Goal: Communication & Community: Answer question/provide support

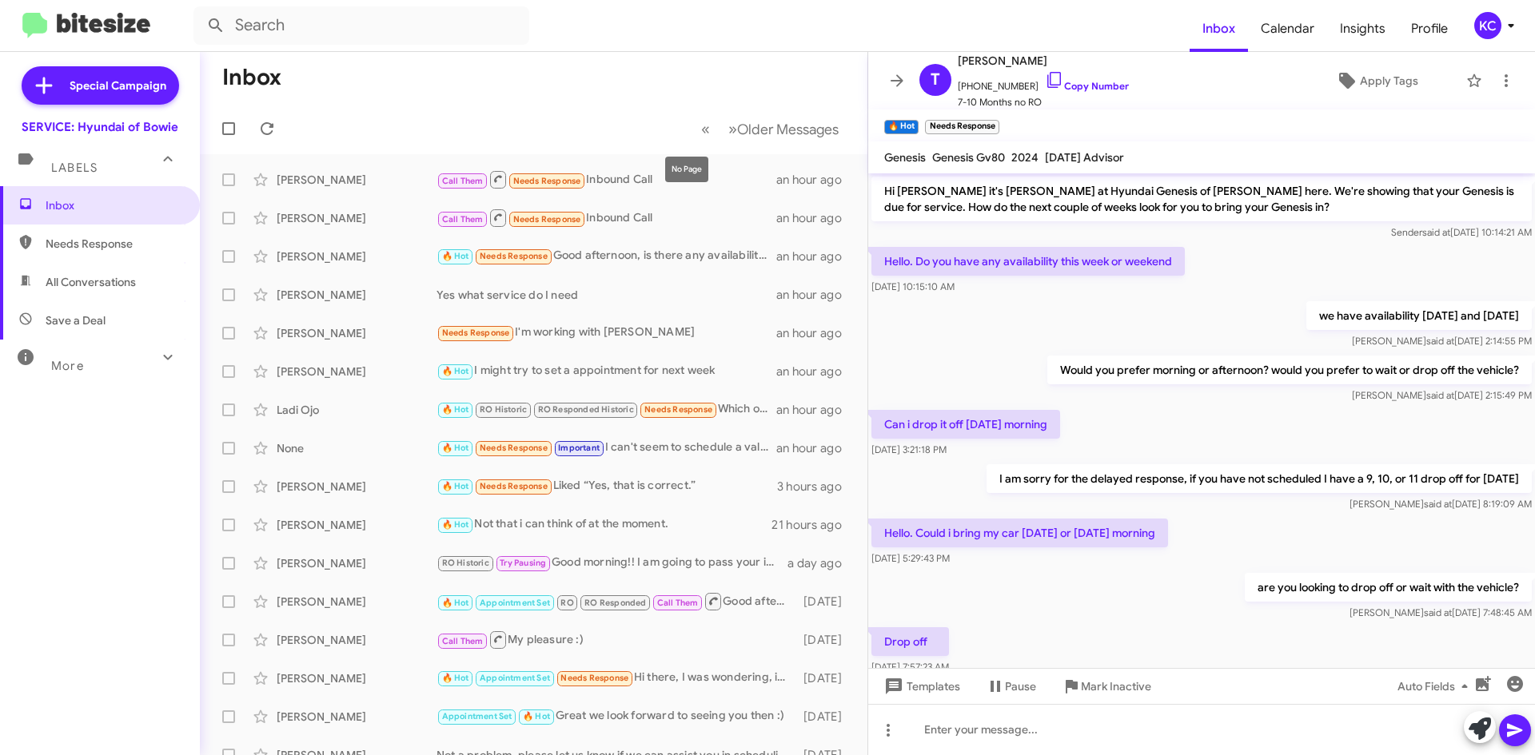
scroll to position [396, 0]
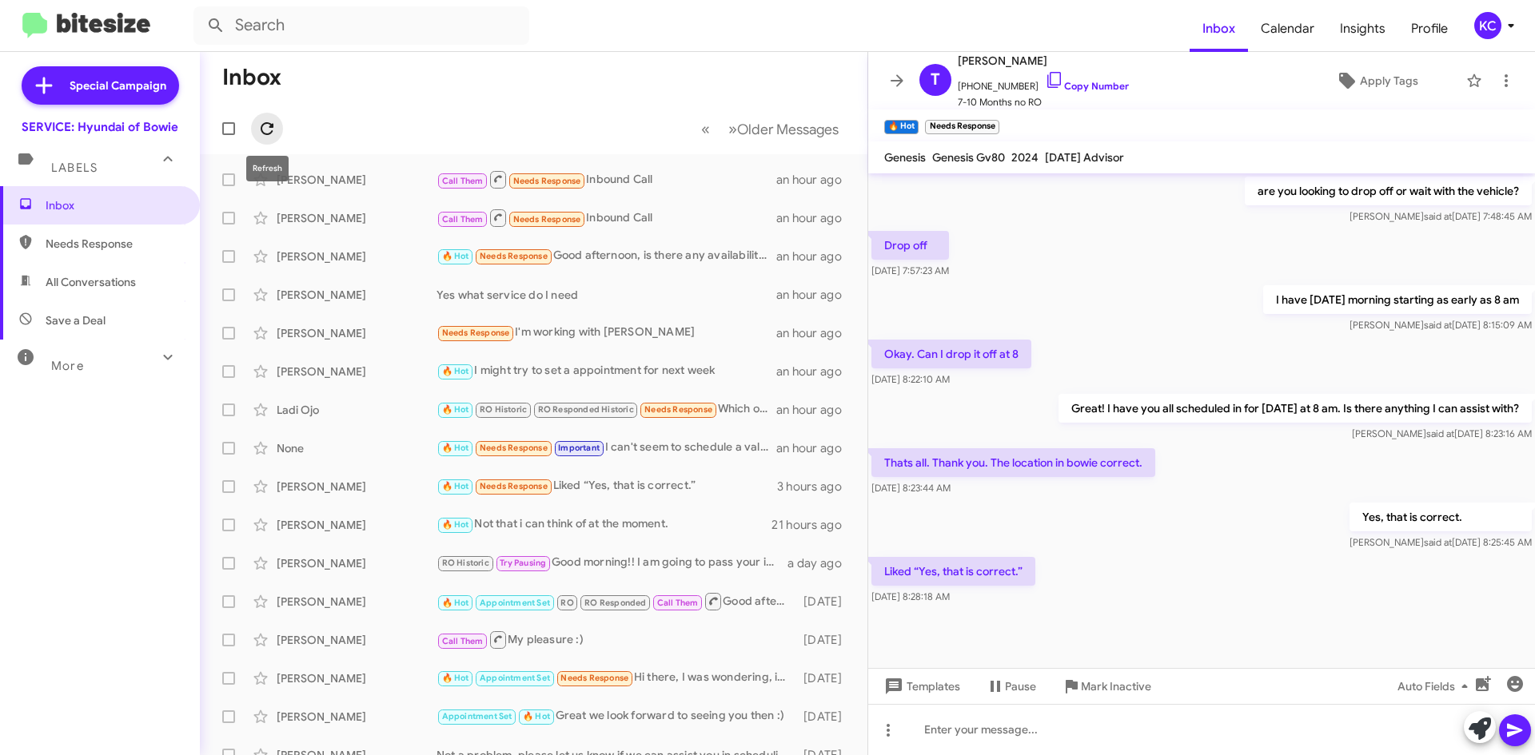
click at [278, 129] on span at bounding box center [267, 128] width 32 height 19
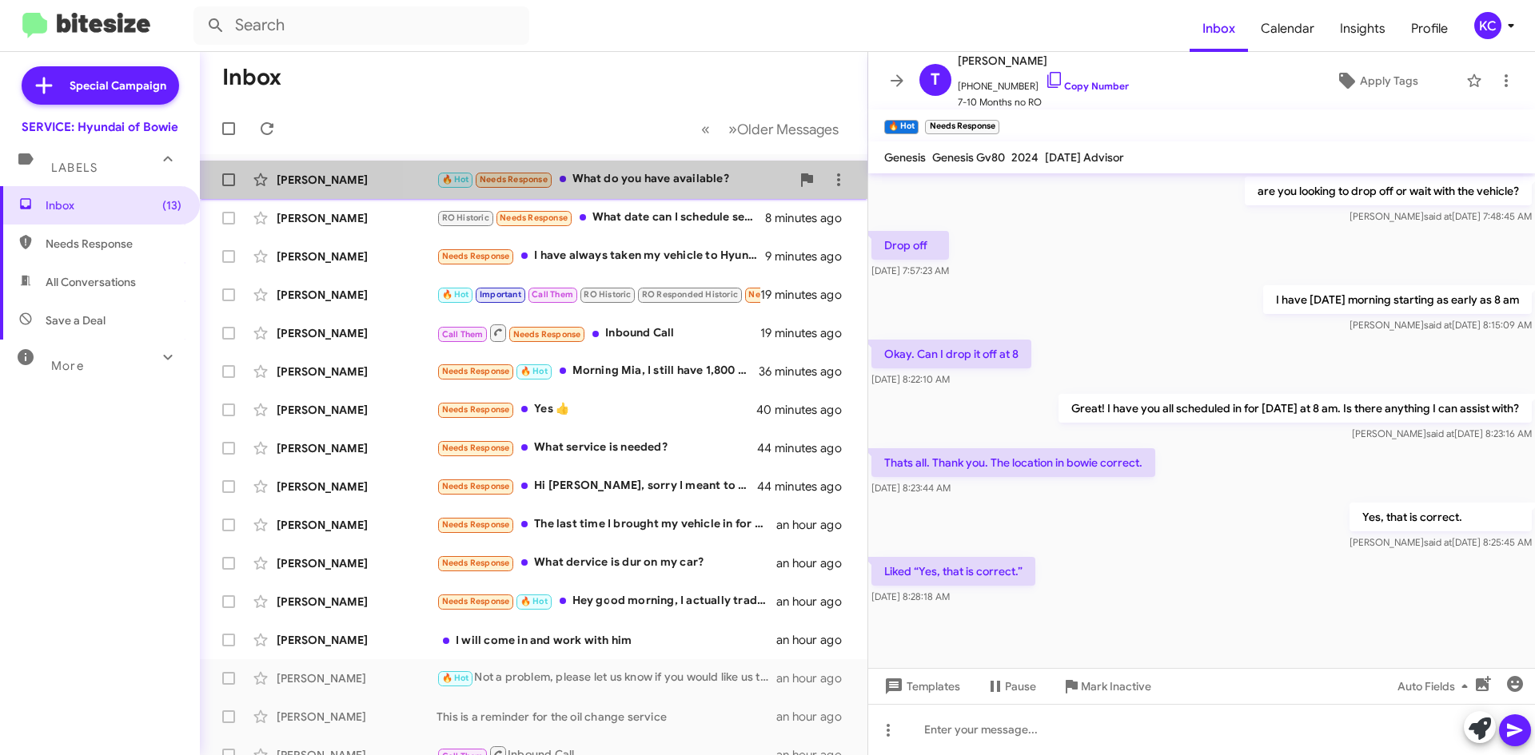
click at [659, 173] on div "🔥 Hot Needs Response What do you have available?" at bounding box center [613, 179] width 354 height 18
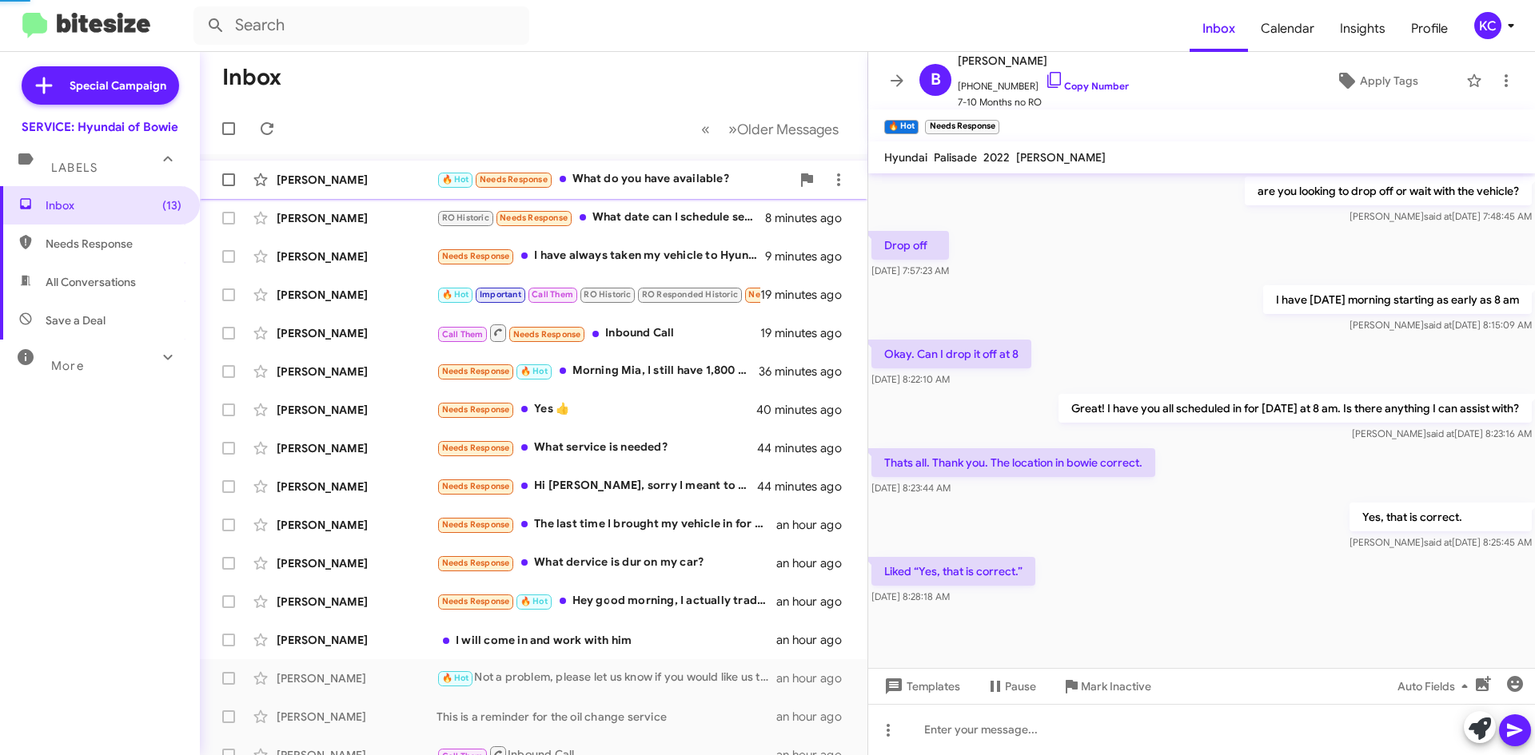
scroll to position [387, 0]
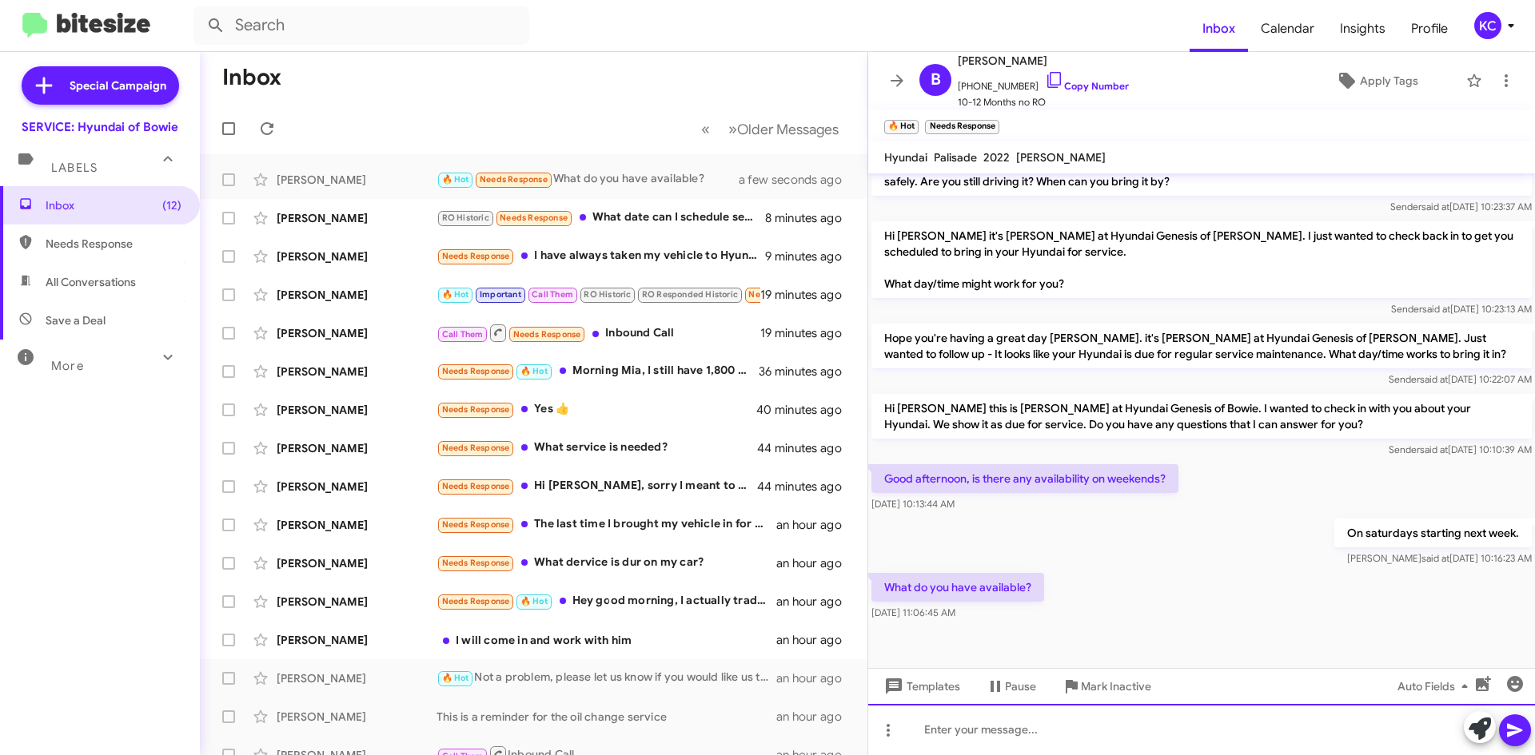
click at [1072, 745] on div at bounding box center [1201, 729] width 667 height 51
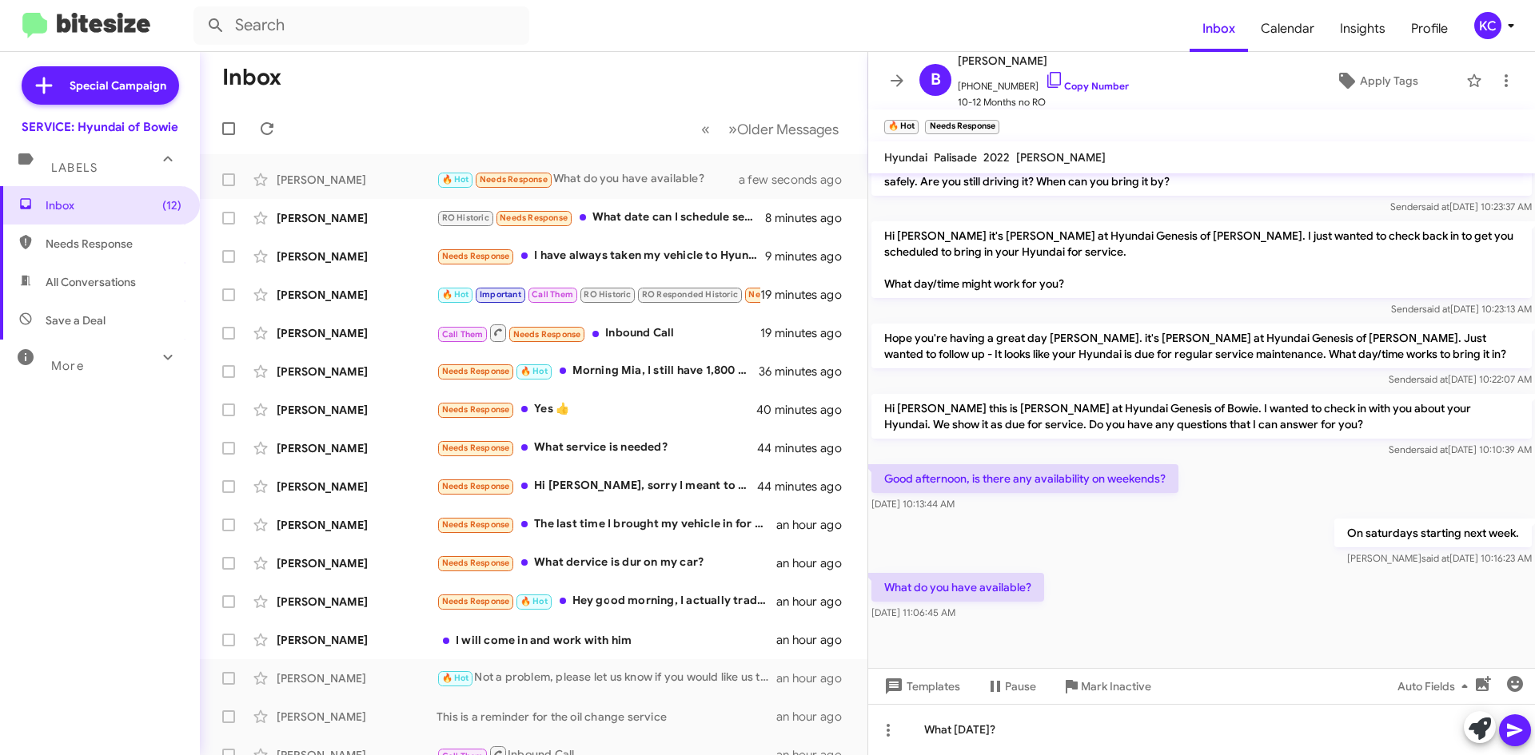
click at [1515, 739] on icon at bounding box center [1514, 730] width 19 height 19
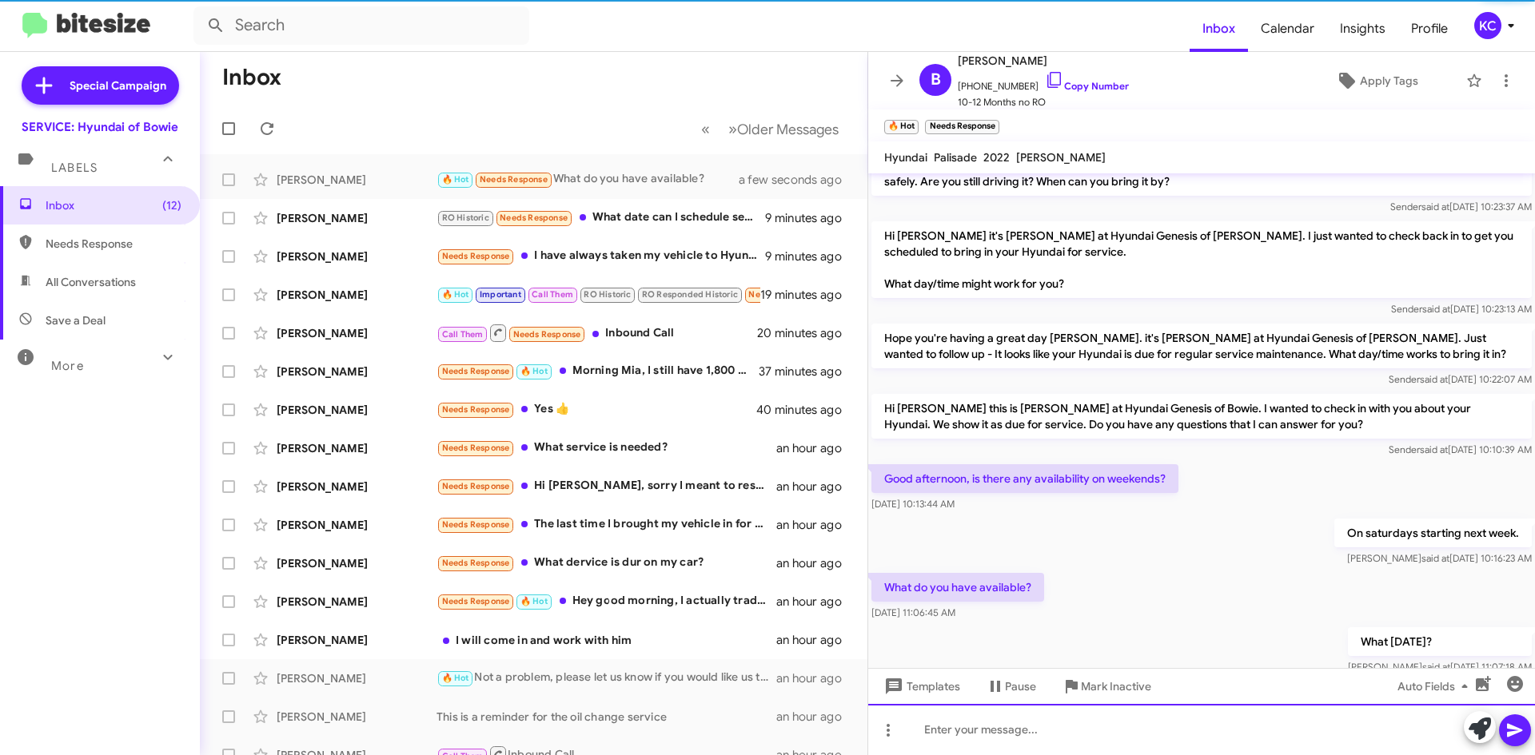
scroll to position [0, 0]
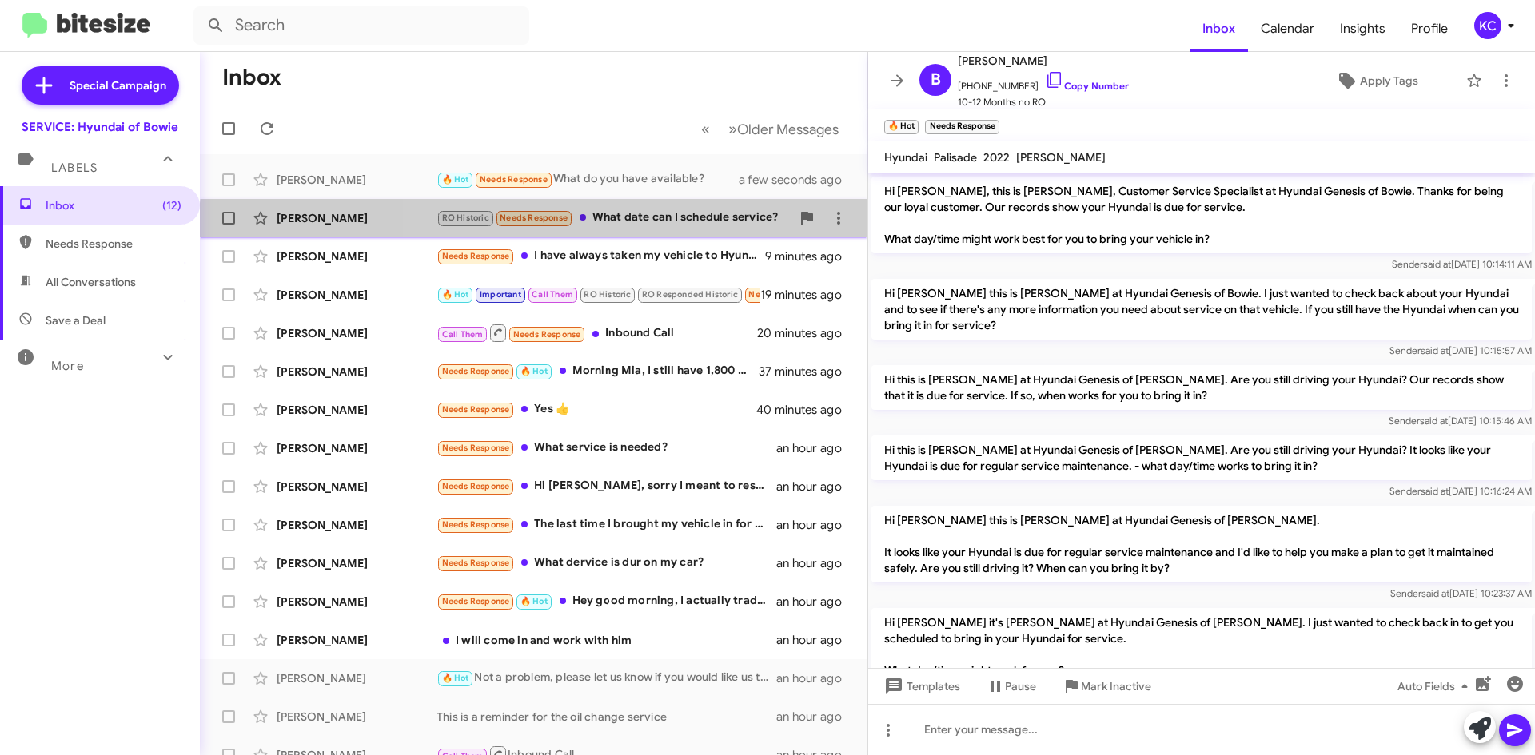
click at [652, 229] on div "John Mann RO Historic Needs Response What date can I schedule service? 9 minute…" at bounding box center [534, 218] width 642 height 32
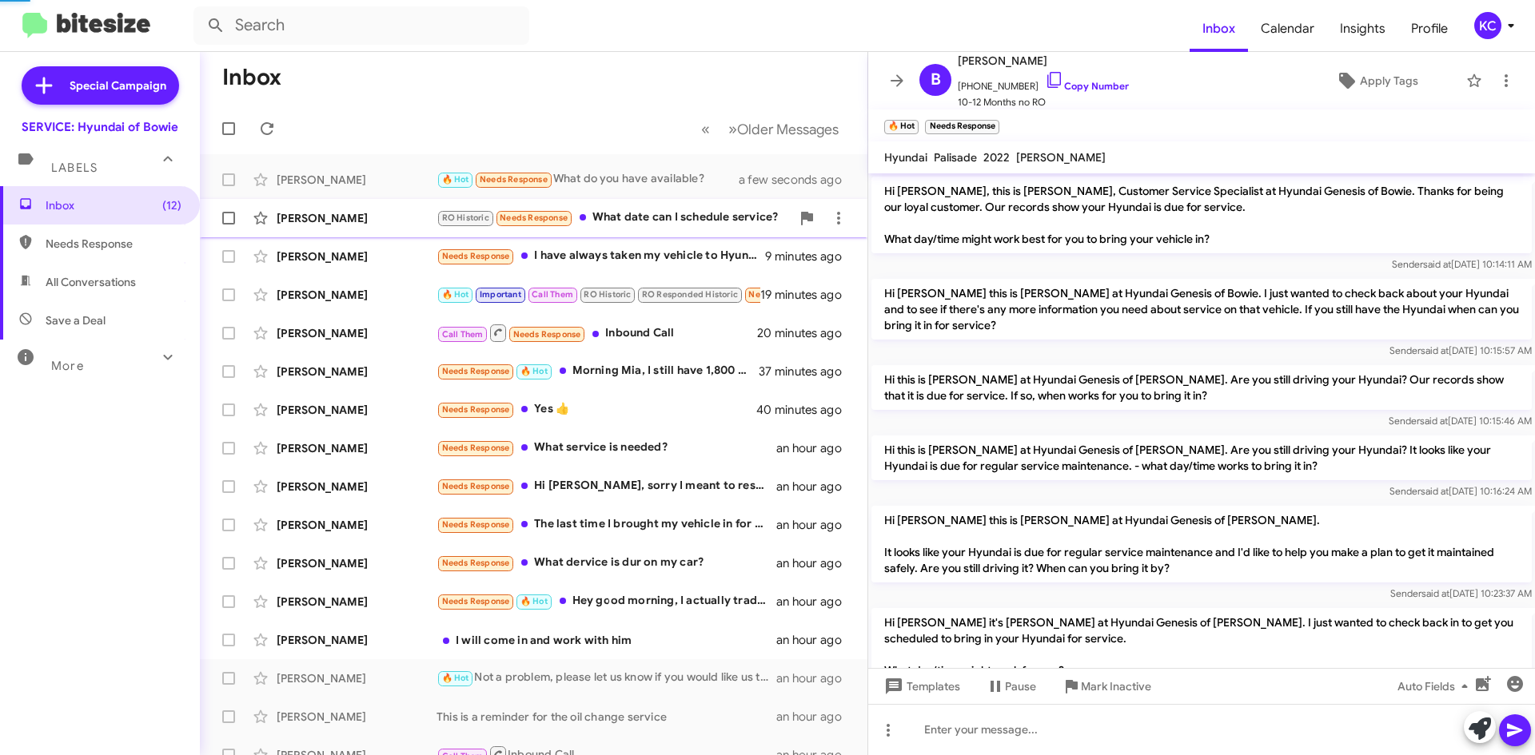
scroll to position [33, 0]
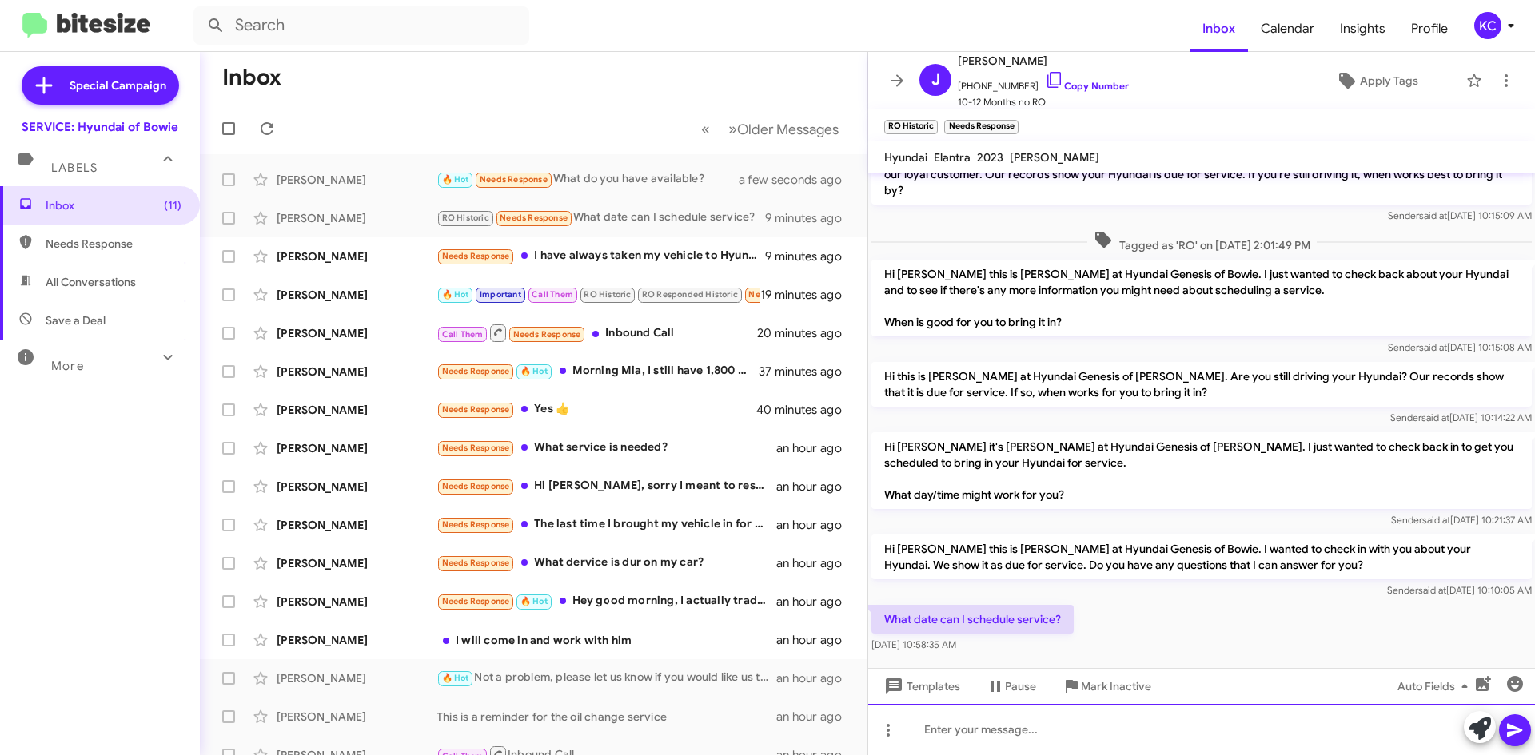
click at [1019, 733] on div at bounding box center [1201, 729] width 667 height 51
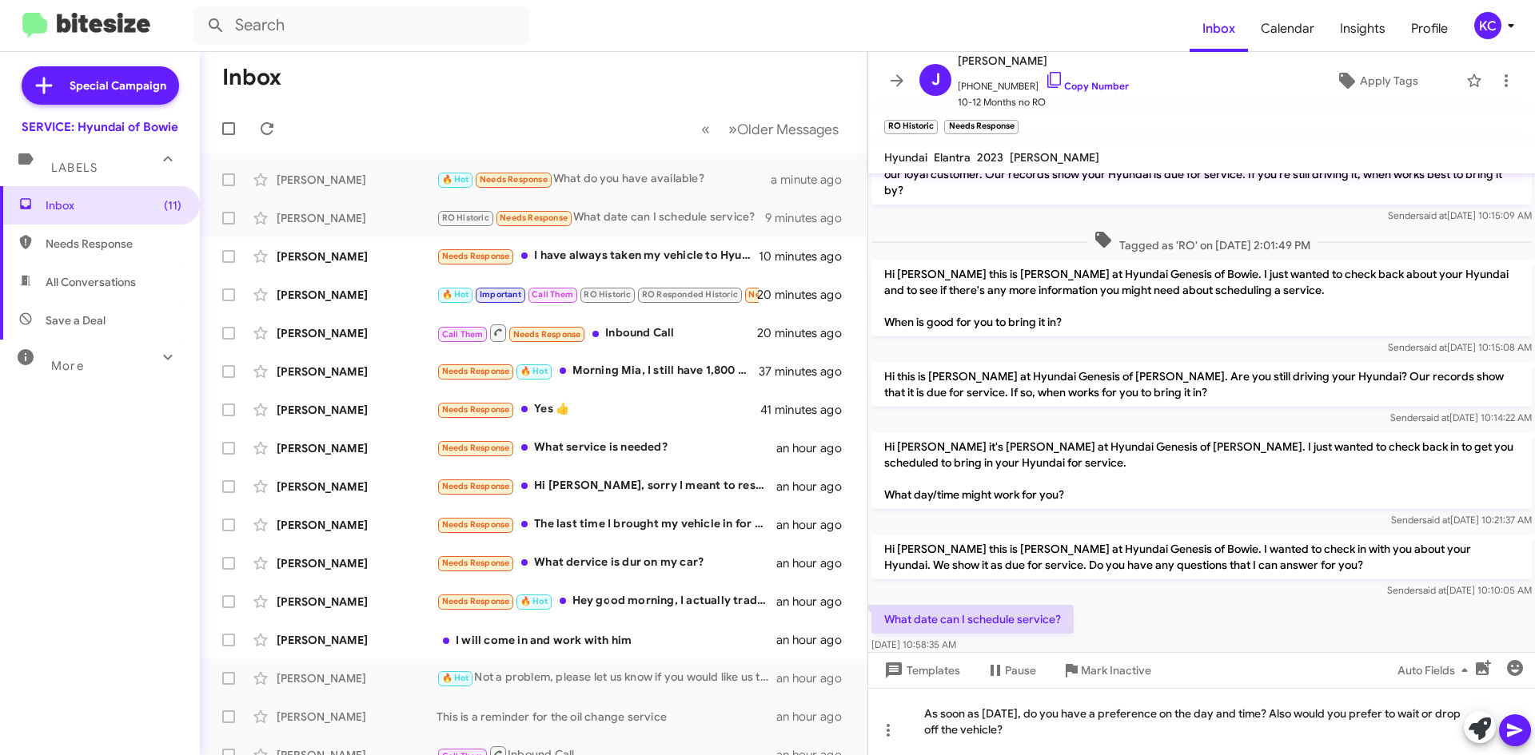
click at [1524, 718] on button at bounding box center [1515, 731] width 32 height 32
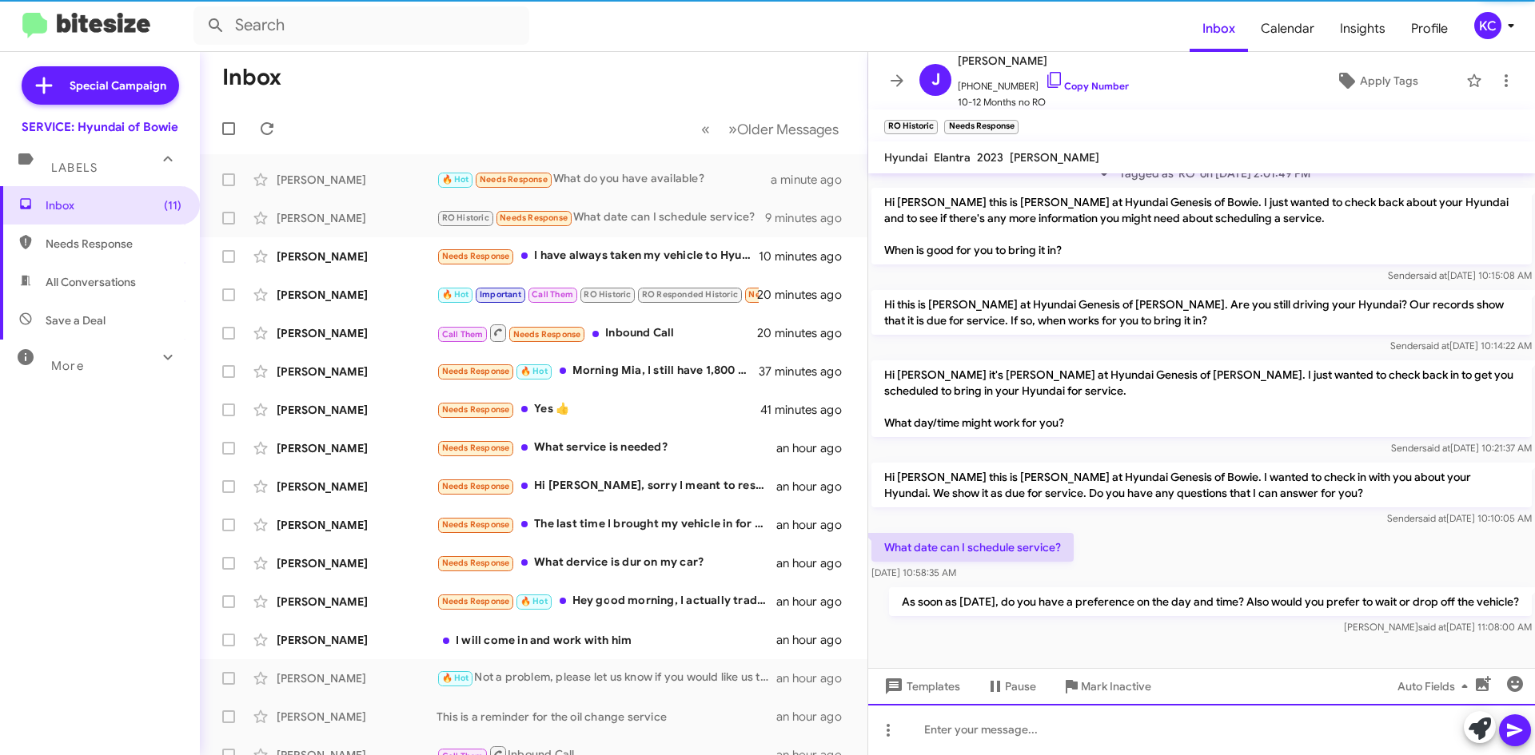
scroll to position [107, 0]
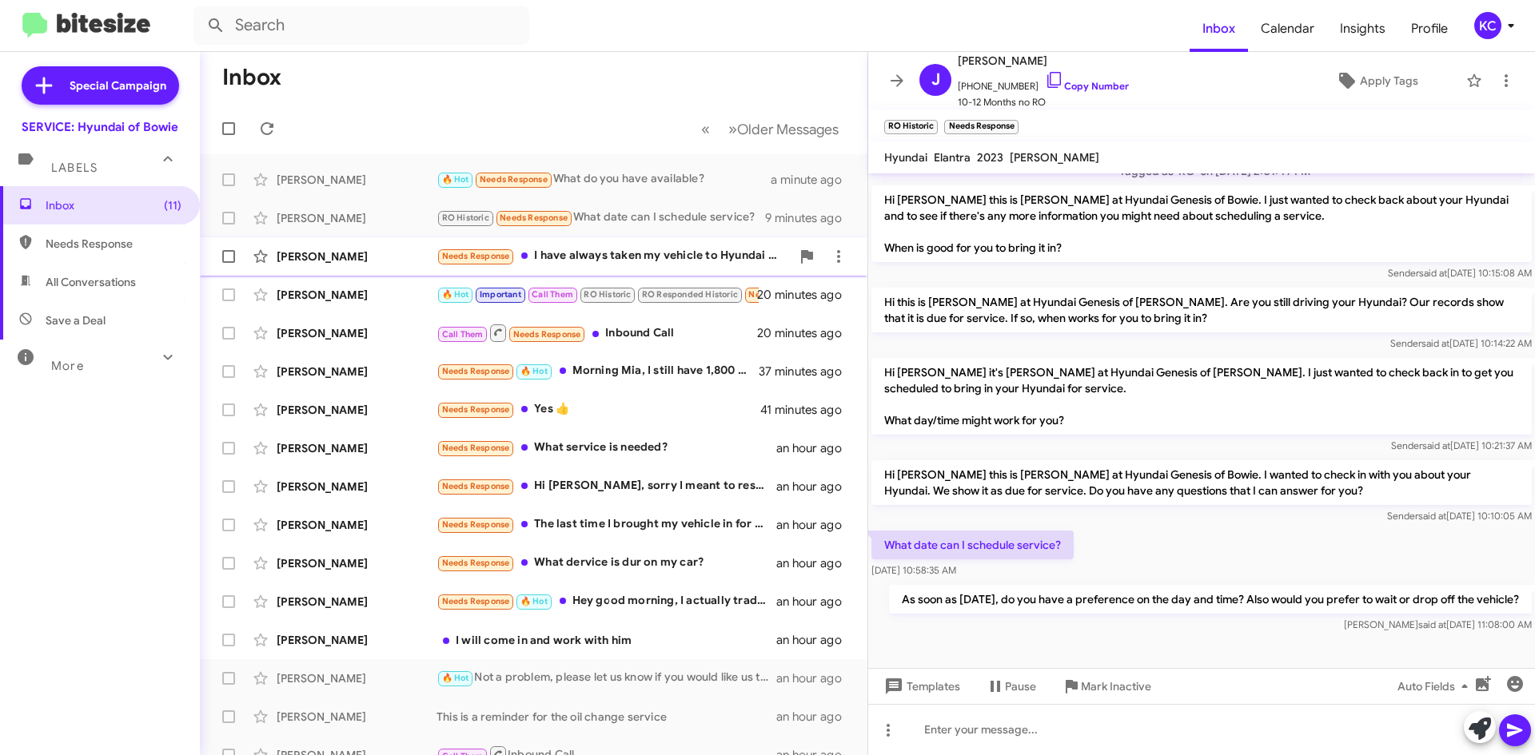
click at [528, 253] on div "Needs Response I have always taken my vehicle to Hyundai of Bowie. When I went …" at bounding box center [613, 256] width 354 height 18
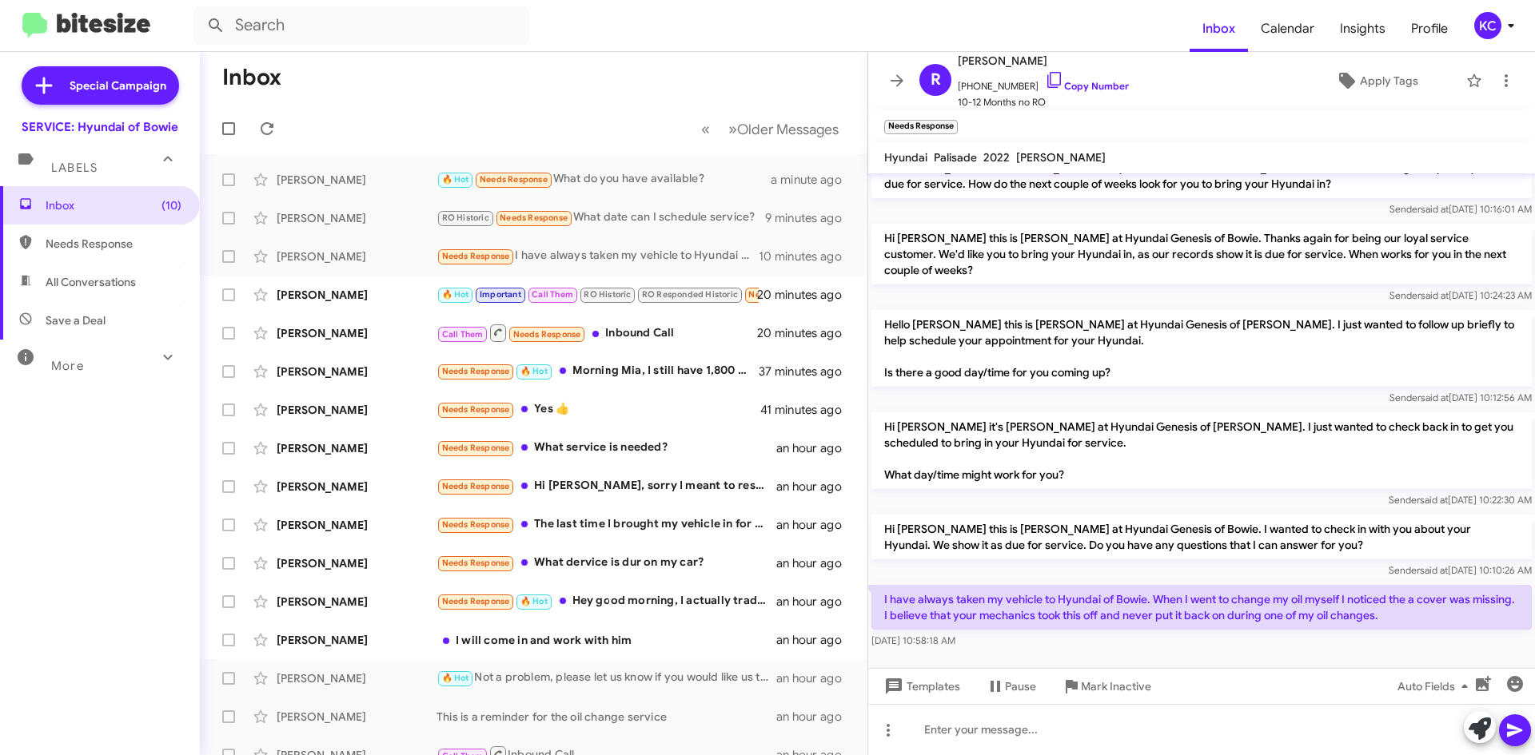
scroll to position [286, 0]
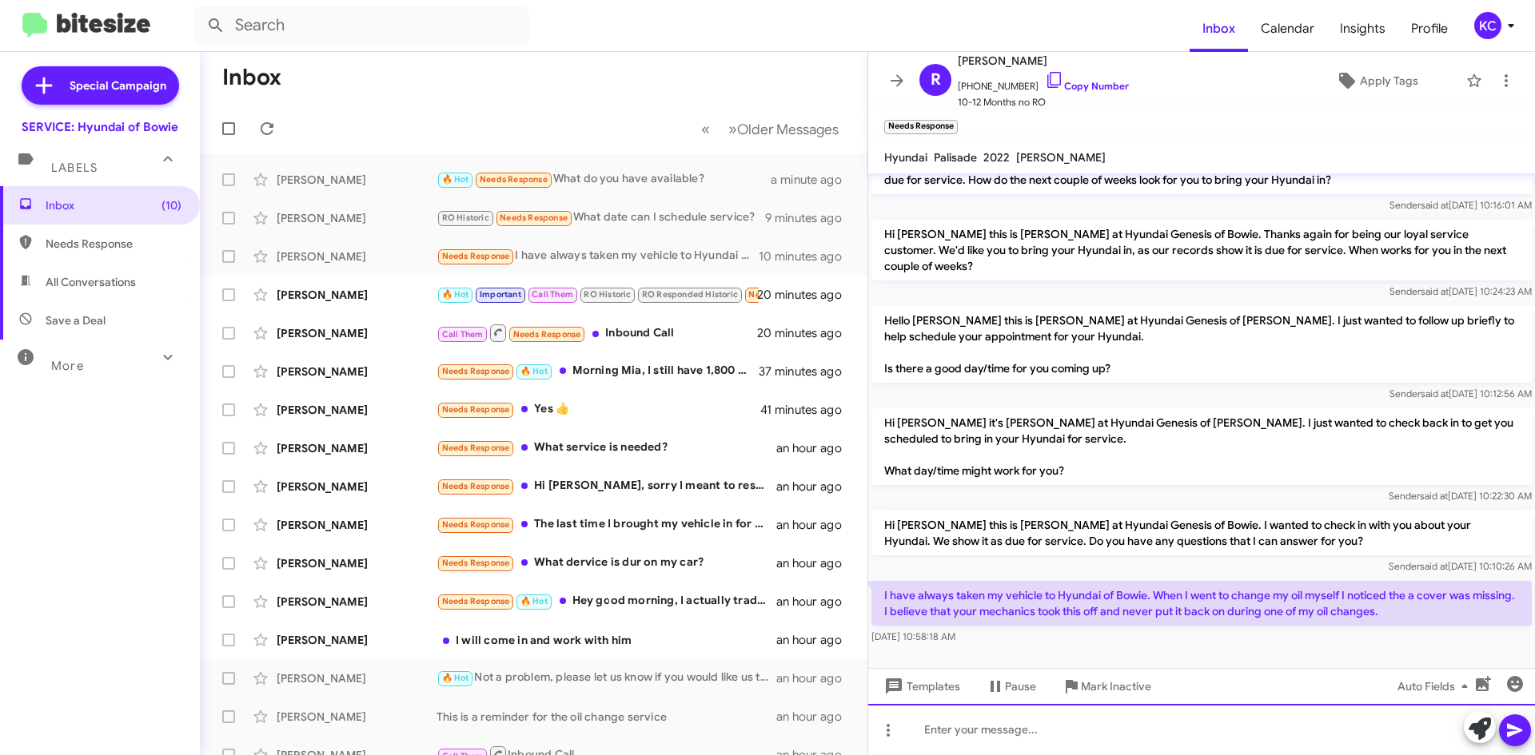
click at [1142, 735] on div at bounding box center [1201, 729] width 667 height 51
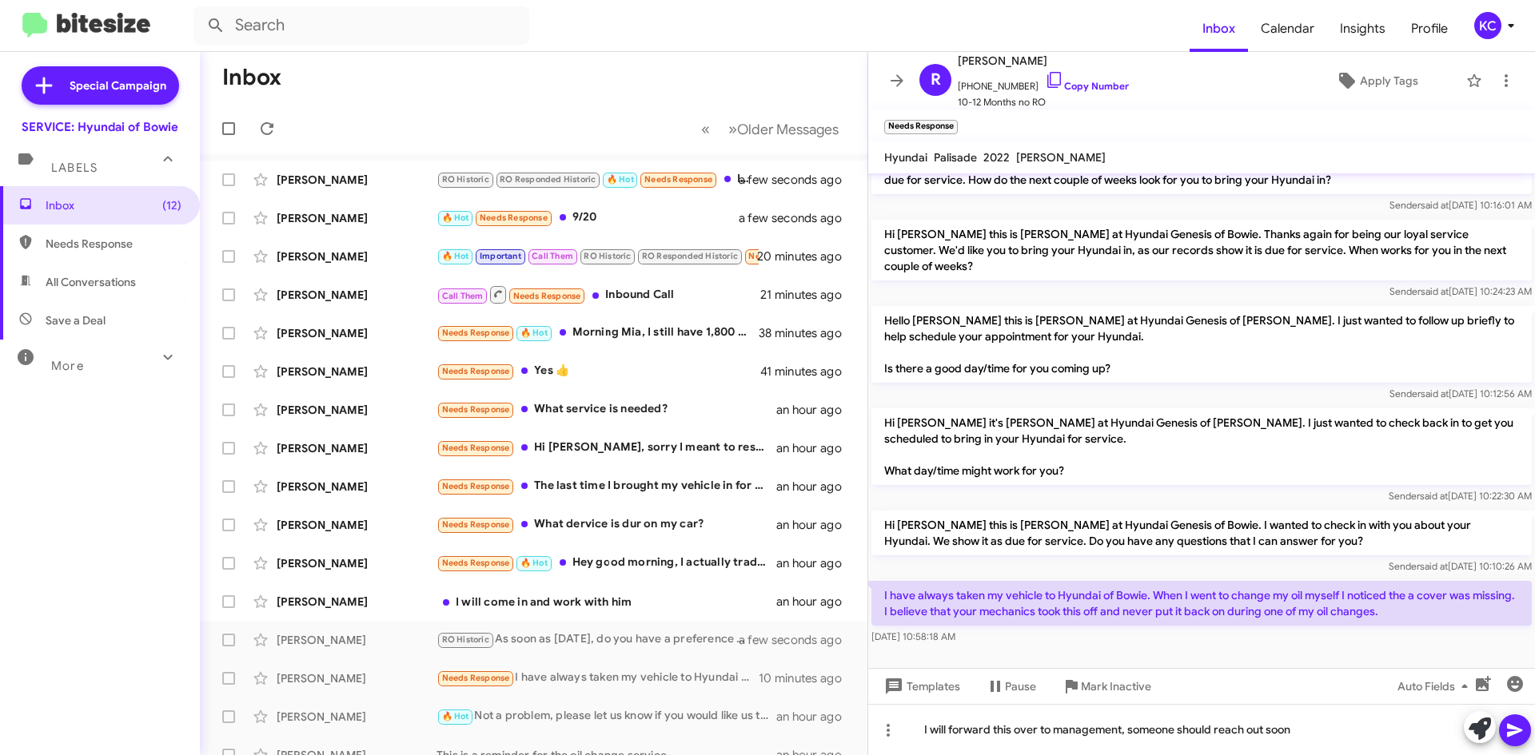
click at [1521, 722] on icon at bounding box center [1514, 730] width 19 height 19
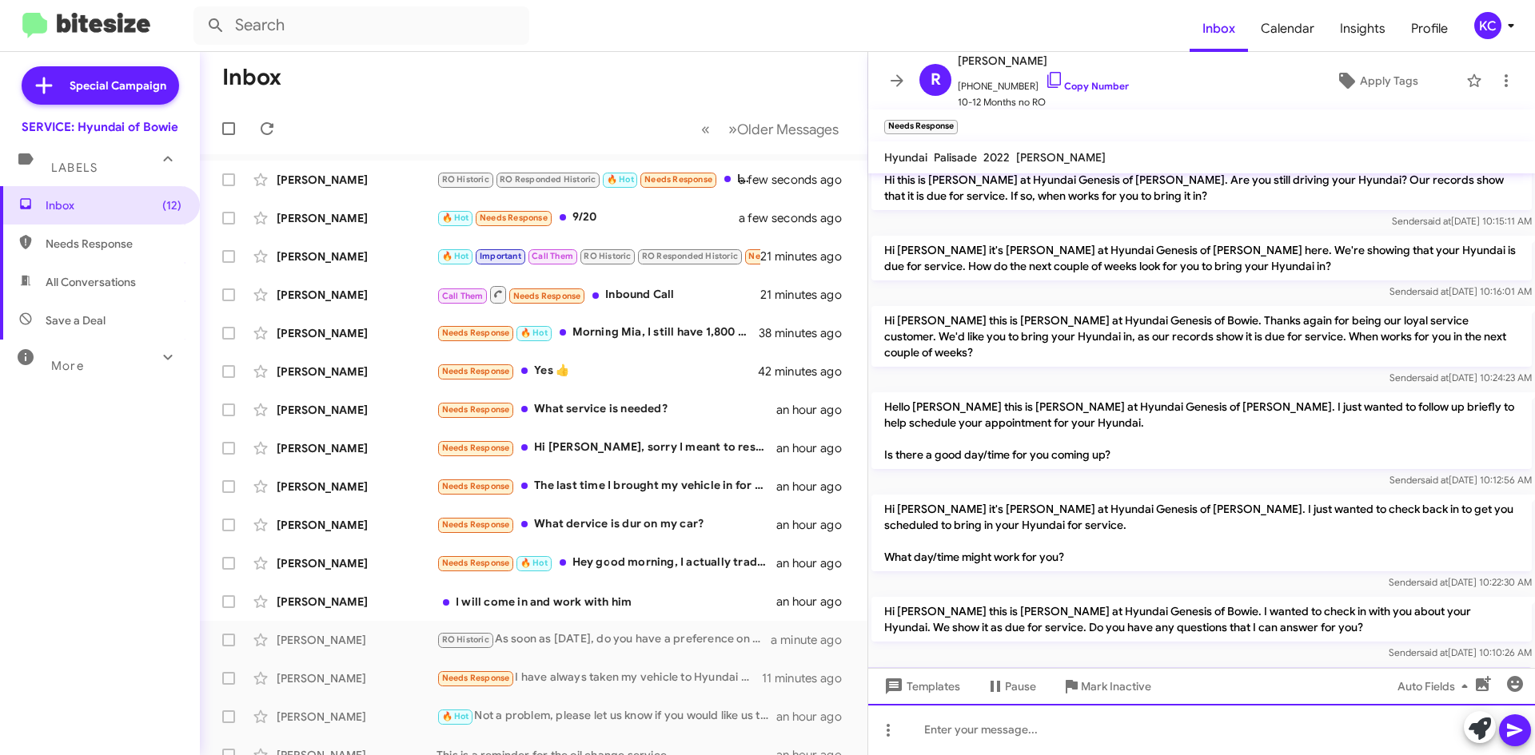
scroll to position [344, 0]
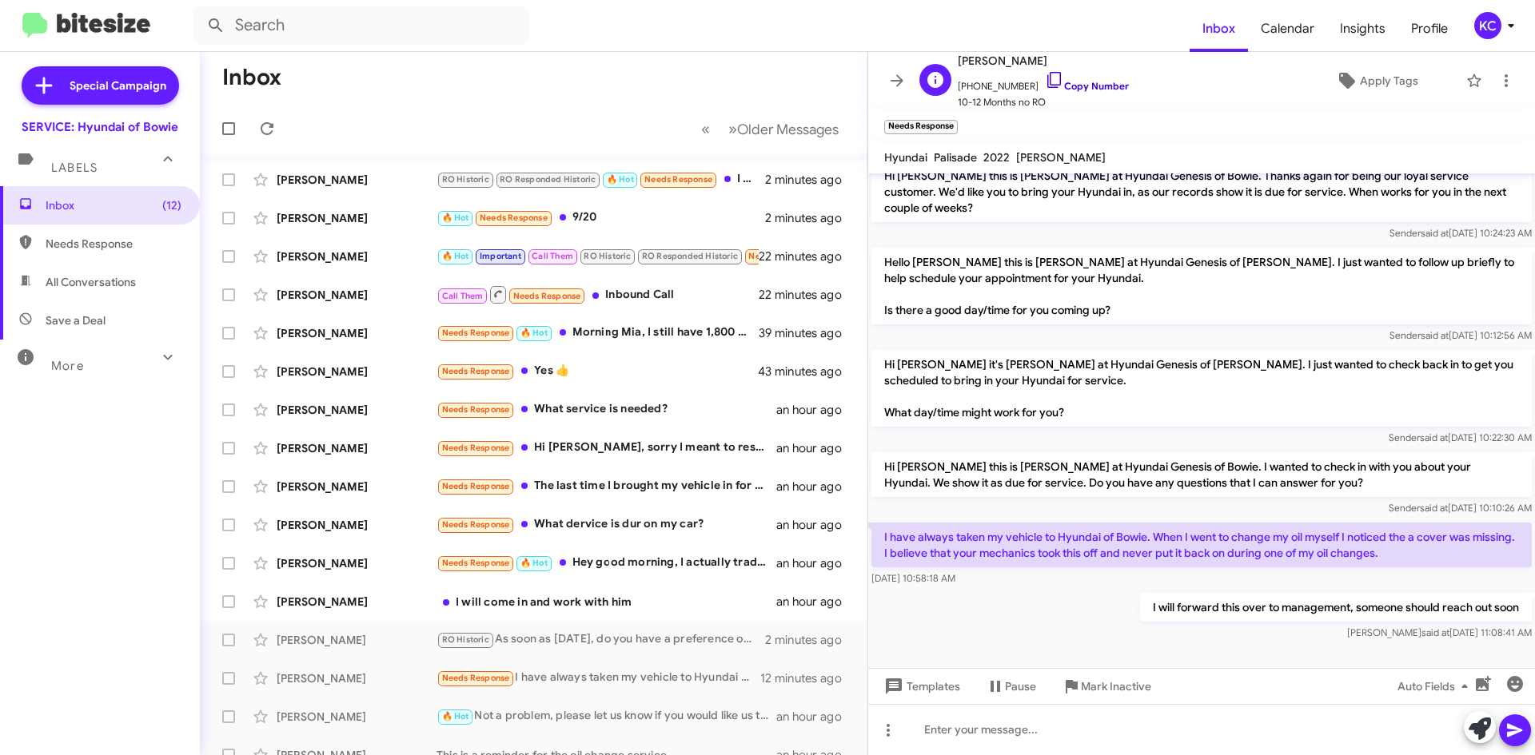
click at [1045, 84] on icon at bounding box center [1054, 79] width 19 height 19
click at [667, 602] on div "I will come in and work with him" at bounding box center [613, 602] width 354 height 16
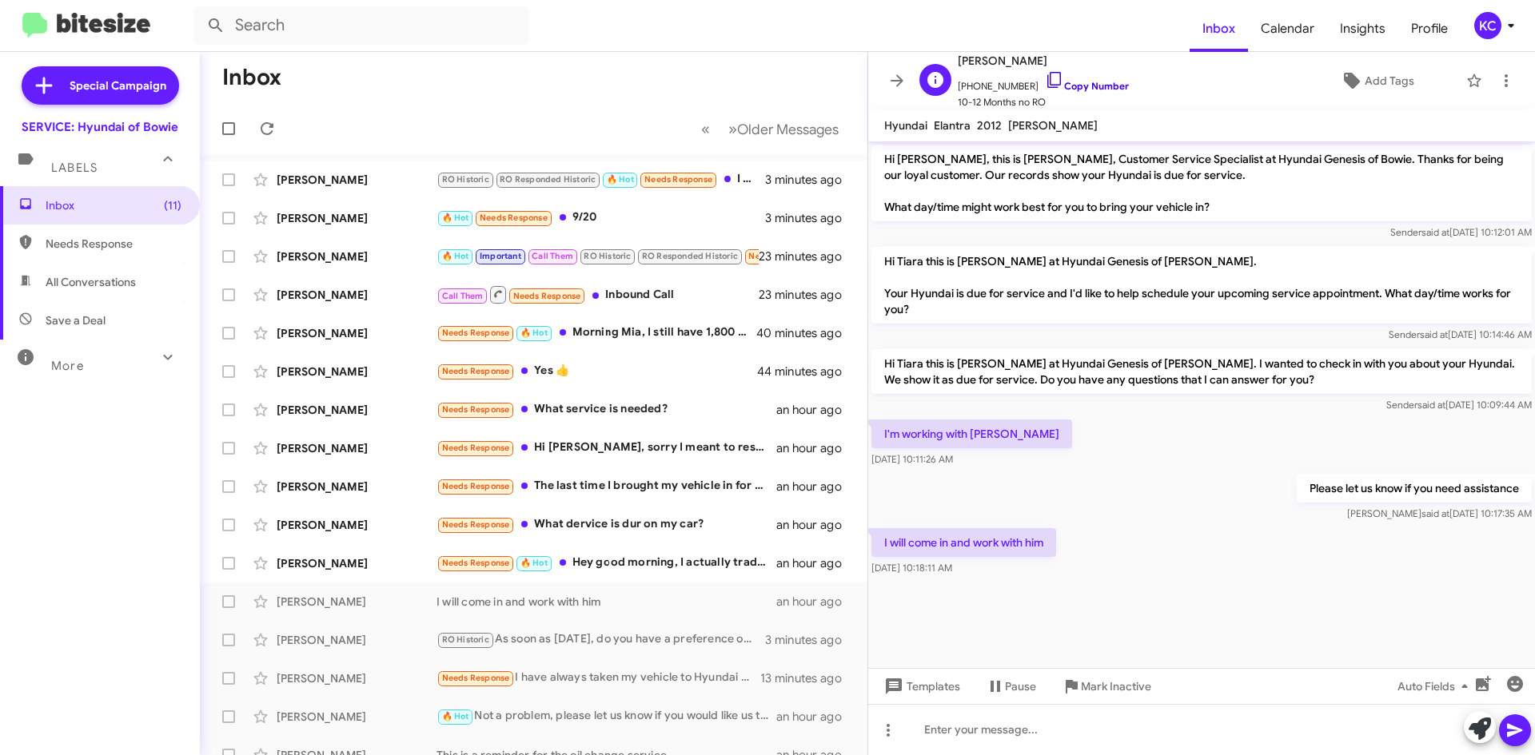
click at [1045, 74] on icon at bounding box center [1054, 79] width 19 height 19
click at [1011, 675] on span "Pause" at bounding box center [1020, 686] width 31 height 29
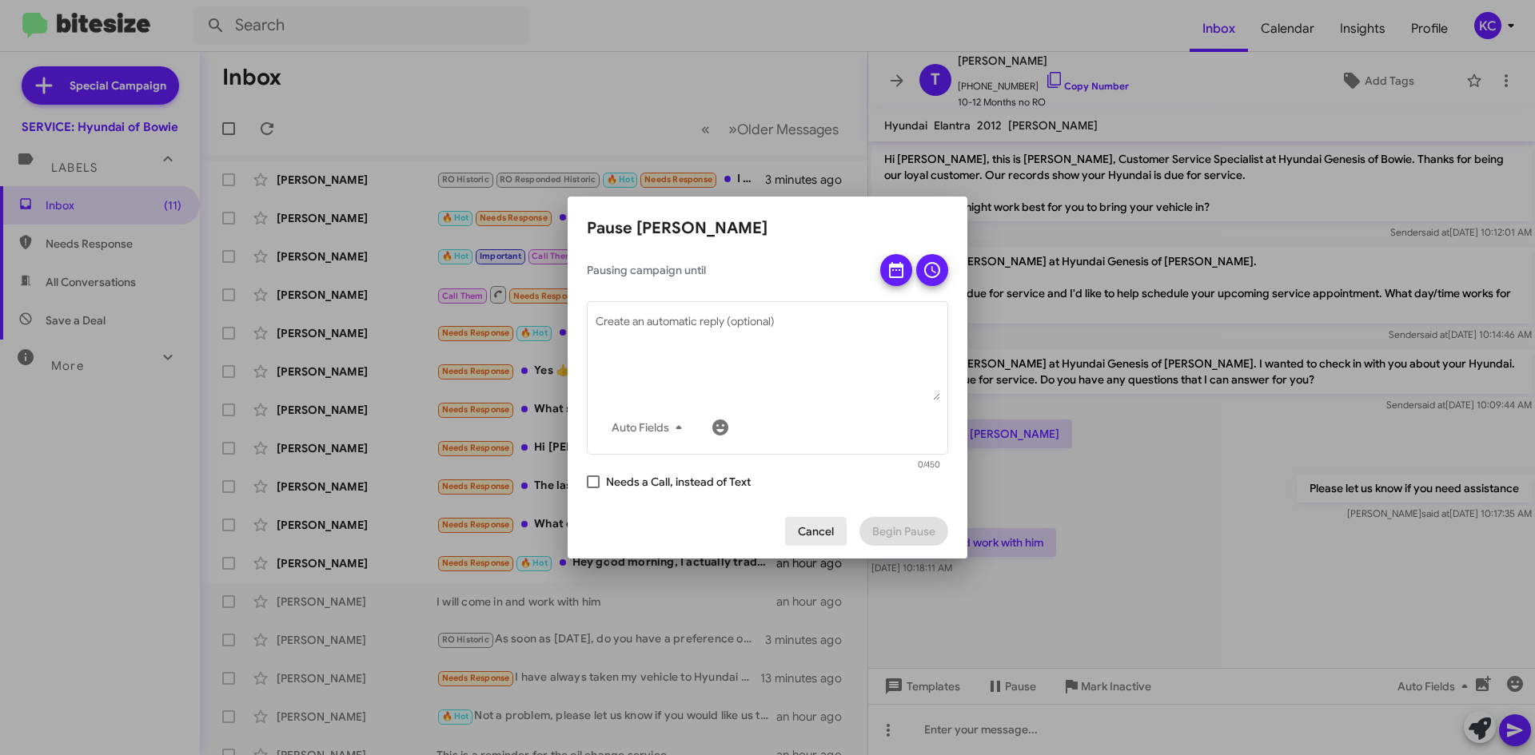
click at [801, 529] on span "Cancel" at bounding box center [816, 531] width 36 height 29
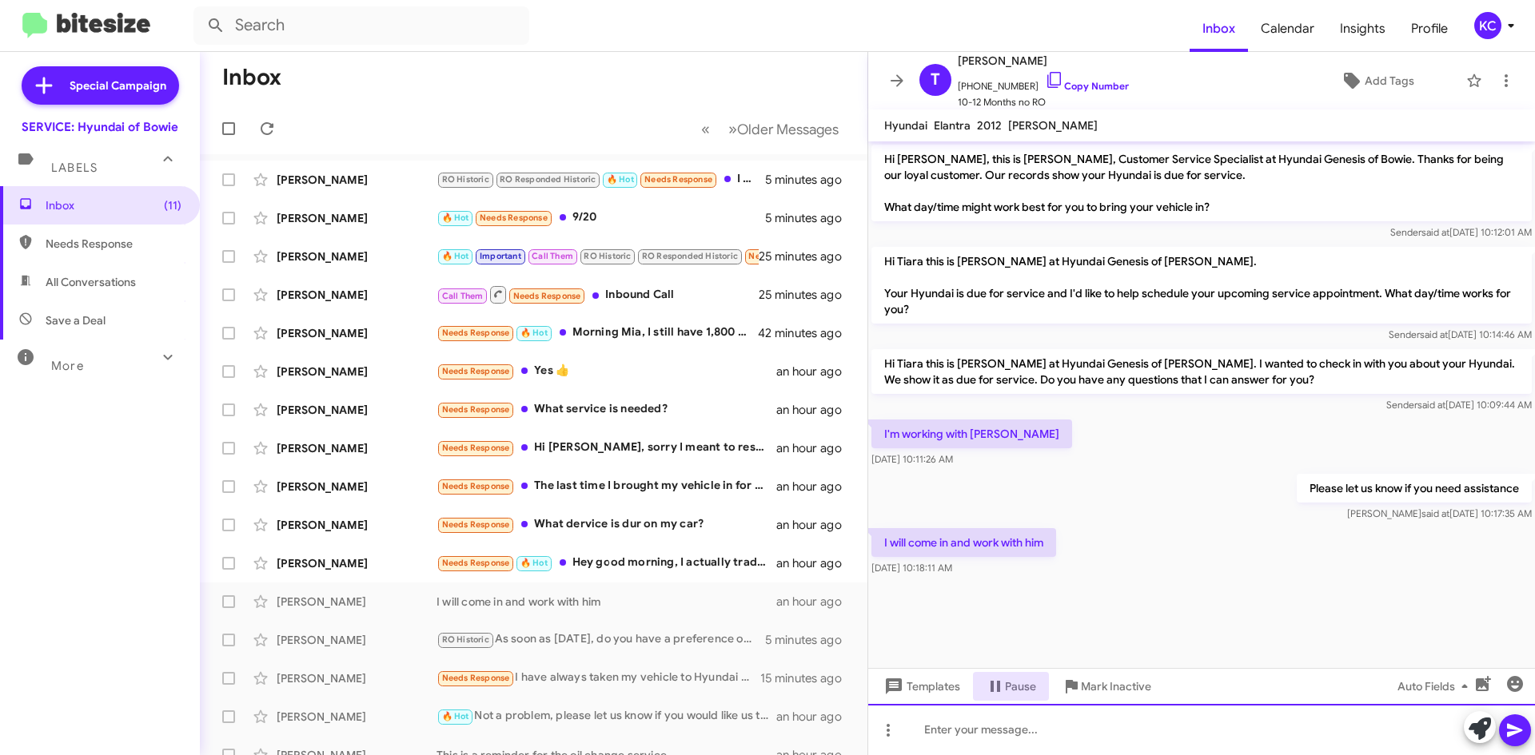
click at [1058, 735] on div at bounding box center [1201, 729] width 667 height 51
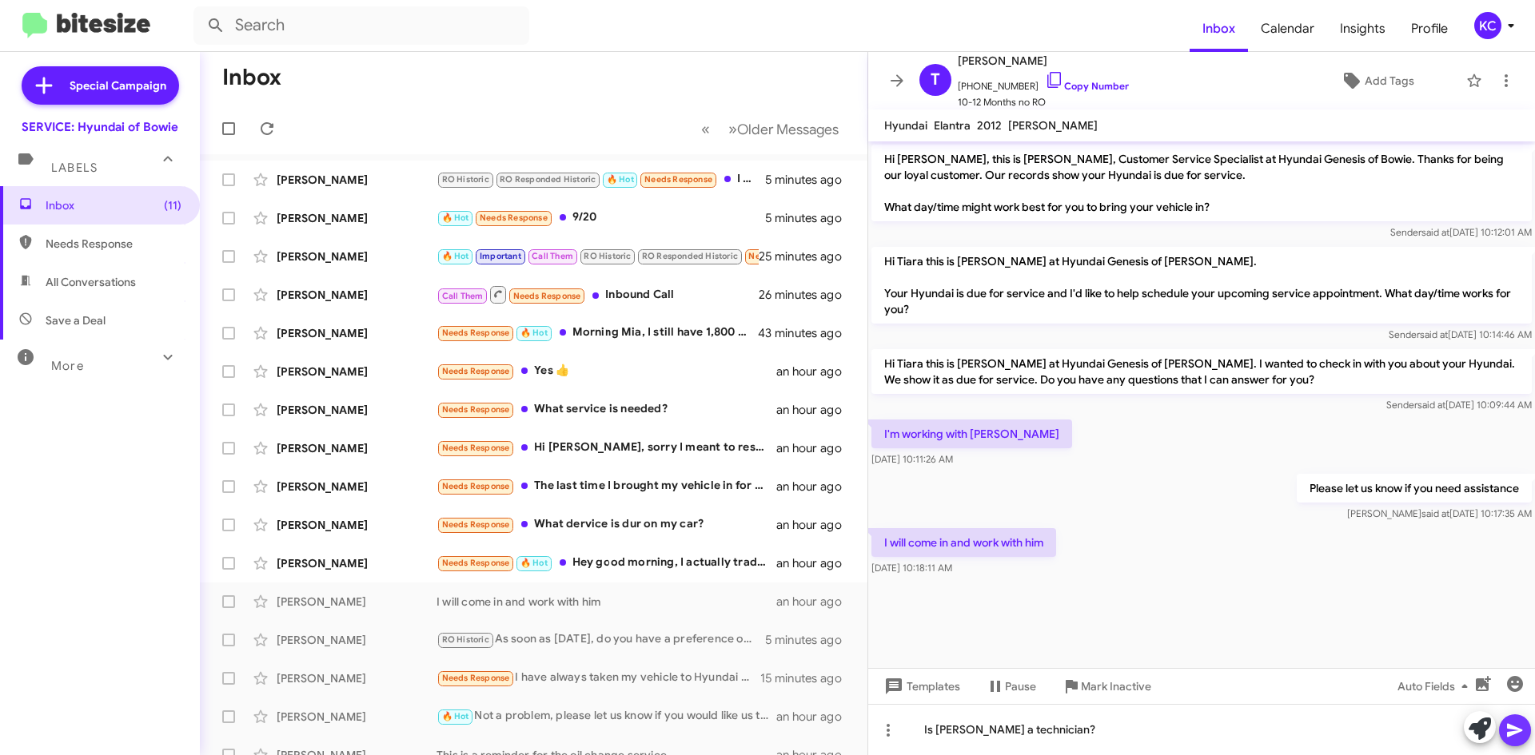
click at [1522, 724] on icon at bounding box center [1514, 730] width 19 height 19
click at [619, 556] on div "Needs Response 🔥 Hot Hey good morning, I actually traded the car in for a Merce…" at bounding box center [613, 563] width 354 height 18
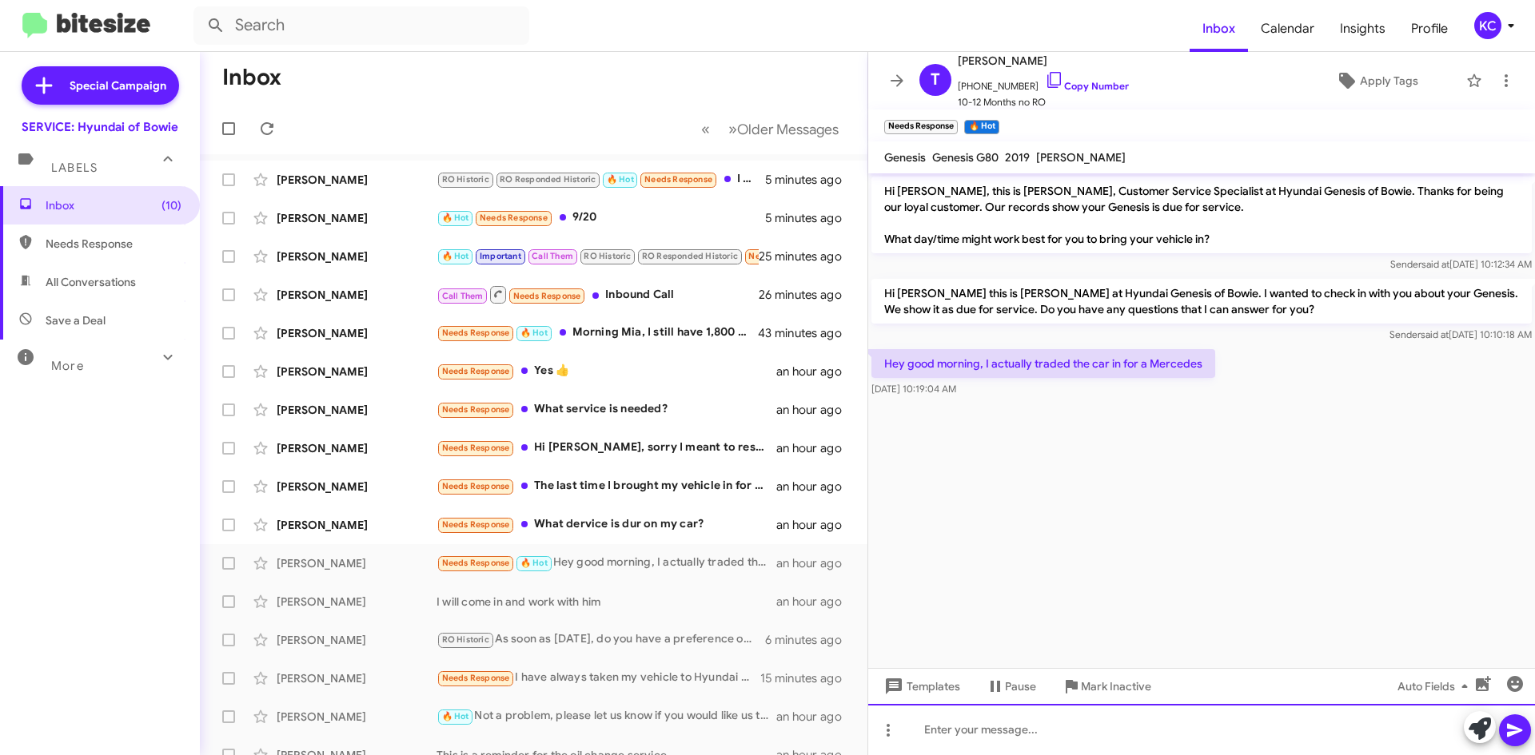
click at [1044, 735] on div at bounding box center [1201, 729] width 667 height 51
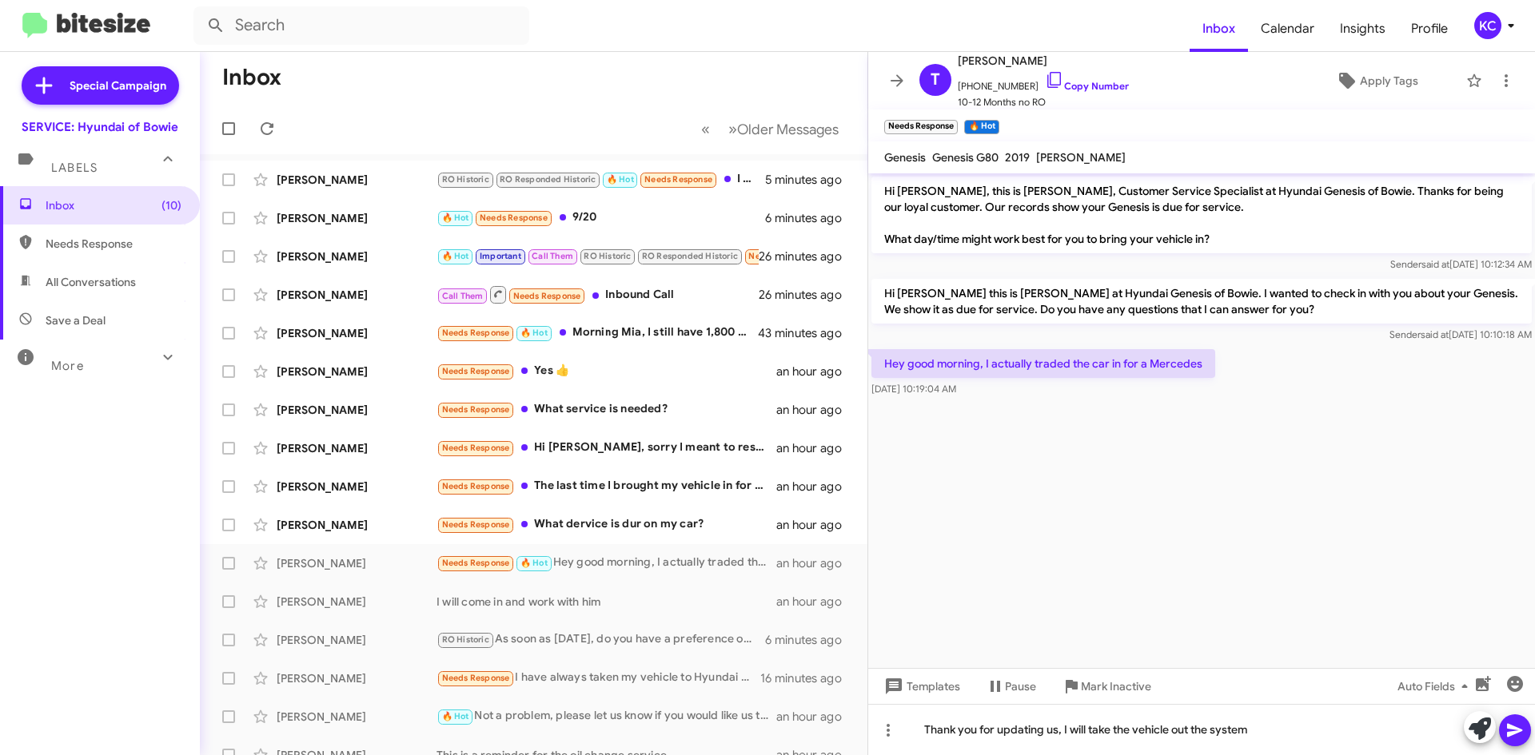
click at [1515, 730] on icon at bounding box center [1514, 731] width 15 height 14
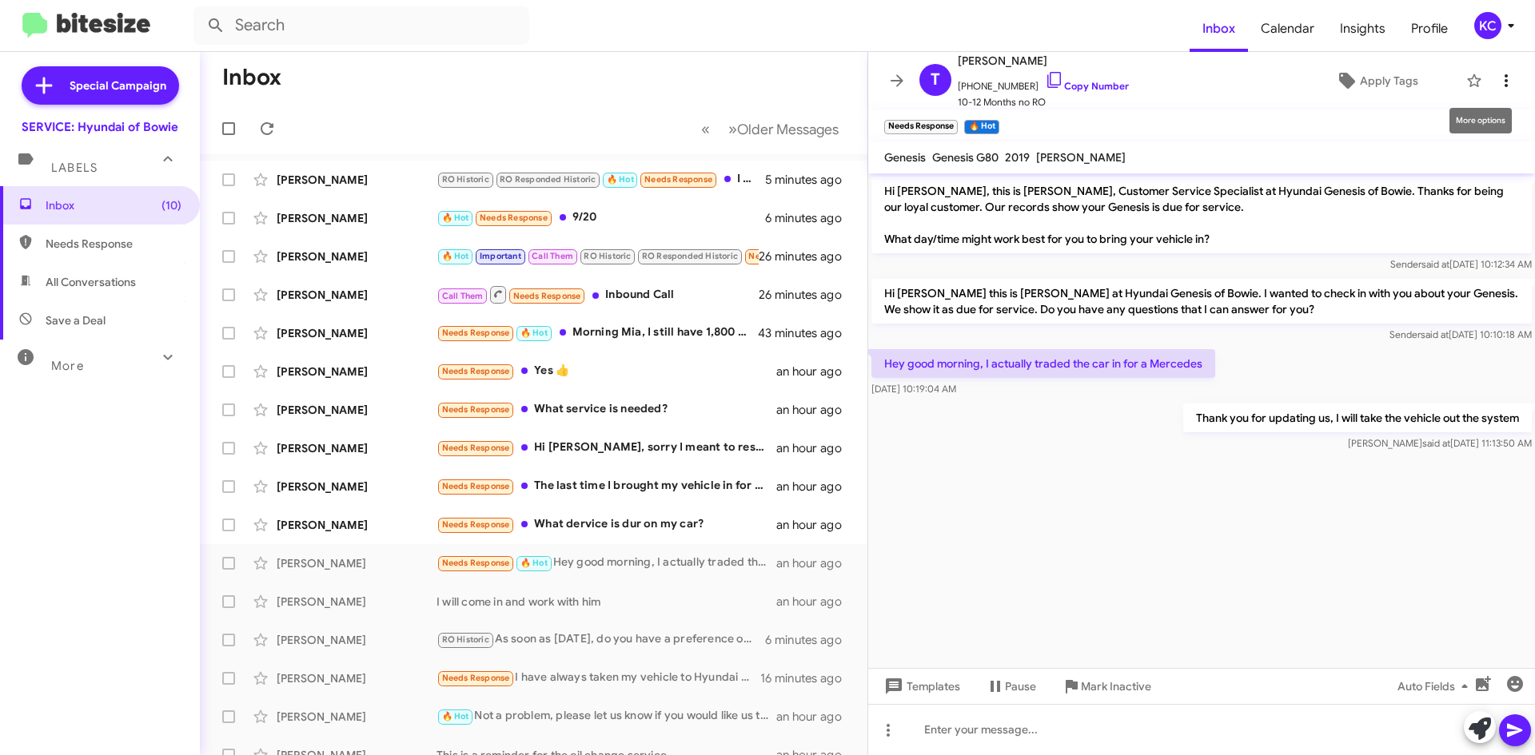
click at [1499, 74] on icon at bounding box center [1505, 80] width 19 height 19
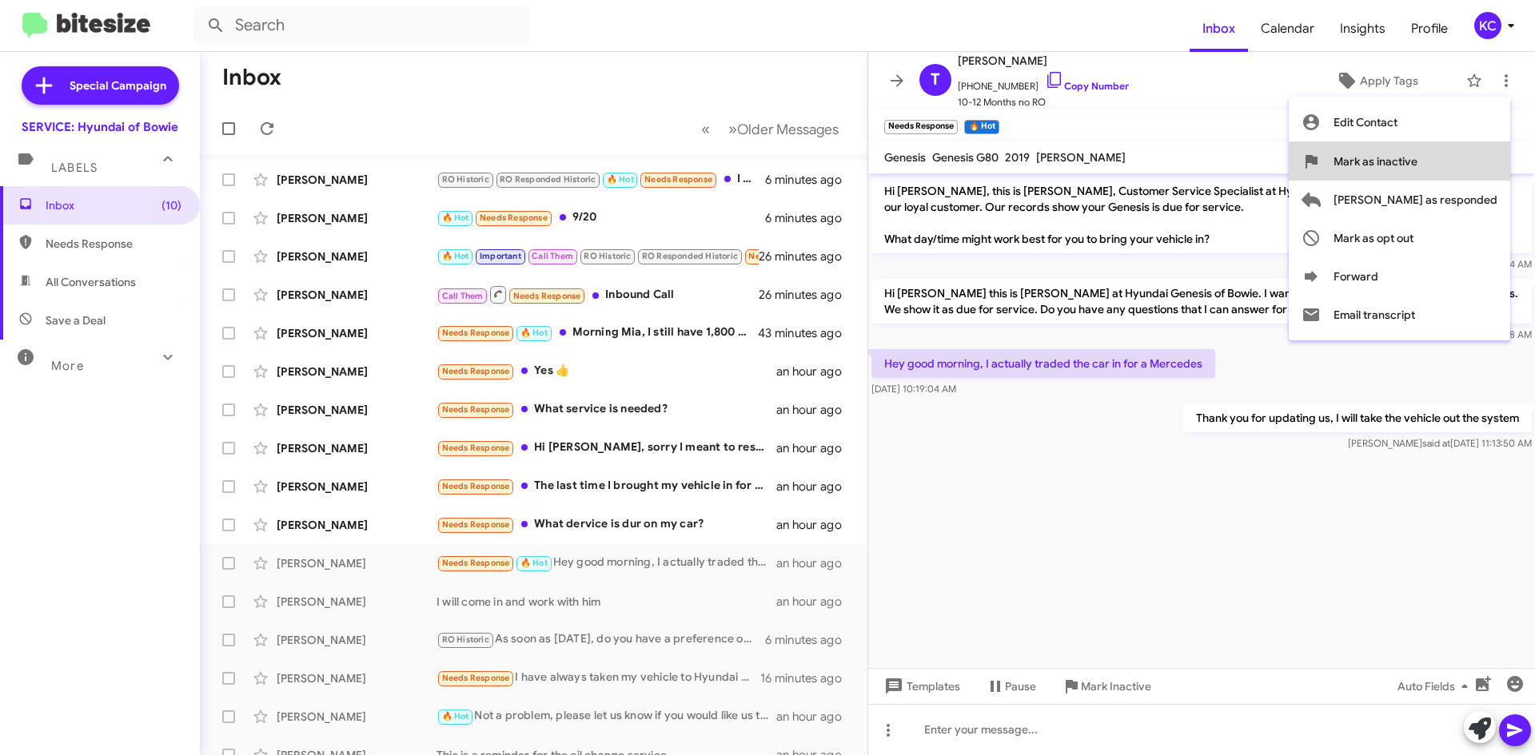
click at [1487, 167] on button "Mark as inactive" at bounding box center [1398, 161] width 221 height 38
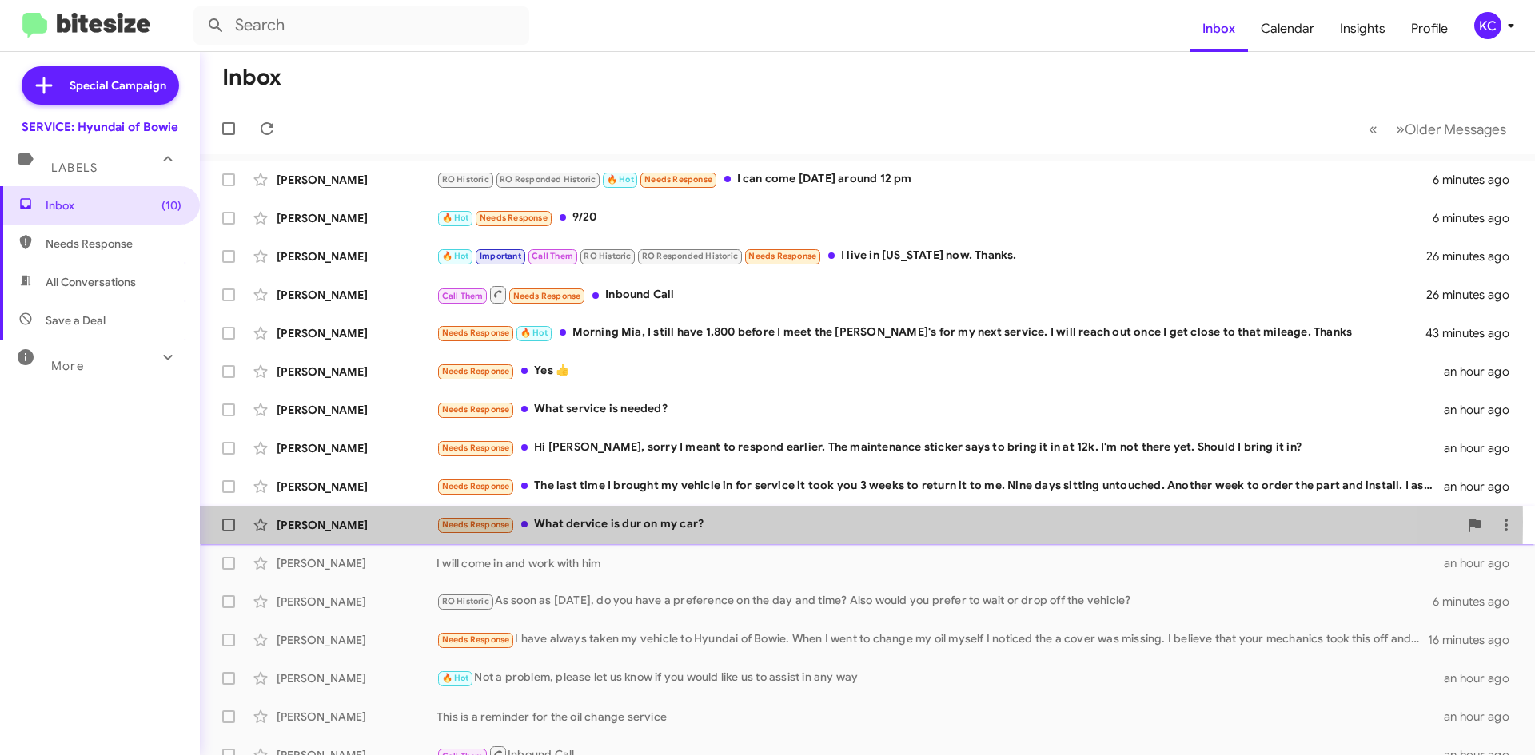
click at [657, 522] on div "Needs Response What dervice is dur on my car?" at bounding box center [946, 525] width 1021 height 18
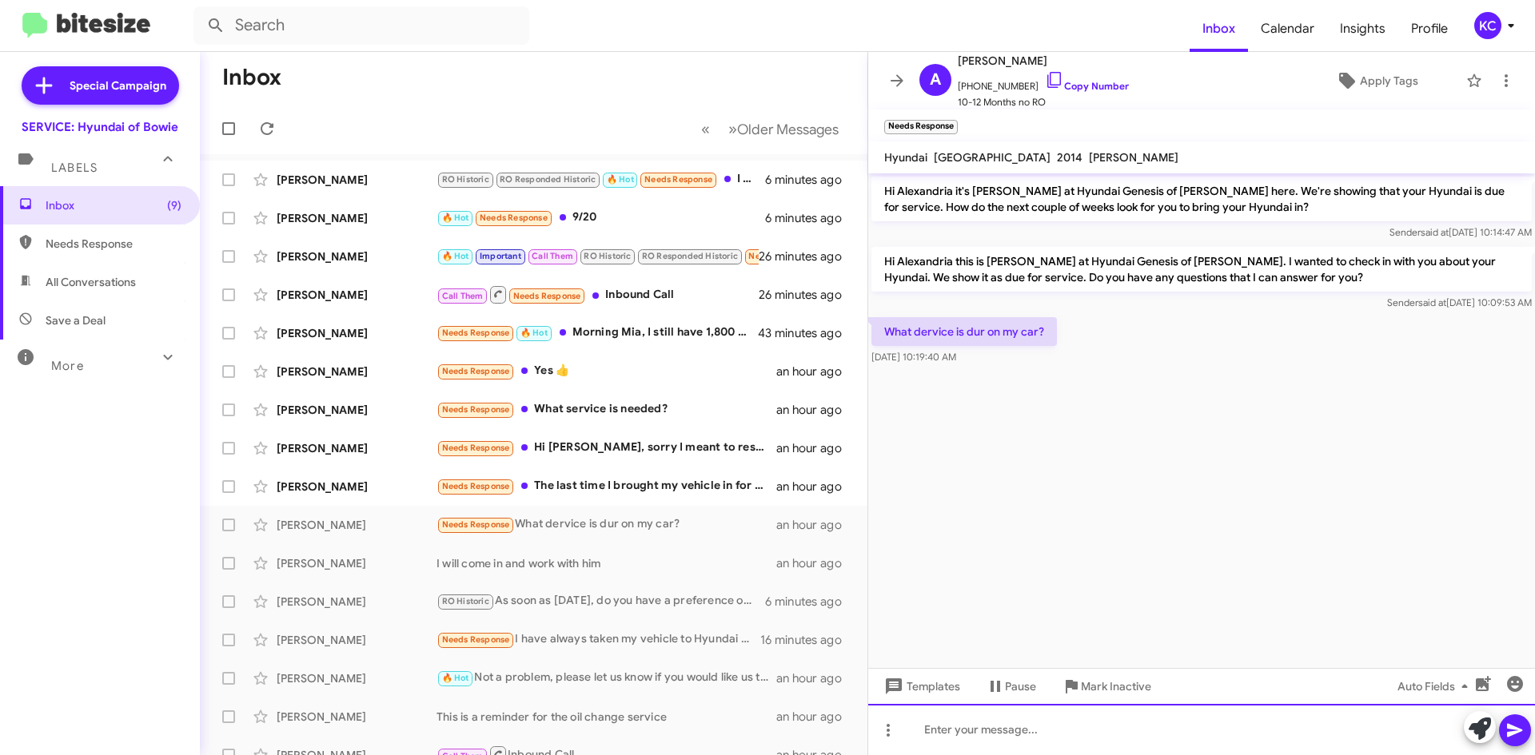
click at [1059, 729] on div at bounding box center [1201, 729] width 667 height 51
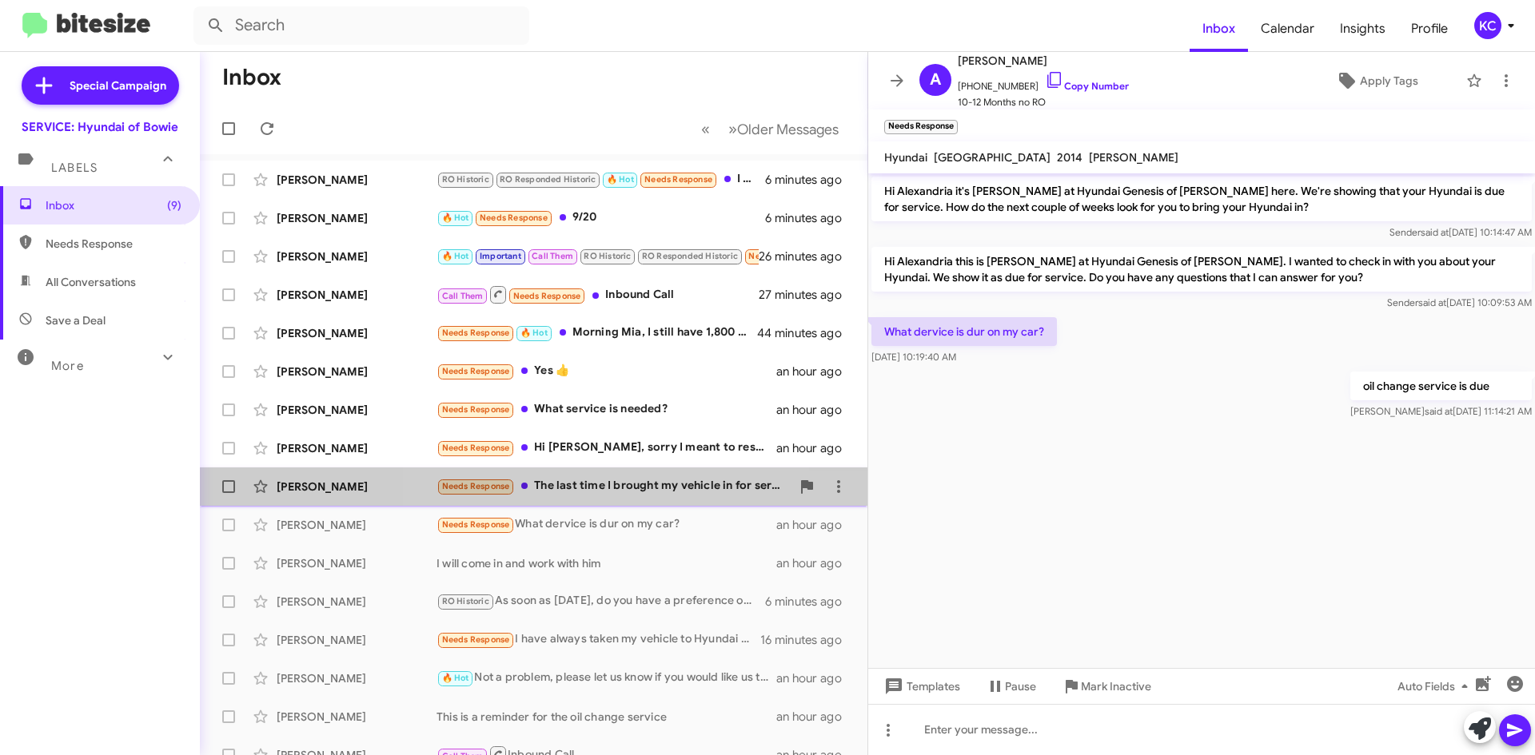
click at [627, 492] on div "Needs Response The last time I brought my vehicle in for service it took you 3 …" at bounding box center [613, 486] width 354 height 18
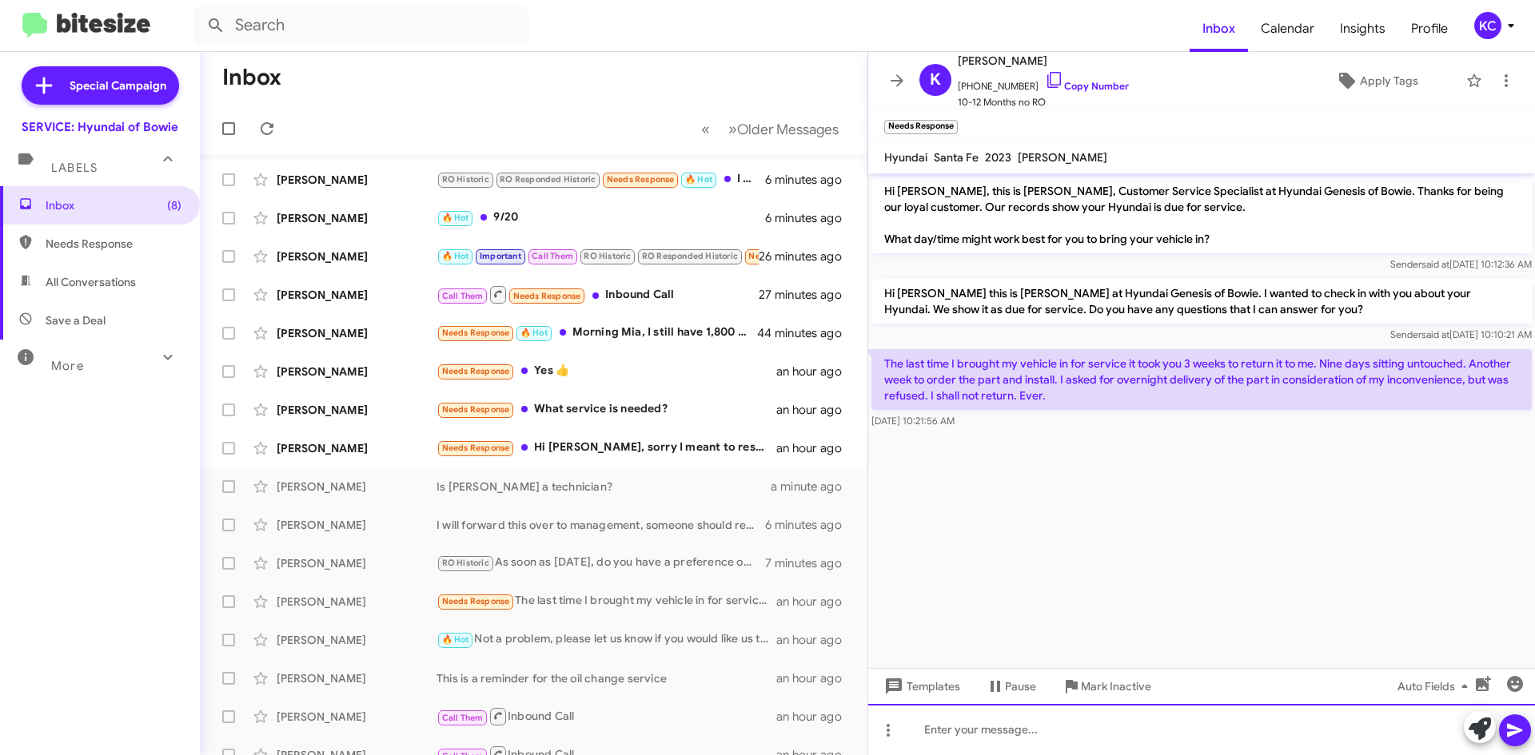
click at [1078, 737] on div at bounding box center [1201, 729] width 667 height 51
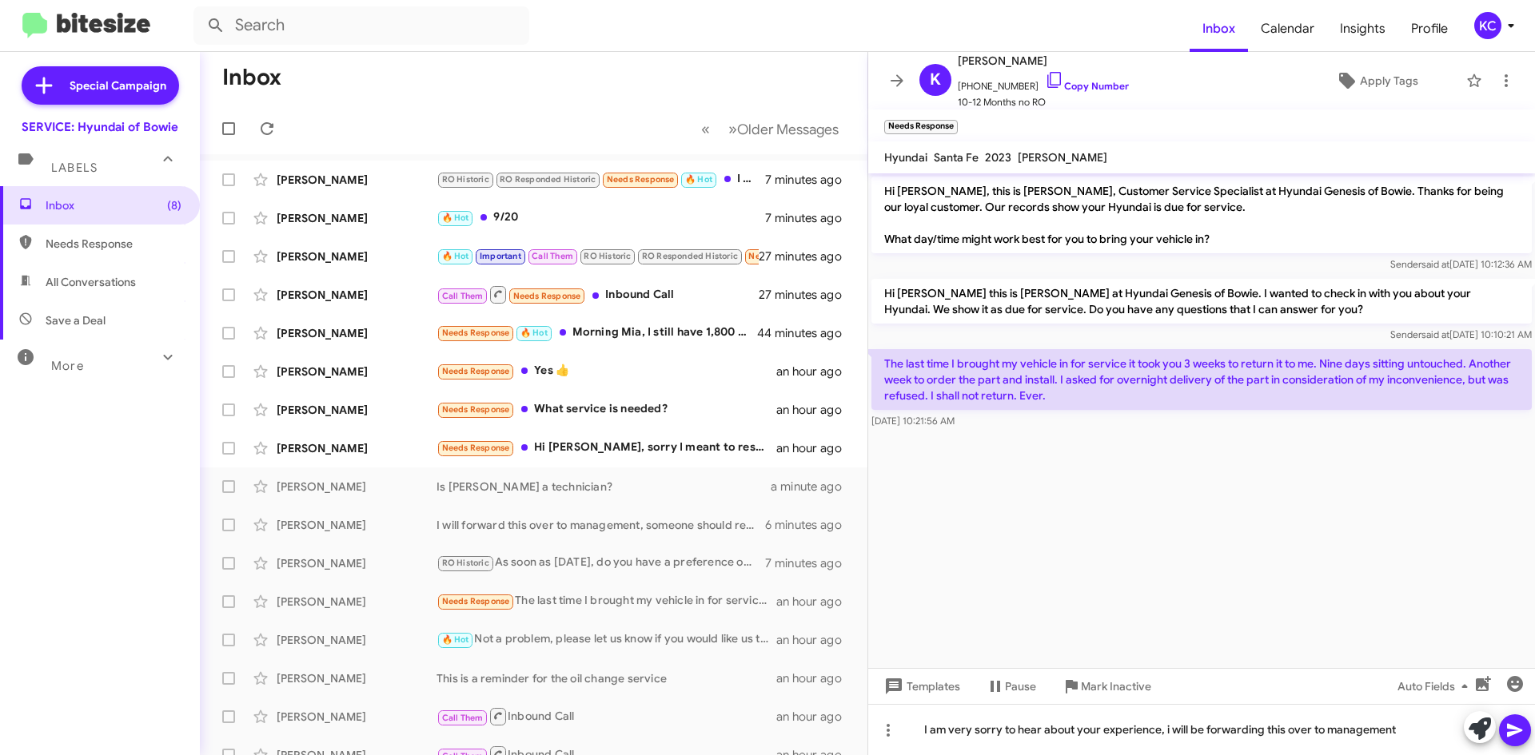
click at [1512, 734] on icon at bounding box center [1514, 731] width 15 height 14
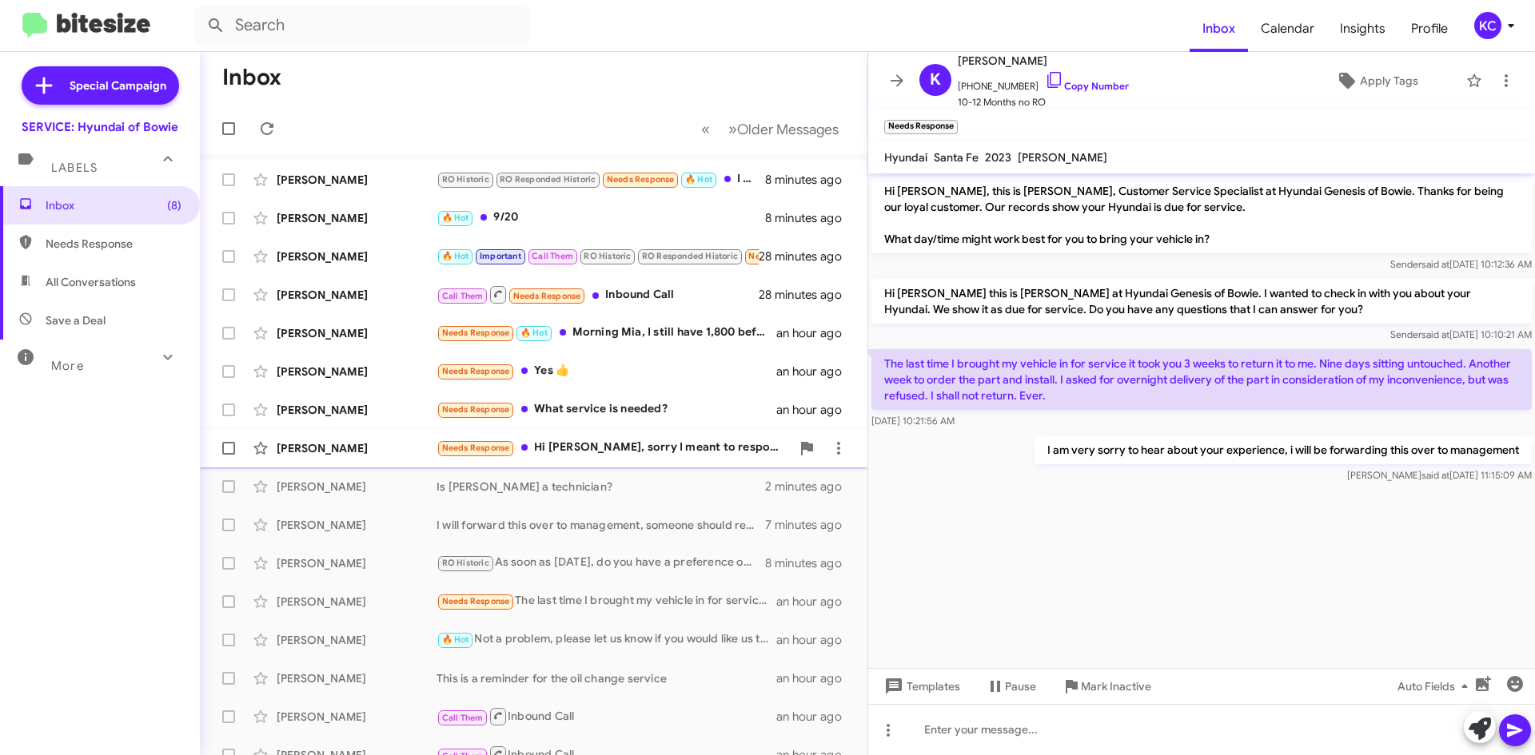
click at [659, 448] on div "Needs Response Hi Mia, sorry I meant to respond earlier. The maintenance sticke…" at bounding box center [613, 448] width 354 height 18
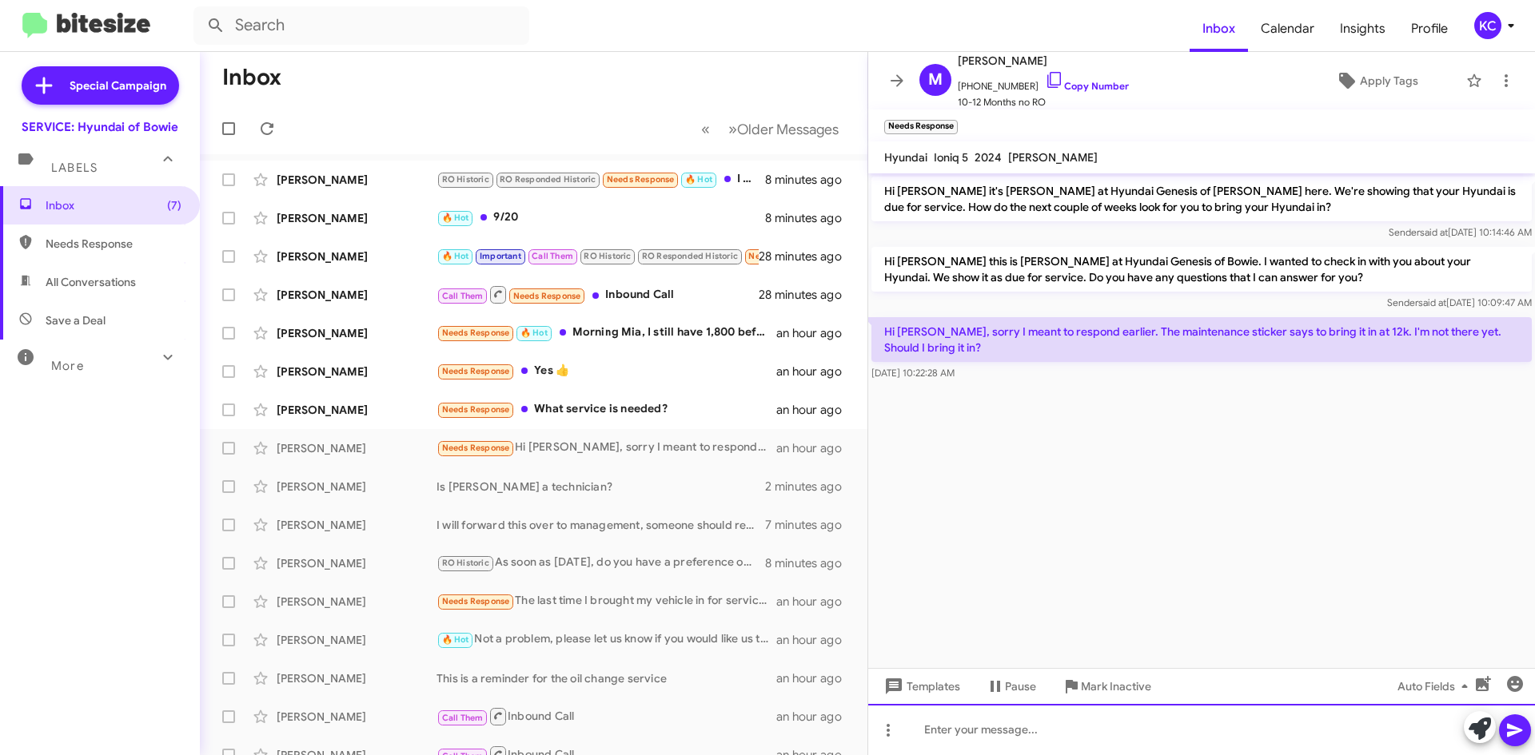
click at [1058, 725] on div at bounding box center [1201, 729] width 667 height 51
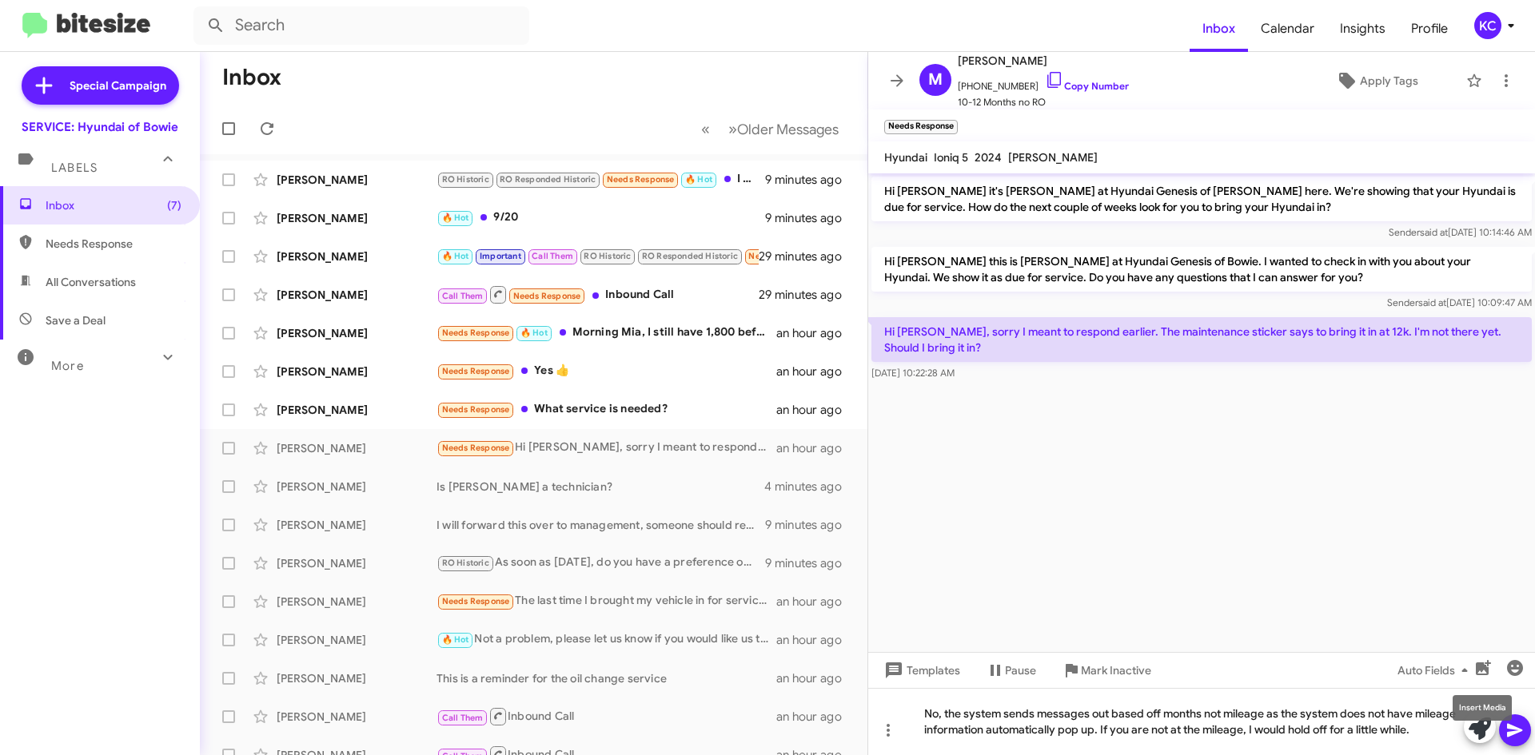
click at [1511, 721] on mat-tooltip-component "Insert Media" at bounding box center [1482, 708] width 82 height 48
click at [1506, 720] on span at bounding box center [1514, 731] width 19 height 32
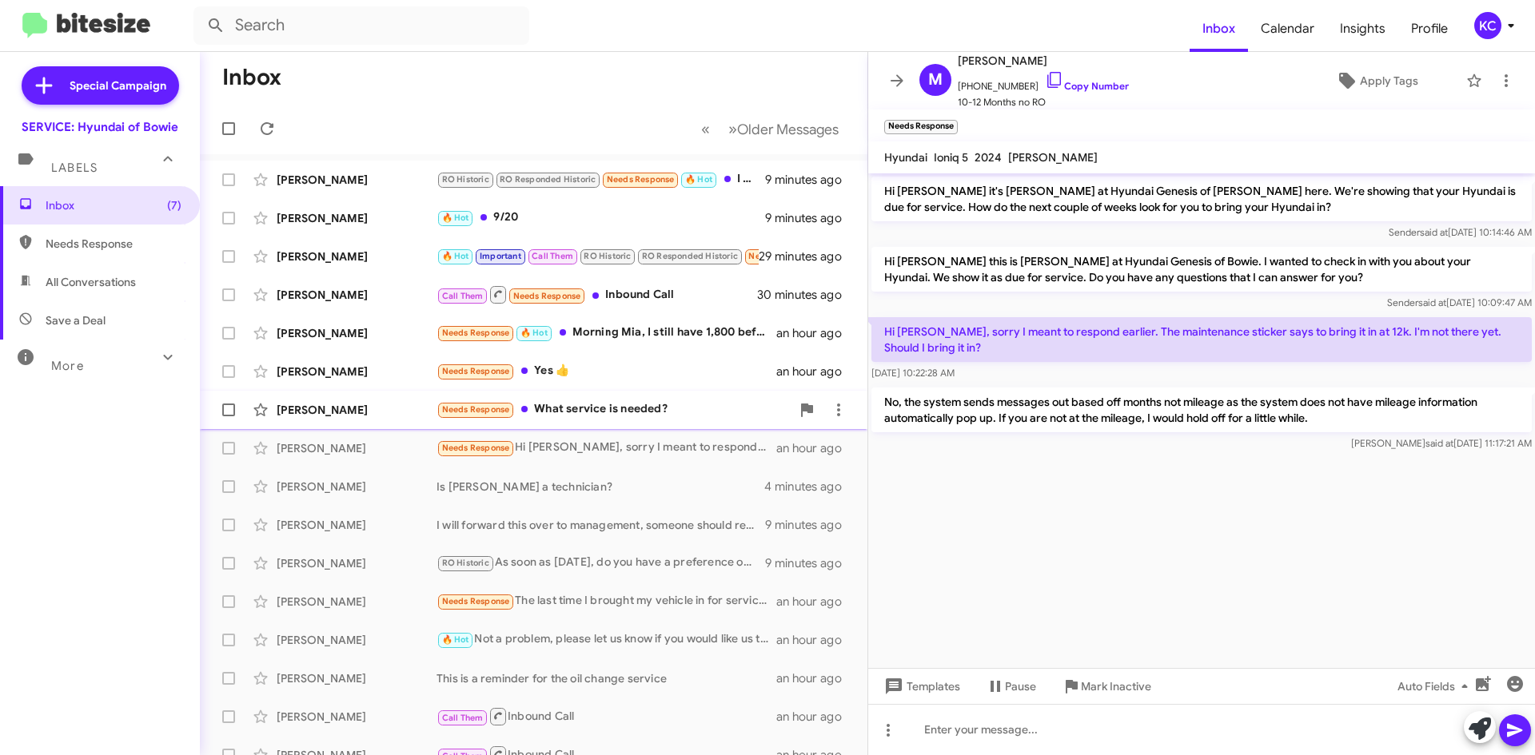
click at [627, 408] on div "Needs Response What service is needed?" at bounding box center [613, 409] width 354 height 18
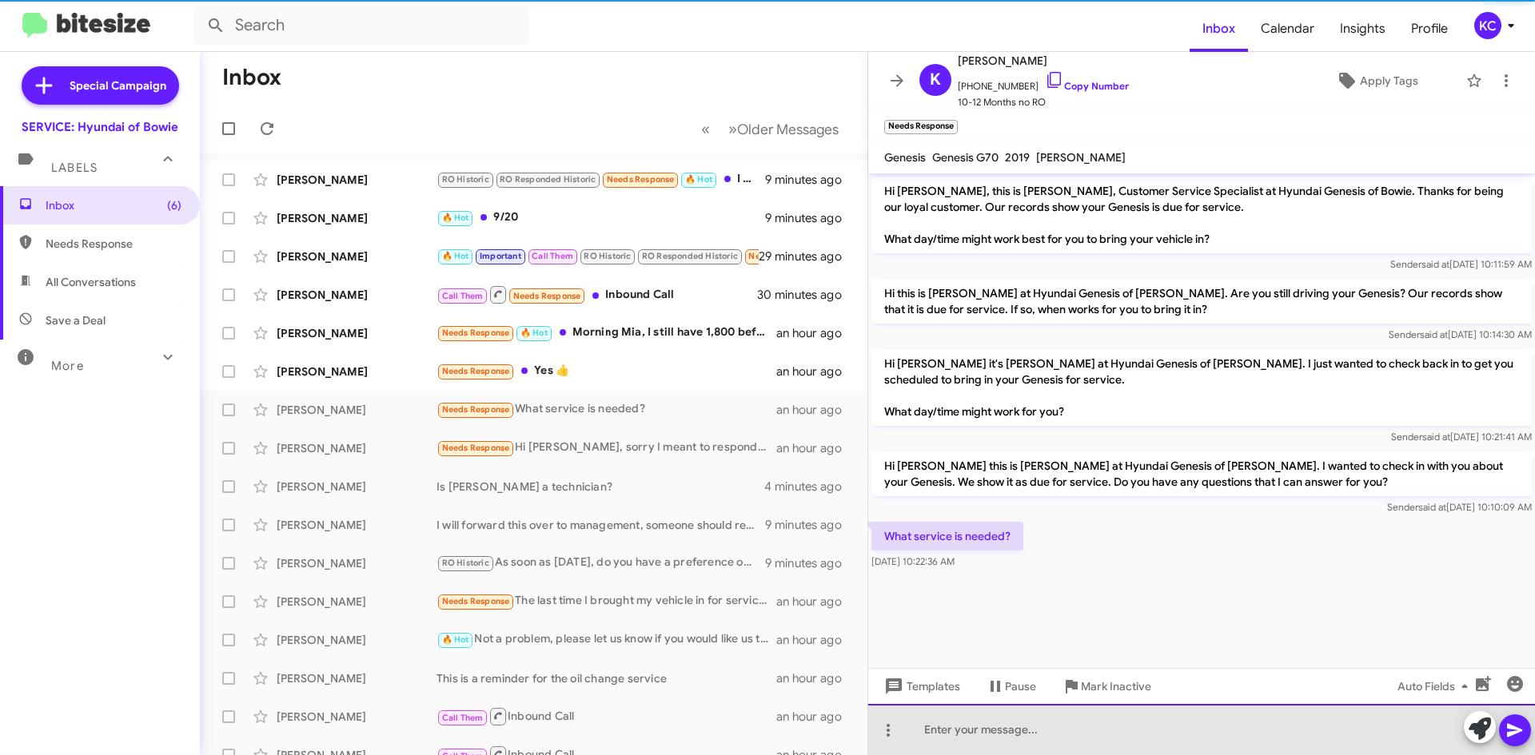
click at [1001, 731] on div at bounding box center [1201, 729] width 667 height 51
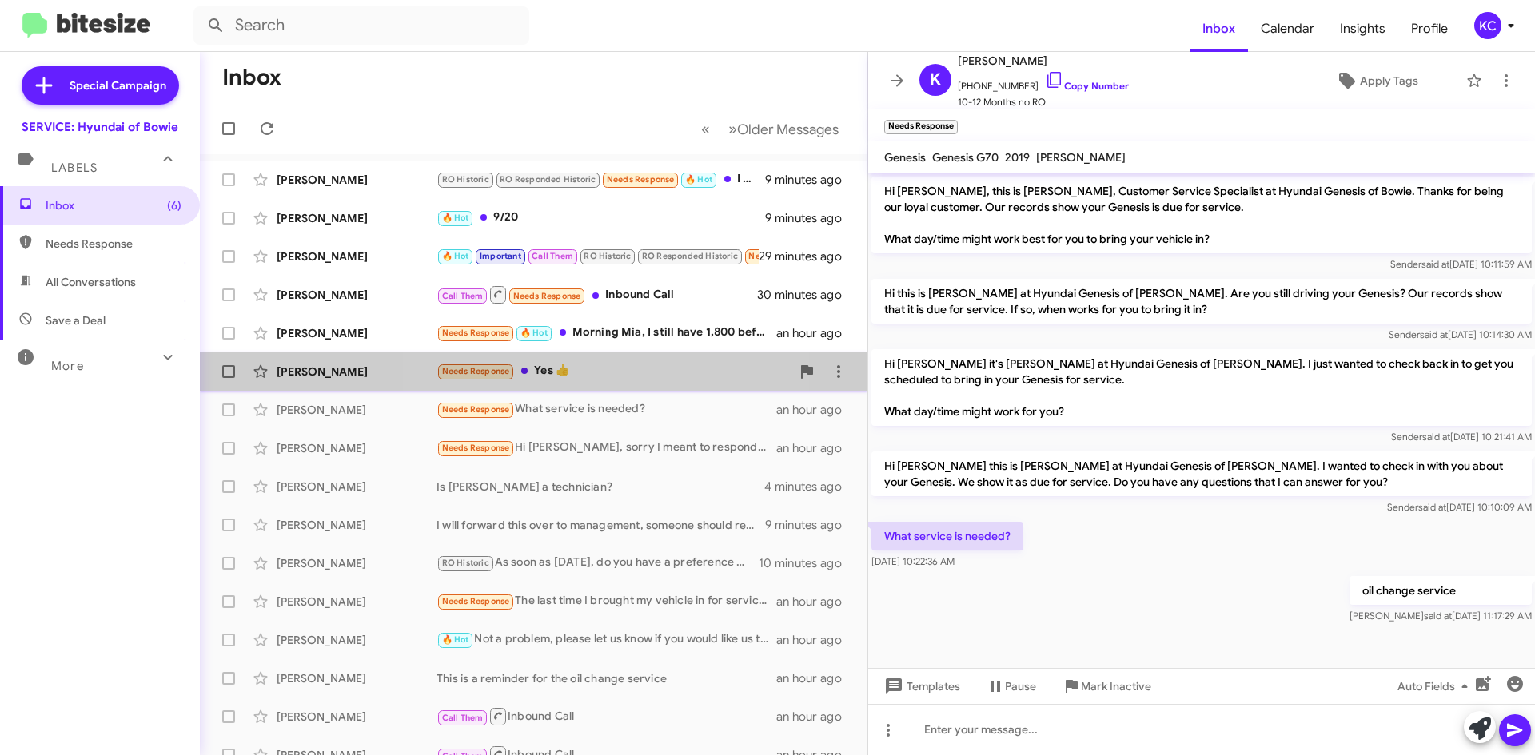
click at [620, 372] on div "Needs Response Yes 👍" at bounding box center [613, 371] width 354 height 18
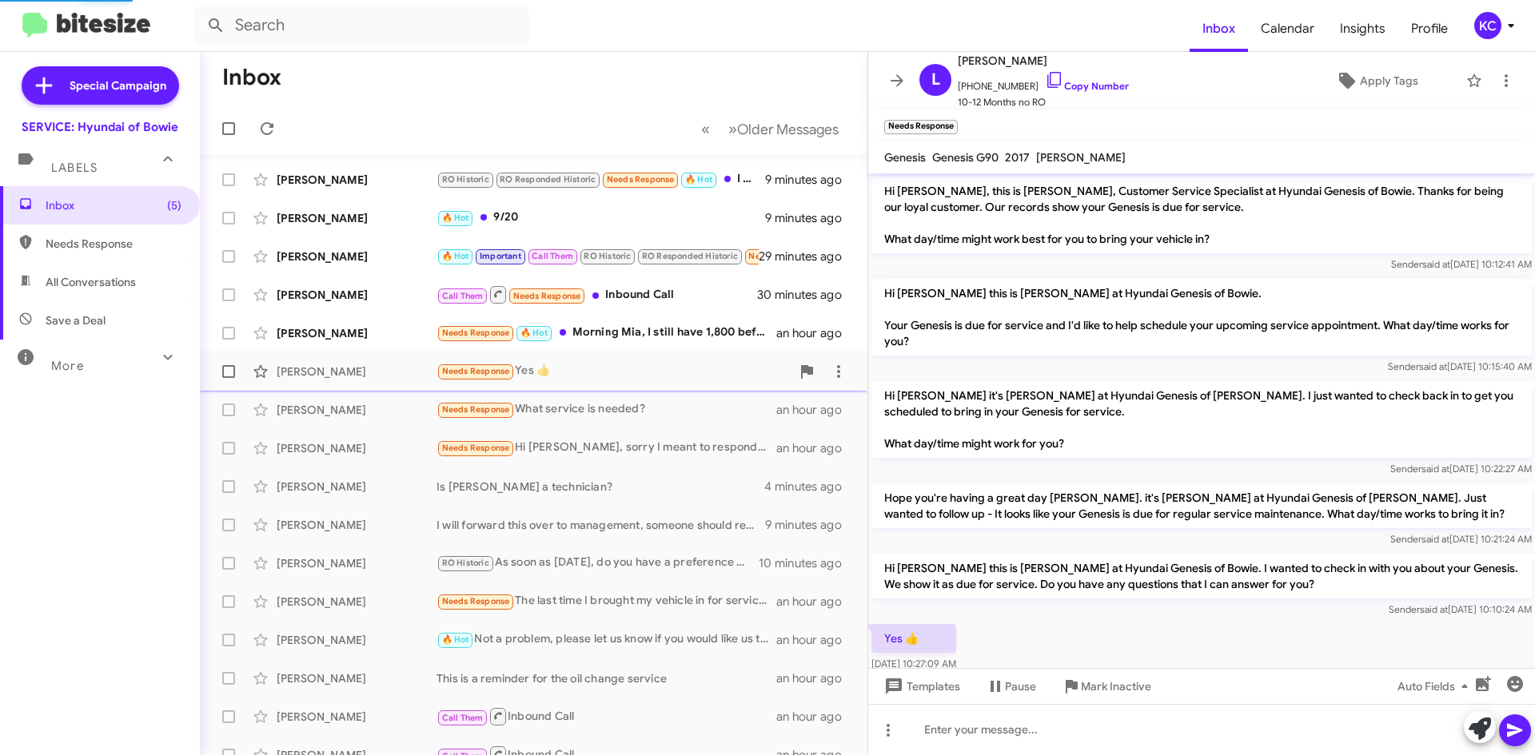
scroll to position [31, 0]
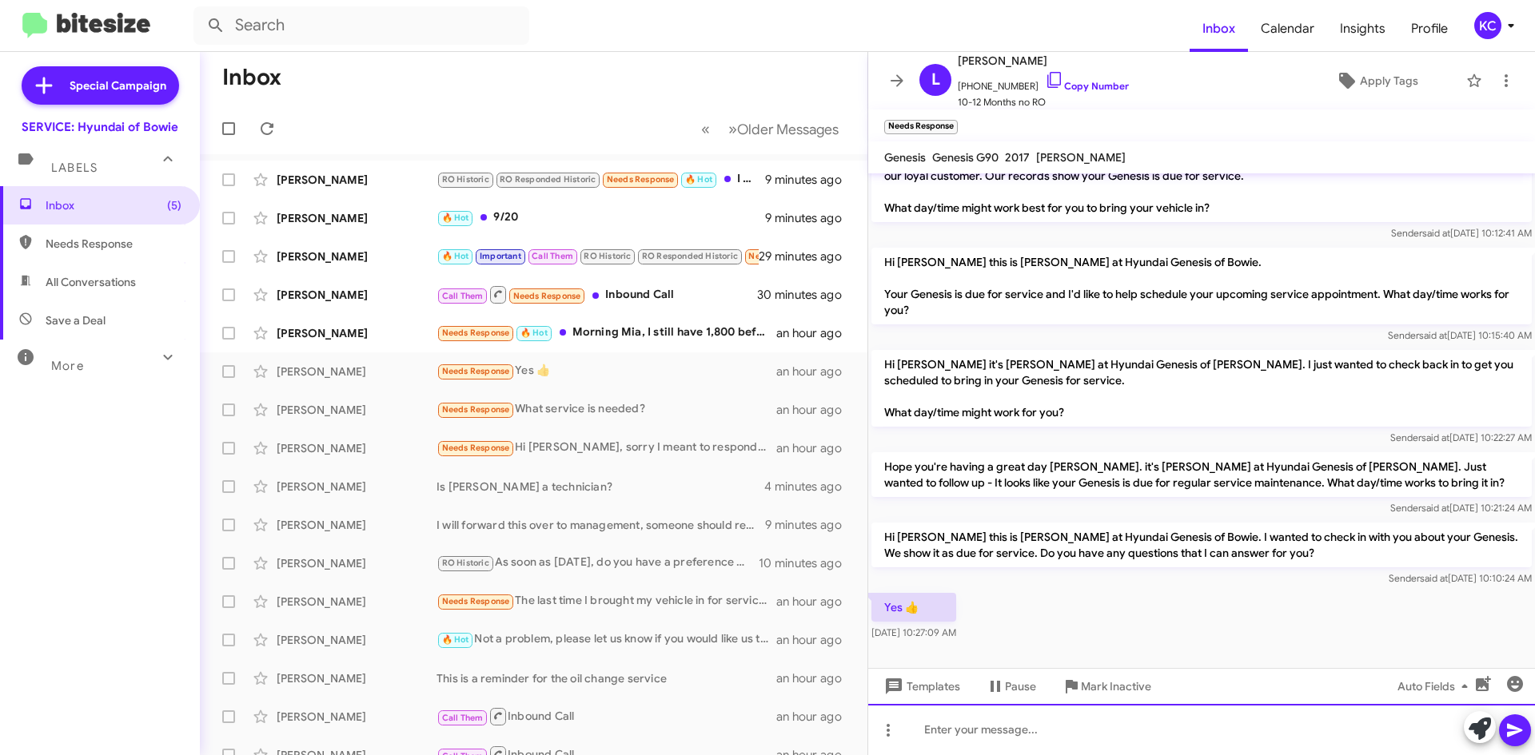
click at [1125, 742] on div at bounding box center [1201, 729] width 667 height 51
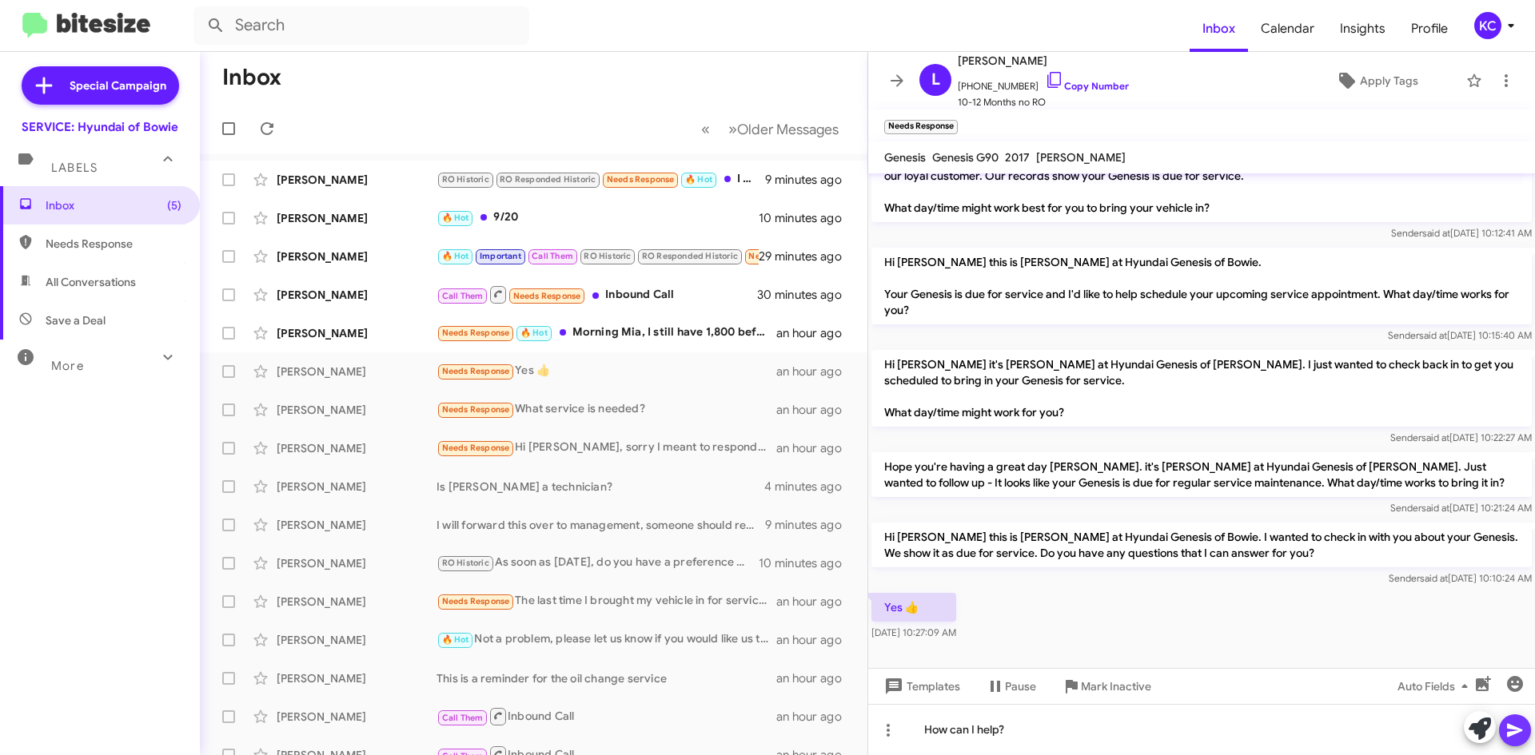
click at [1523, 739] on icon at bounding box center [1514, 730] width 19 height 19
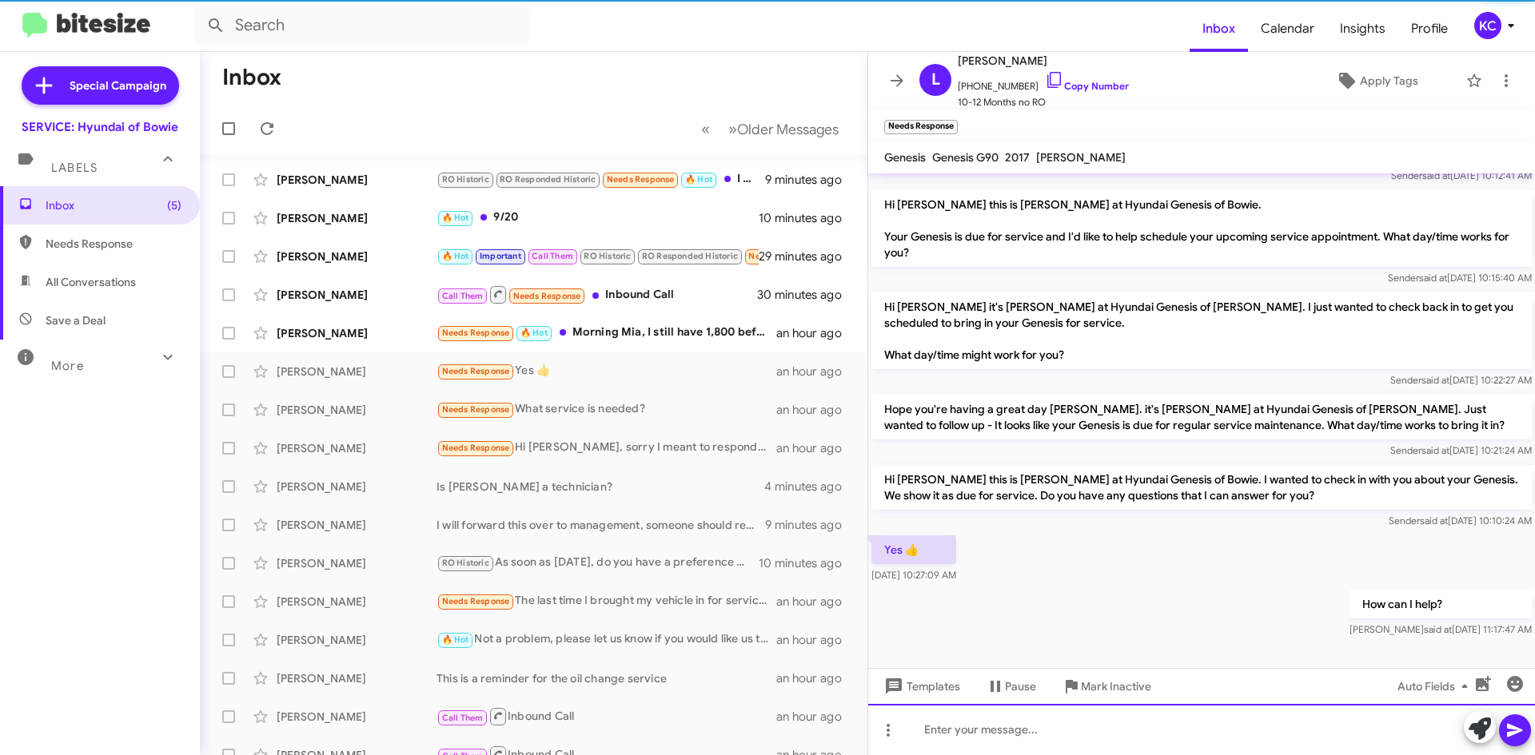
scroll to position [90, 0]
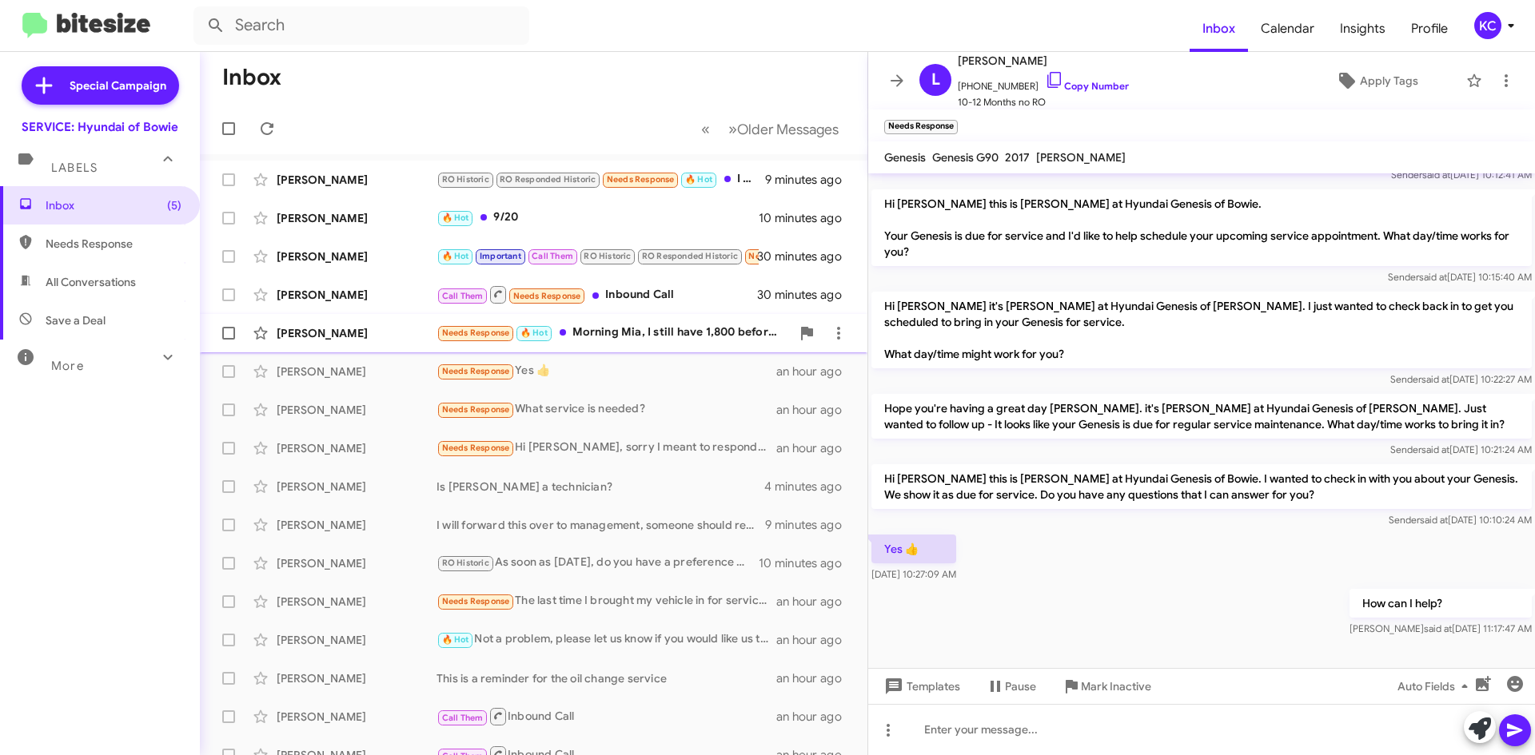
click at [699, 326] on div "Needs Response 🔥 Hot Morning Mia, I still have 1,800 before I meet the Mike's f…" at bounding box center [613, 333] width 354 height 18
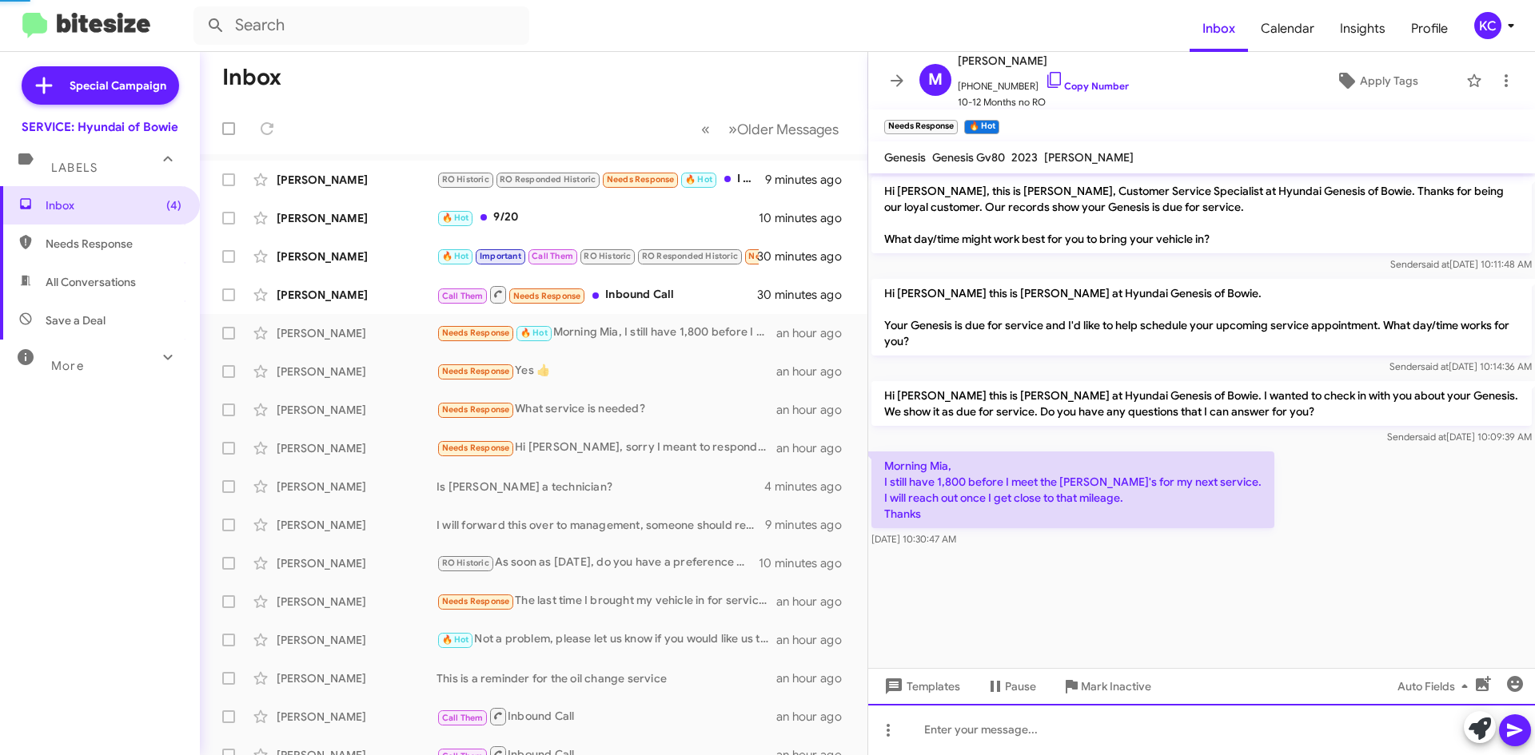
drag, startPoint x: 1099, startPoint y: 747, endPoint x: 1087, endPoint y: 739, distance: 14.4
click at [1099, 747] on div at bounding box center [1201, 729] width 667 height 51
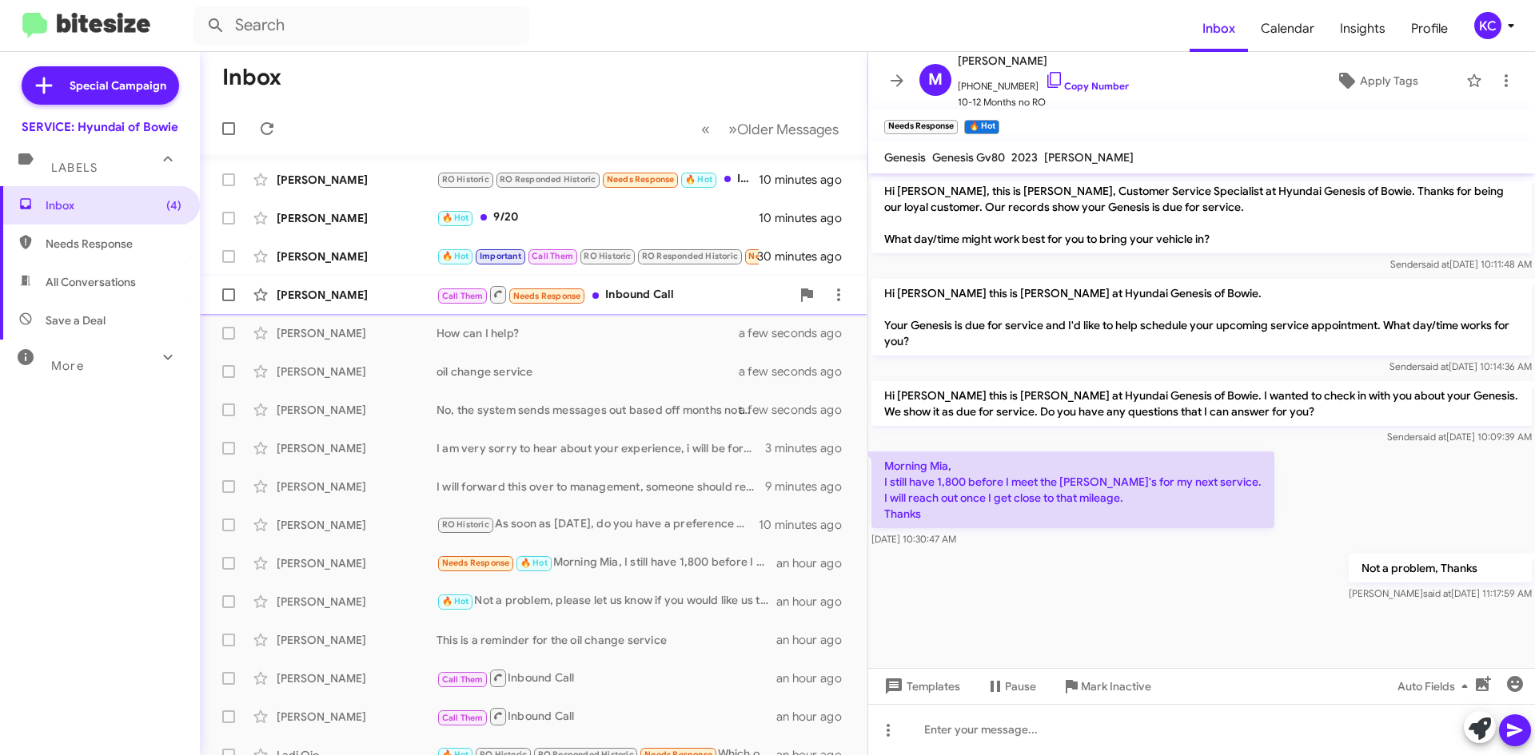
click at [643, 281] on div "Thomas Contee Call Them Needs Response Inbound Call 30 minutes ago" at bounding box center [534, 295] width 642 height 32
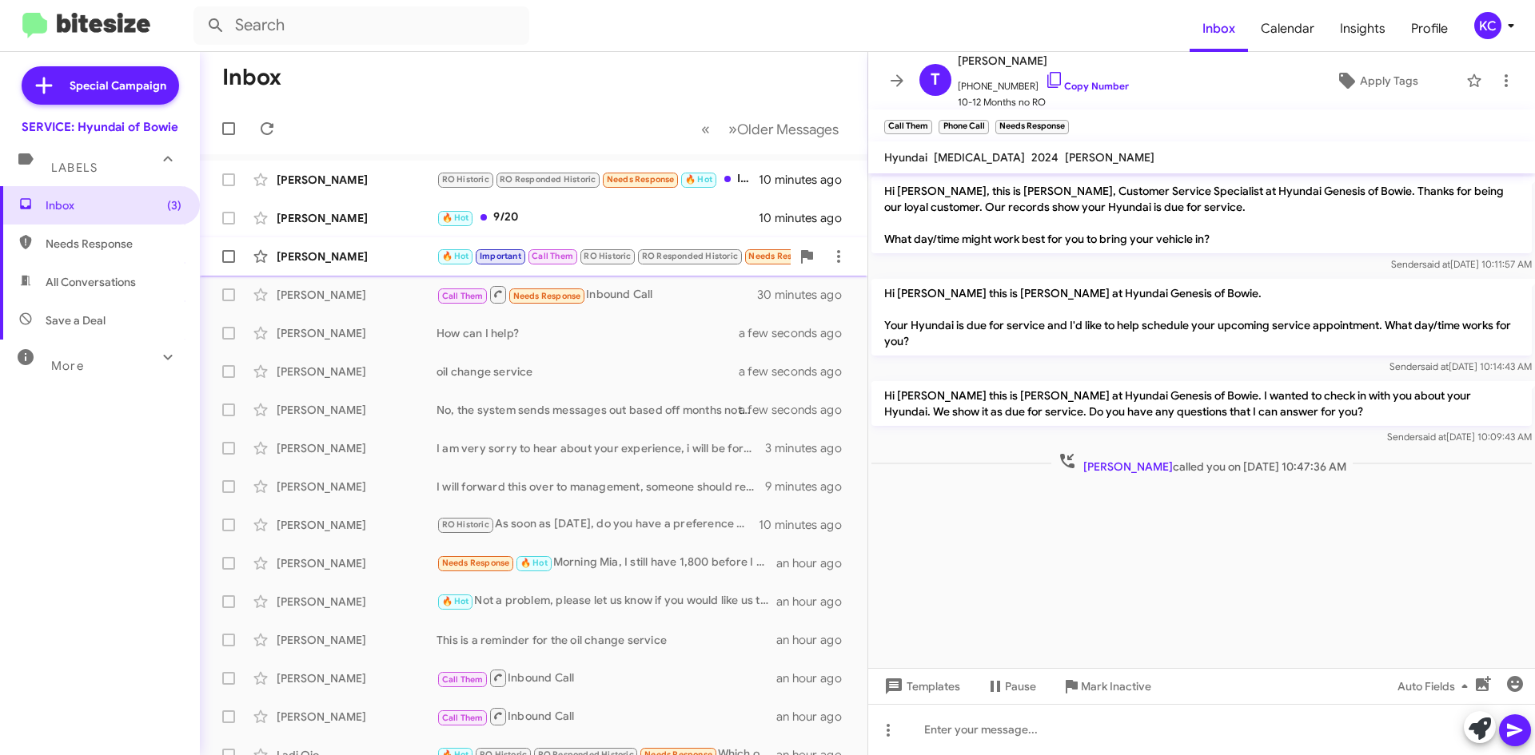
click at [352, 253] on div "Martha Bagley" at bounding box center [357, 257] width 160 height 16
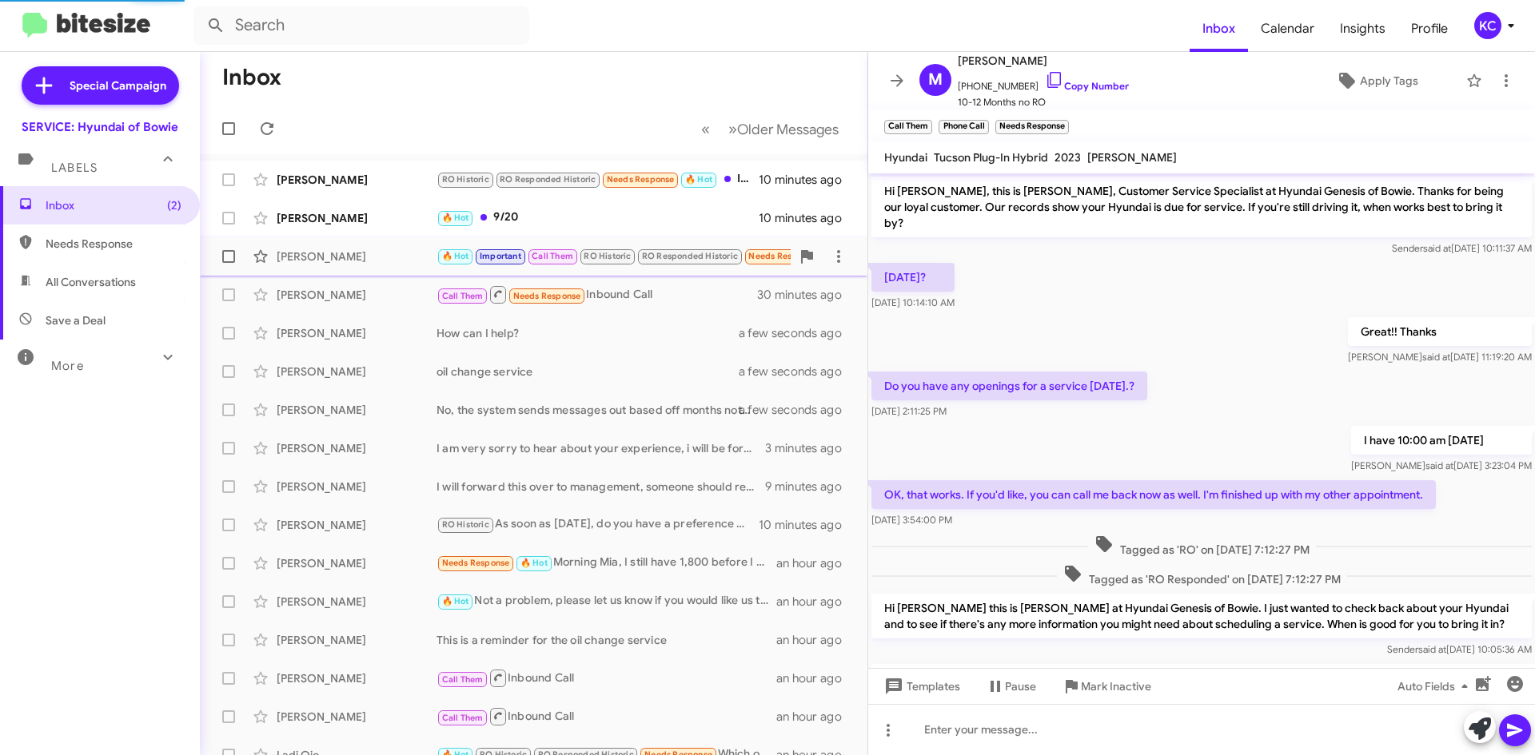
scroll to position [220, 0]
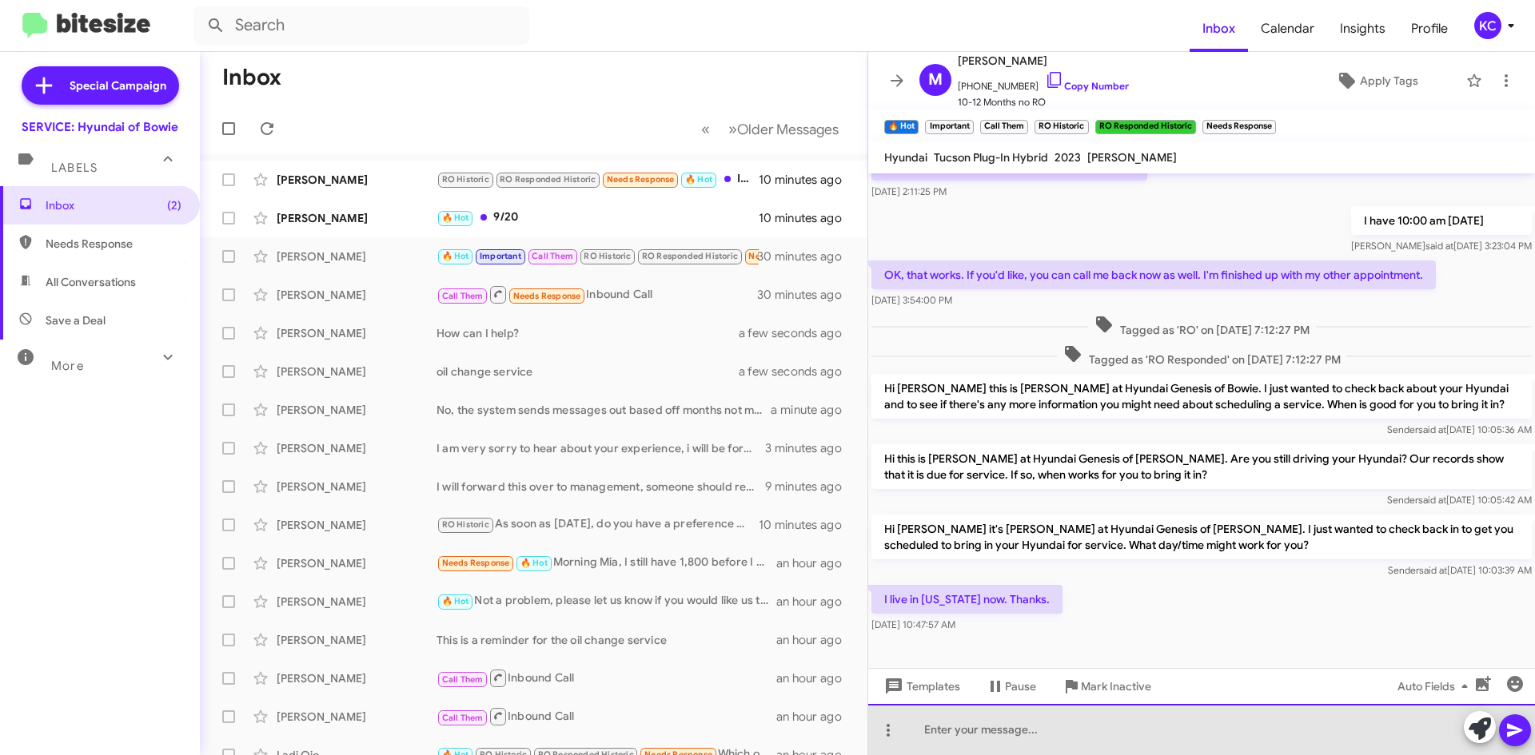
click at [986, 715] on div at bounding box center [1201, 729] width 667 height 51
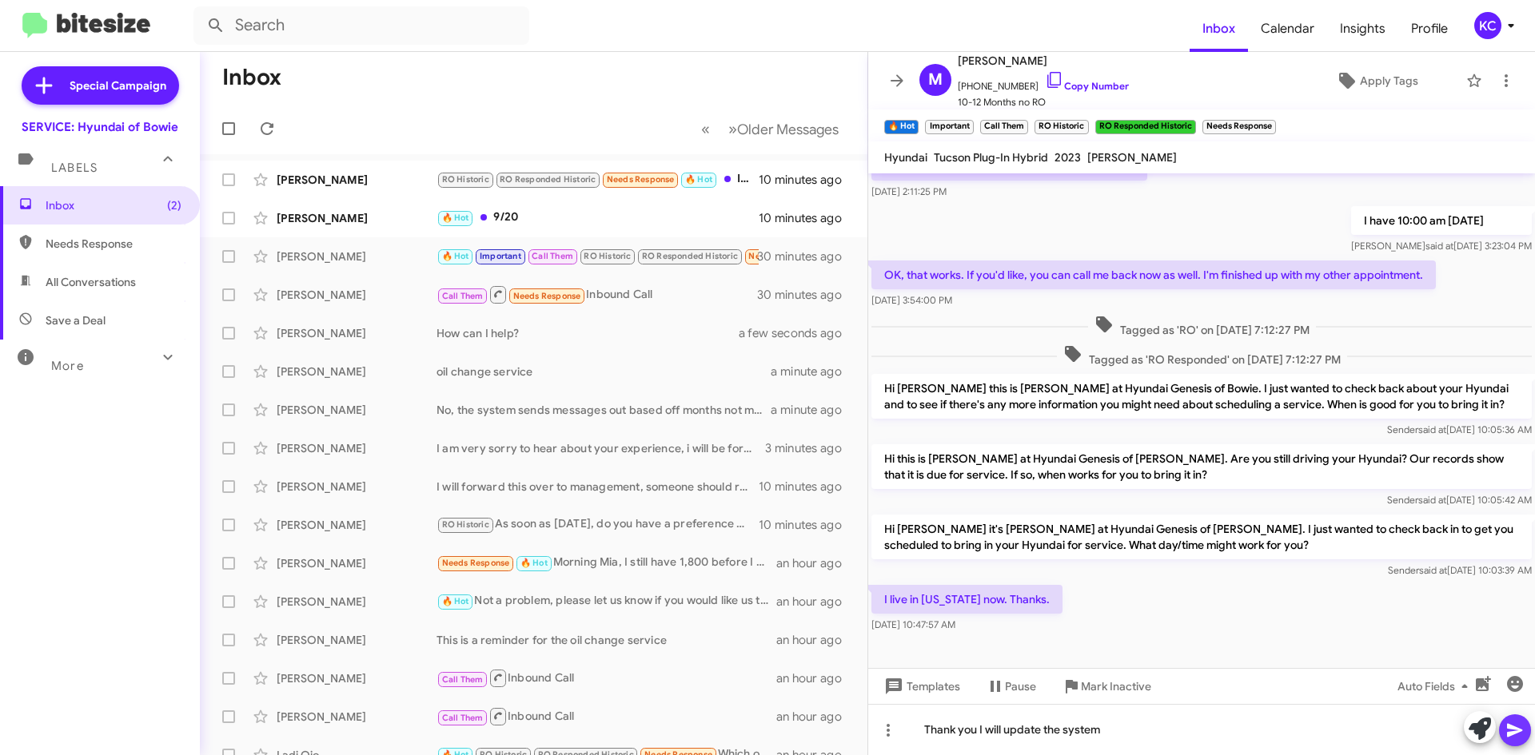
click at [1512, 739] on icon at bounding box center [1514, 730] width 19 height 19
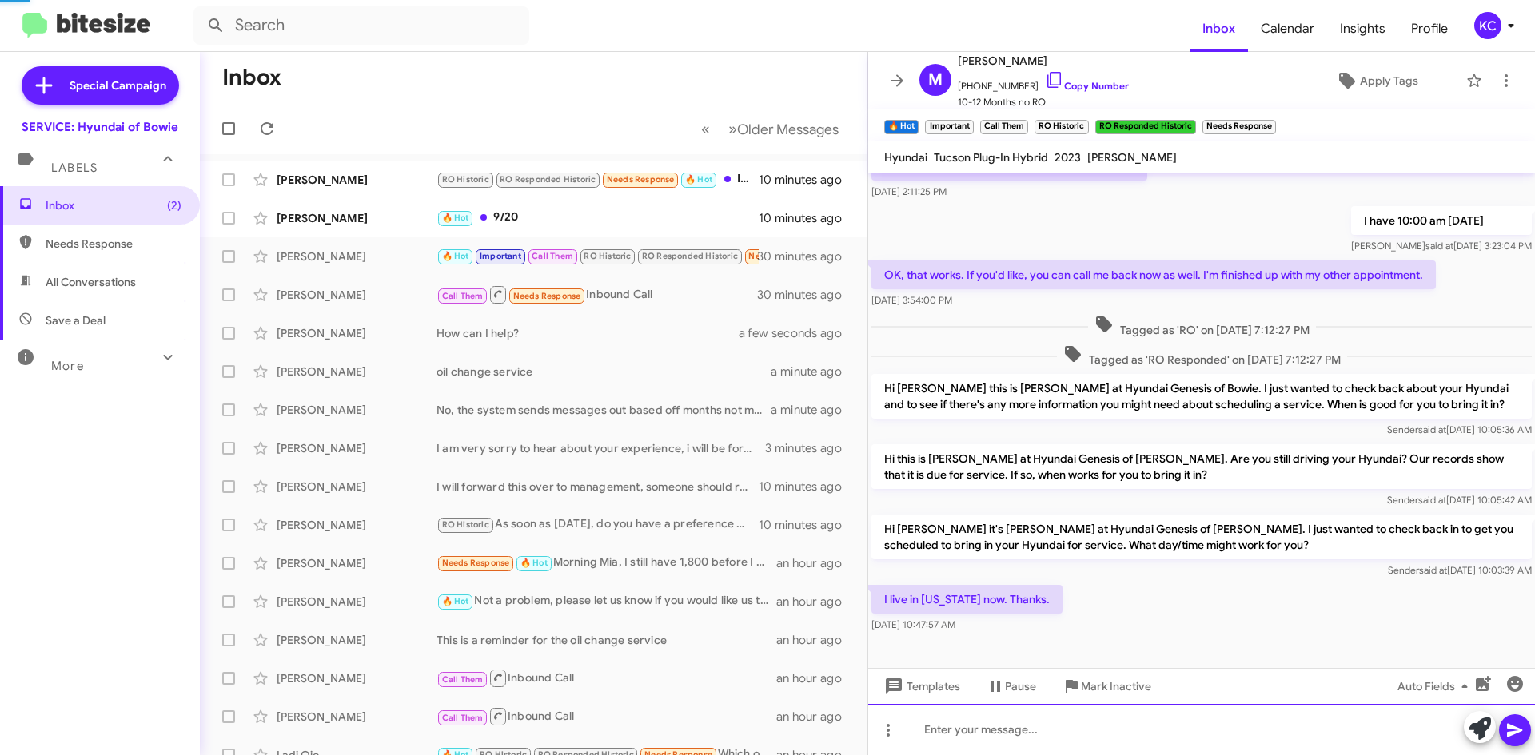
scroll to position [0, 0]
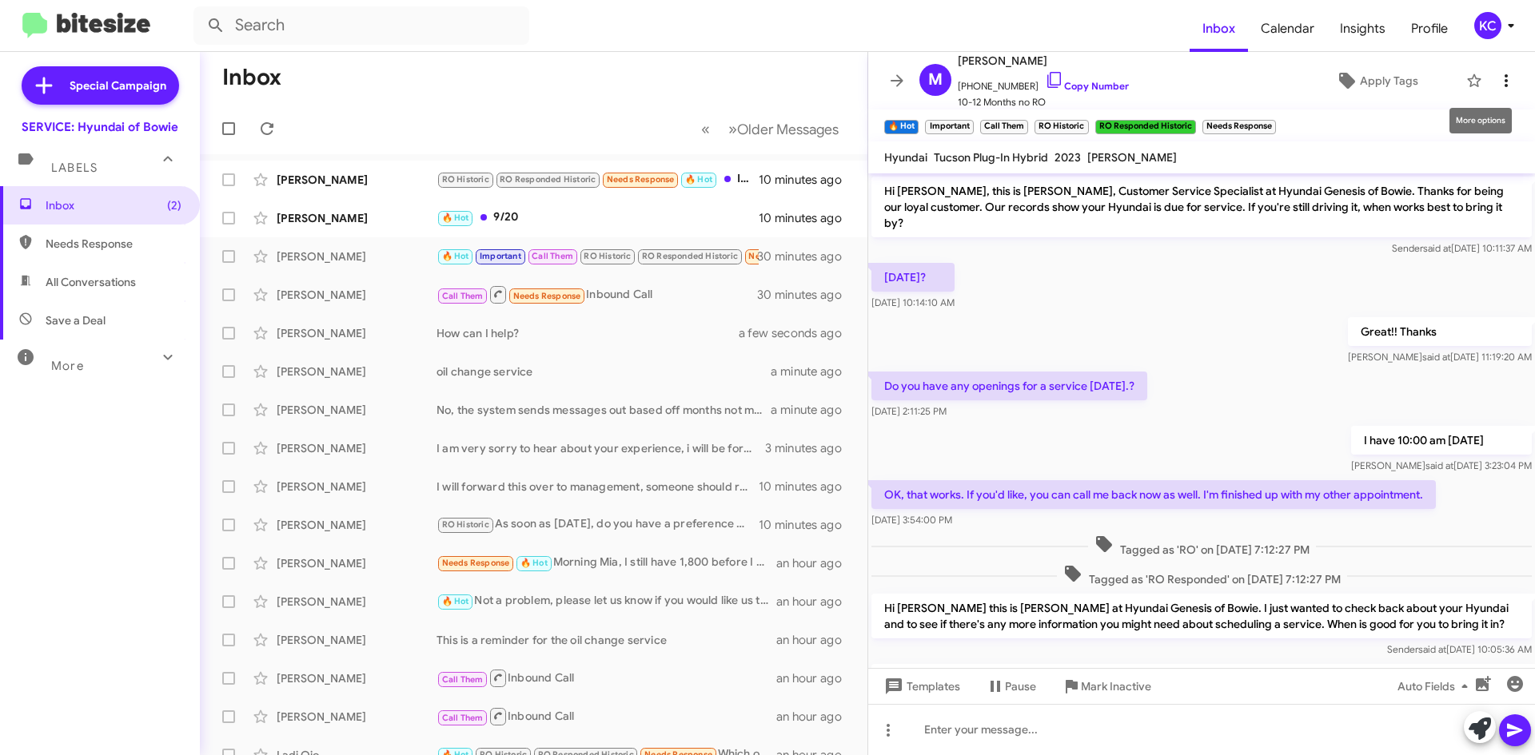
click at [1502, 72] on icon at bounding box center [1505, 80] width 19 height 19
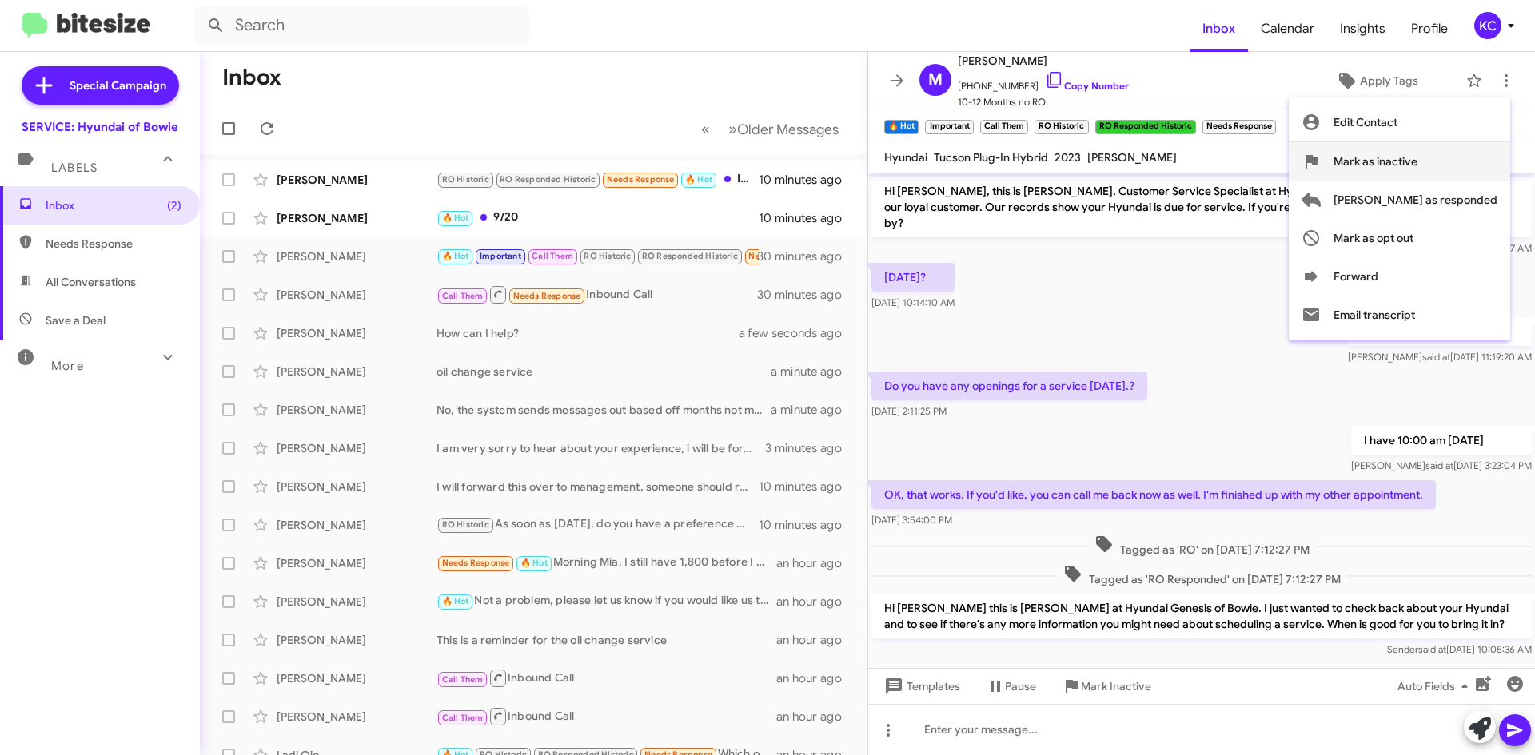
click at [1417, 159] on span "Mark as inactive" at bounding box center [1375, 161] width 84 height 38
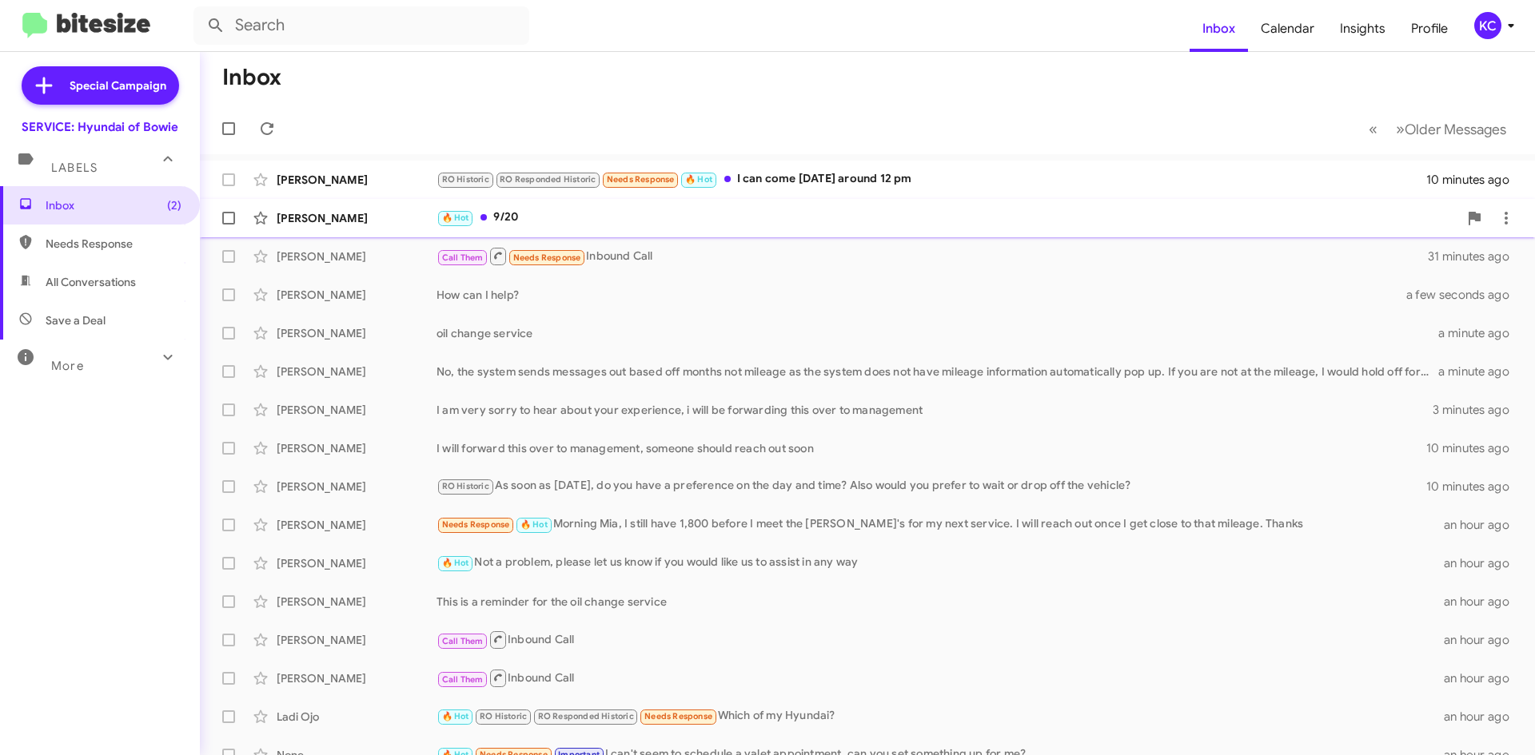
click at [553, 225] on div "🔥 Hot 9/20" at bounding box center [946, 218] width 1021 height 18
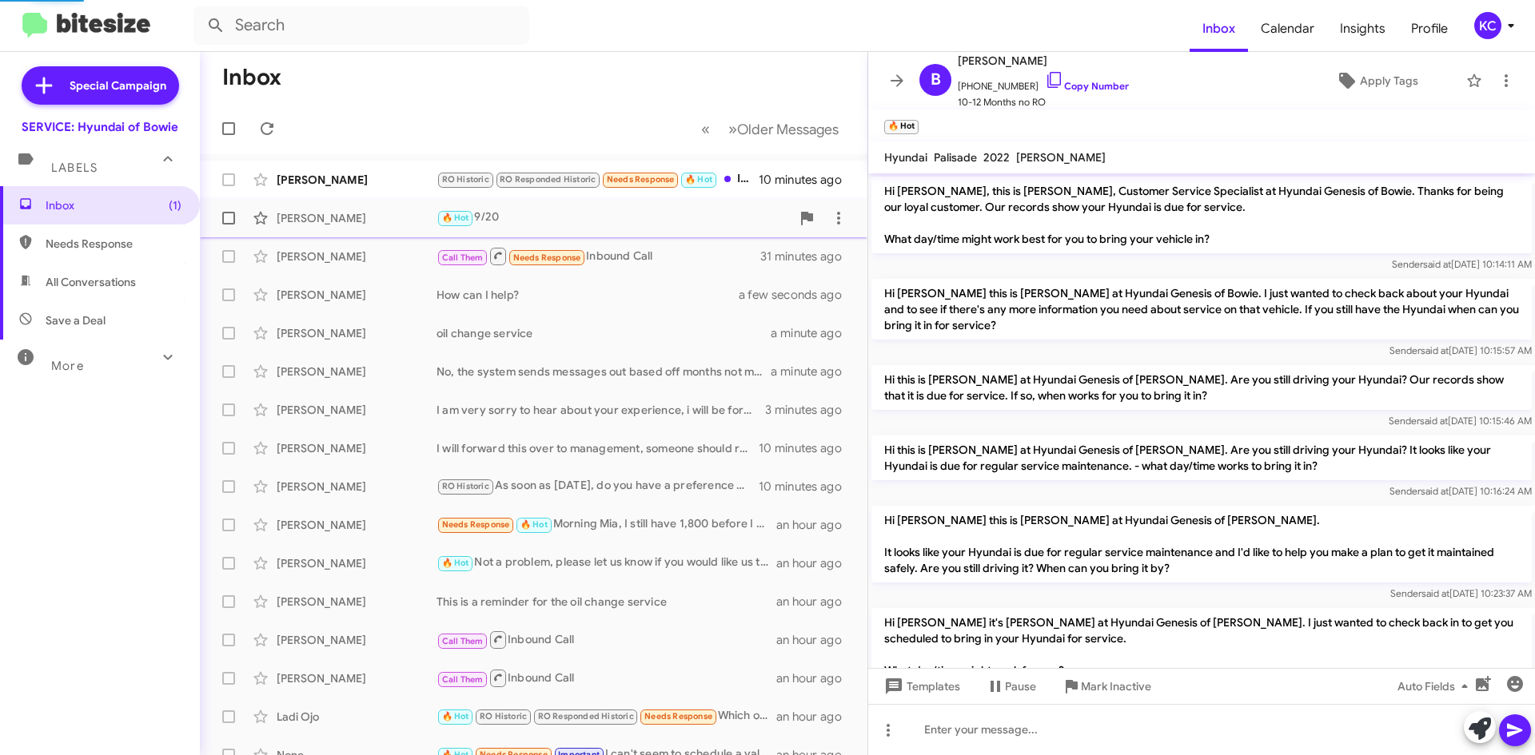
scroll to position [472, 0]
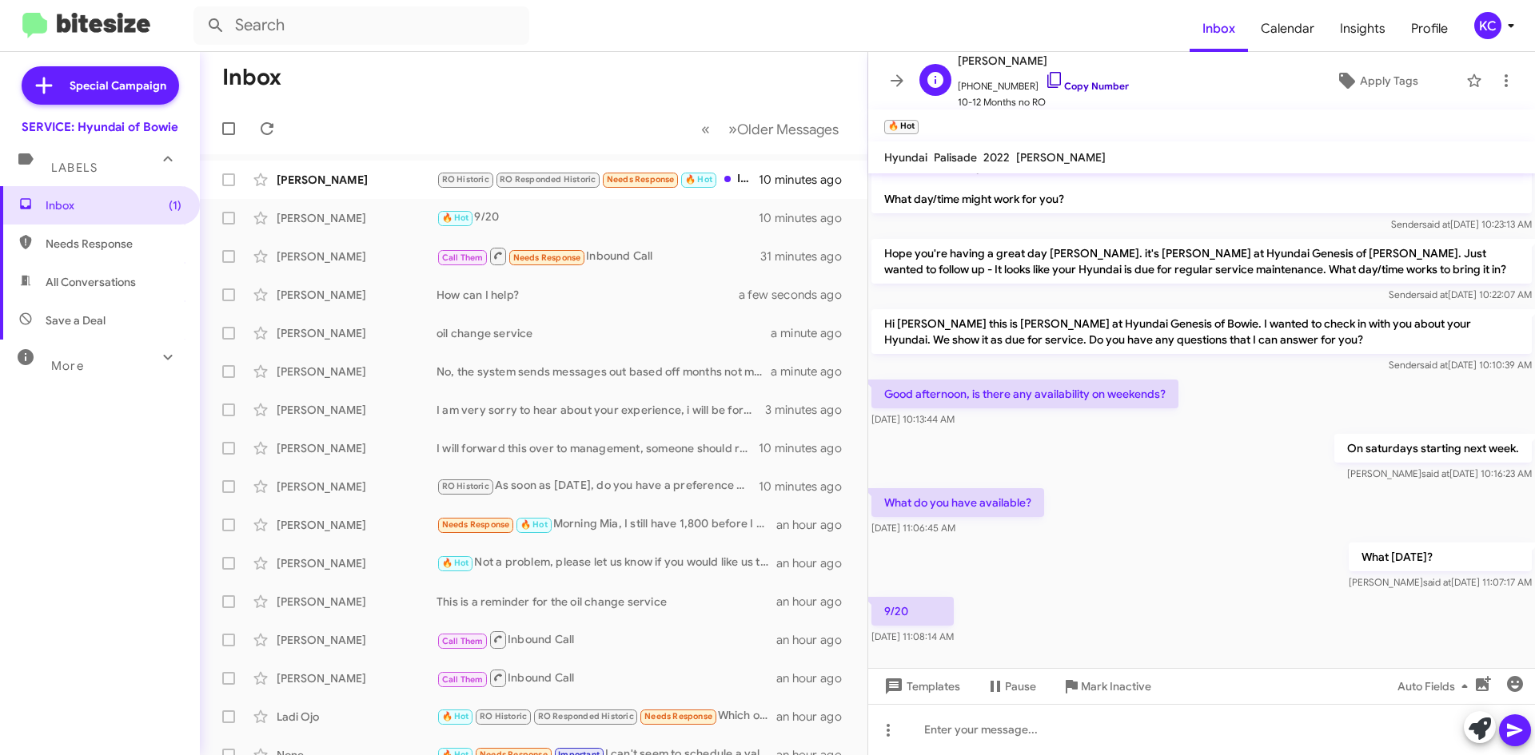
click at [1045, 82] on icon at bounding box center [1054, 79] width 19 height 19
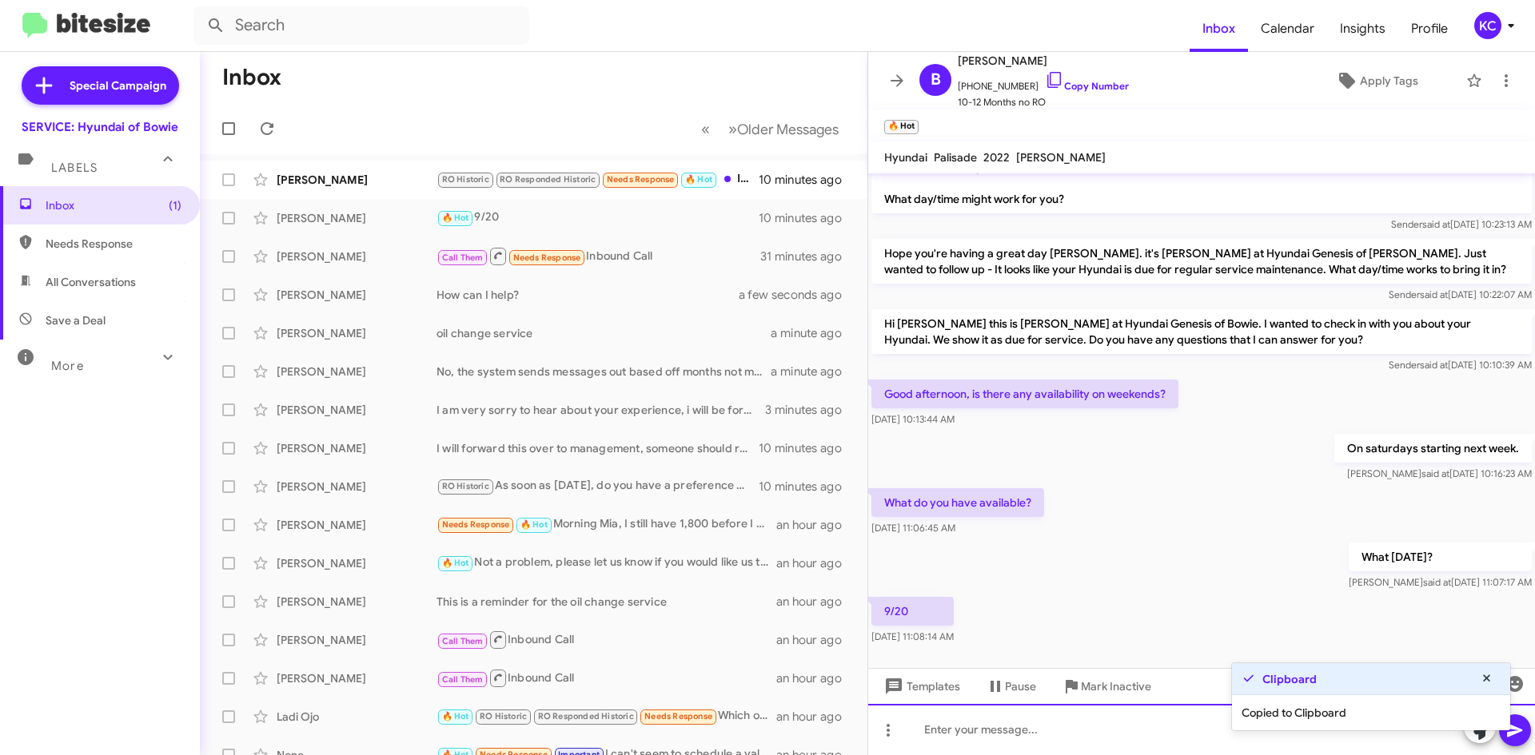
click at [1068, 731] on div at bounding box center [1201, 729] width 667 height 51
click at [1121, 750] on div at bounding box center [1201, 729] width 667 height 51
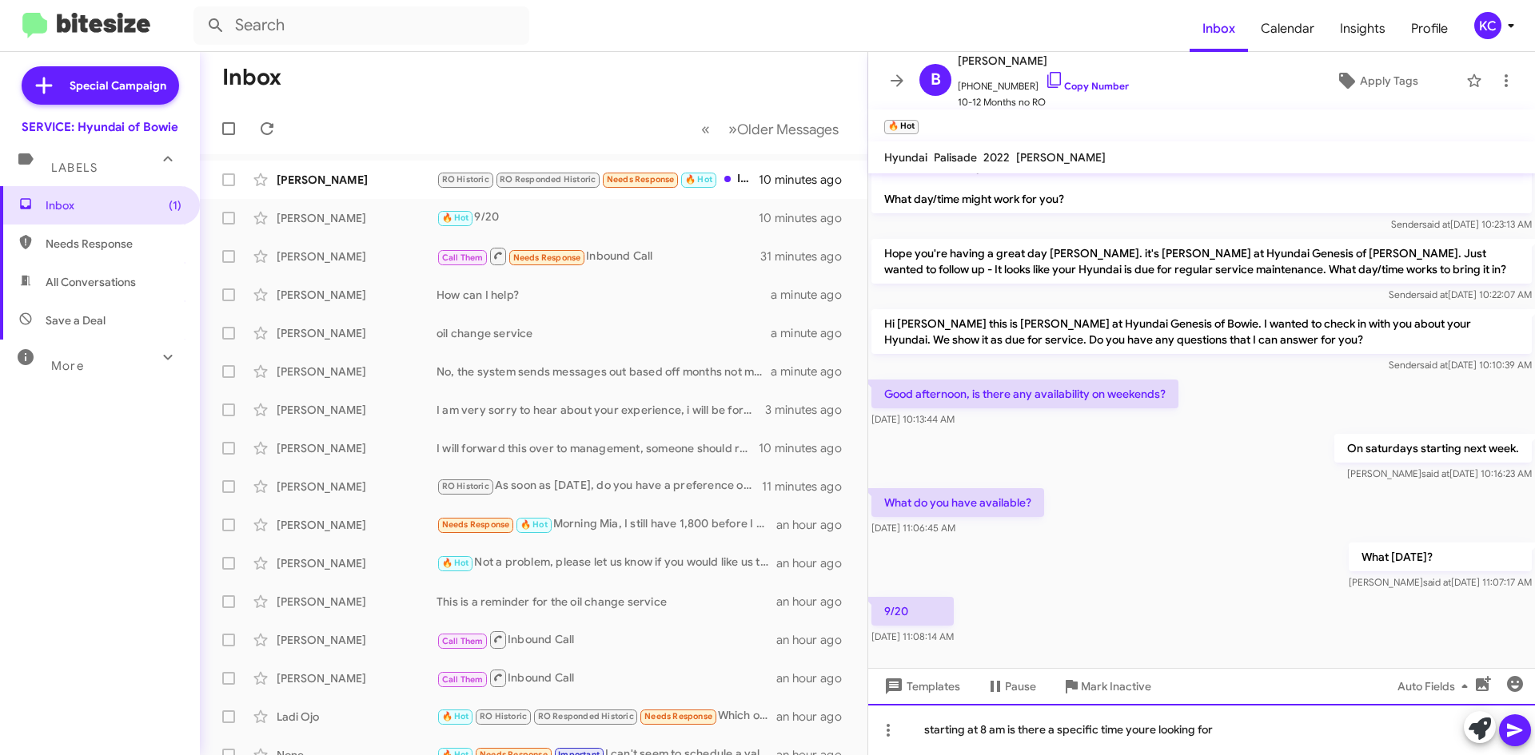
click at [1133, 734] on div "starting at 8 am is there a specific time youre looking for" at bounding box center [1201, 729] width 667 height 51
click at [1218, 730] on div "starting at 8 am is there a specific time you're looking for" at bounding box center [1201, 729] width 667 height 51
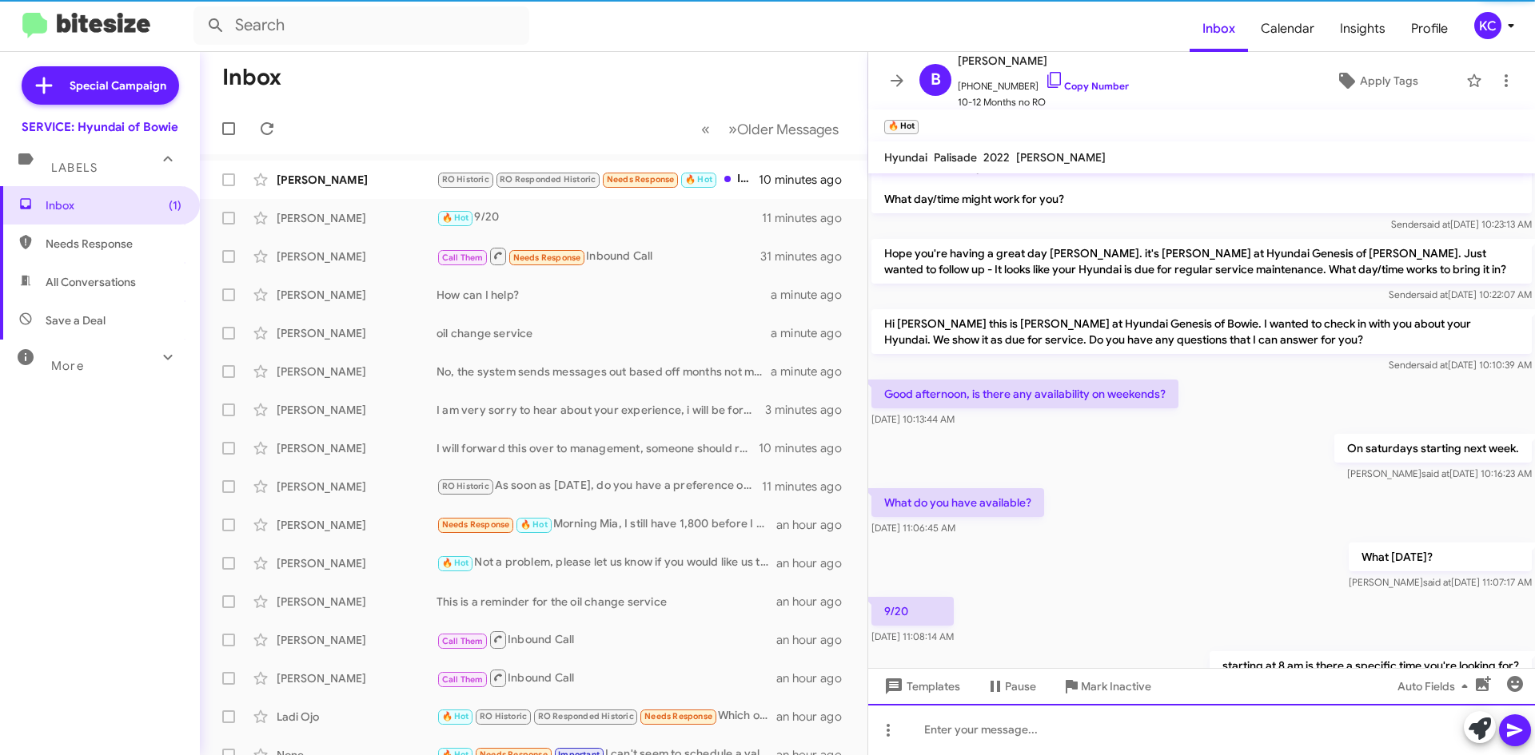
scroll to position [0, 0]
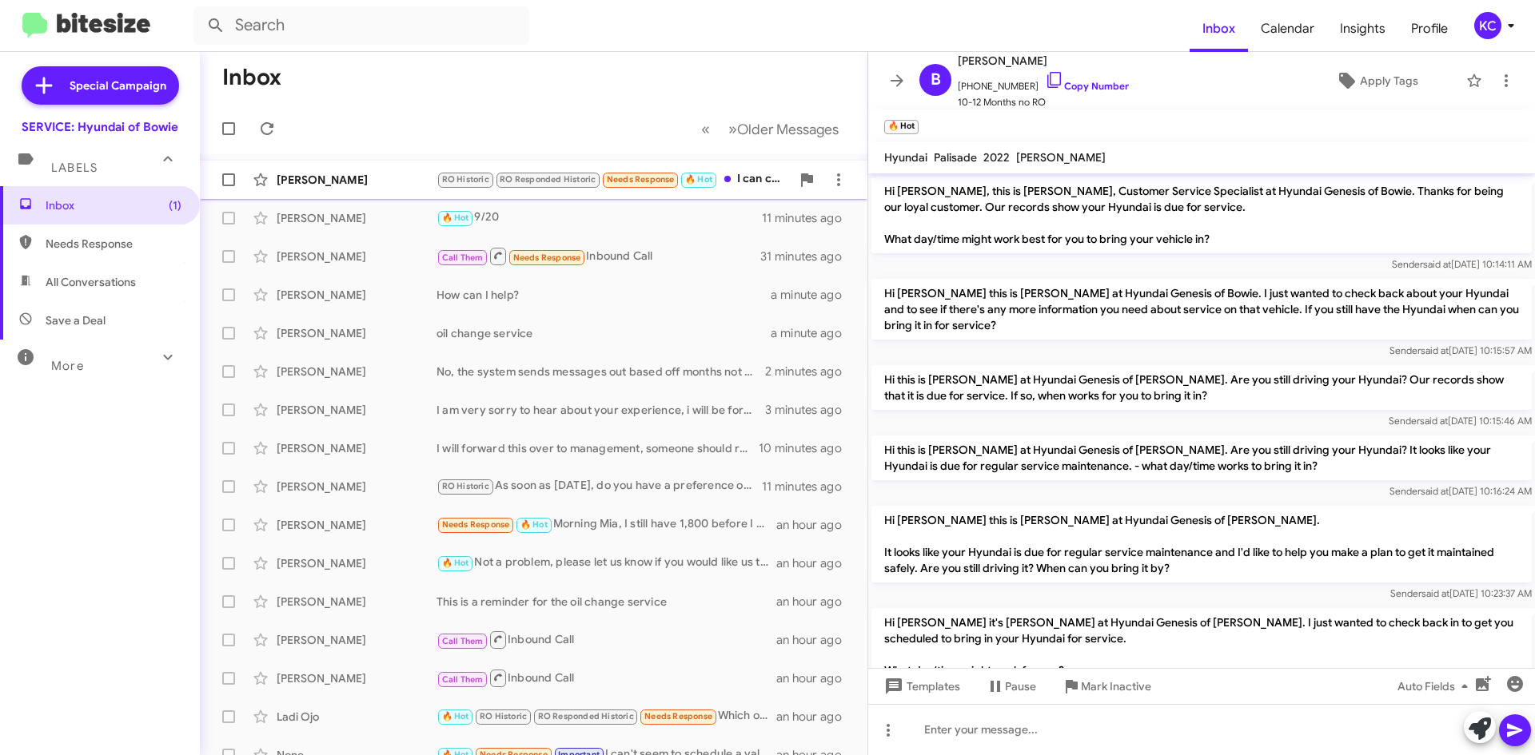
click at [335, 175] on div "[PERSON_NAME]" at bounding box center [357, 180] width 160 height 16
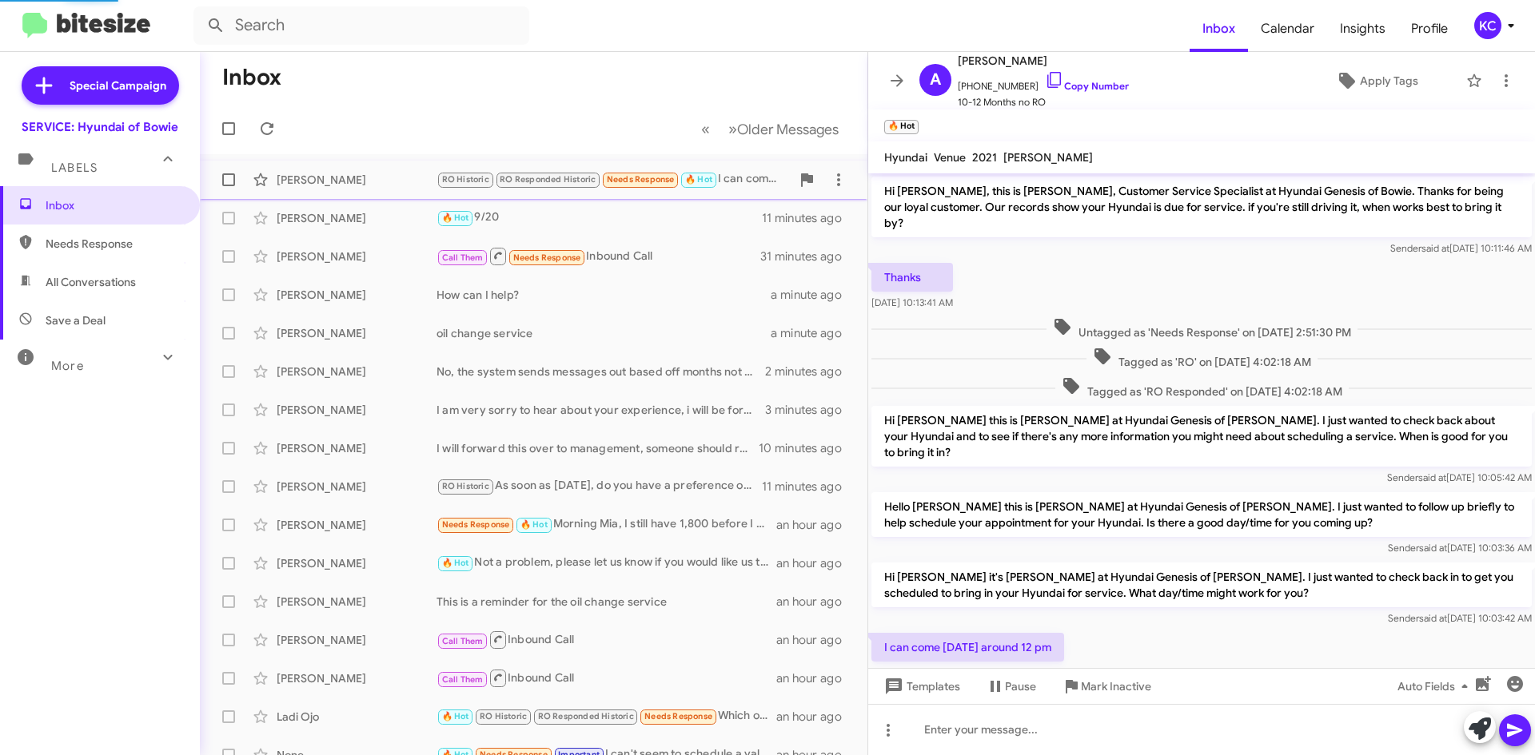
scroll to position [20, 0]
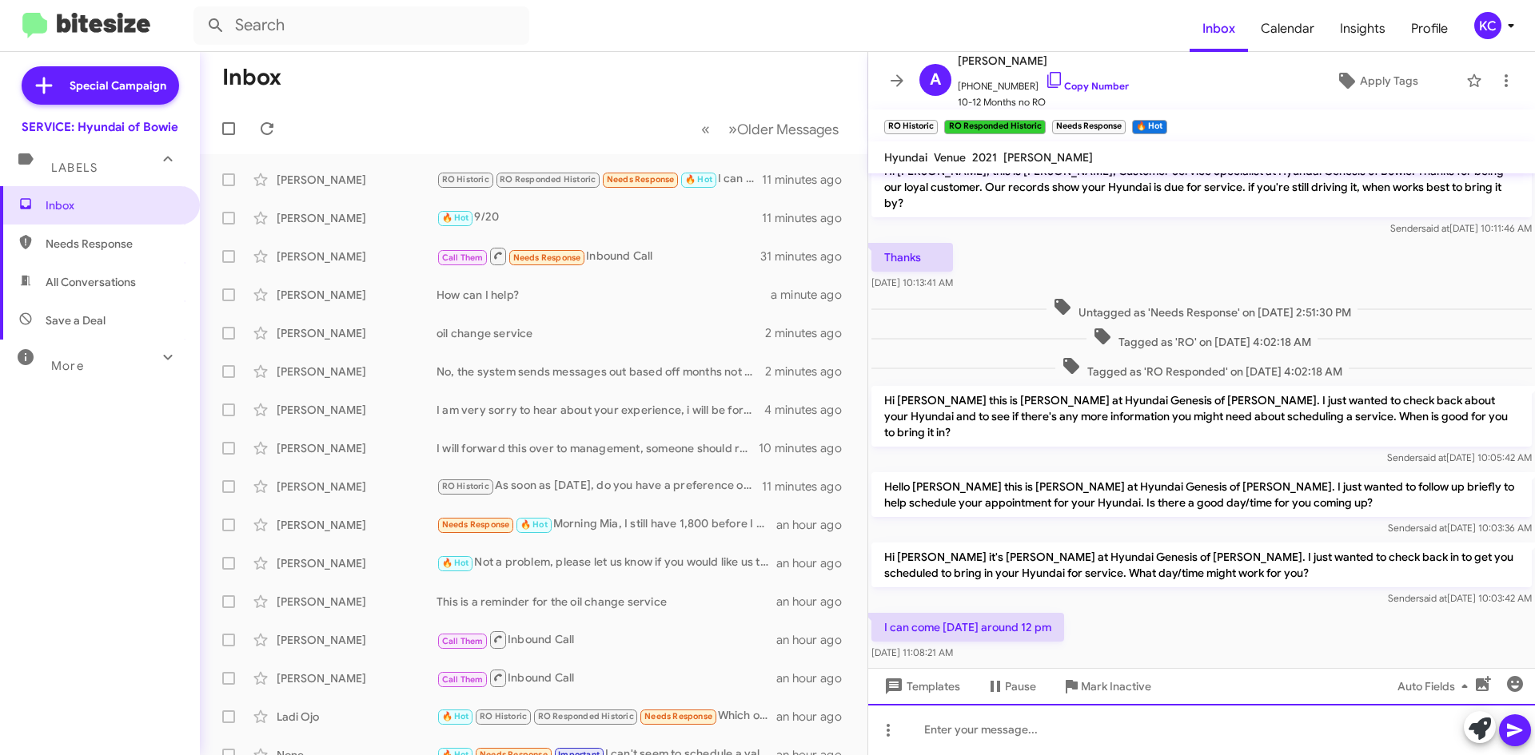
click at [1060, 717] on div at bounding box center [1201, 729] width 667 height 51
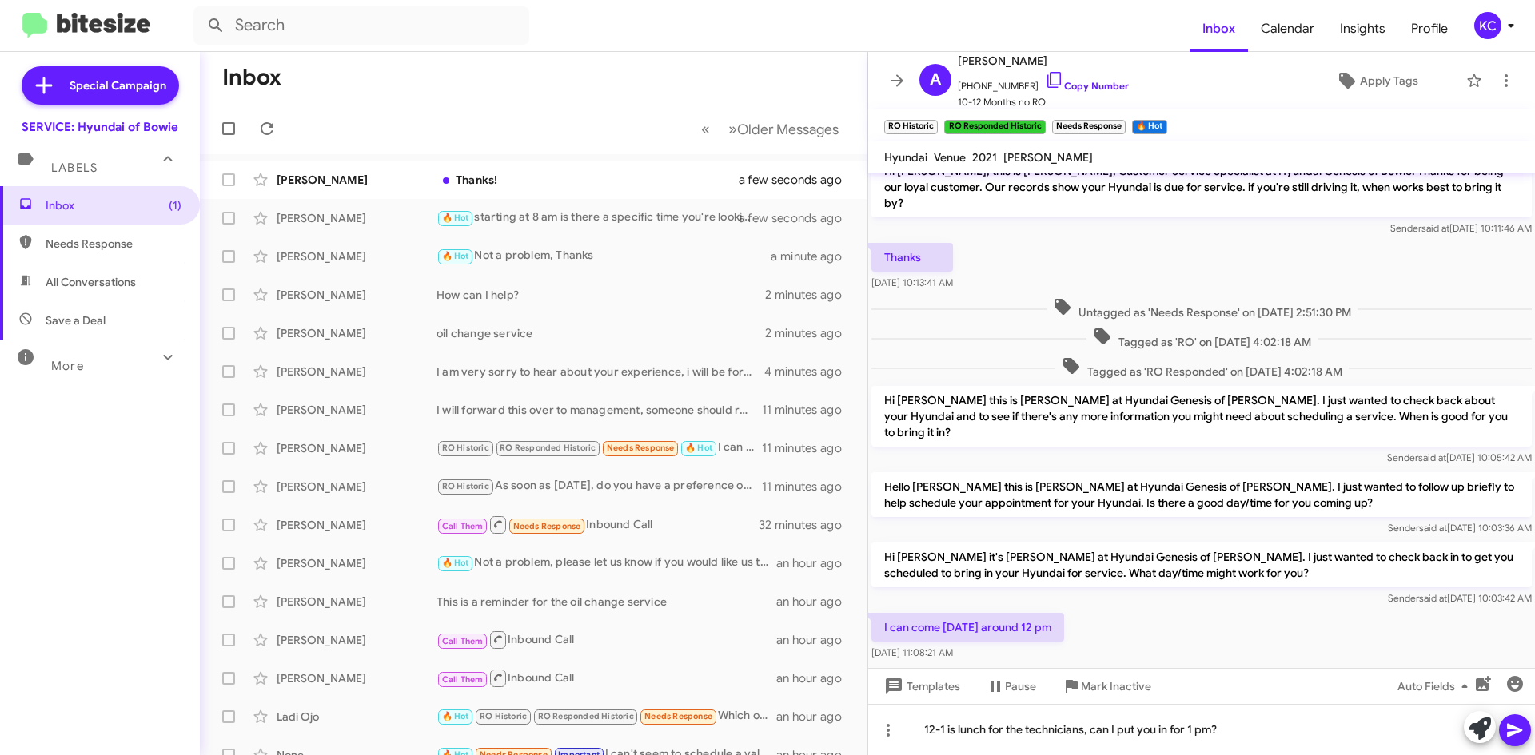
click at [1526, 731] on button at bounding box center [1515, 731] width 32 height 32
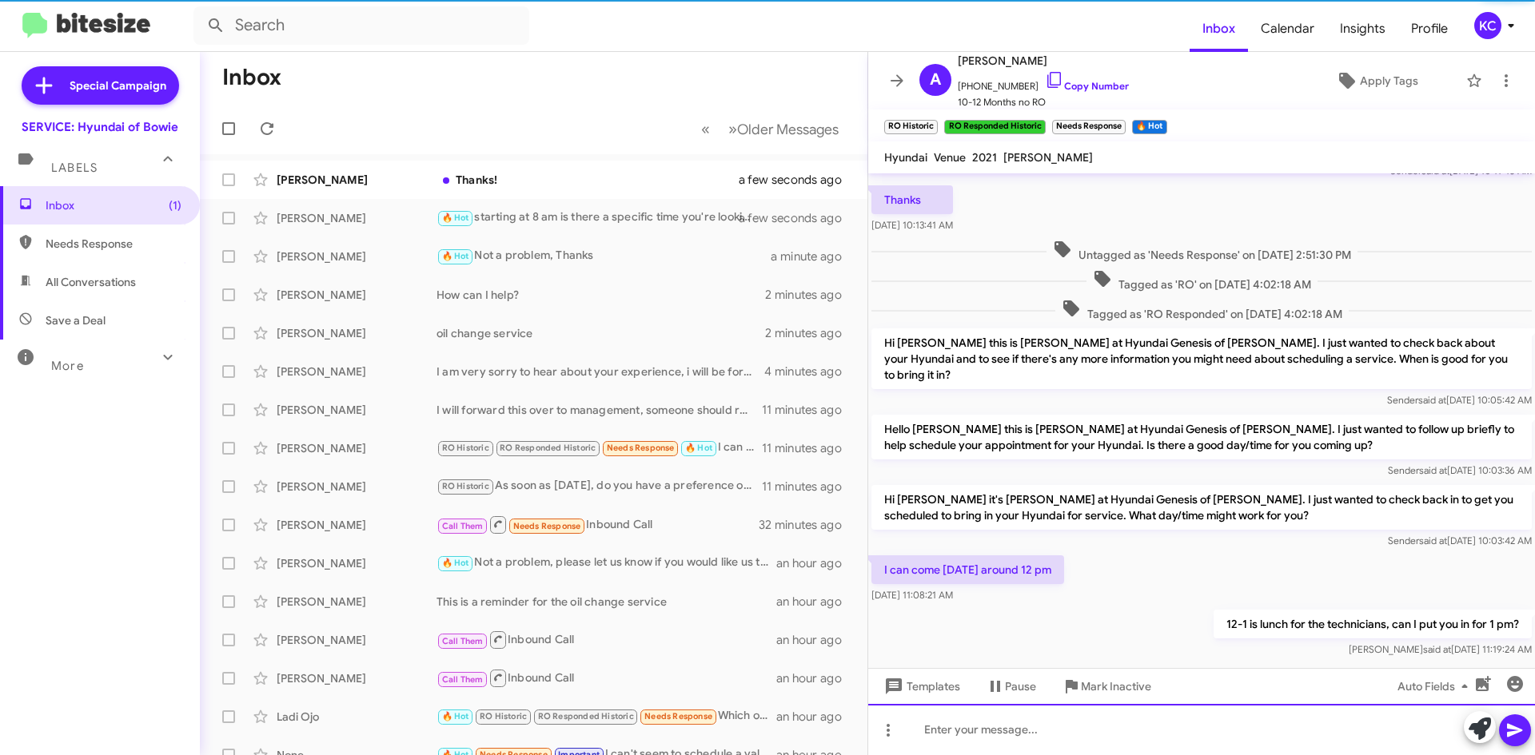
scroll to position [78, 0]
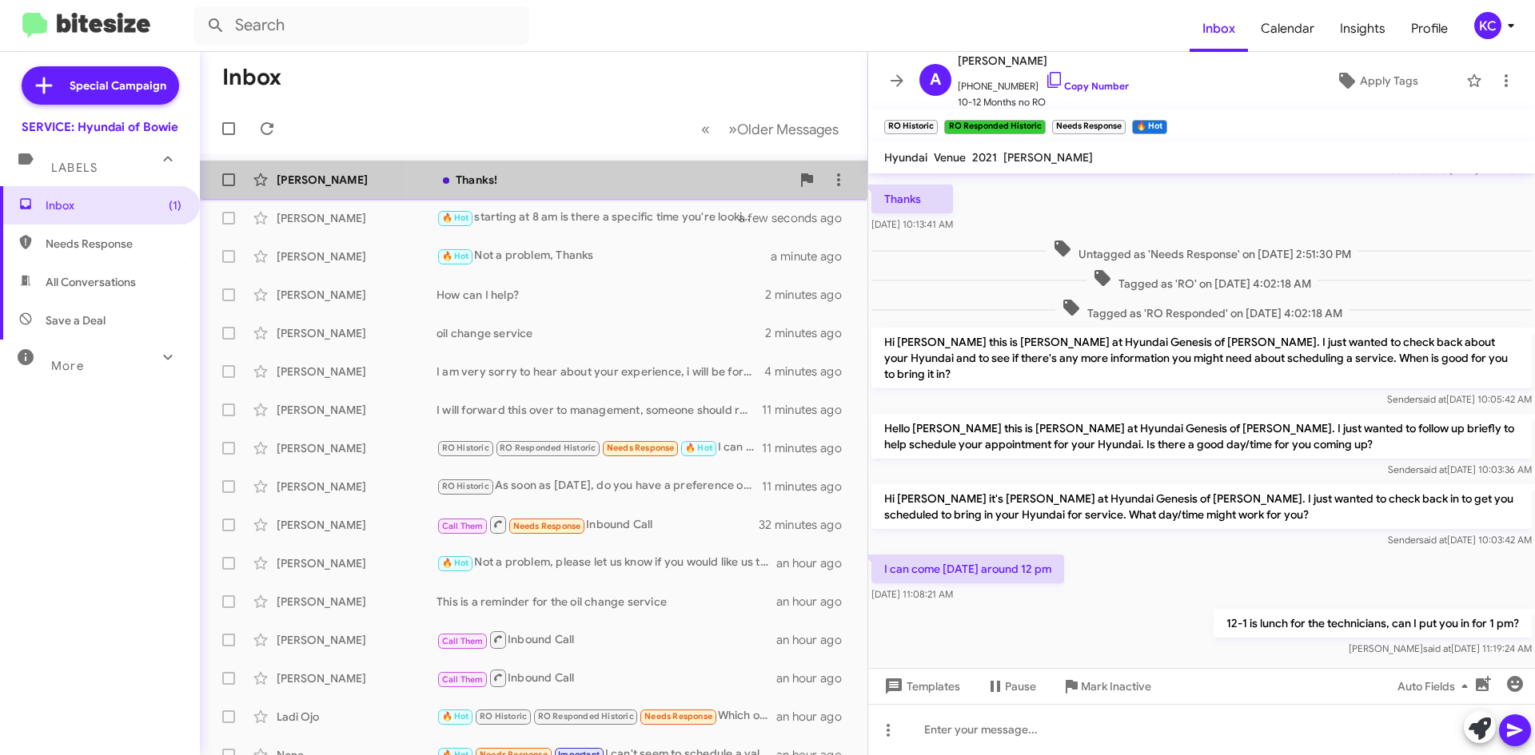
click at [584, 179] on div "Thanks!" at bounding box center [613, 180] width 354 height 16
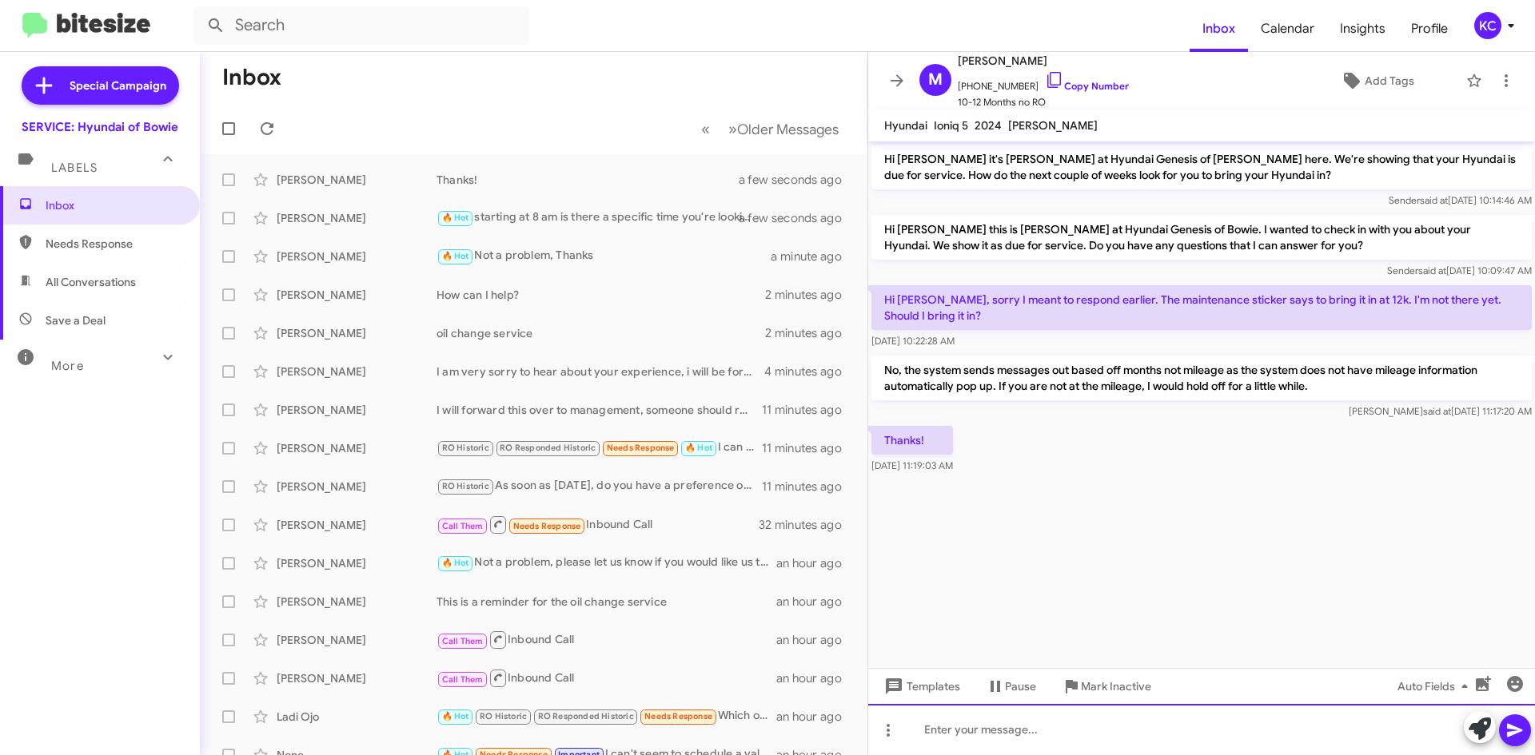
click at [1081, 735] on div at bounding box center [1201, 729] width 667 height 51
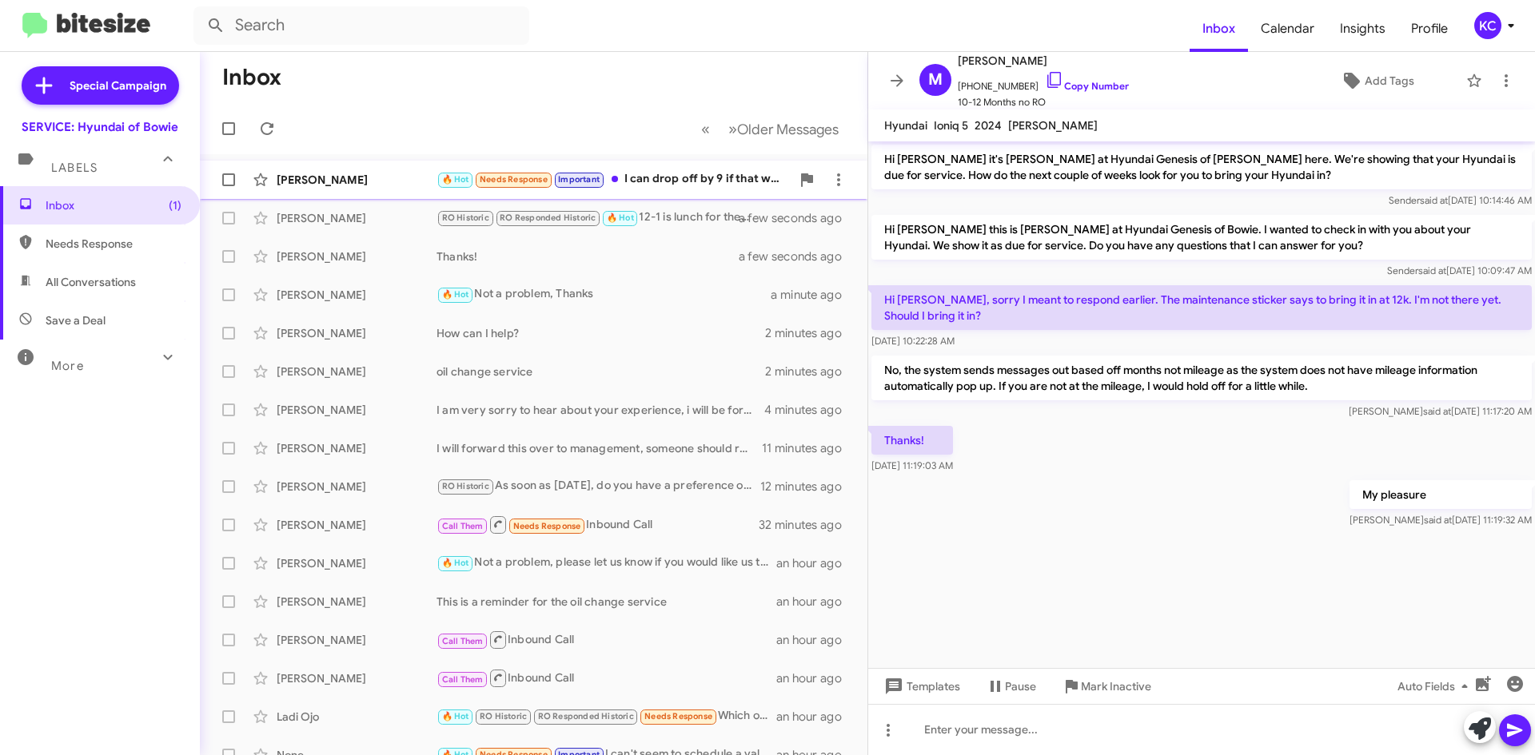
click at [695, 182] on div "🔥 Hot Needs Response Important I can drop off by 9 if that works" at bounding box center [613, 179] width 354 height 18
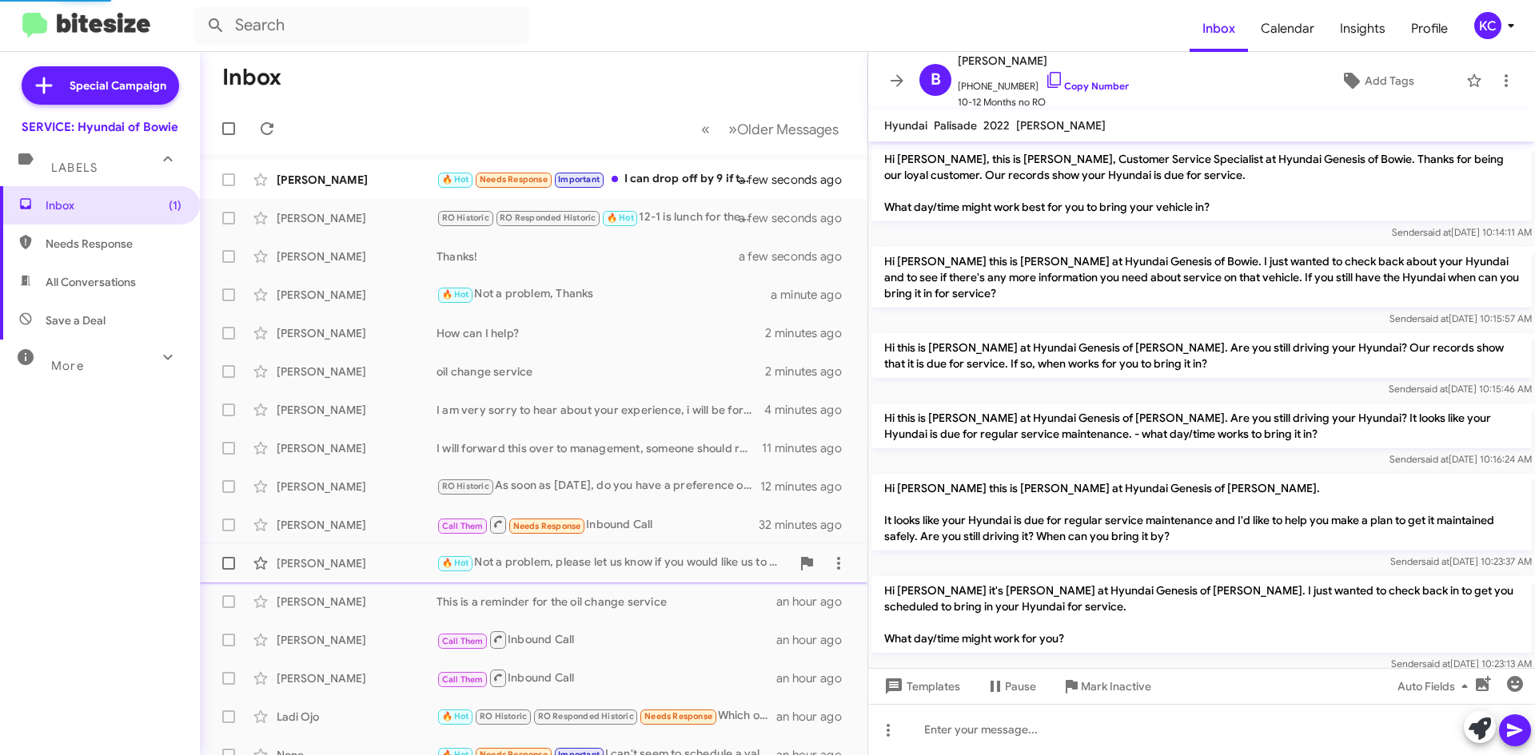
scroll to position [588, 0]
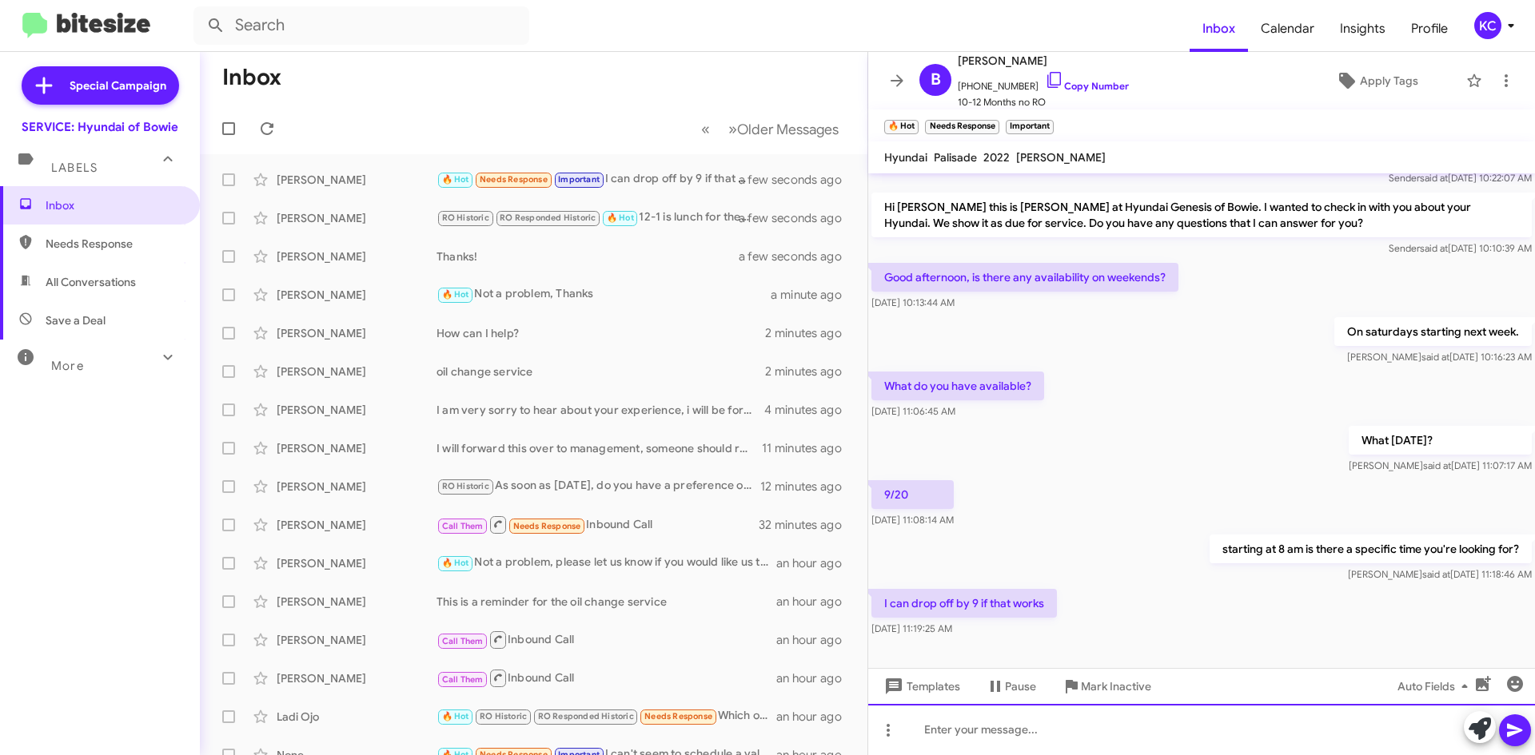
click at [983, 731] on div at bounding box center [1201, 729] width 667 height 51
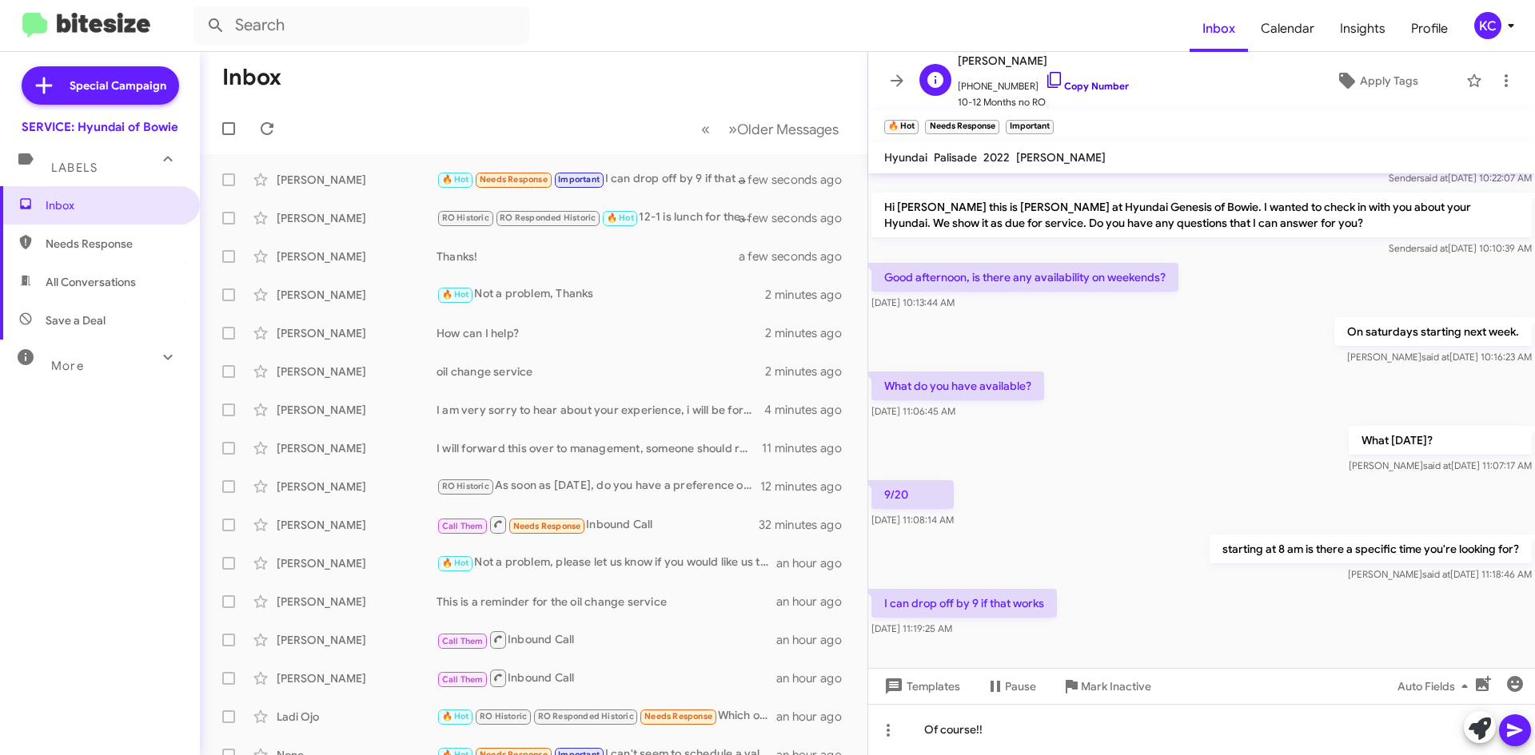
click at [1045, 79] on icon at bounding box center [1054, 79] width 19 height 19
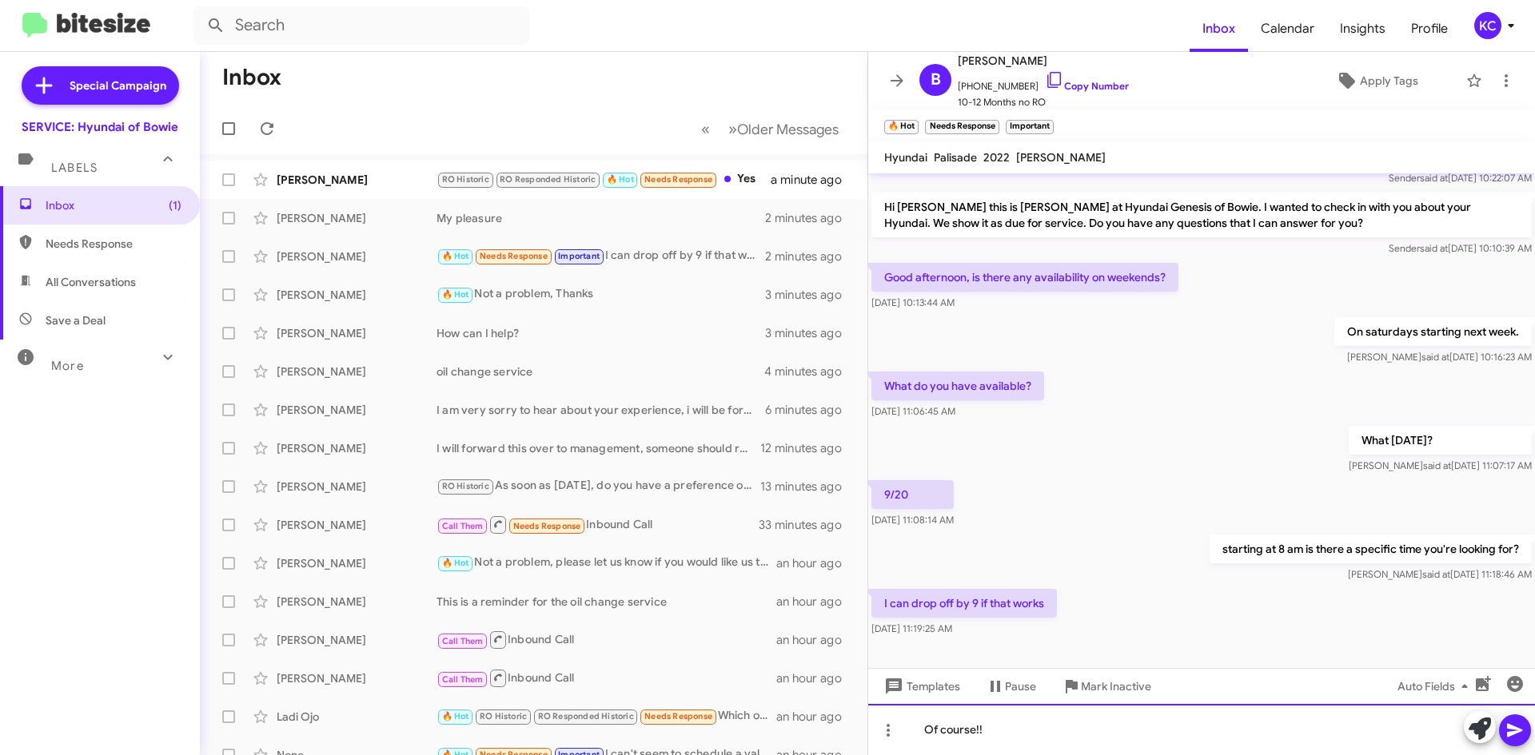
click at [1010, 736] on div "Of course!!" at bounding box center [1201, 729] width 667 height 51
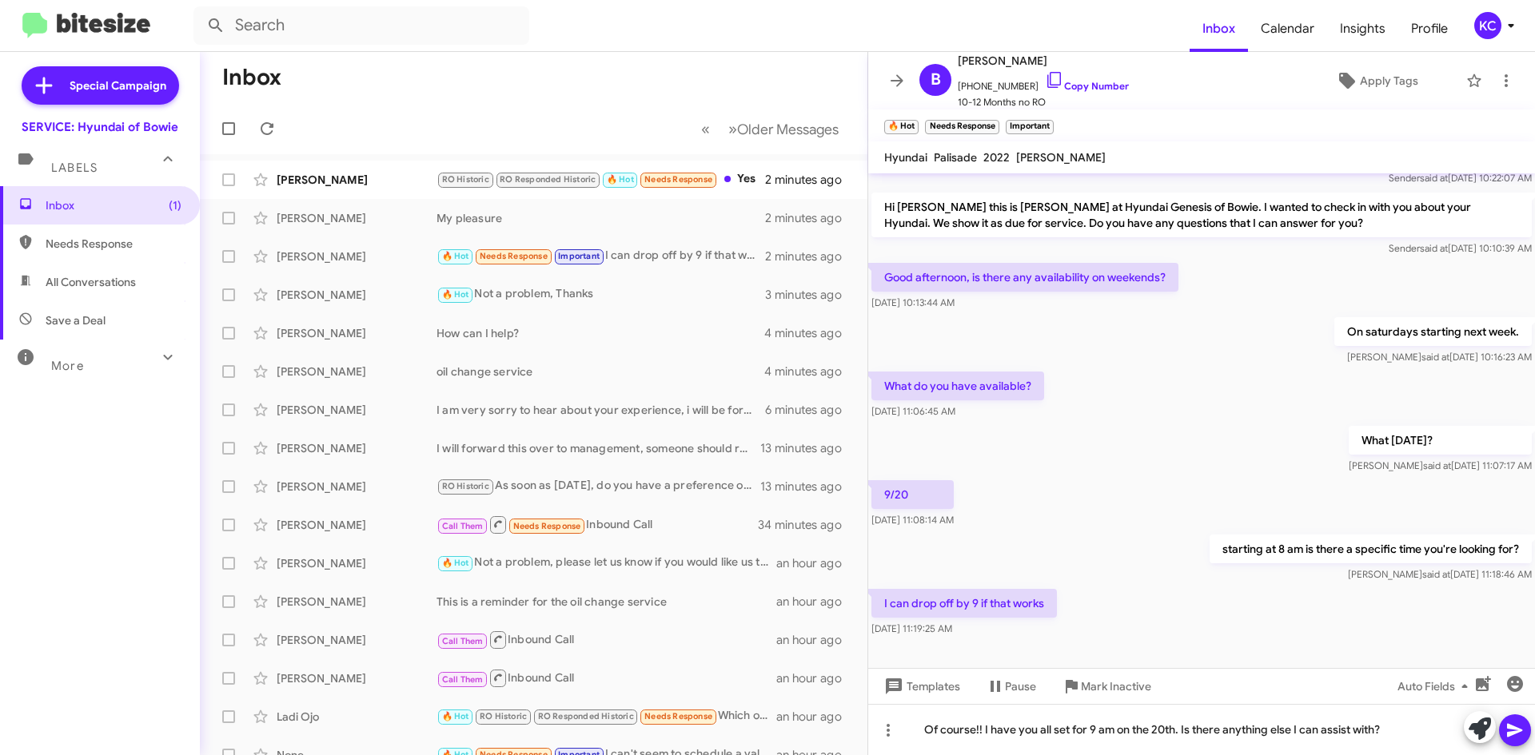
click at [1513, 736] on icon at bounding box center [1514, 730] width 19 height 19
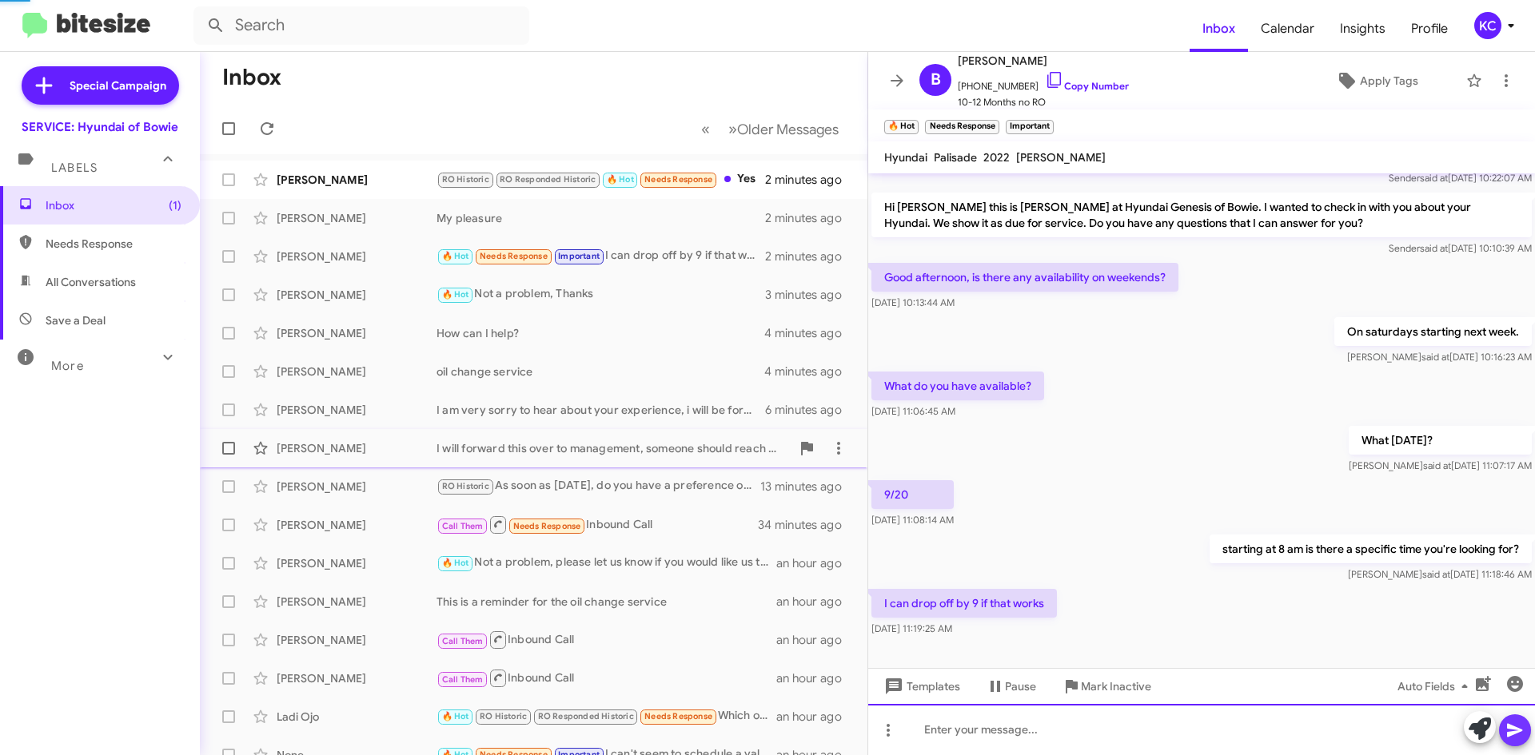
scroll to position [0, 0]
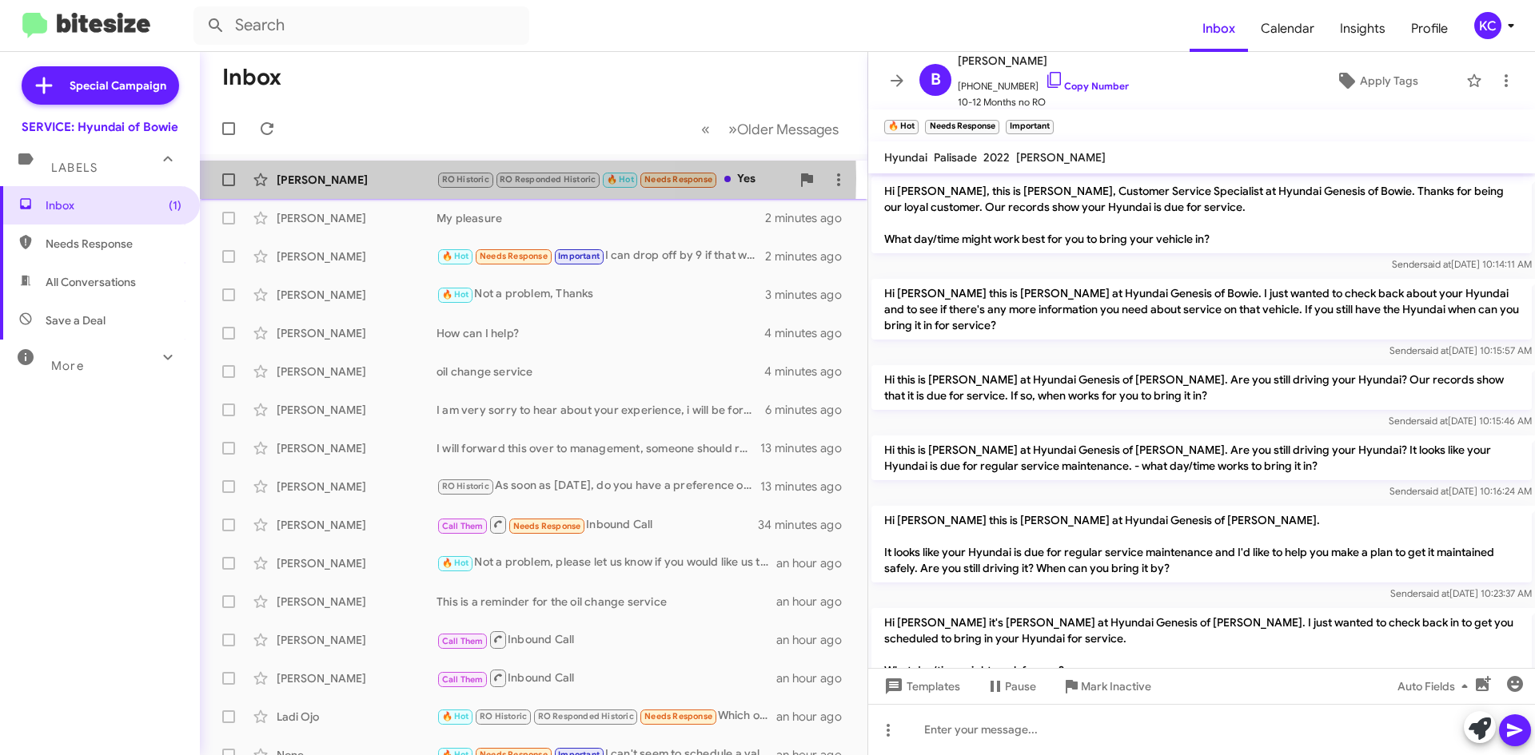
click at [359, 178] on div "[PERSON_NAME]" at bounding box center [357, 180] width 160 height 16
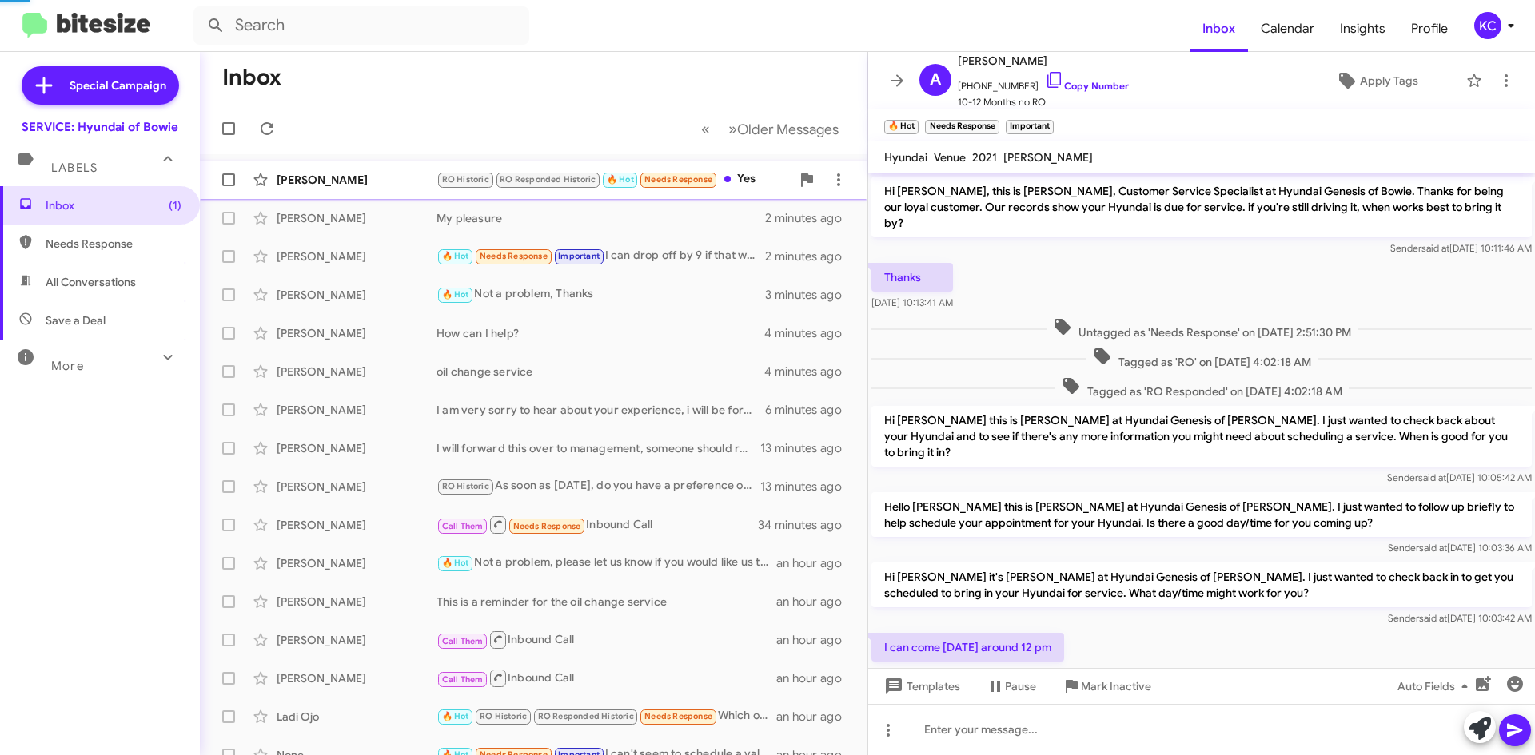
scroll to position [137, 0]
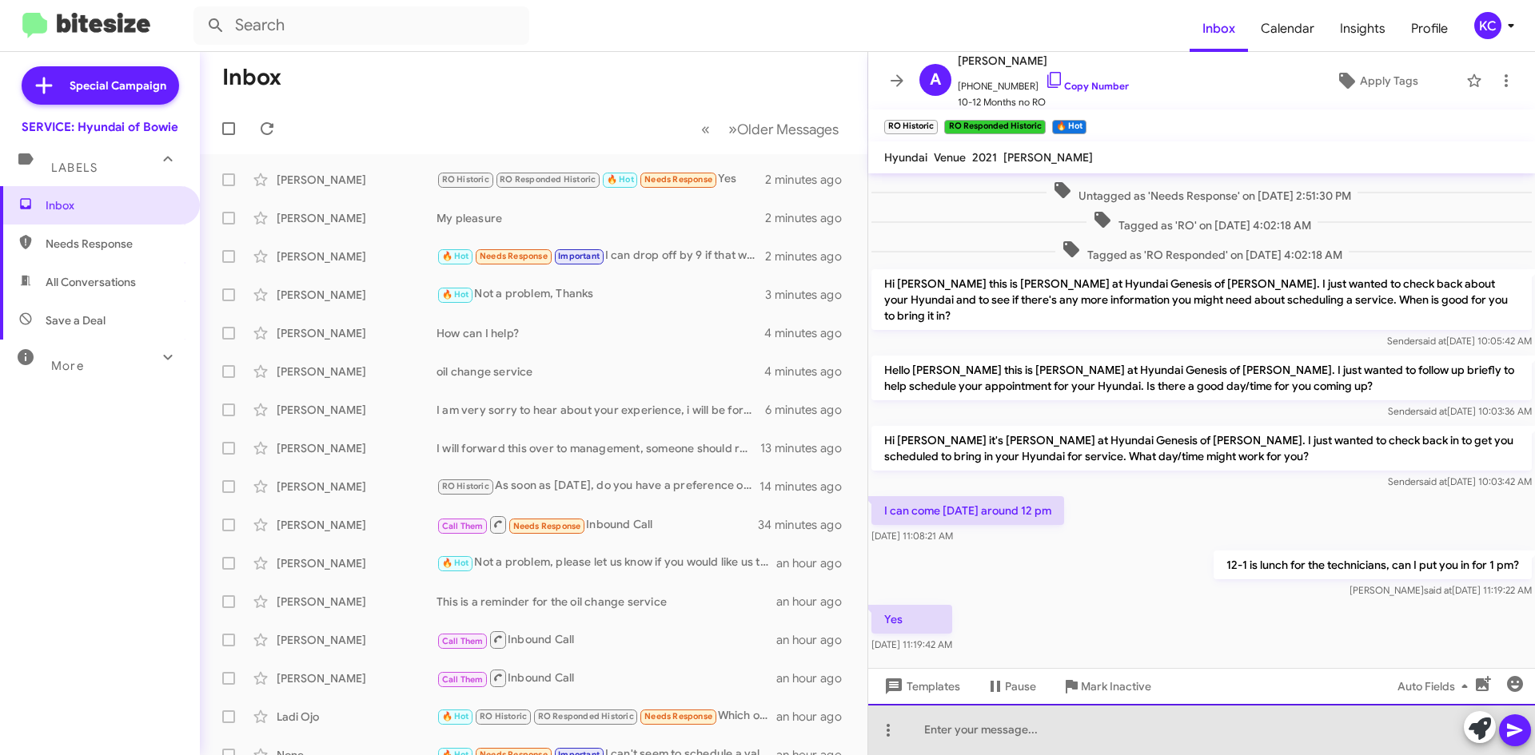
click at [1113, 739] on div at bounding box center [1201, 729] width 667 height 51
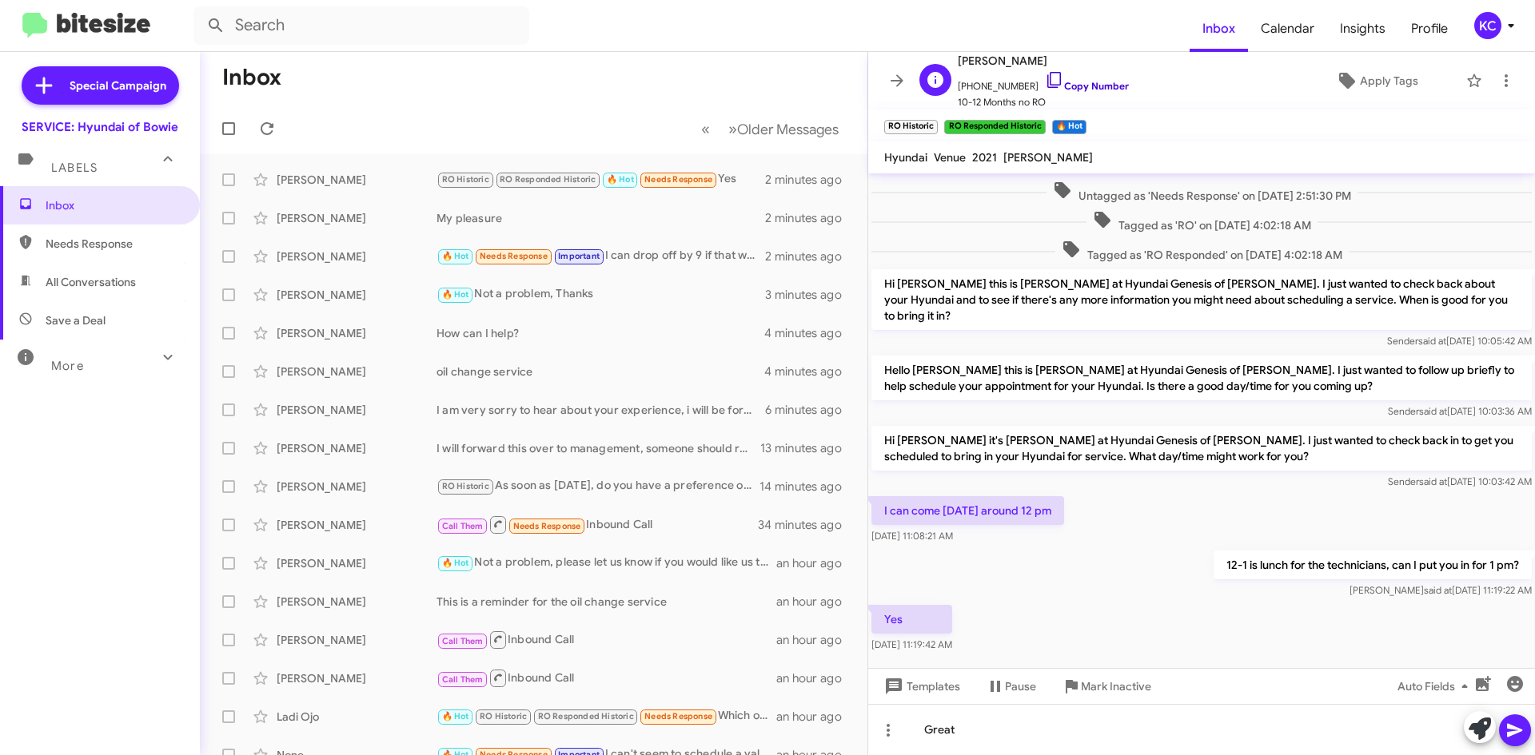
click at [1047, 79] on icon at bounding box center [1054, 80] width 14 height 16
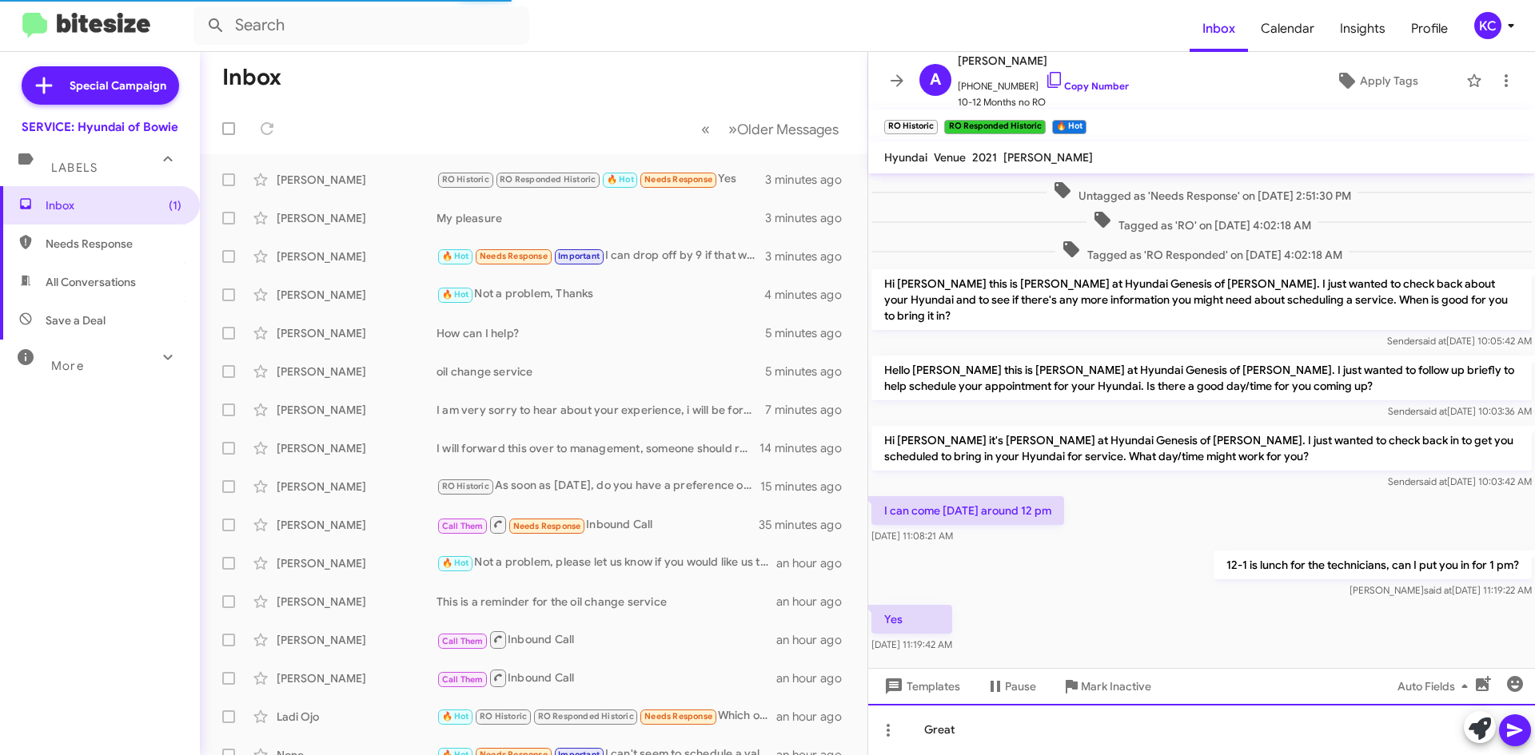
click at [1031, 736] on div "Great" at bounding box center [1201, 729] width 667 height 51
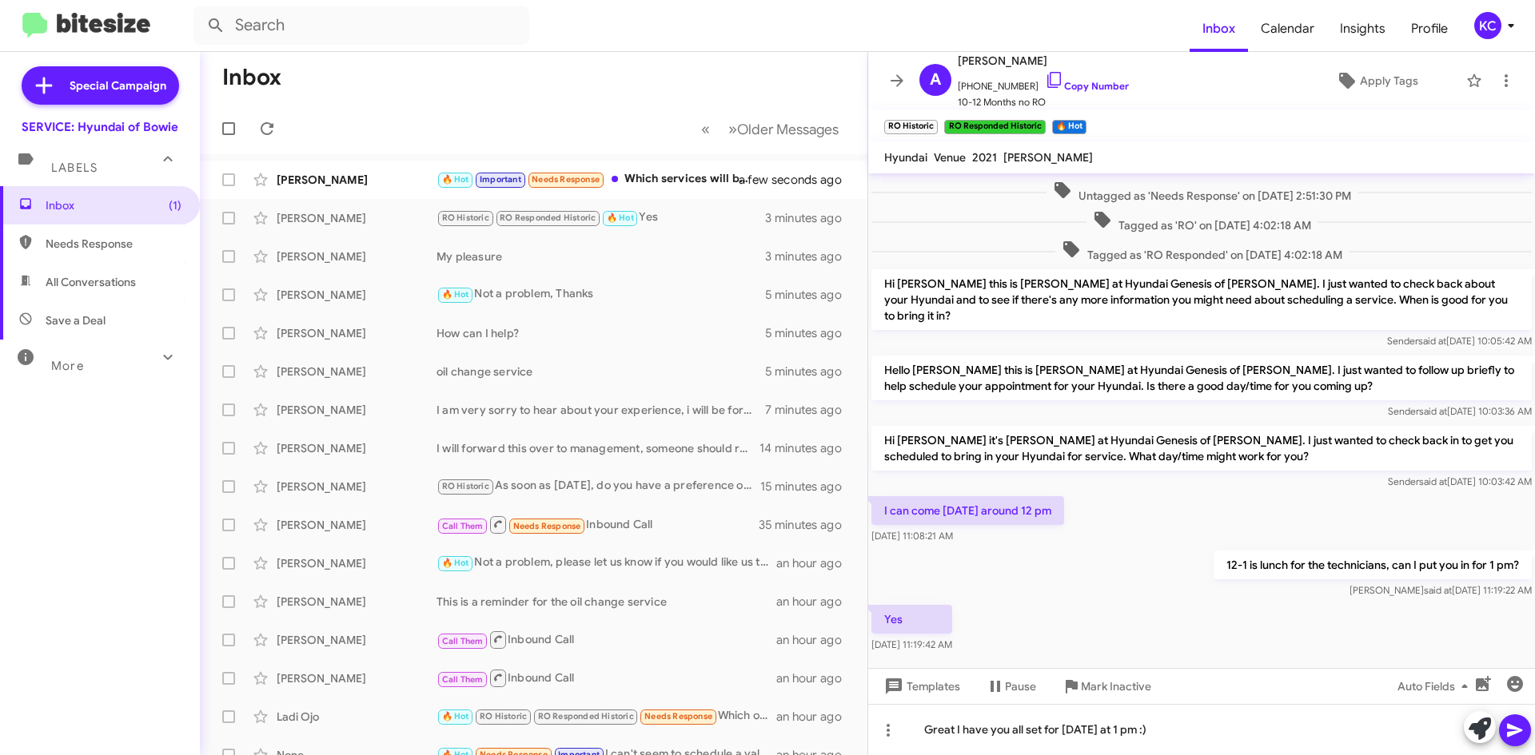
click at [1511, 732] on icon at bounding box center [1514, 731] width 15 height 14
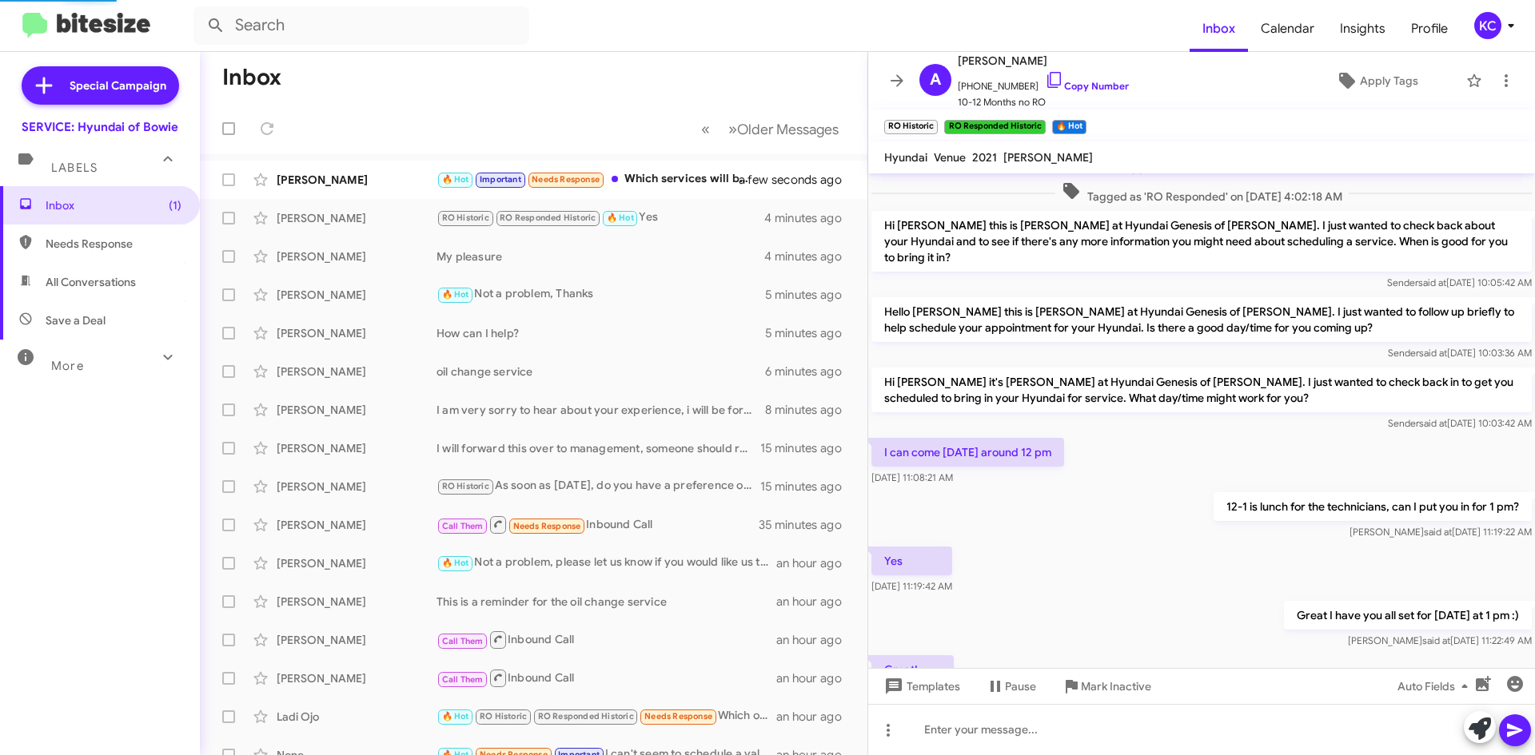
scroll to position [0, 0]
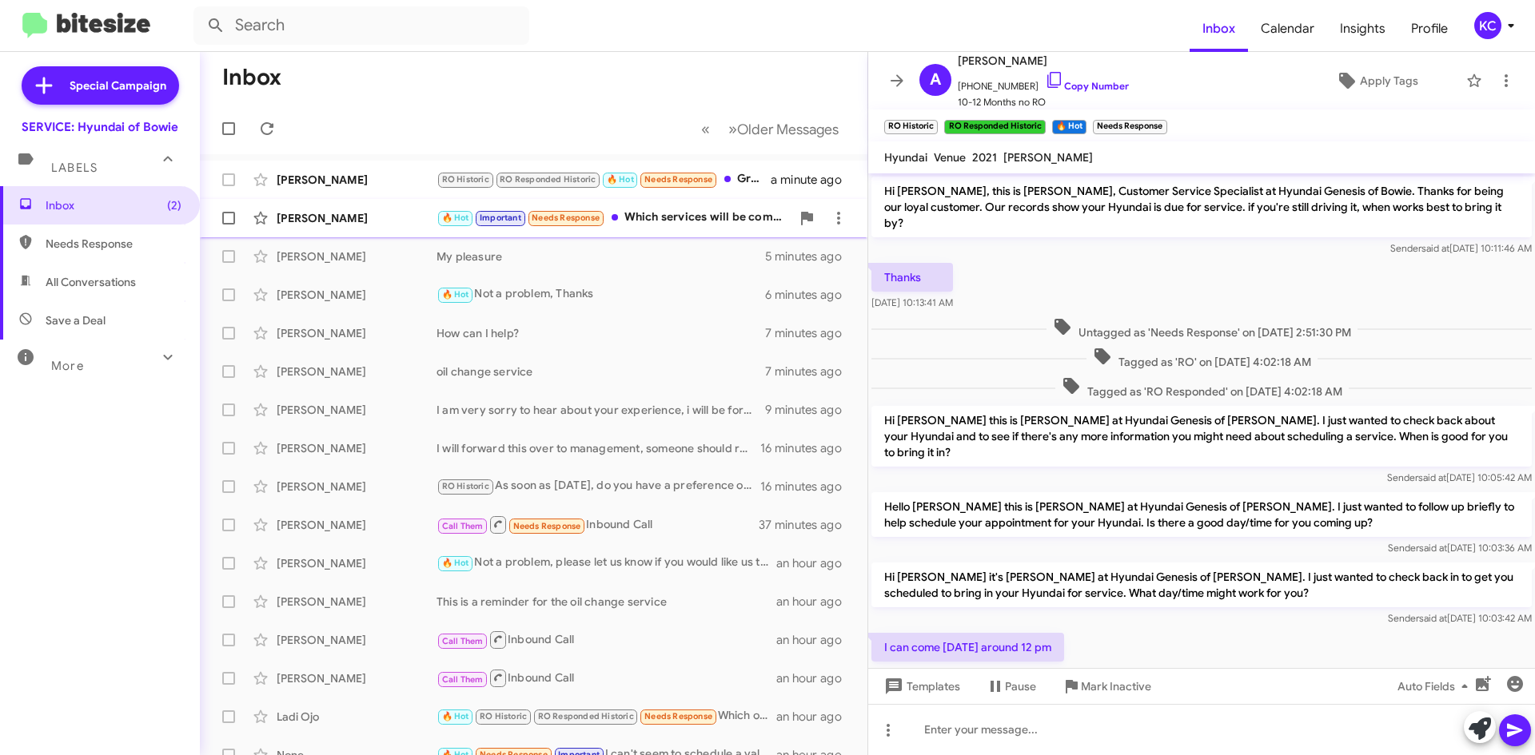
click at [651, 221] on div "🔥 Hot Important Needs Response Which services will be completed according to mi…" at bounding box center [613, 218] width 354 height 18
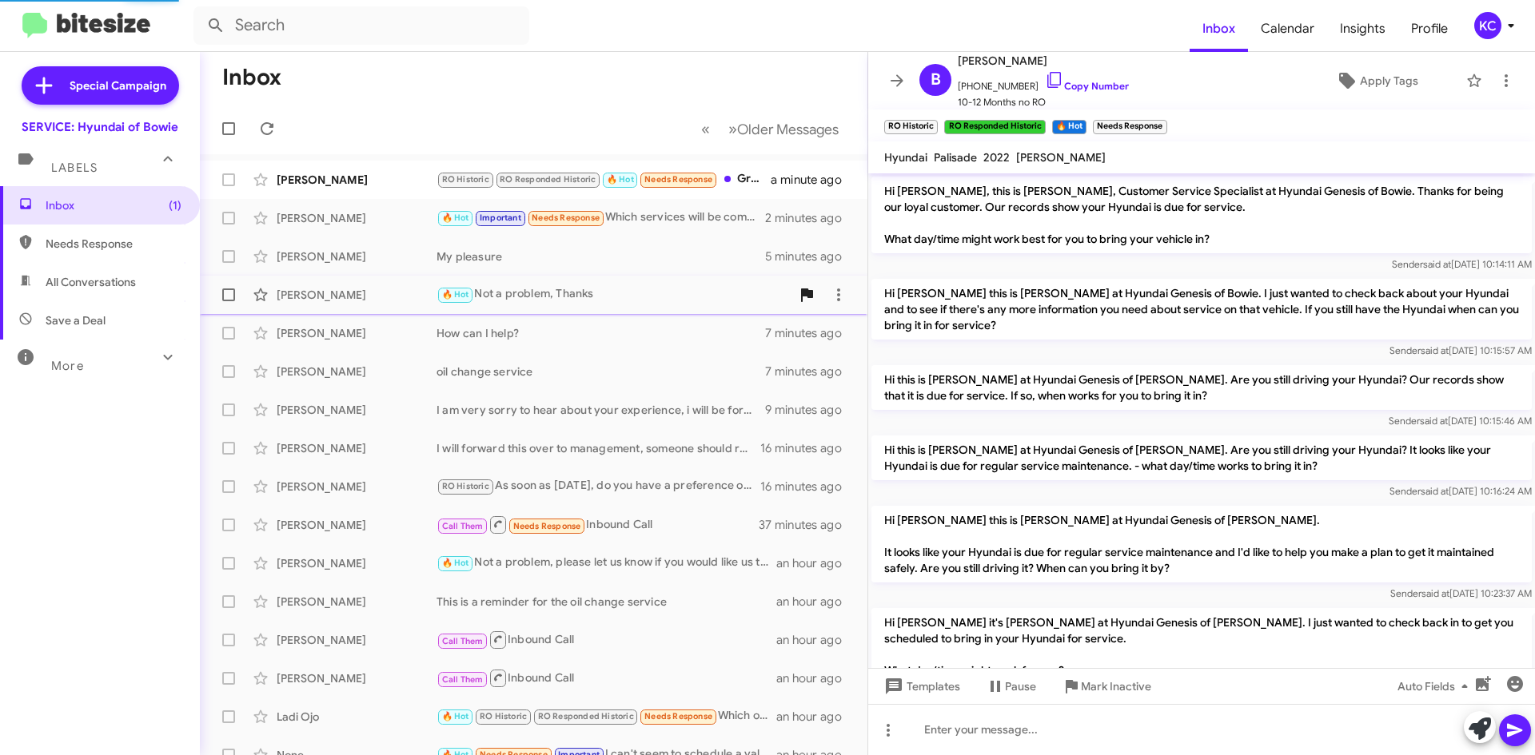
scroll to position [737, 0]
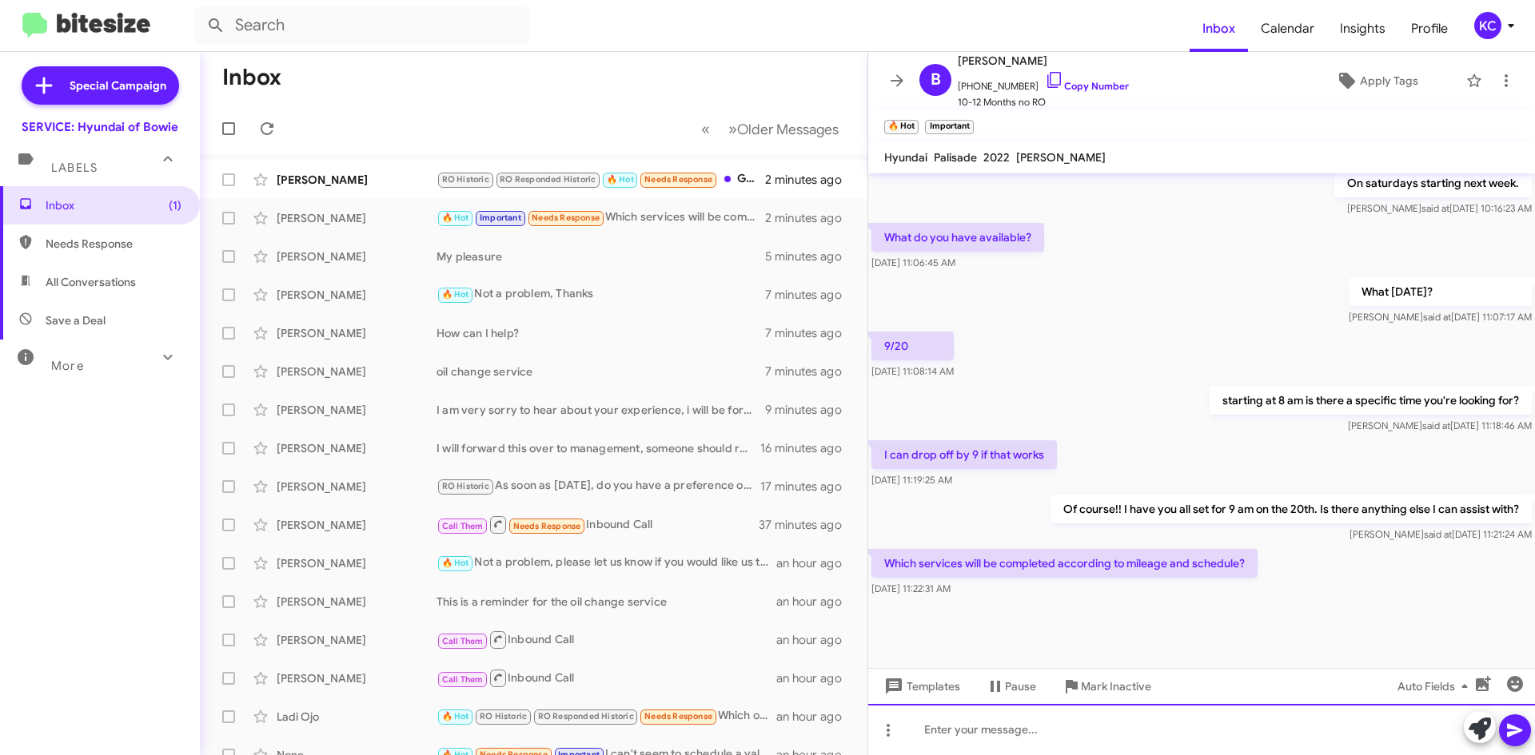
click at [1101, 731] on div at bounding box center [1201, 729] width 667 height 51
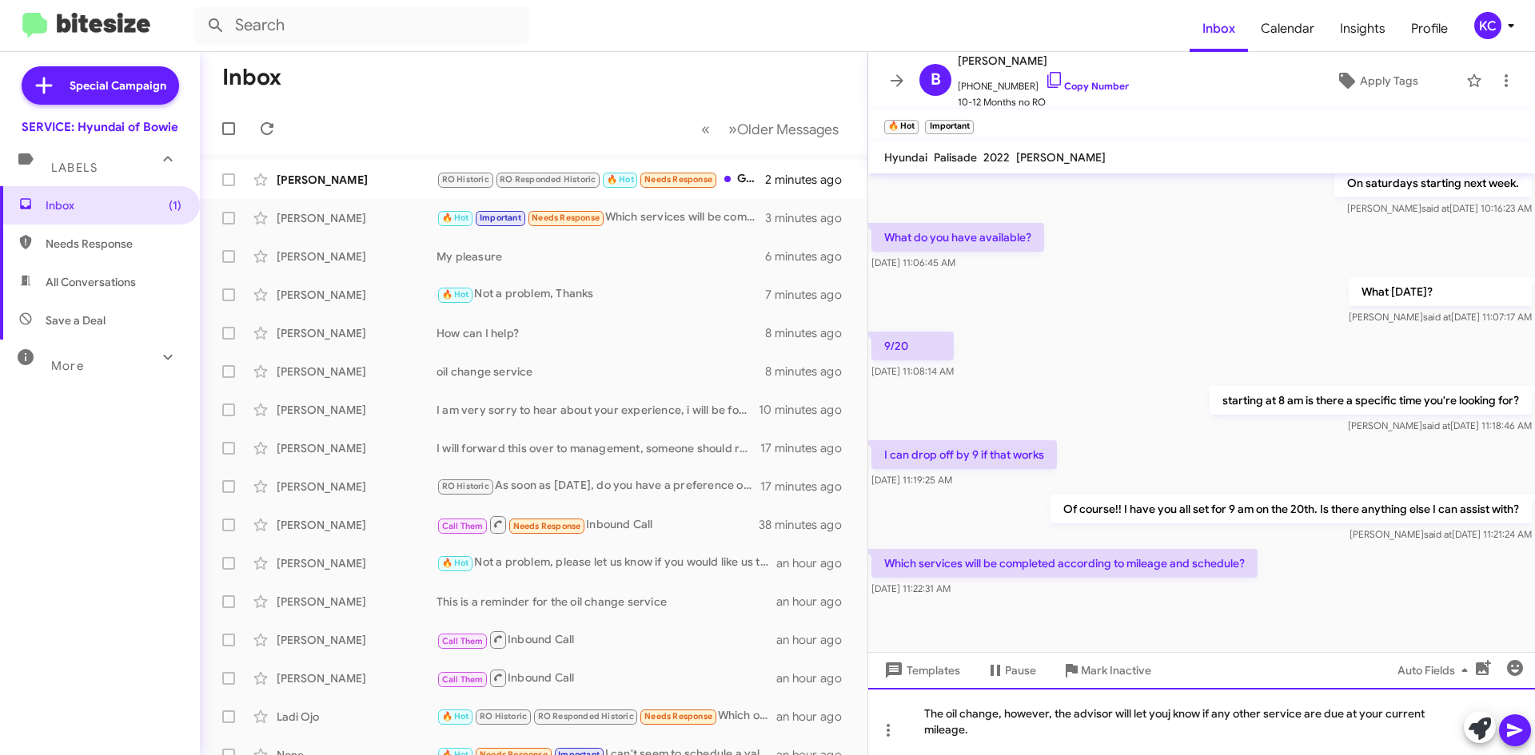
click at [1157, 720] on div "The oil change, however, the advisor will let youj know if any other service ar…" at bounding box center [1201, 721] width 667 height 67
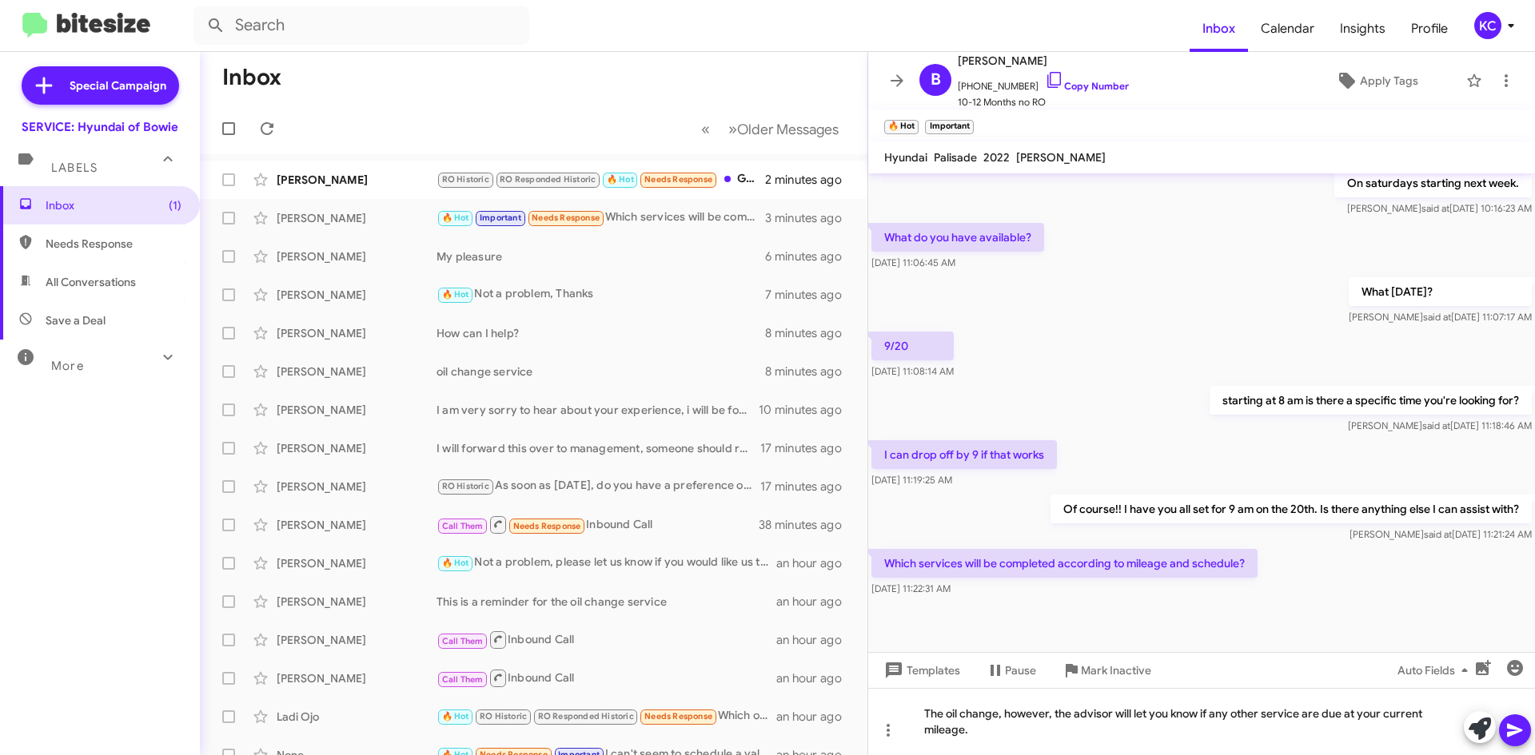
click at [1517, 734] on icon at bounding box center [1514, 730] width 19 height 19
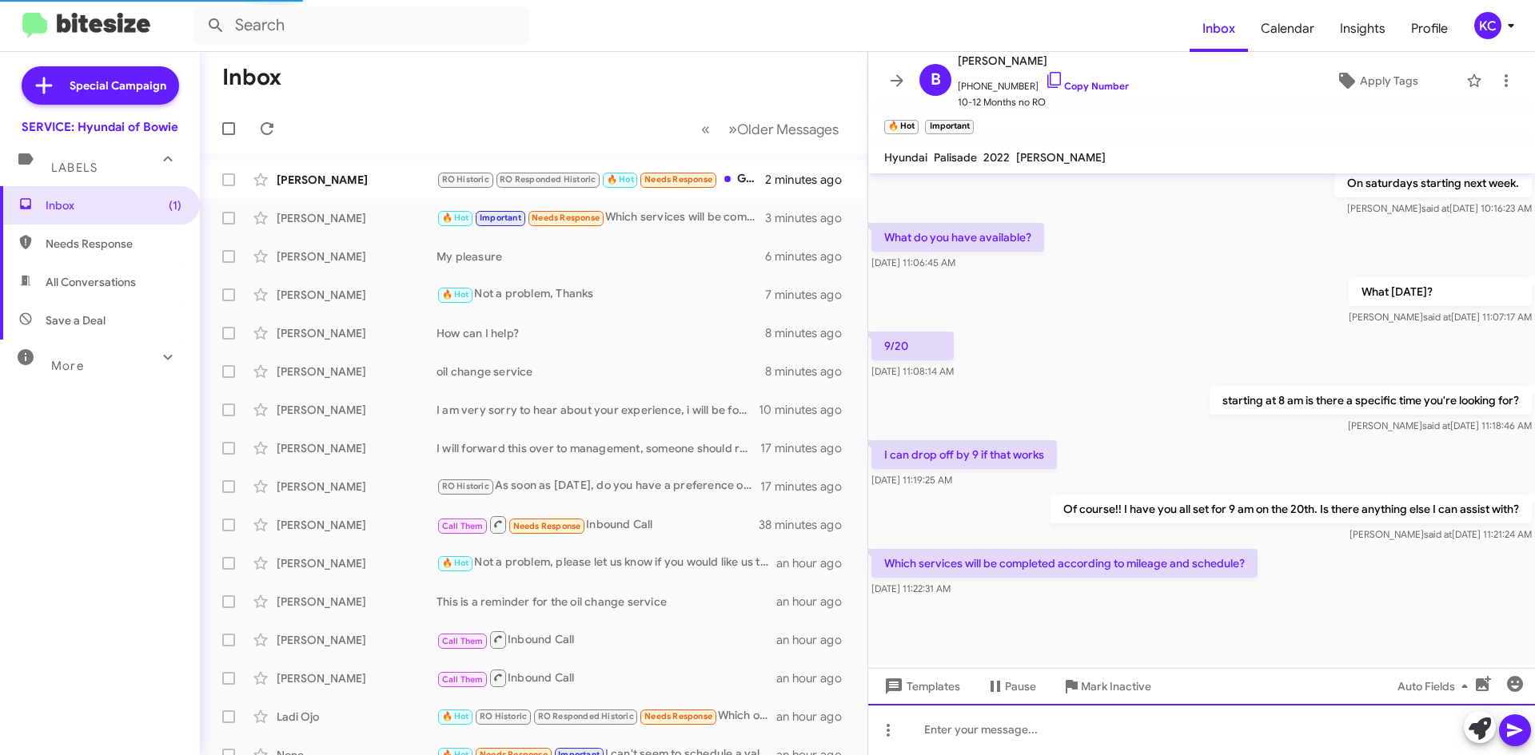
scroll to position [0, 0]
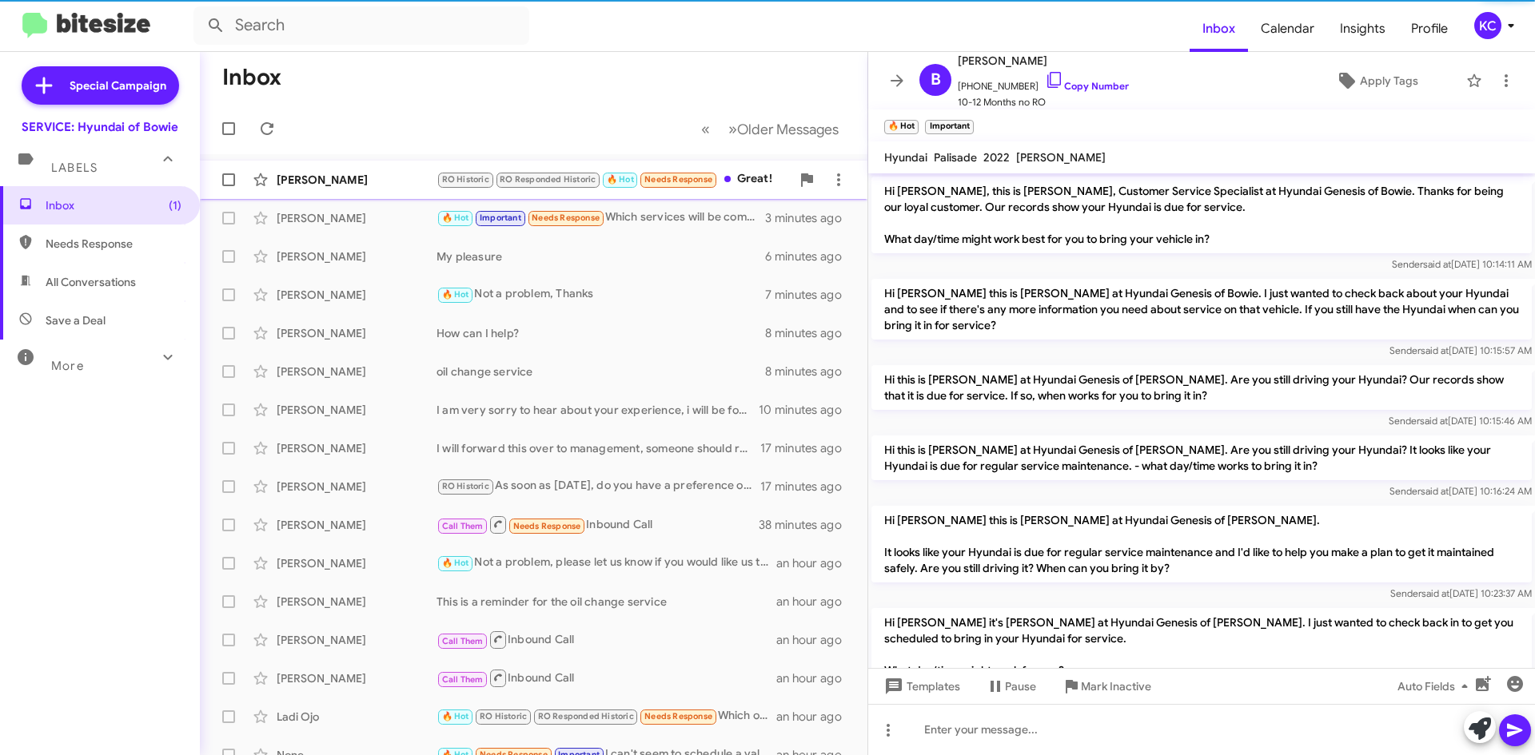
click at [331, 185] on div "[PERSON_NAME]" at bounding box center [357, 180] width 160 height 16
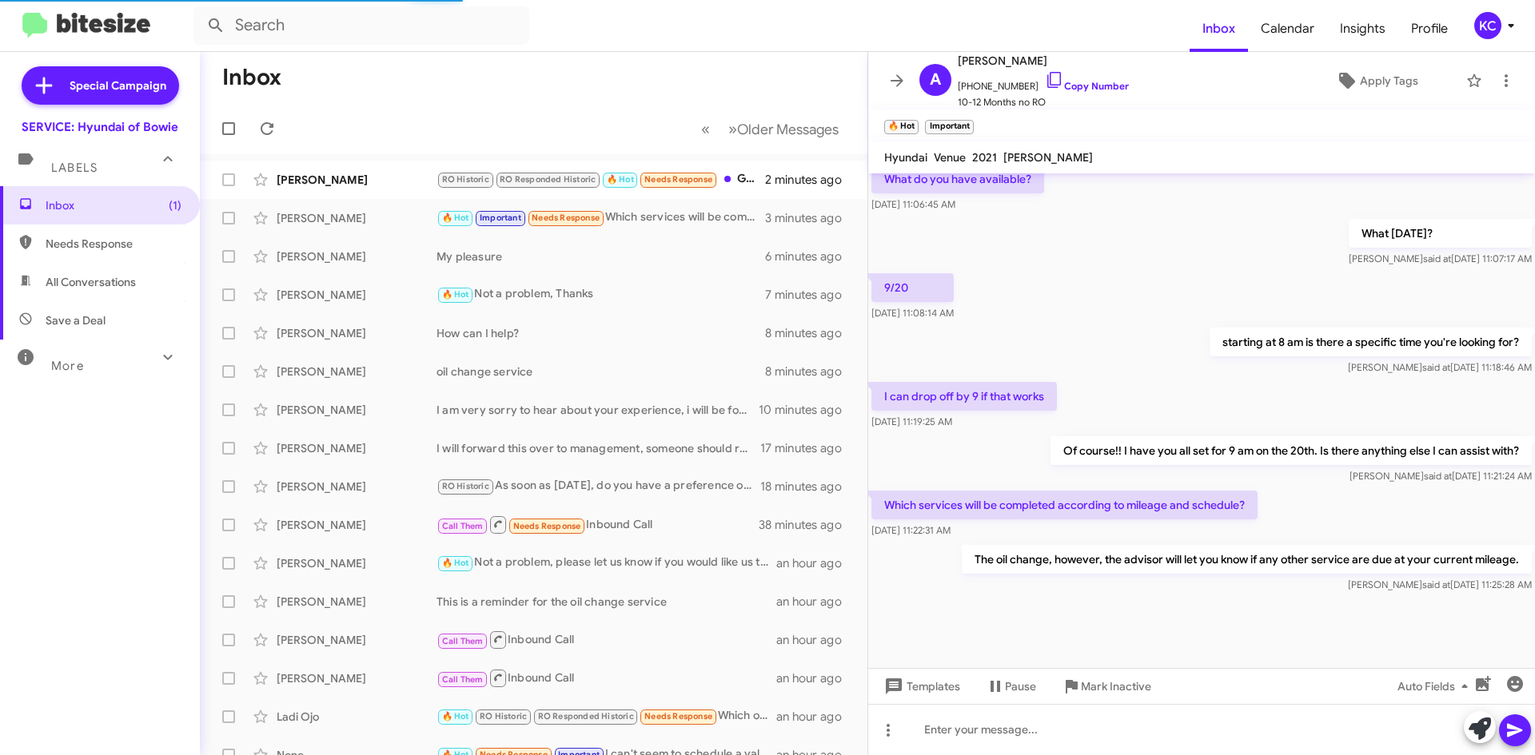
scroll to position [253, 0]
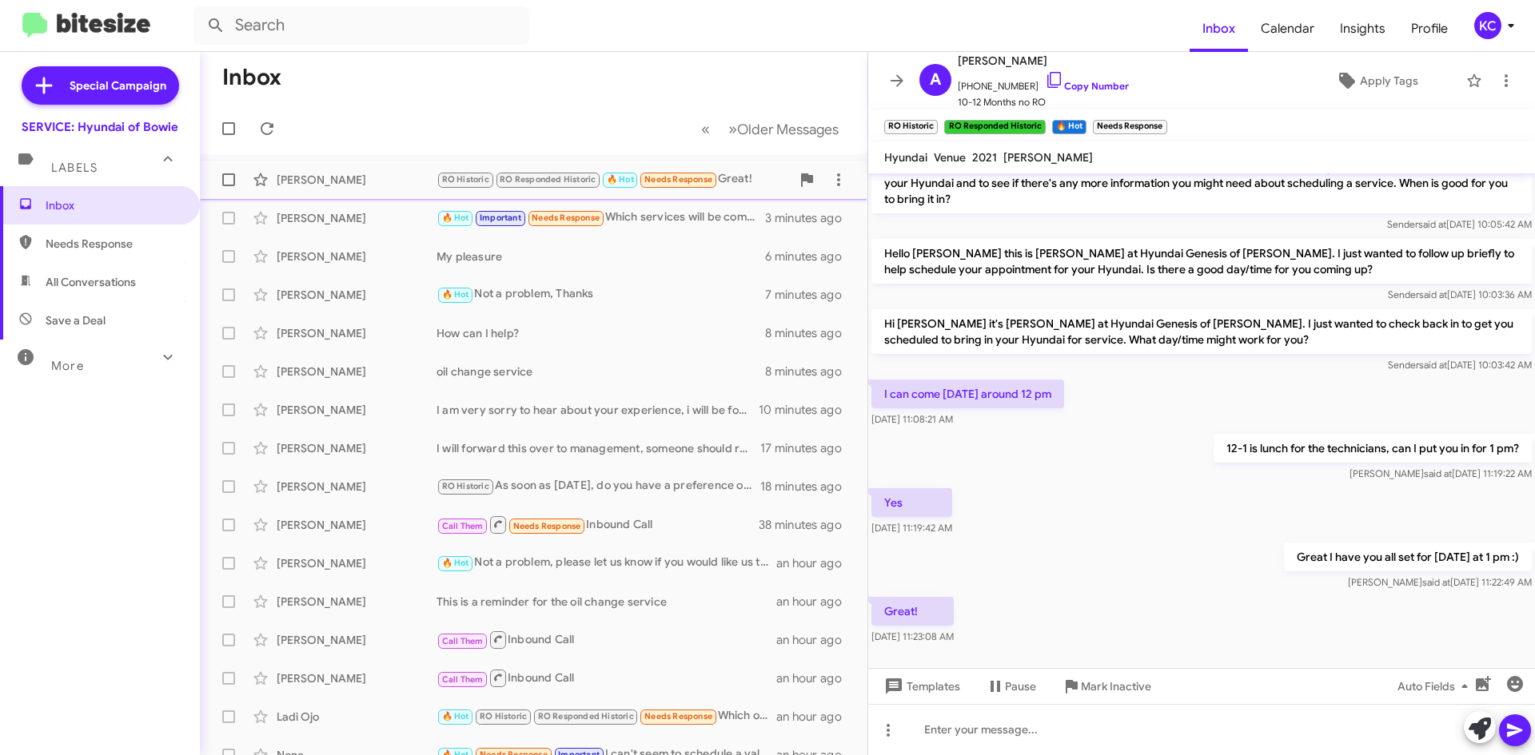
click at [421, 182] on div "[PERSON_NAME]" at bounding box center [357, 180] width 160 height 16
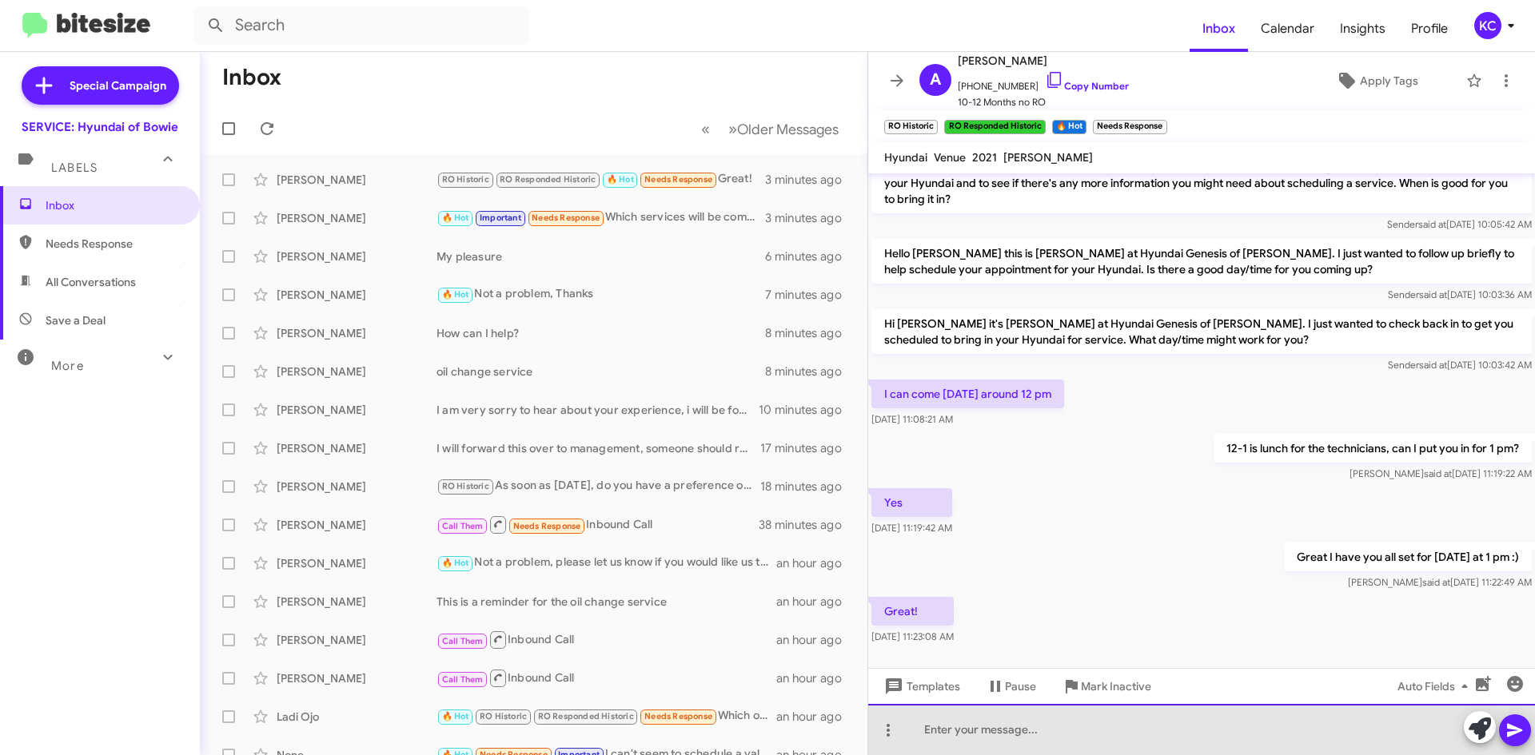
click at [1045, 743] on div at bounding box center [1201, 729] width 667 height 51
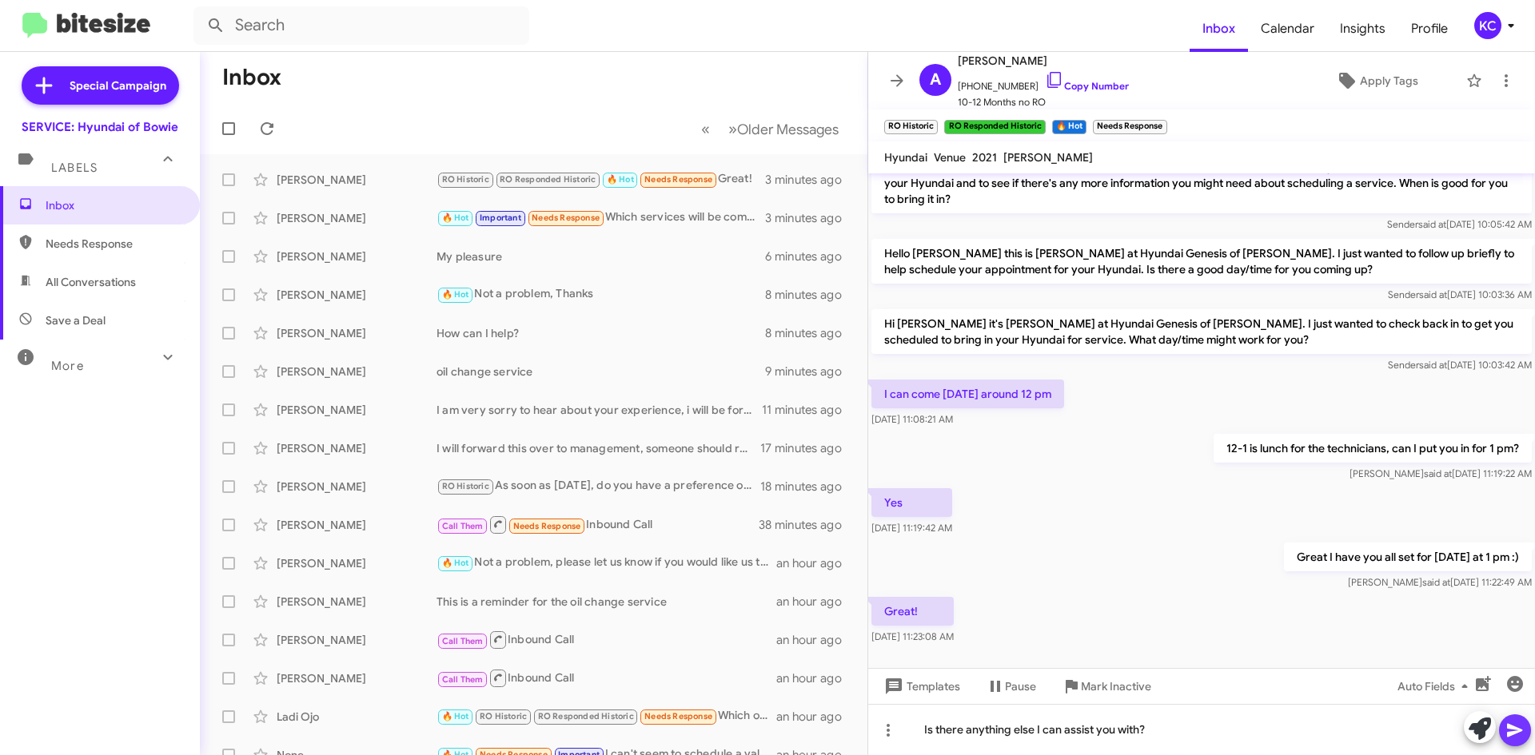
click at [1526, 731] on button at bounding box center [1515, 731] width 32 height 32
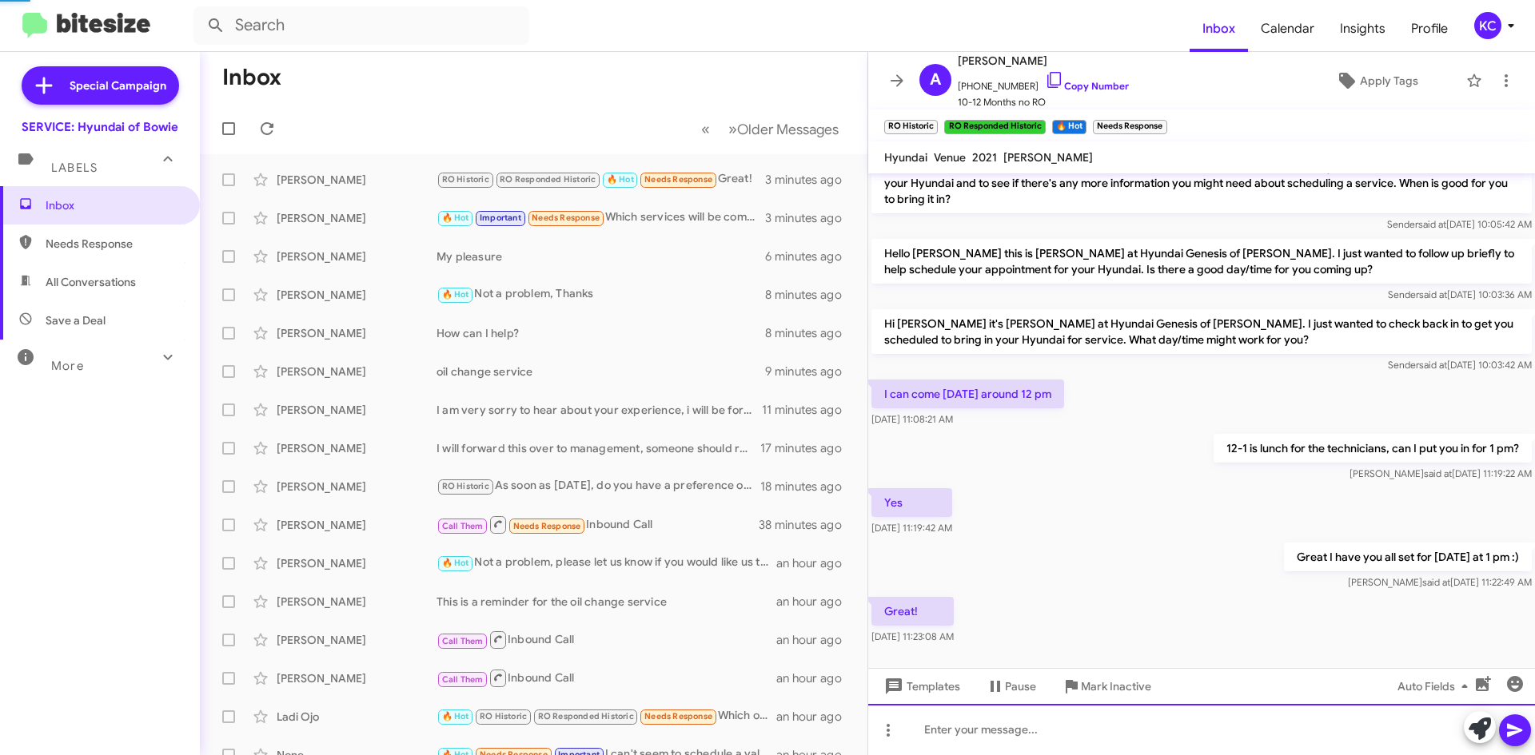
scroll to position [0, 0]
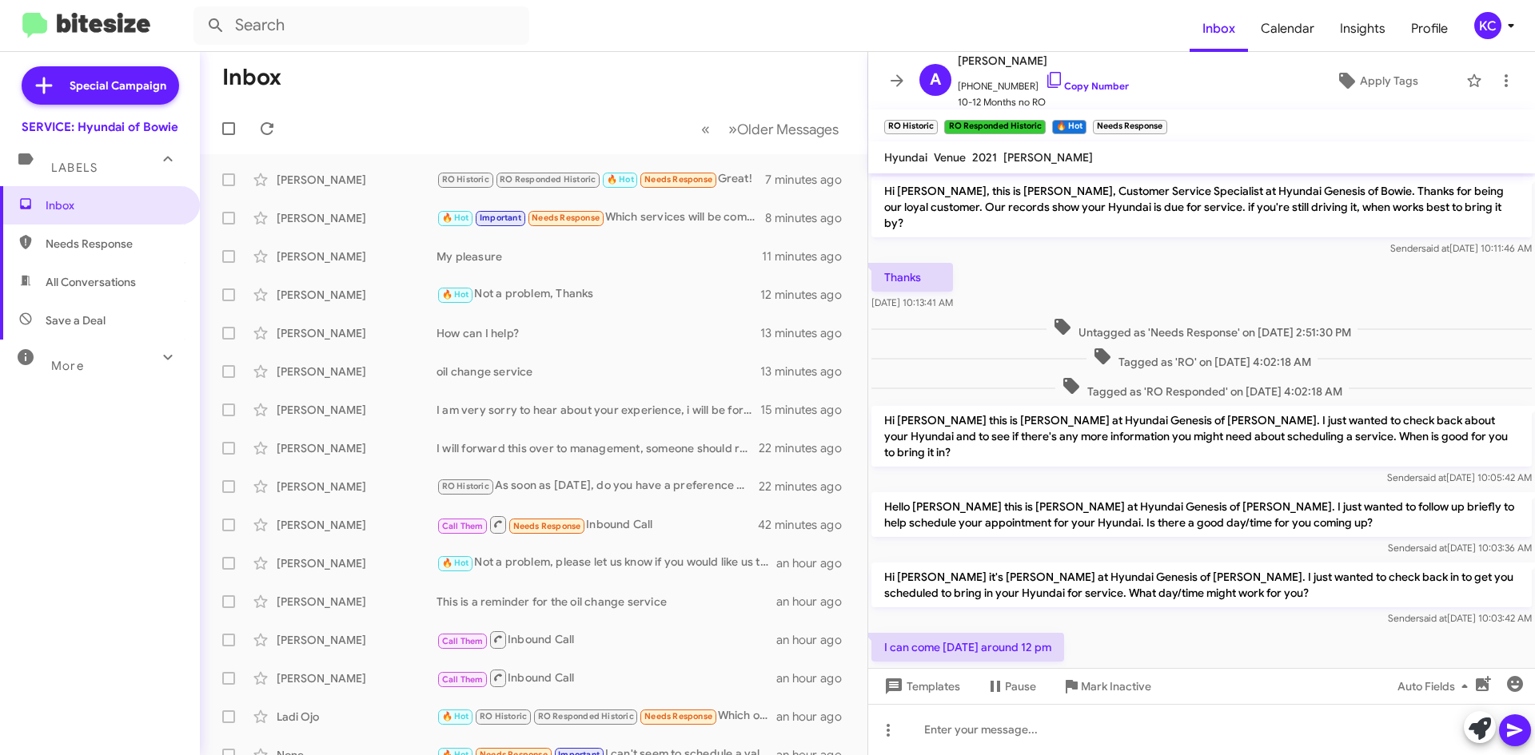
click at [343, 56] on mat-toolbar-row "Inbox" at bounding box center [533, 77] width 667 height 51
click at [267, 128] on icon at bounding box center [266, 128] width 19 height 19
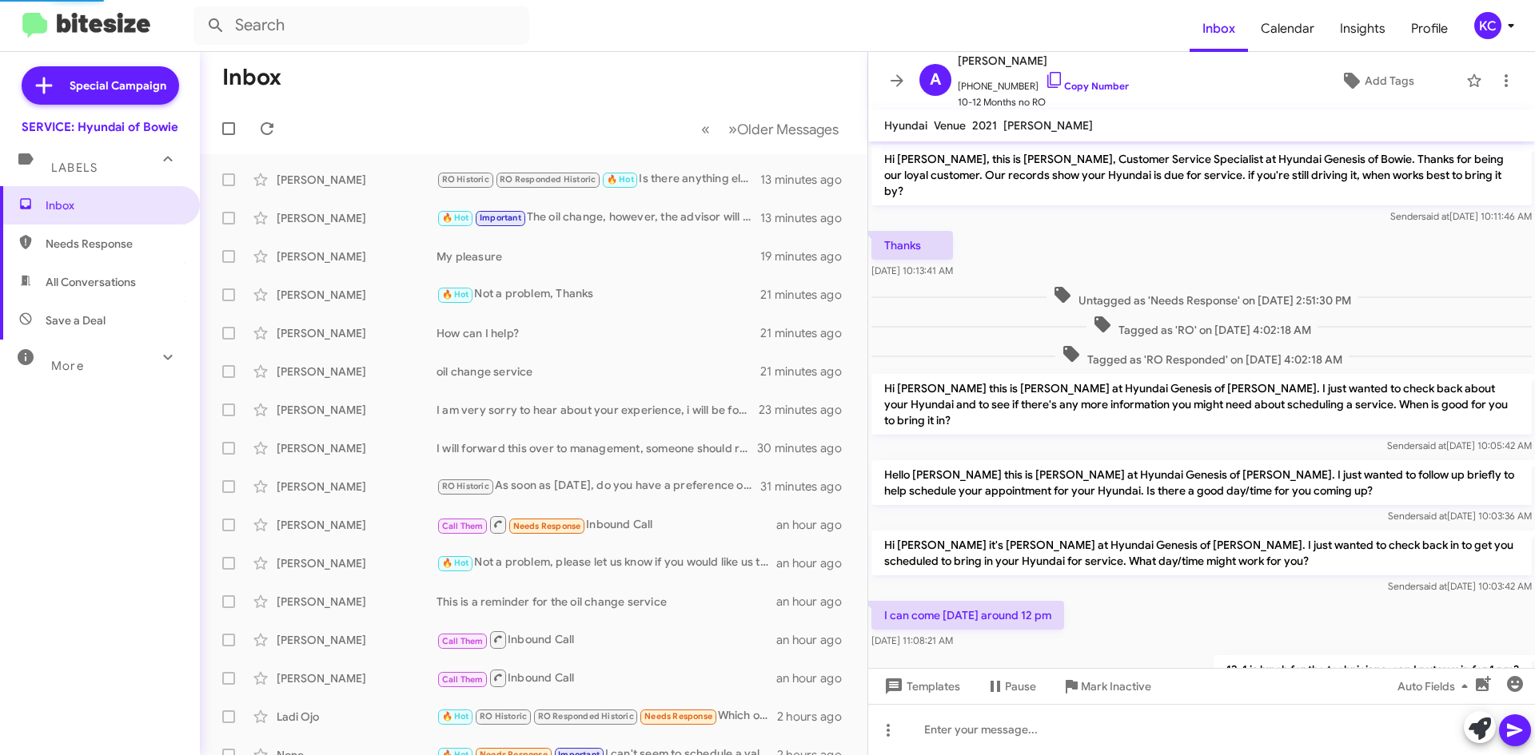
scroll to position [280, 0]
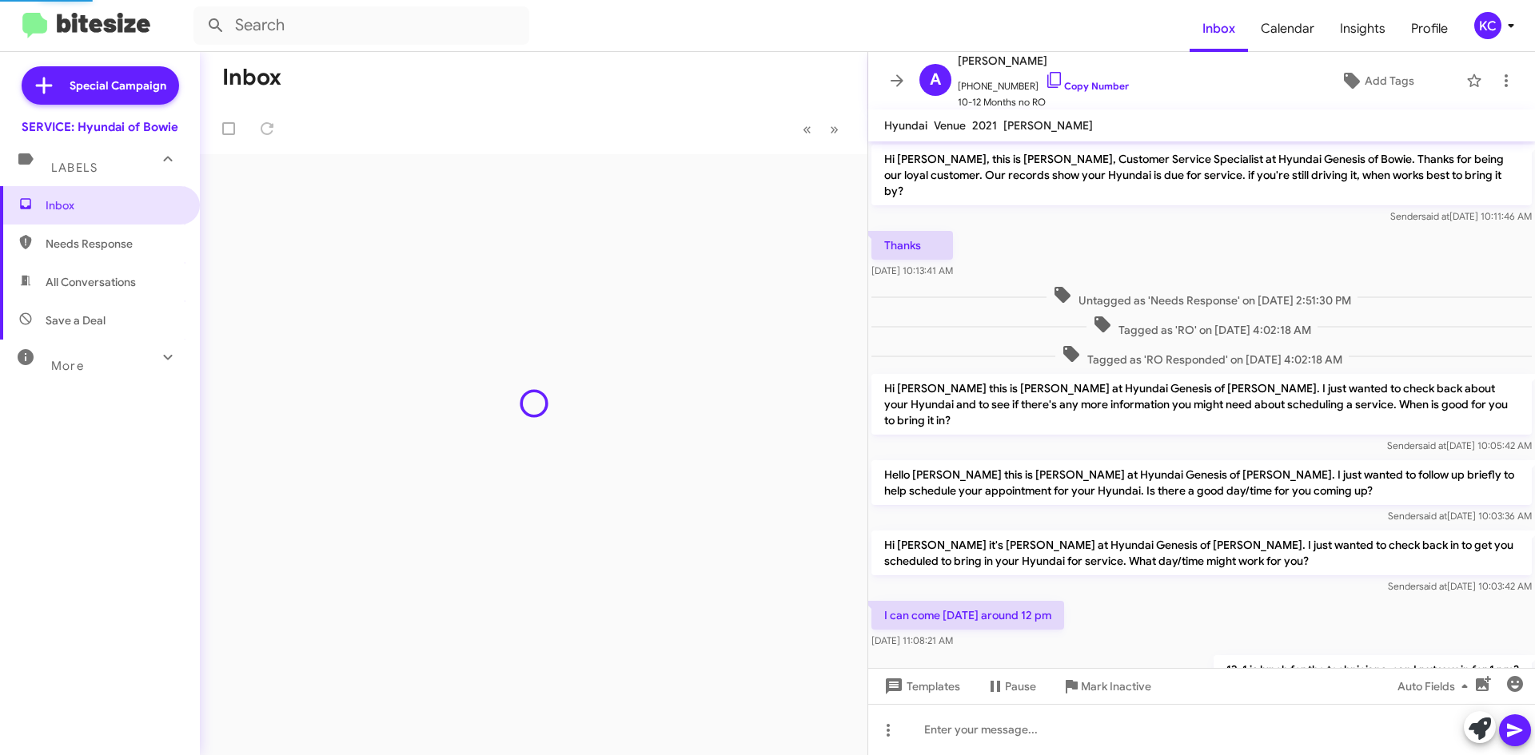
scroll to position [280, 0]
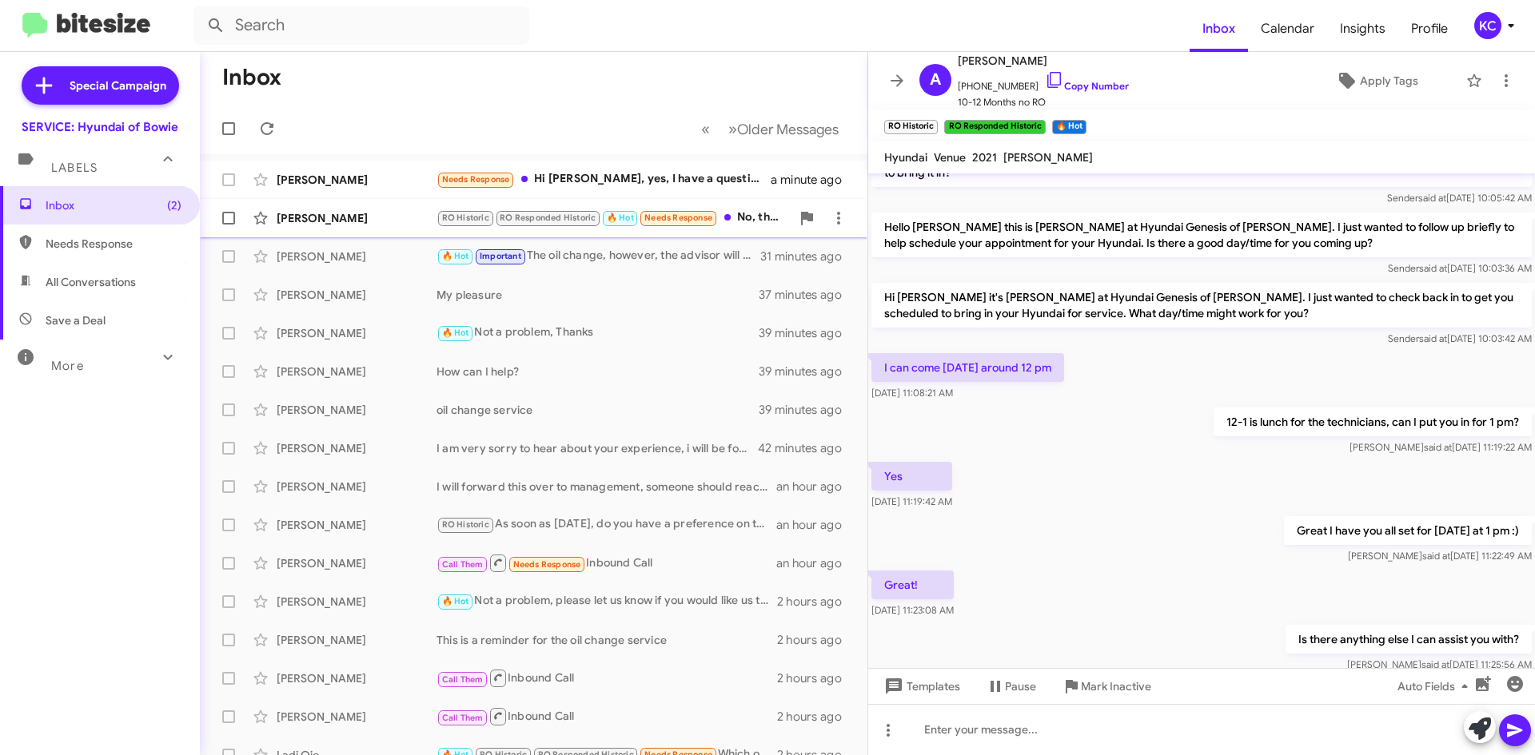
drag, startPoint x: 394, startPoint y: 222, endPoint x: 393, endPoint y: 213, distance: 9.6
click at [394, 221] on div "[PERSON_NAME]" at bounding box center [357, 218] width 160 height 16
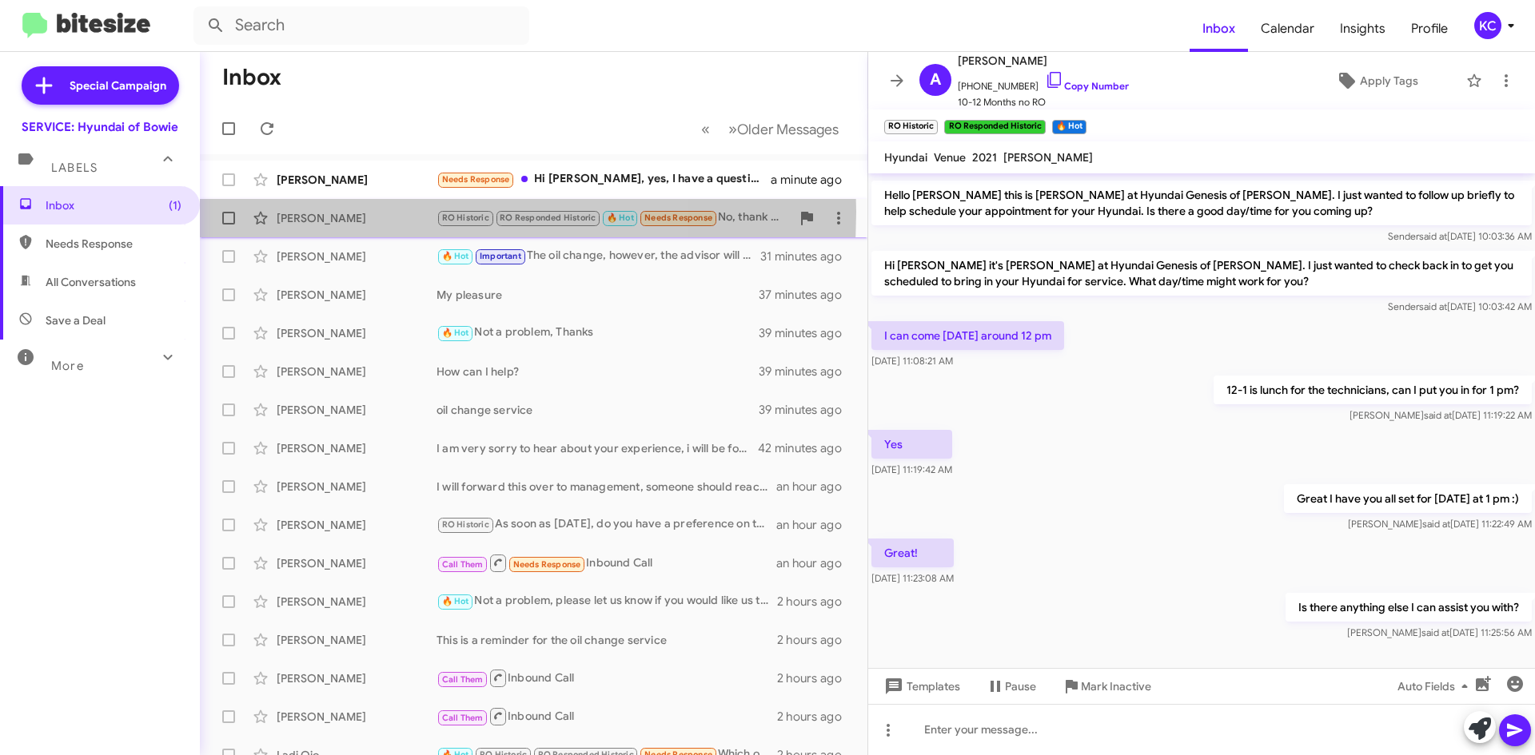
click at [365, 212] on div "[PERSON_NAME]" at bounding box center [357, 218] width 160 height 16
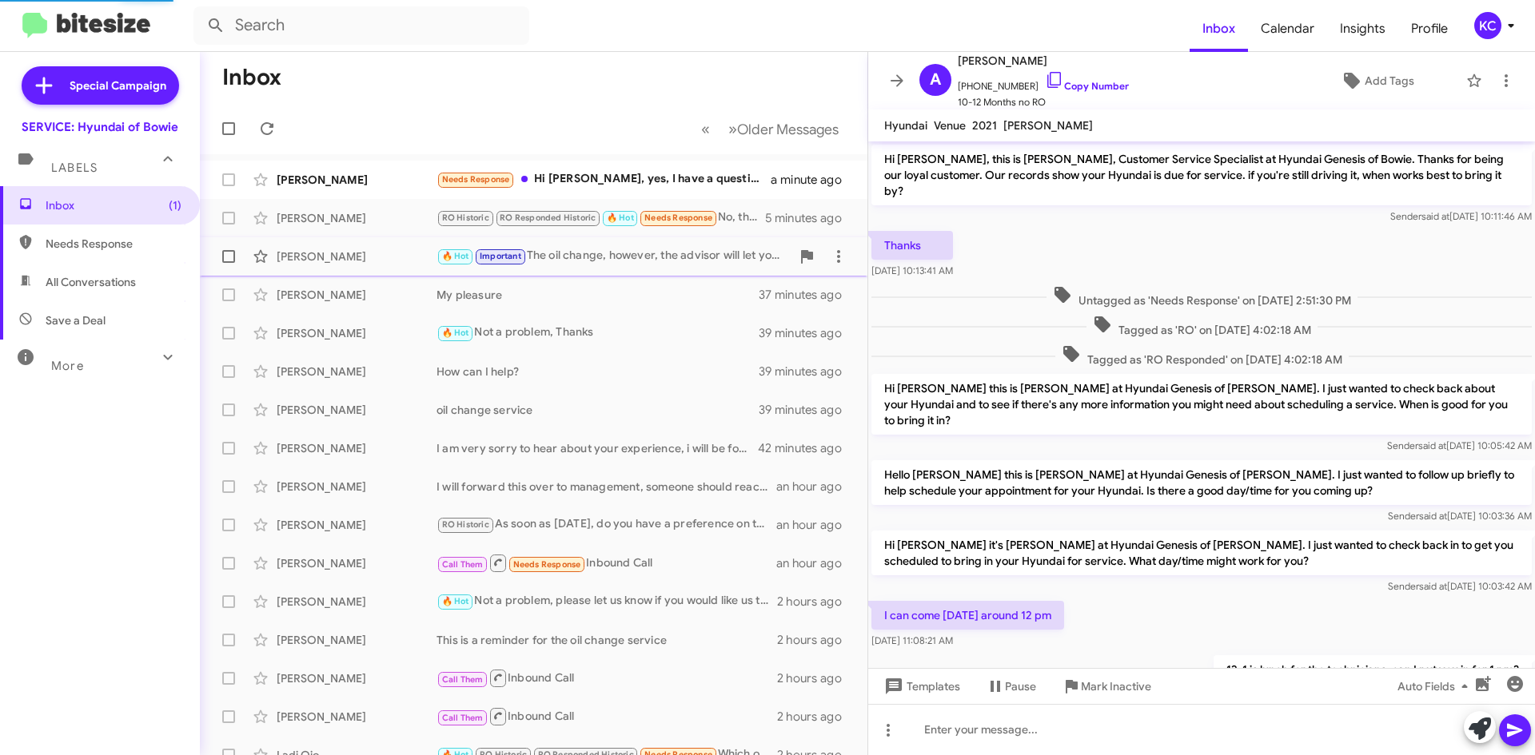
scroll to position [338, 0]
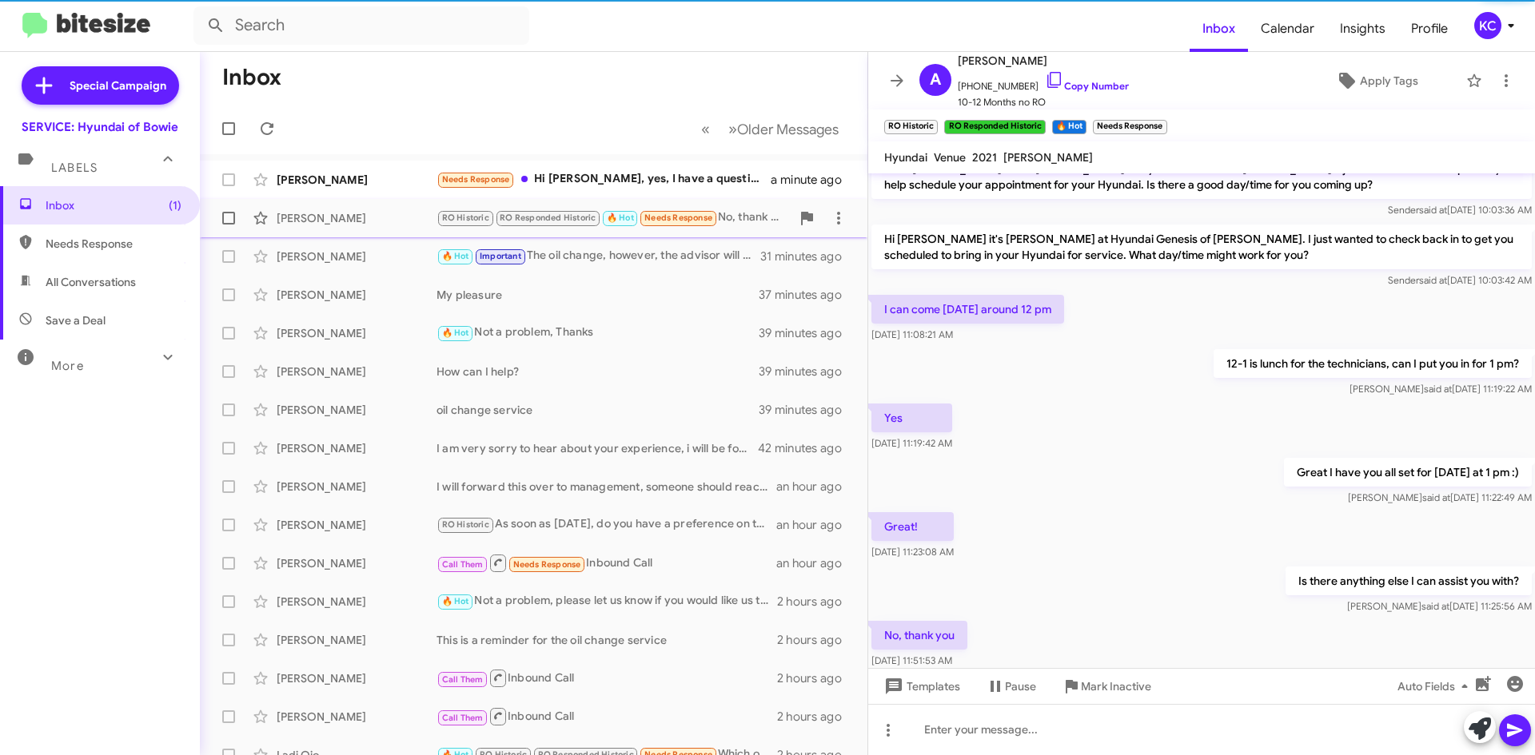
click at [326, 218] on div "[PERSON_NAME]" at bounding box center [357, 218] width 160 height 16
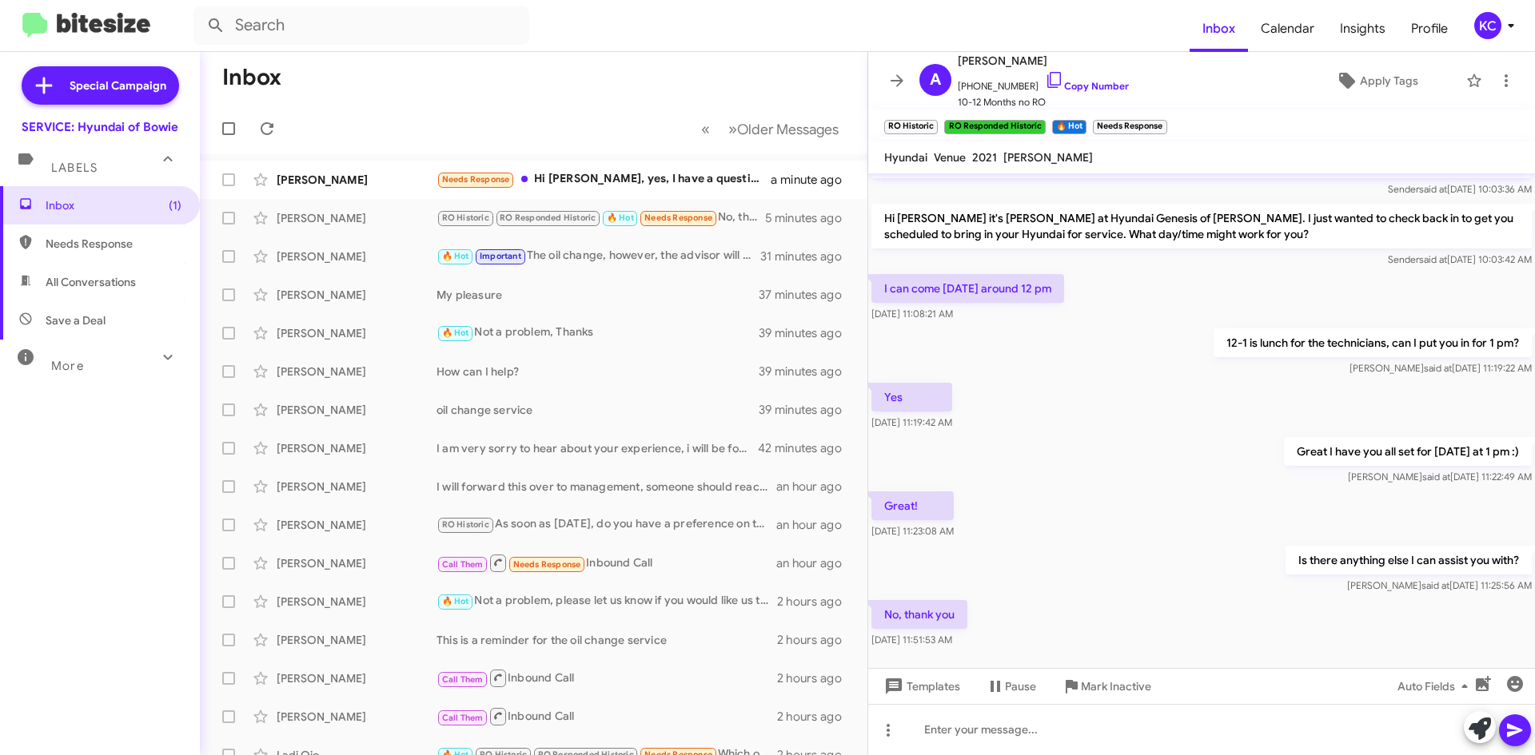
scroll to position [370, 0]
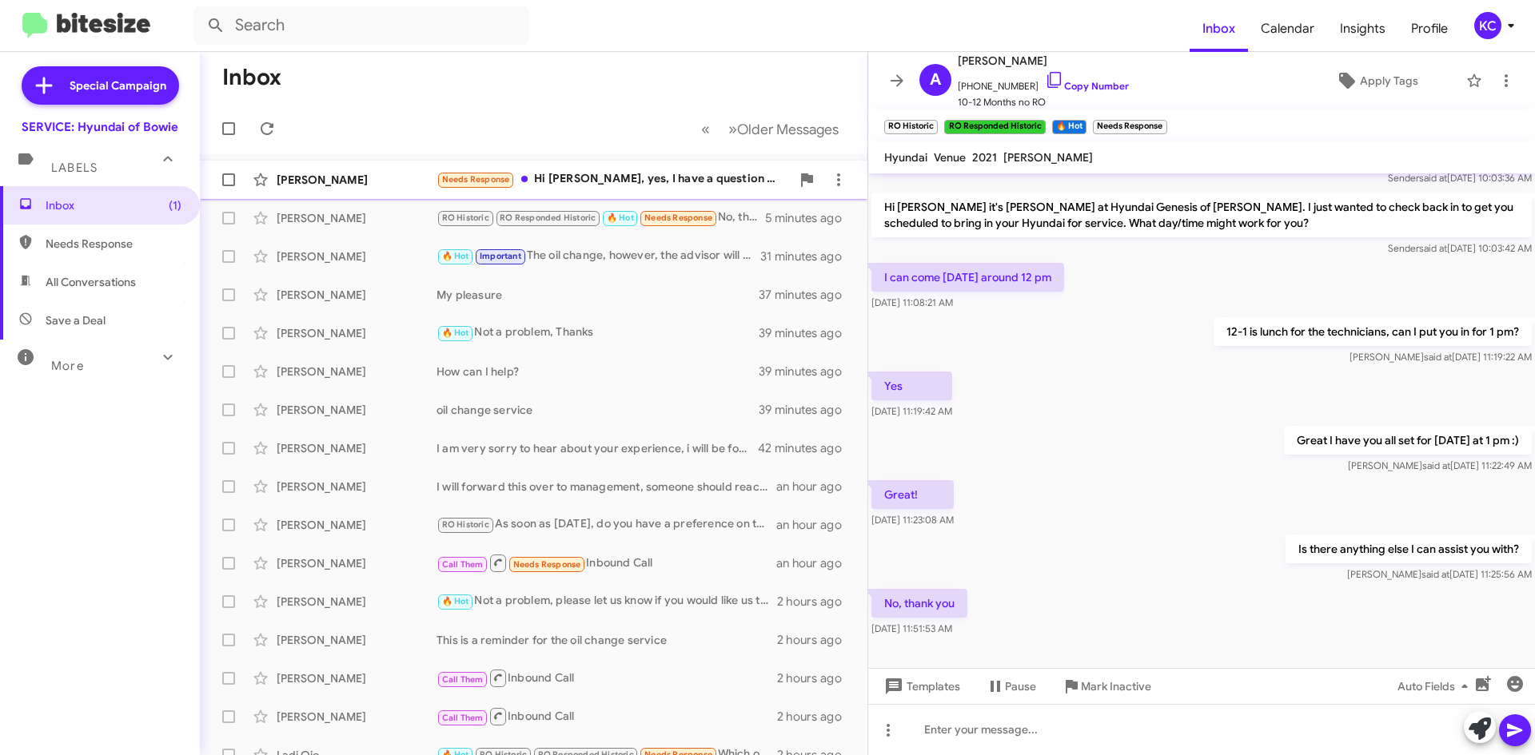
click at [579, 169] on div "[PERSON_NAME] Needs Response Hi [PERSON_NAME], yes, I have a question do you al…" at bounding box center [534, 180] width 642 height 32
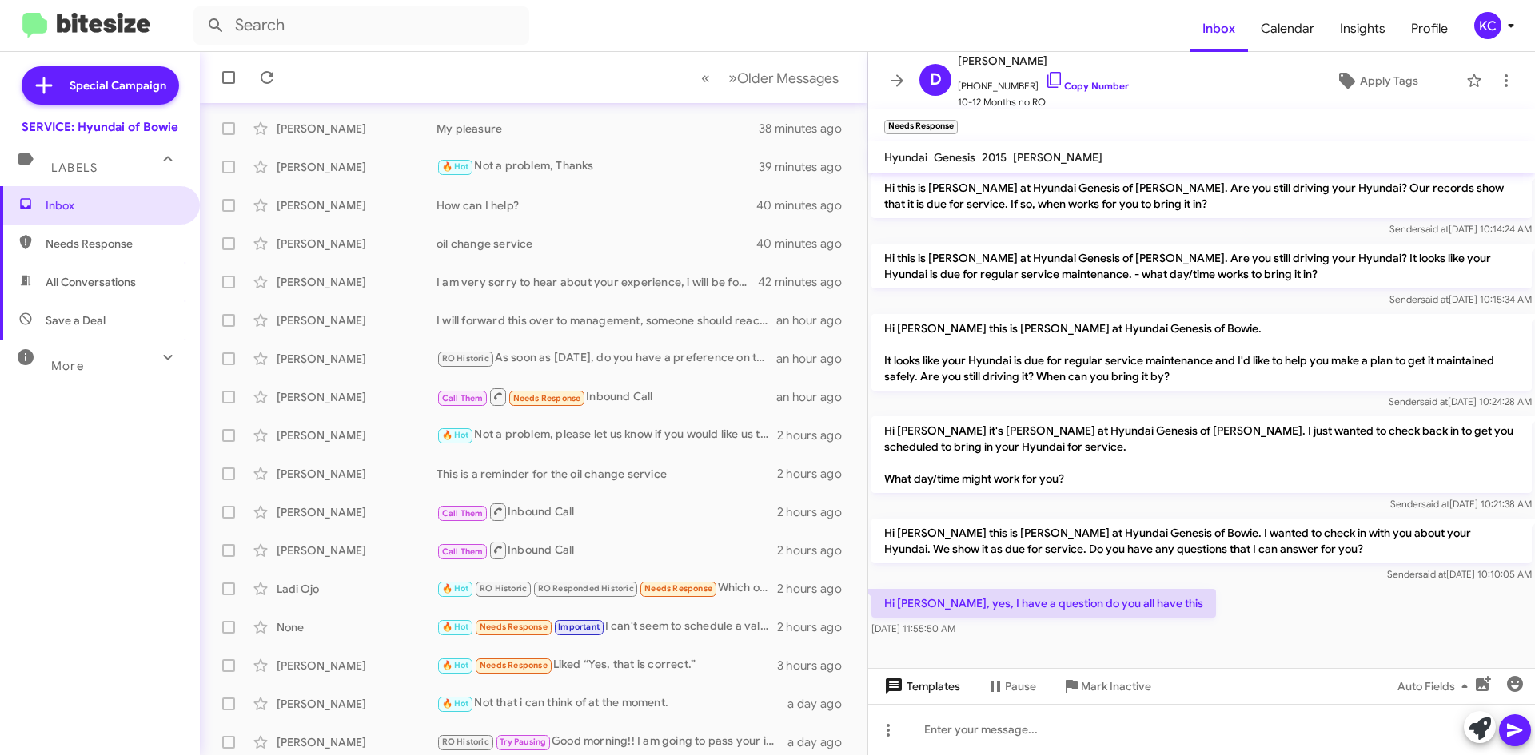
scroll to position [173, 0]
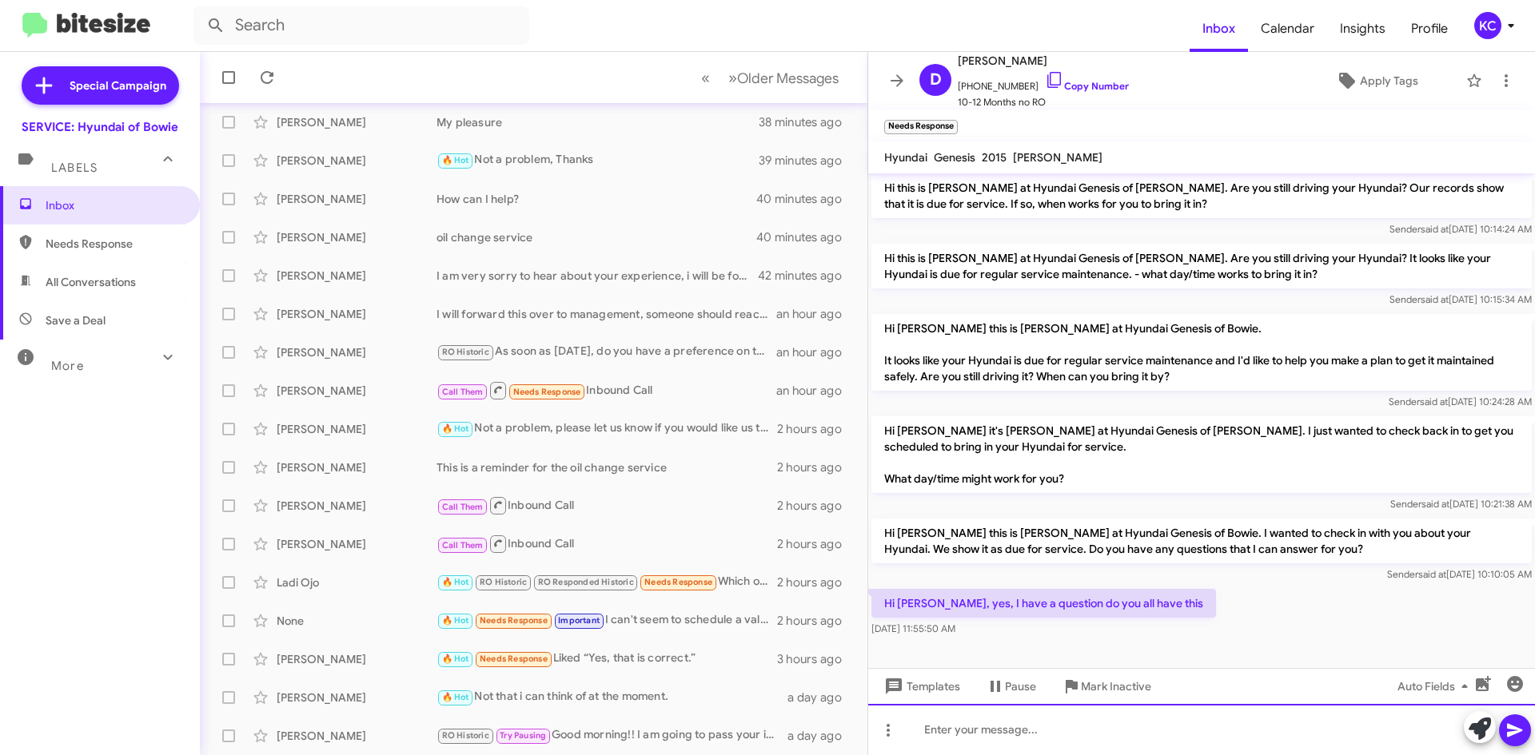
click at [932, 729] on div at bounding box center [1201, 729] width 667 height 51
click at [927, 727] on div "i apologize, do we have what exactly?" at bounding box center [1201, 729] width 667 height 51
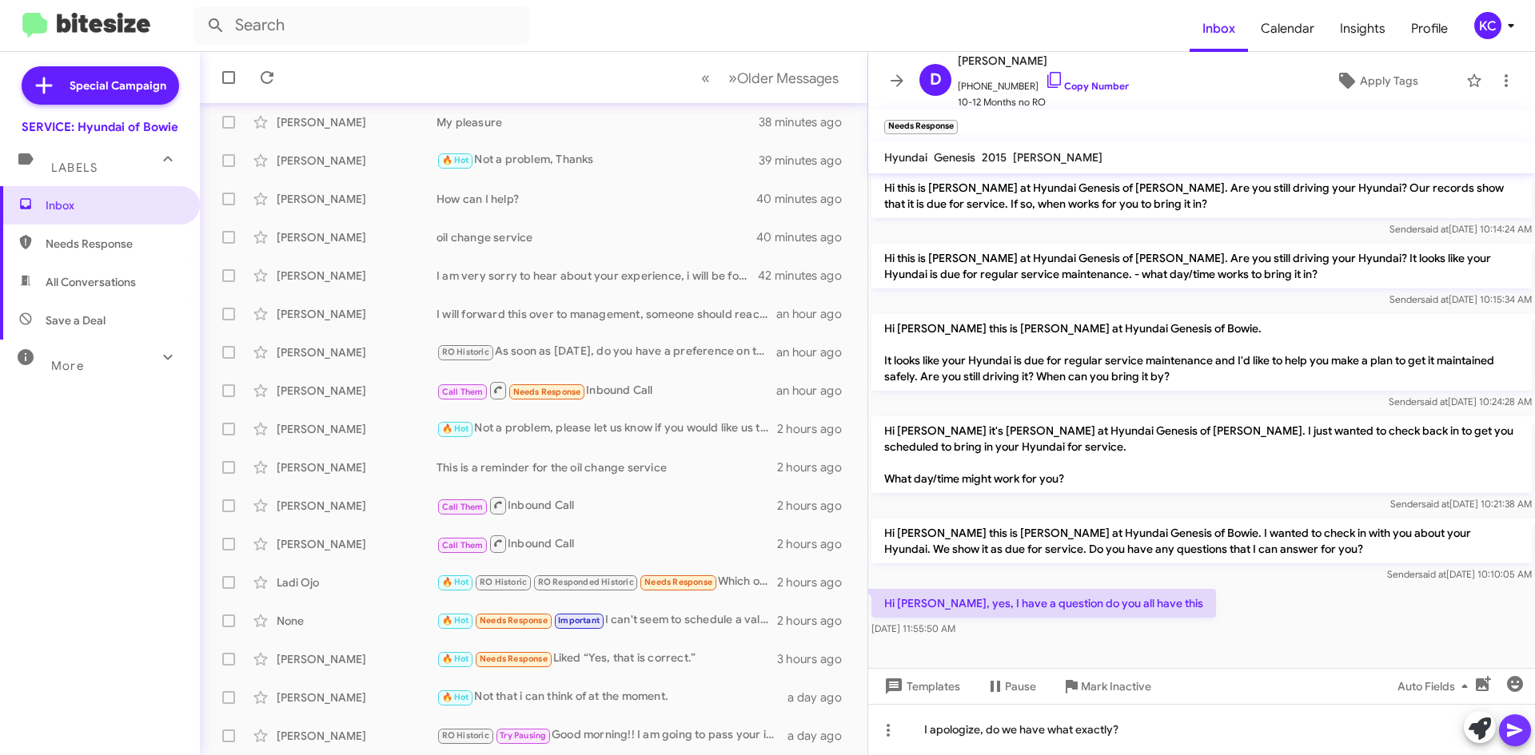
click at [1511, 734] on icon at bounding box center [1514, 731] width 15 height 14
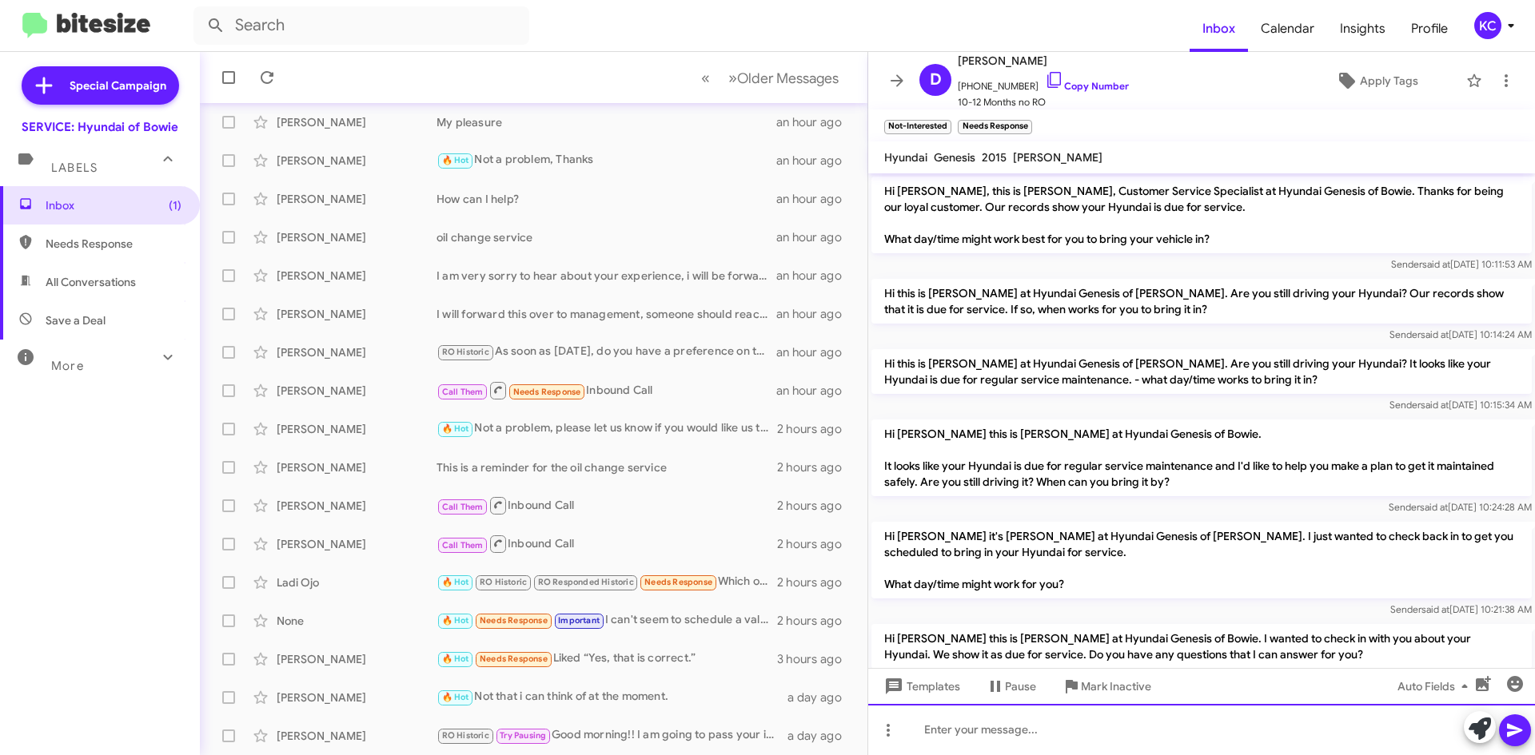
scroll to position [0, 0]
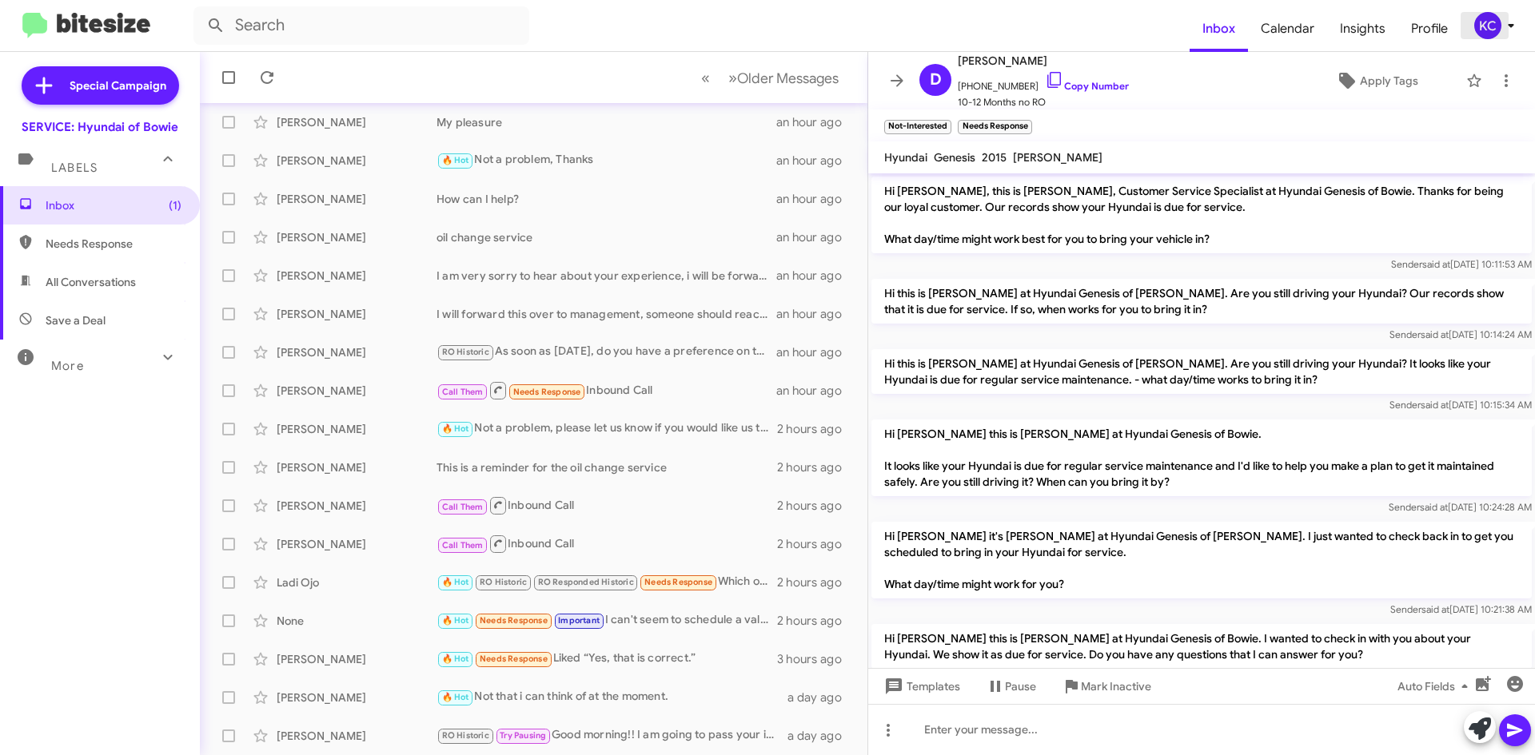
click at [1487, 28] on div "KC" at bounding box center [1487, 25] width 27 height 27
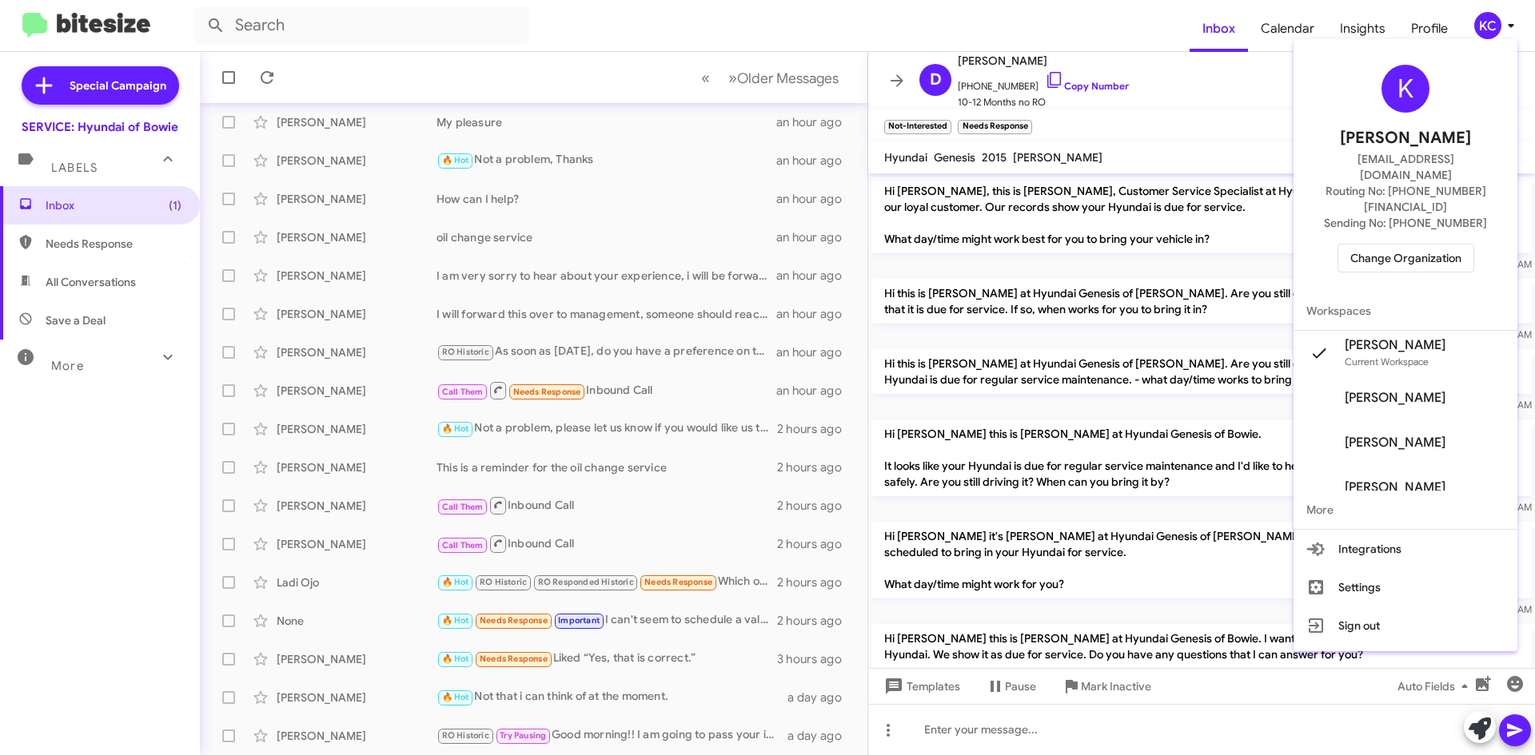
click at [1421, 245] on span "Change Organization" at bounding box center [1405, 258] width 111 height 27
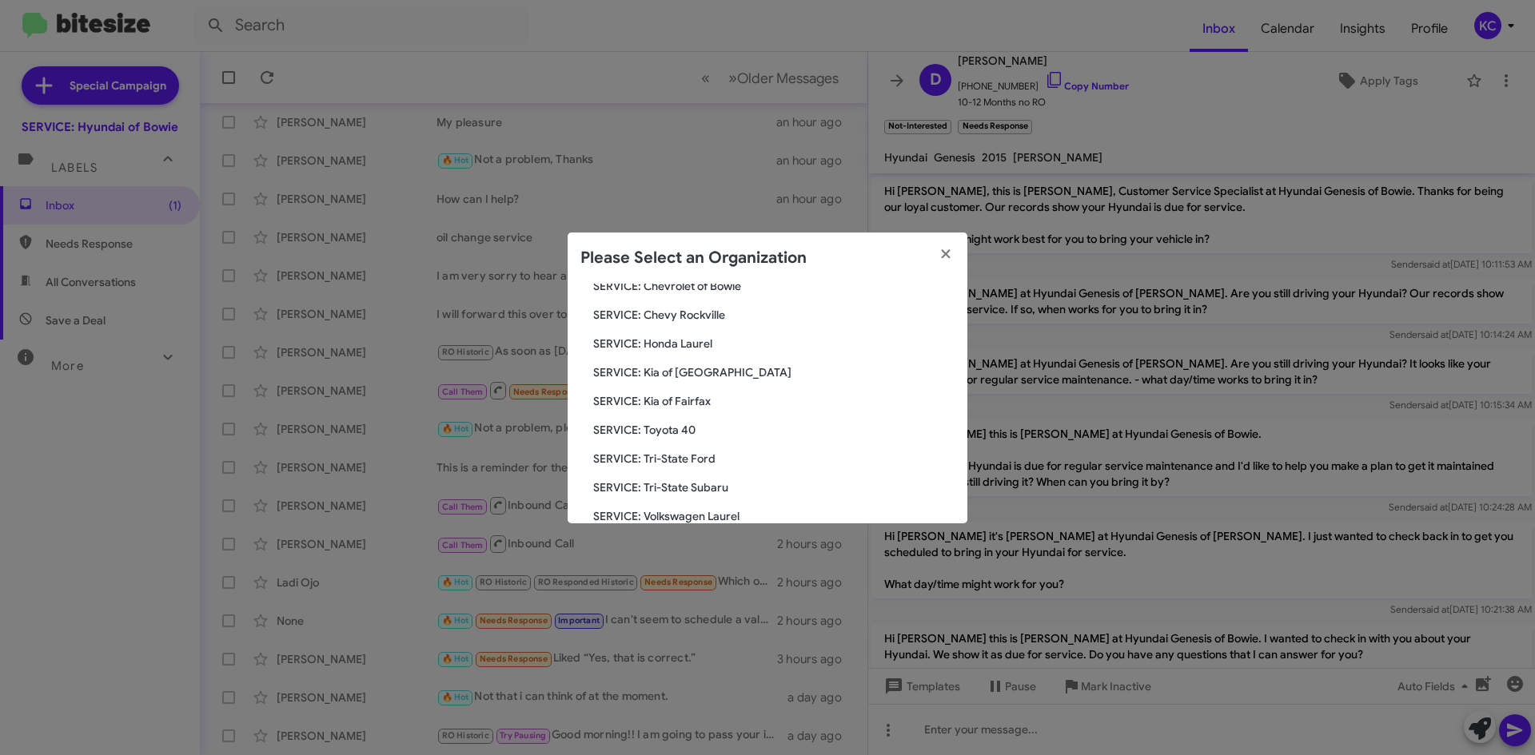
scroll to position [240, 0]
click at [950, 255] on icon "button" at bounding box center [946, 254] width 18 height 14
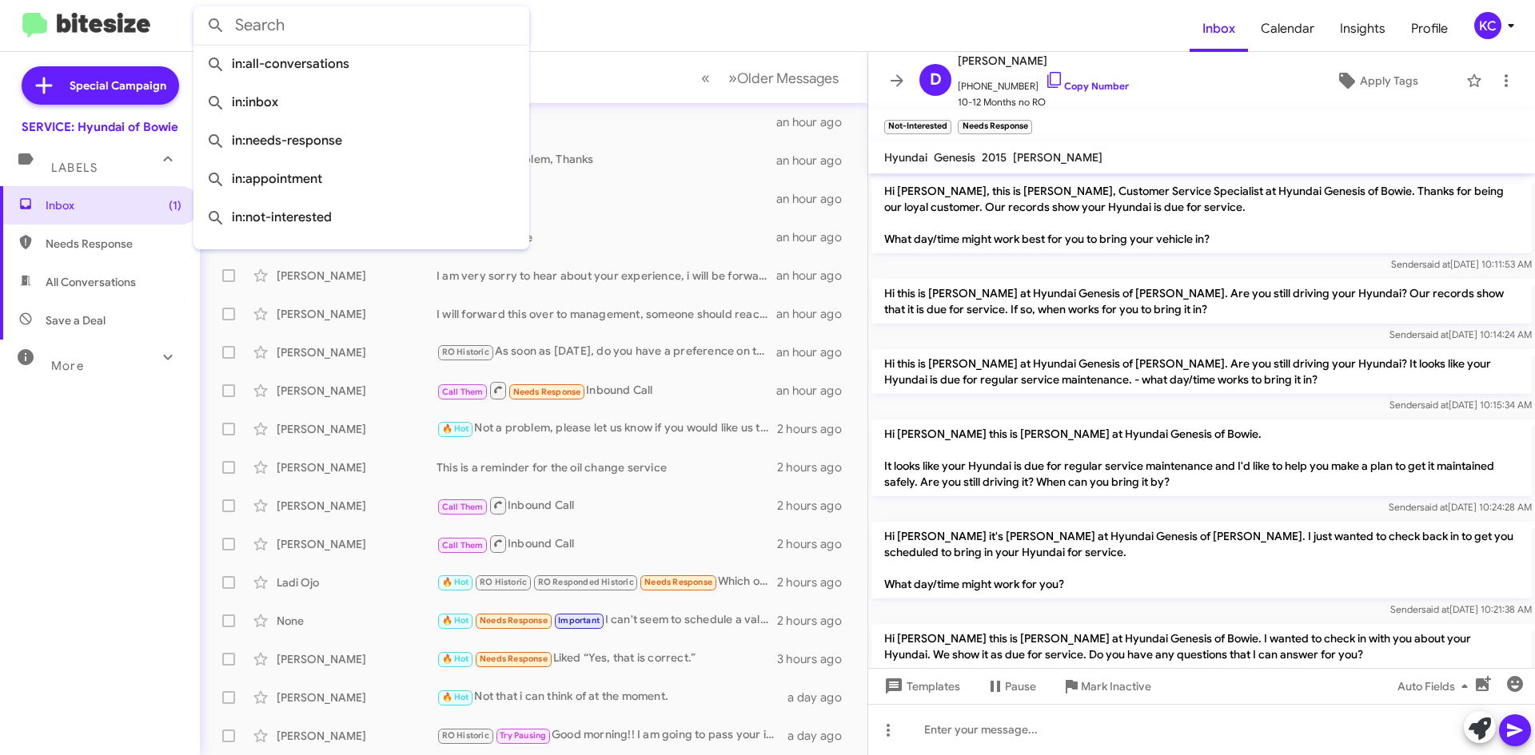
click at [290, 26] on input "text" at bounding box center [361, 25] width 336 height 38
click at [1485, 17] on div "KC" at bounding box center [1487, 25] width 27 height 27
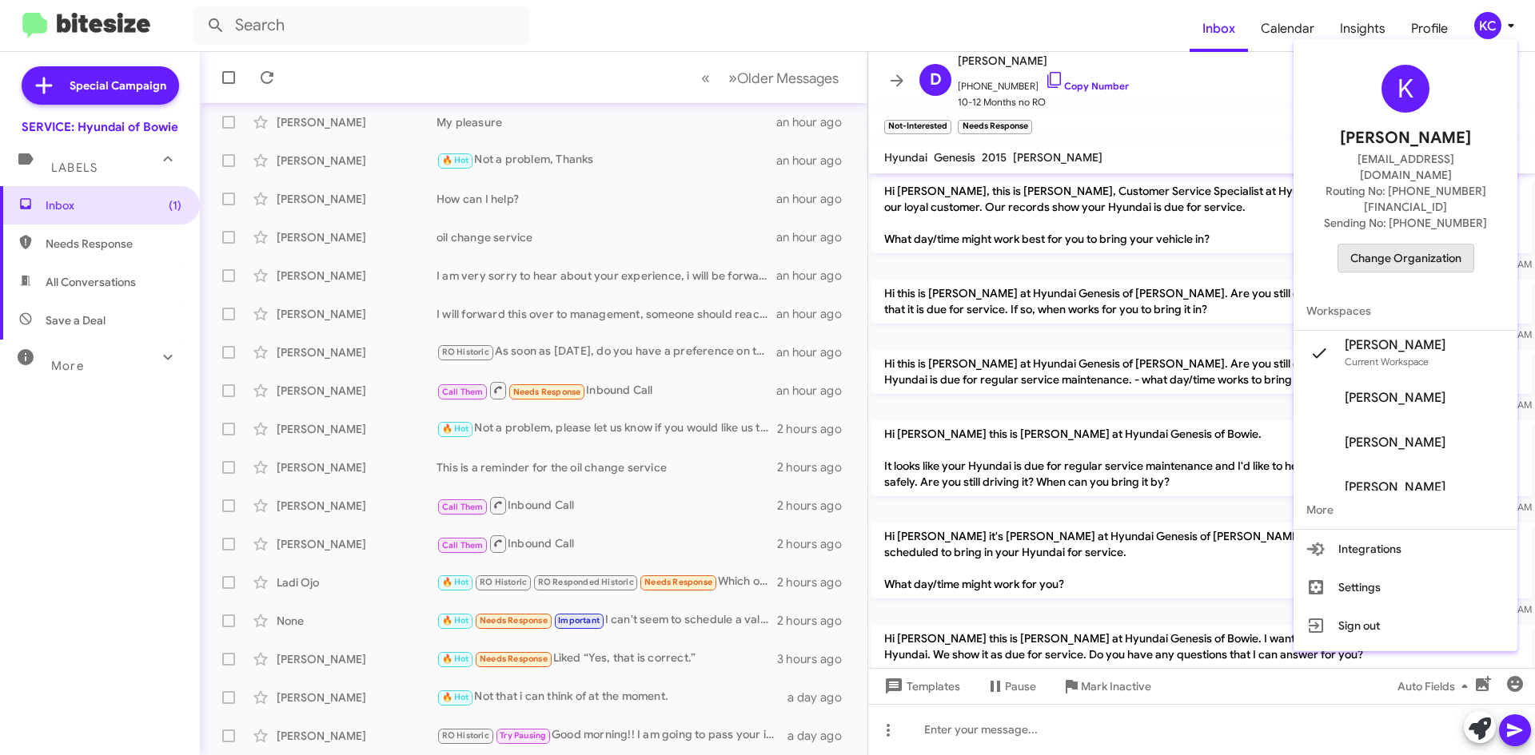
click at [1404, 245] on span "Change Organization" at bounding box center [1405, 258] width 111 height 27
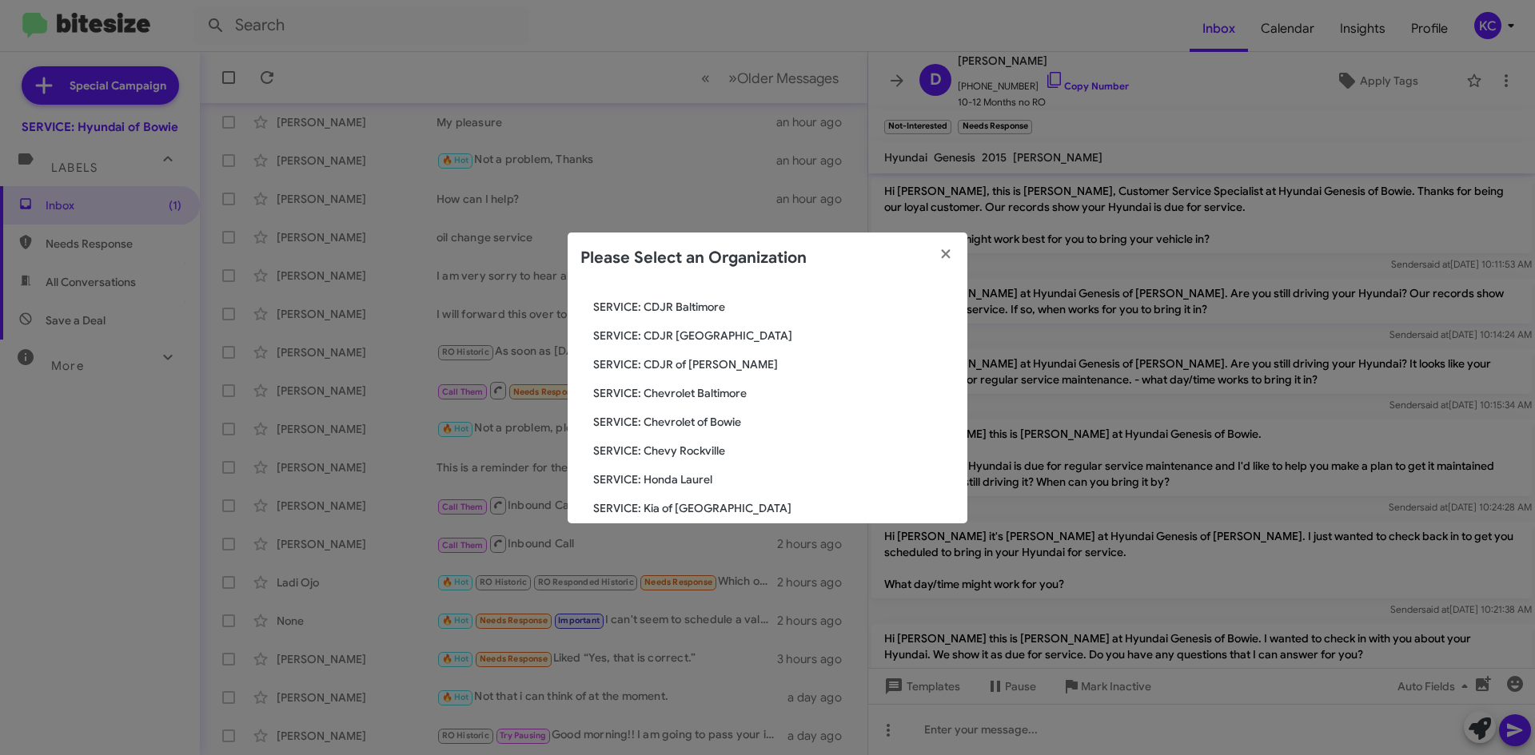
scroll to position [160, 0]
click at [700, 454] on span "SERVICE: Kia of Fairfax" at bounding box center [773, 452] width 361 height 16
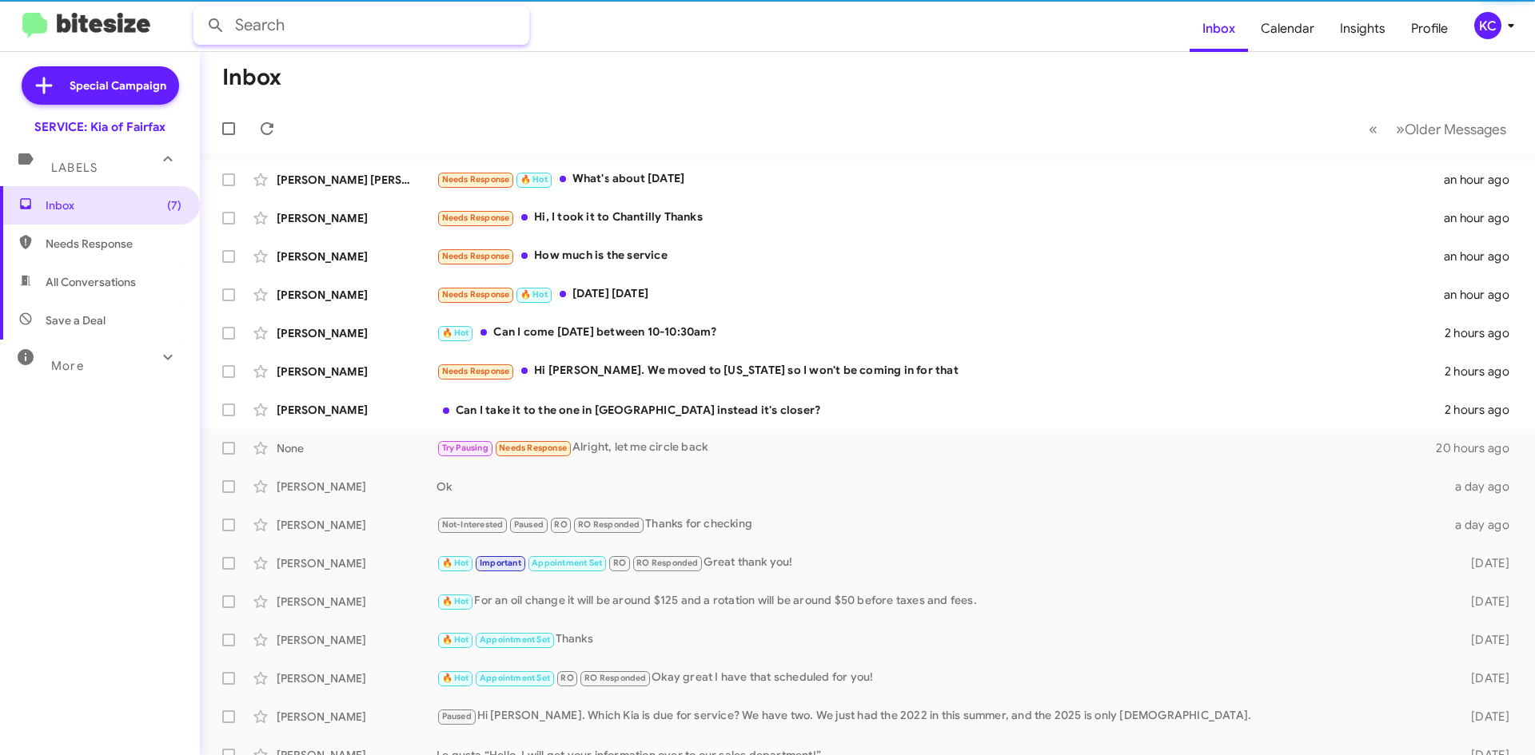
click at [300, 34] on input "text" at bounding box center [361, 25] width 336 height 38
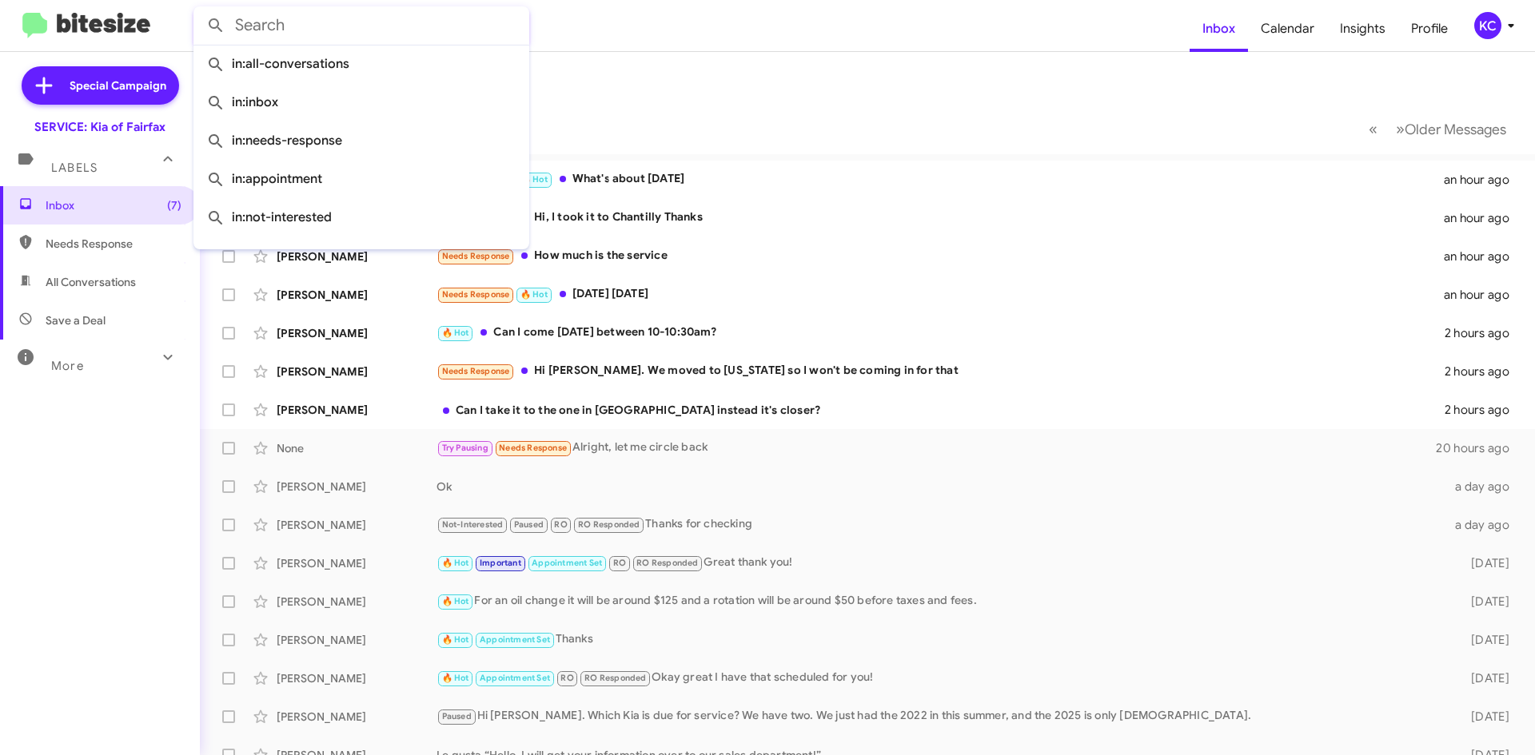
click at [319, 24] on input "text" at bounding box center [361, 25] width 336 height 38
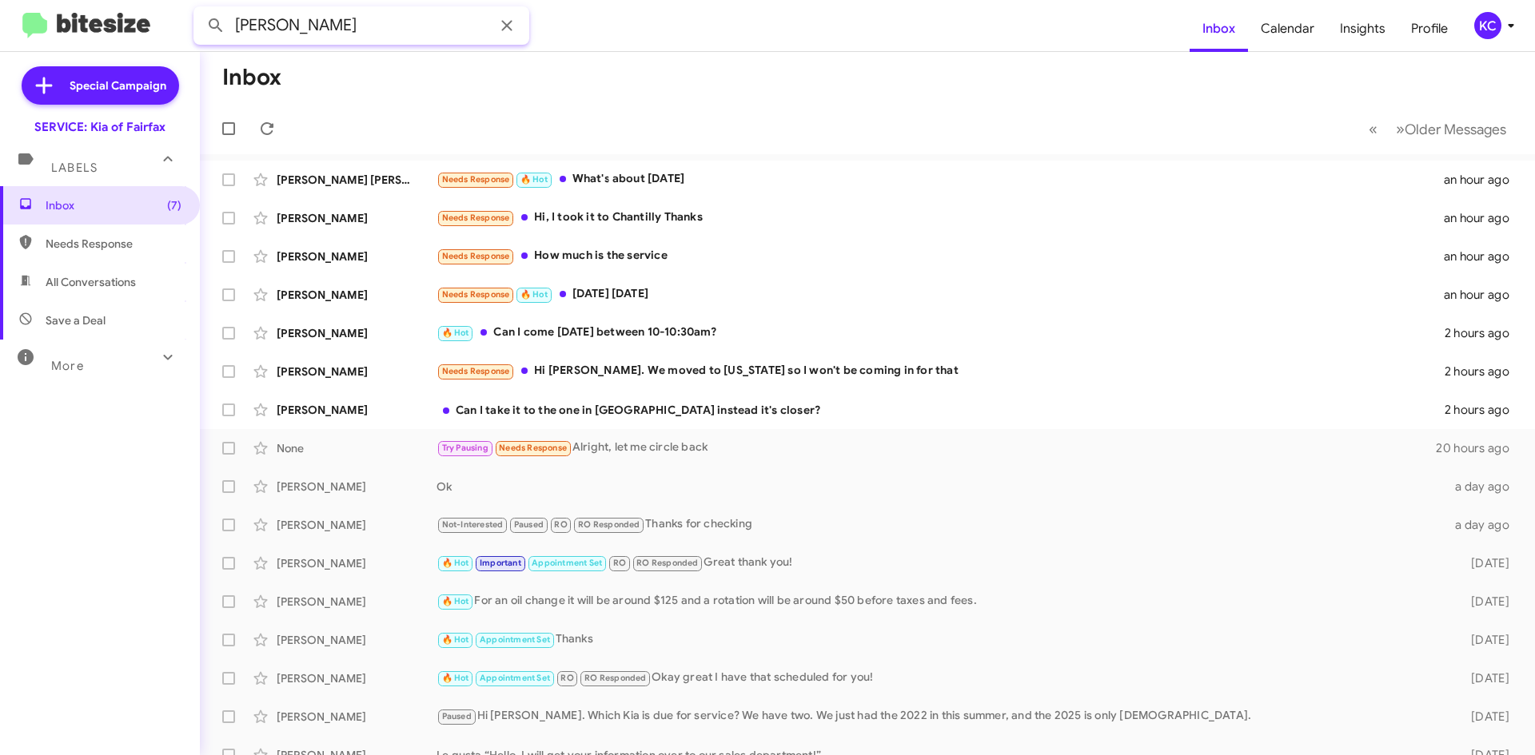
type input "eustAQUIO"
click at [200, 10] on button at bounding box center [216, 26] width 32 height 32
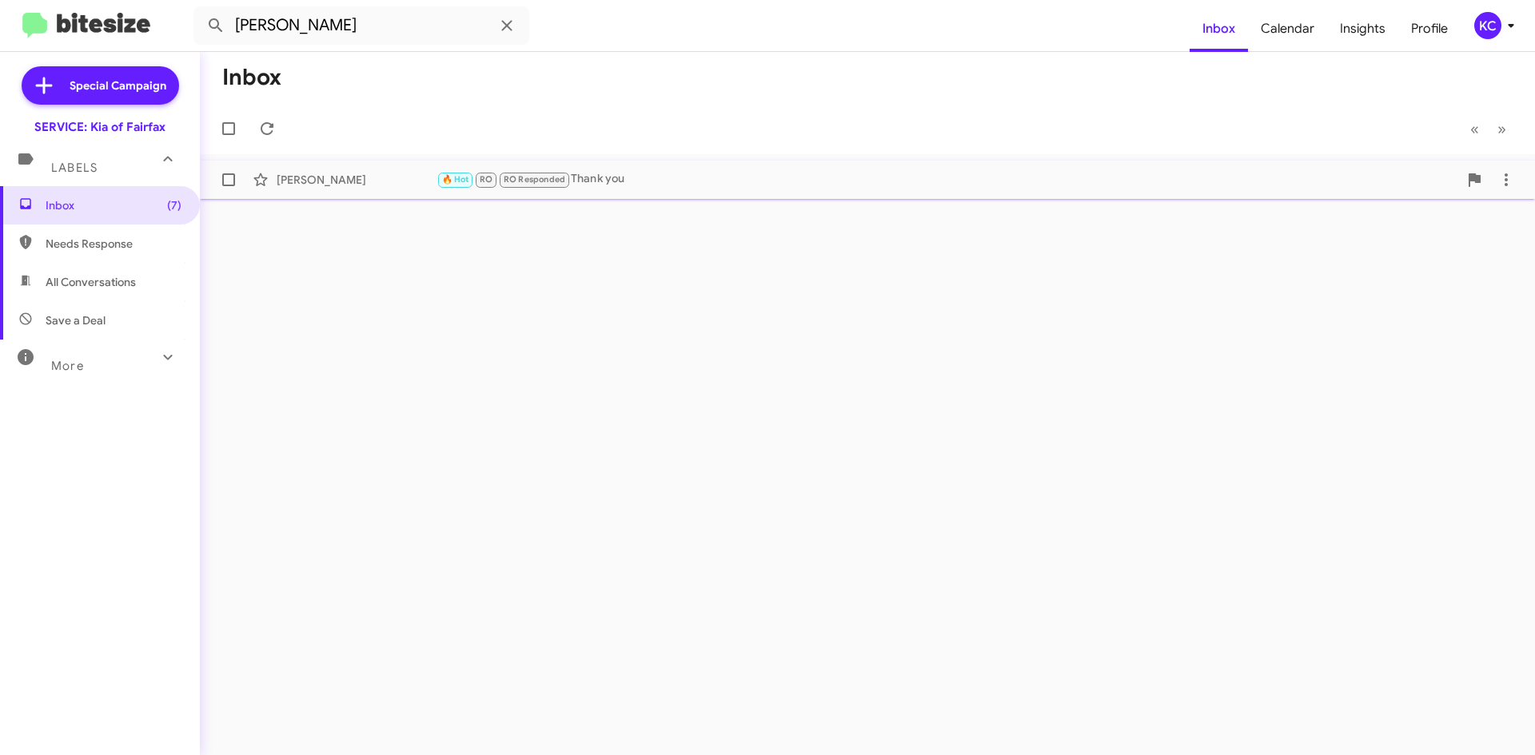
click at [360, 183] on div "Tom Eustaquio" at bounding box center [357, 180] width 160 height 16
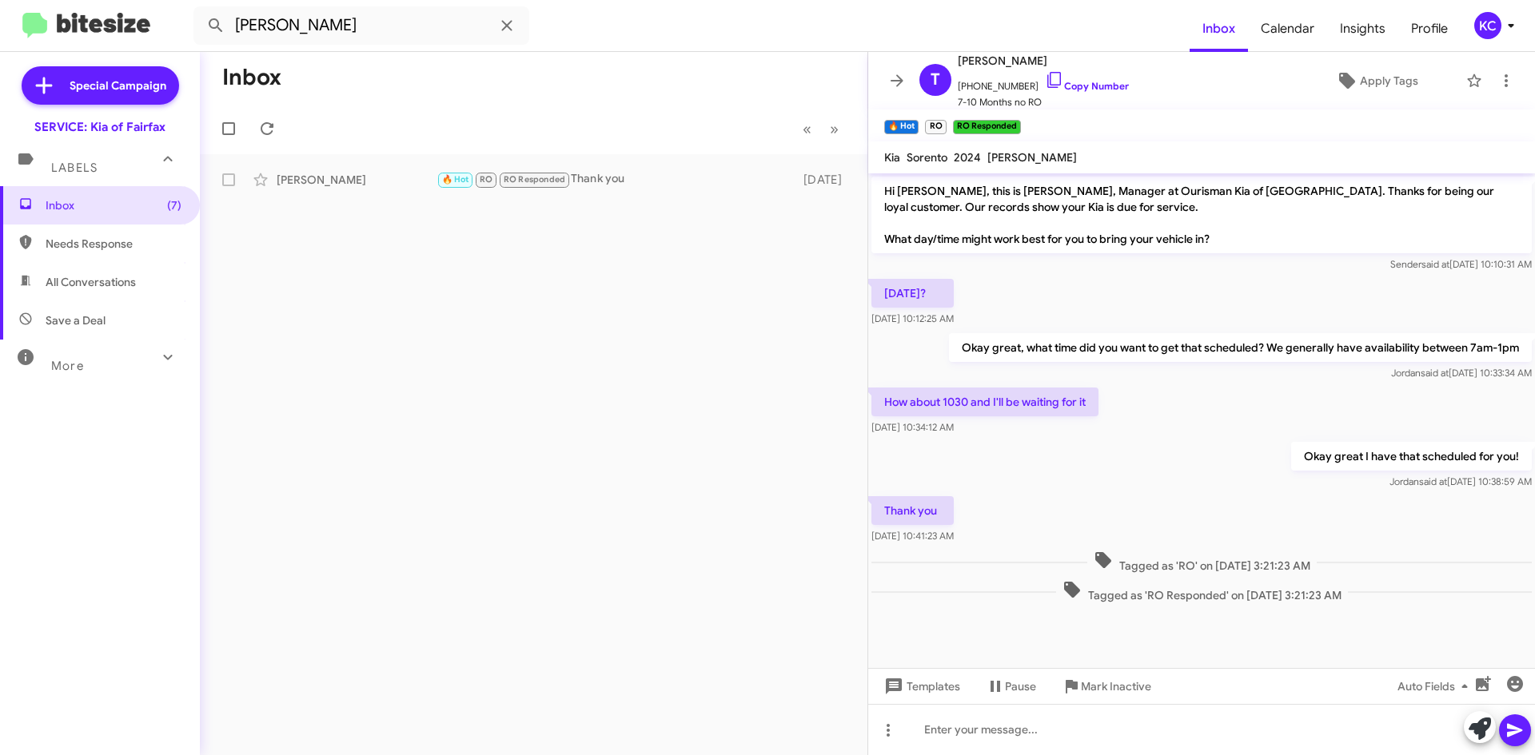
click at [930, 166] on div "Sorento" at bounding box center [926, 157] width 47 height 19
click at [759, 187] on div "🔥 Hot RO RO Responded Thank you" at bounding box center [613, 179] width 354 height 18
click at [1045, 78] on icon at bounding box center [1054, 79] width 19 height 19
click at [140, 205] on span "Inbox (7)" at bounding box center [114, 205] width 136 height 16
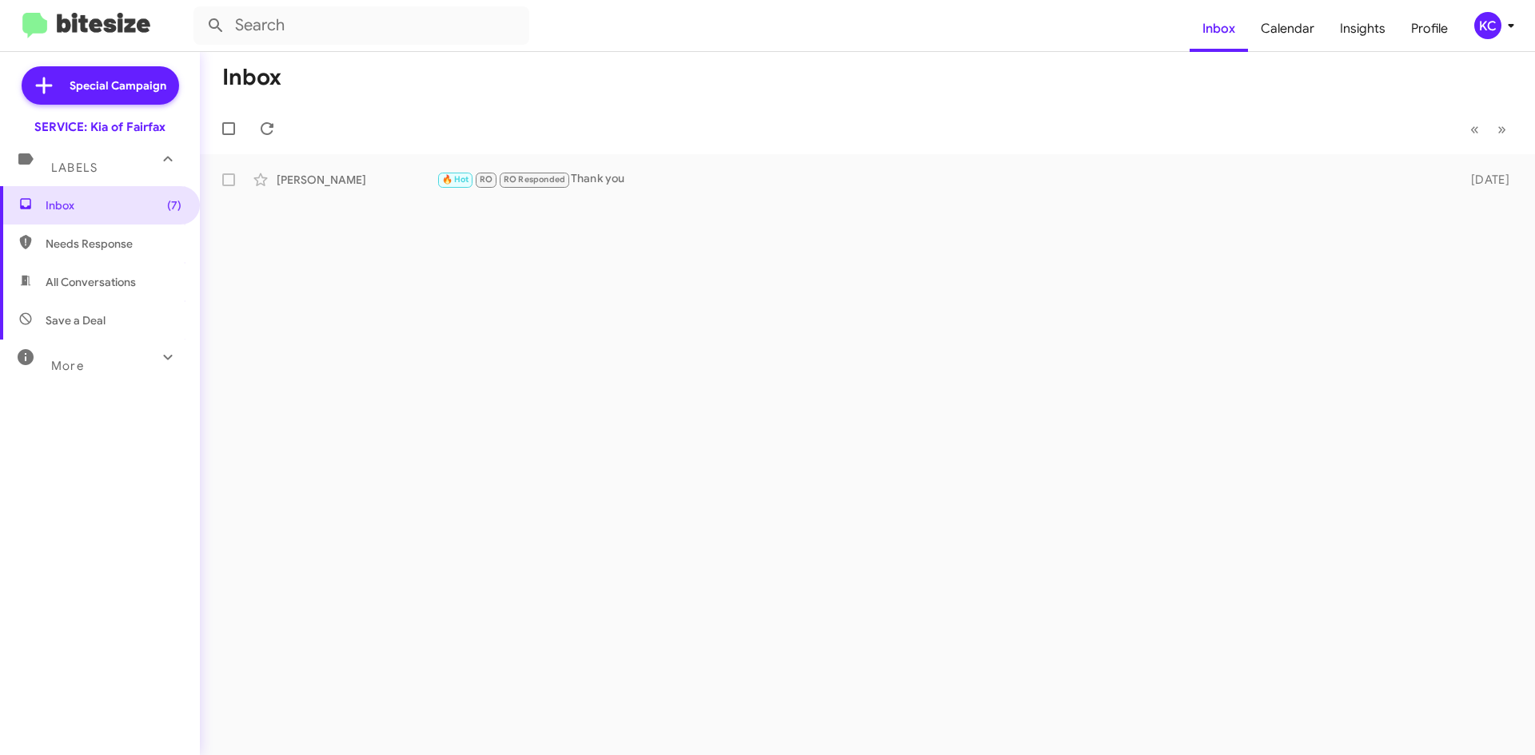
click at [133, 176] on mat-expansion-panel-header "Labels" at bounding box center [100, 160] width 200 height 51
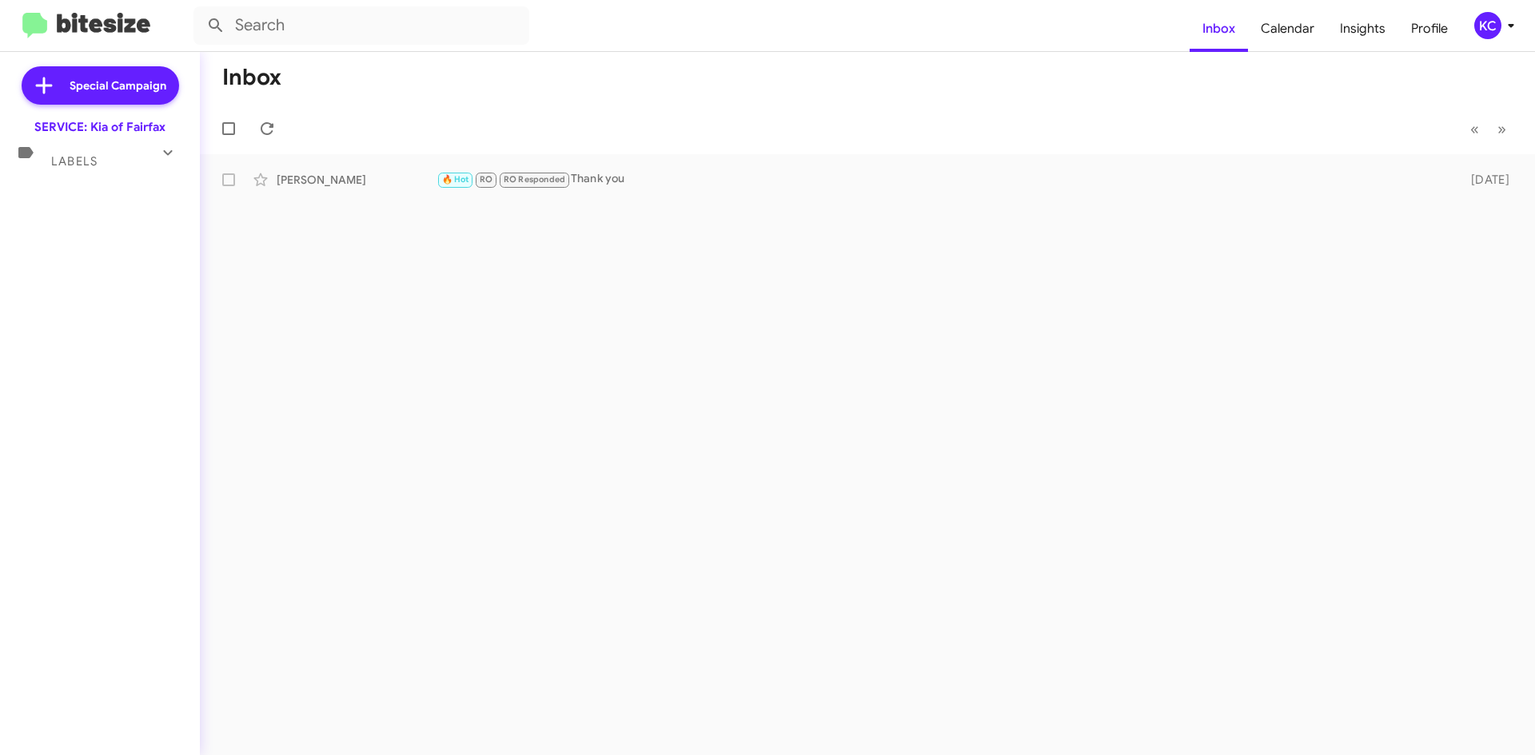
click at [159, 156] on icon at bounding box center [167, 152] width 19 height 19
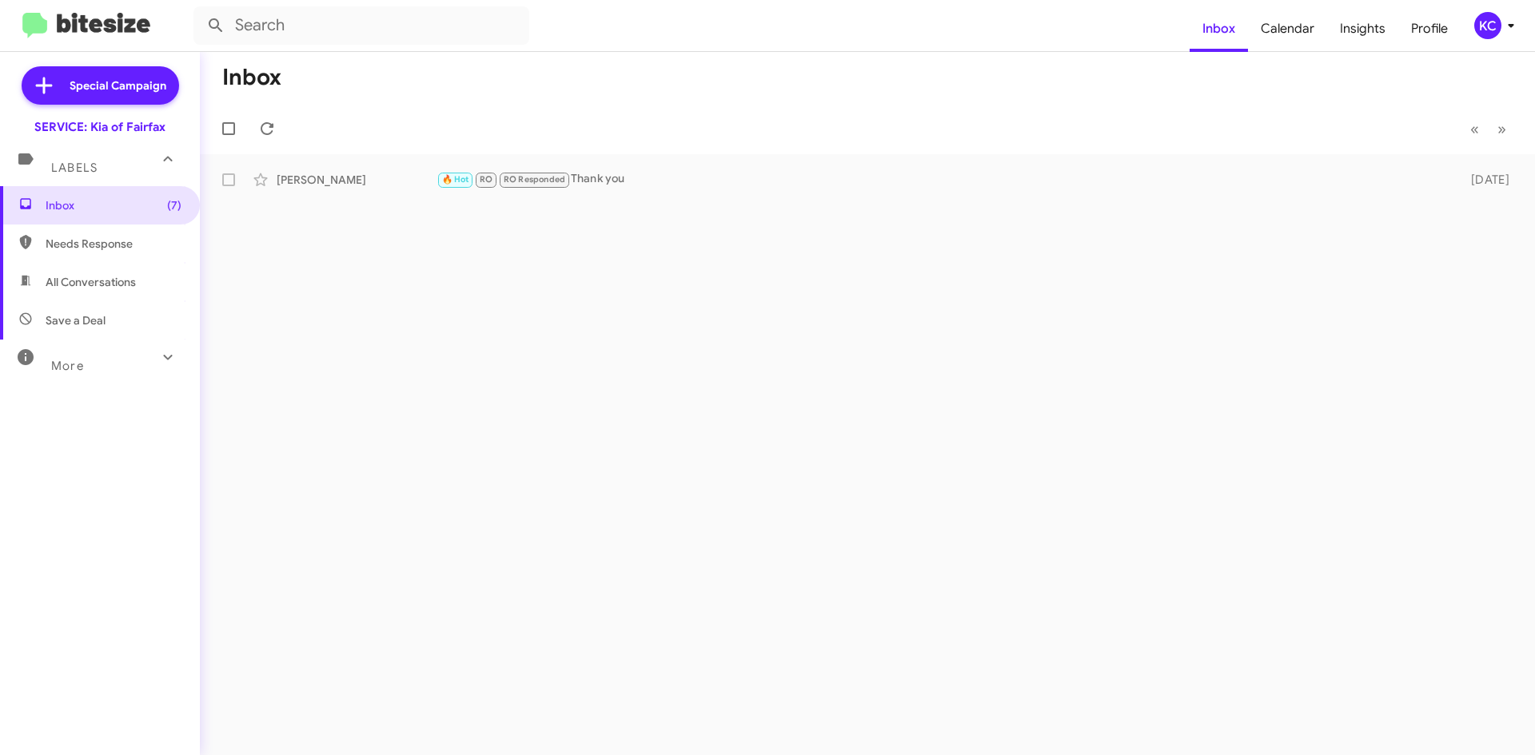
click at [128, 249] on span "Needs Response" at bounding box center [114, 244] width 136 height 16
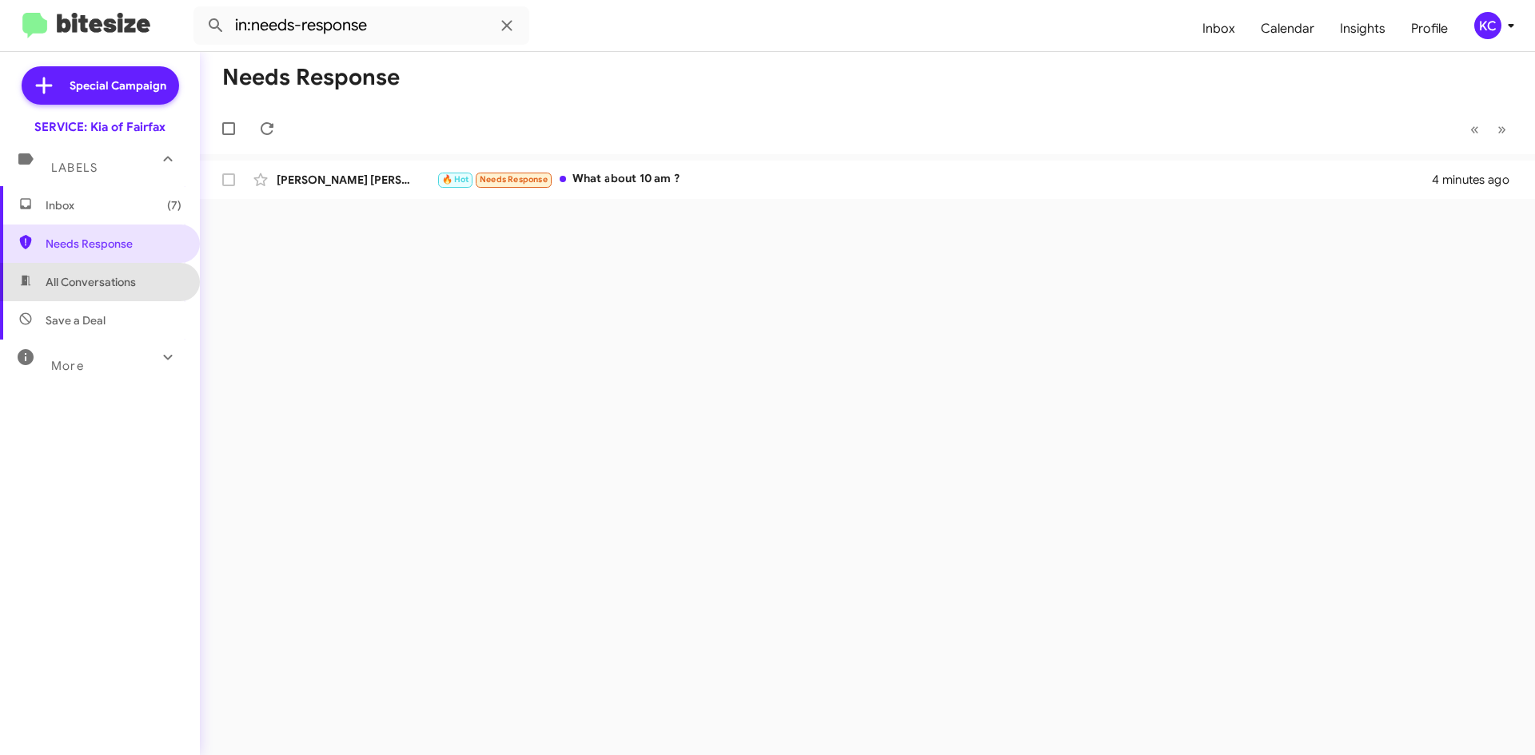
click at [129, 286] on span "All Conversations" at bounding box center [91, 282] width 90 height 16
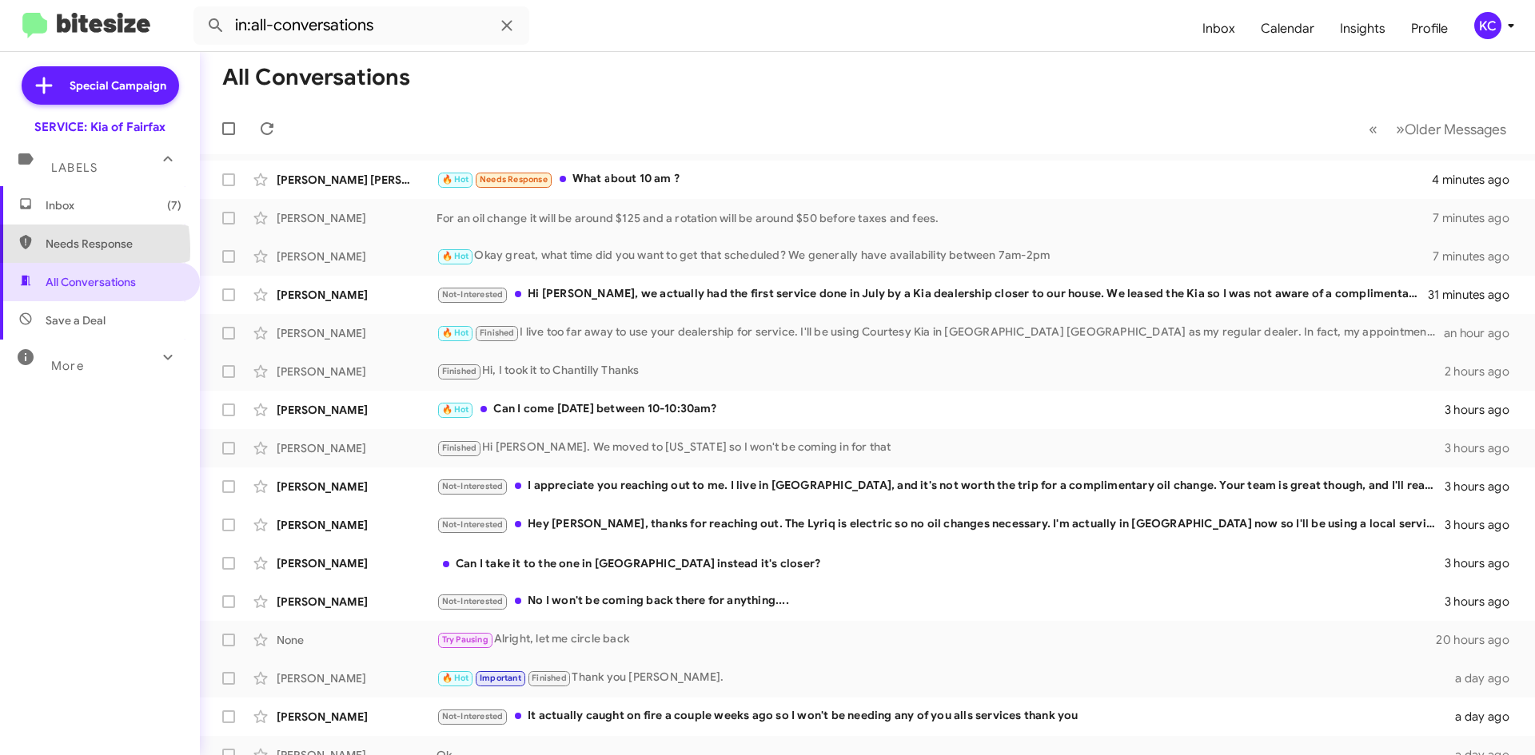
click at [39, 249] on span "Needs Response" at bounding box center [100, 244] width 200 height 38
type input "in:needs-response"
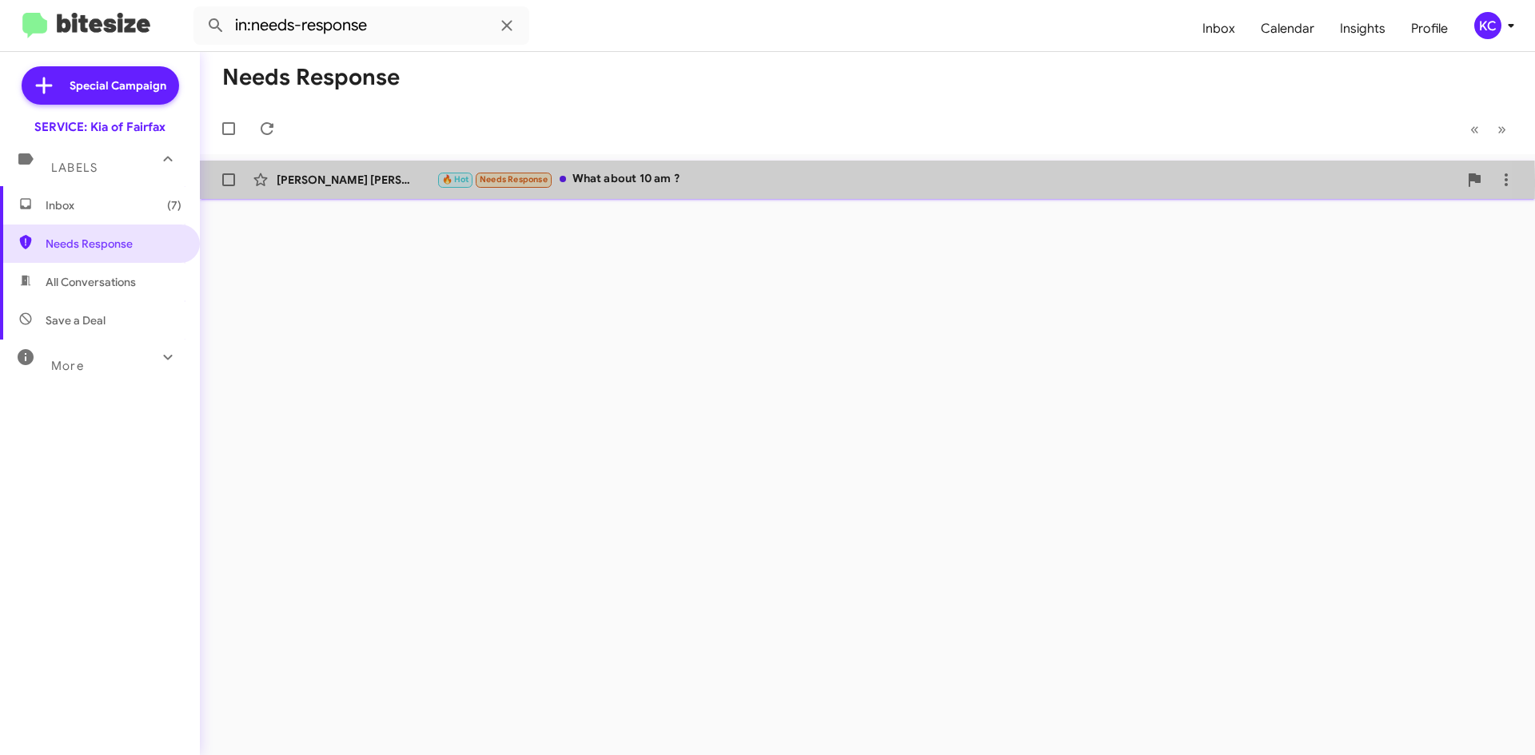
click at [305, 185] on div "Jose Montilla Nunez" at bounding box center [357, 180] width 160 height 16
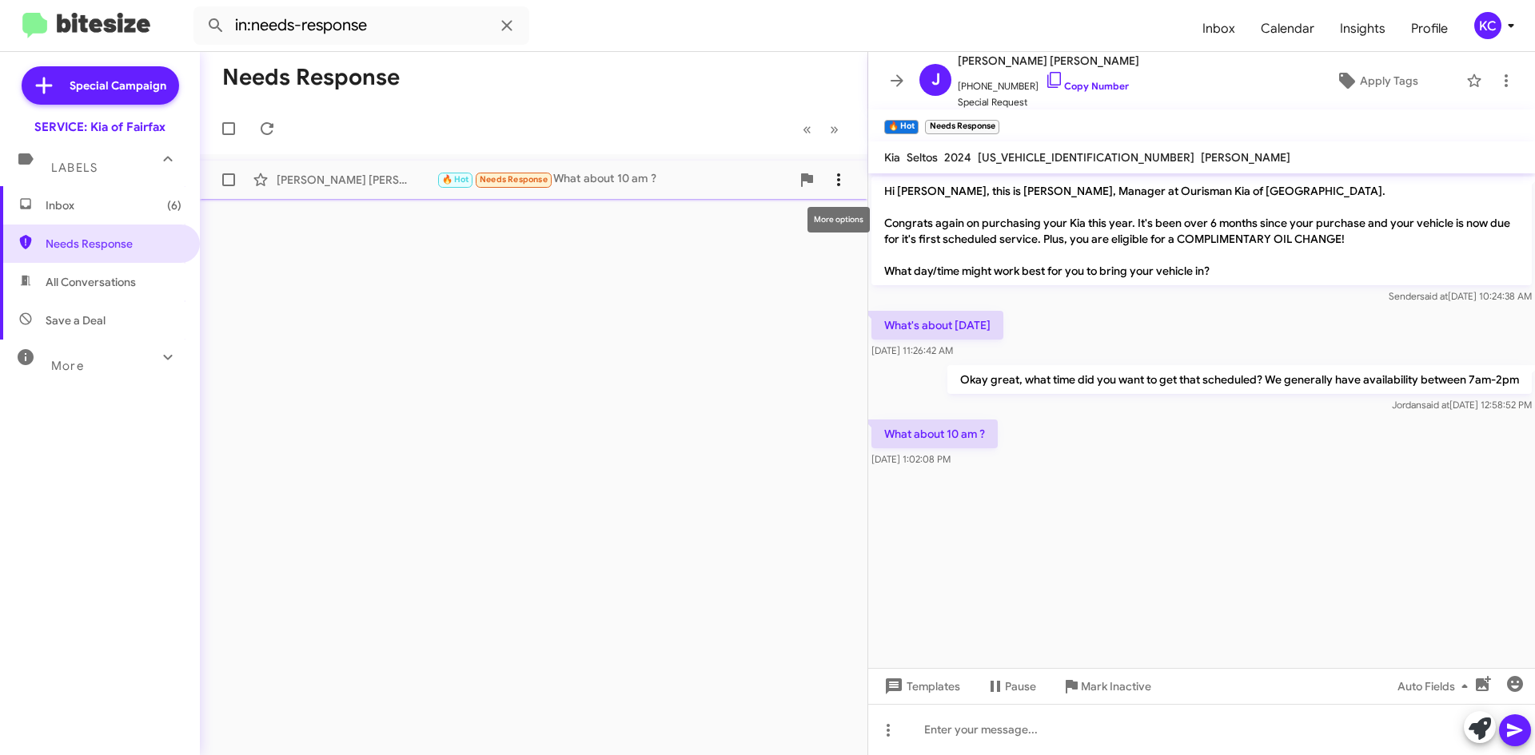
click at [830, 178] on icon at bounding box center [838, 179] width 19 height 19
click at [759, 221] on span "Mark as unread" at bounding box center [718, 221] width 81 height 38
click at [1497, 25] on div "KC" at bounding box center [1487, 25] width 27 height 27
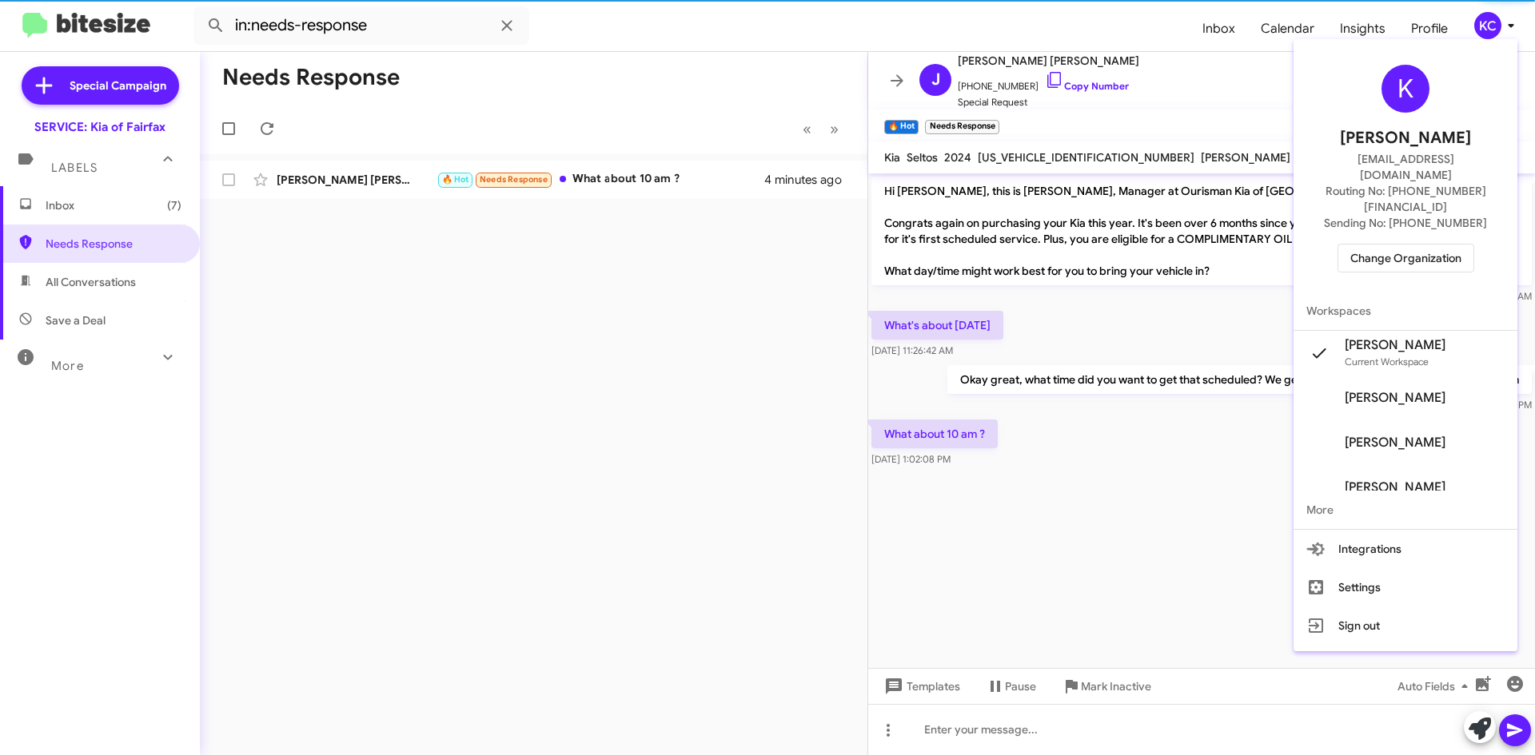
click at [1448, 245] on span "Change Organization" at bounding box center [1405, 258] width 111 height 27
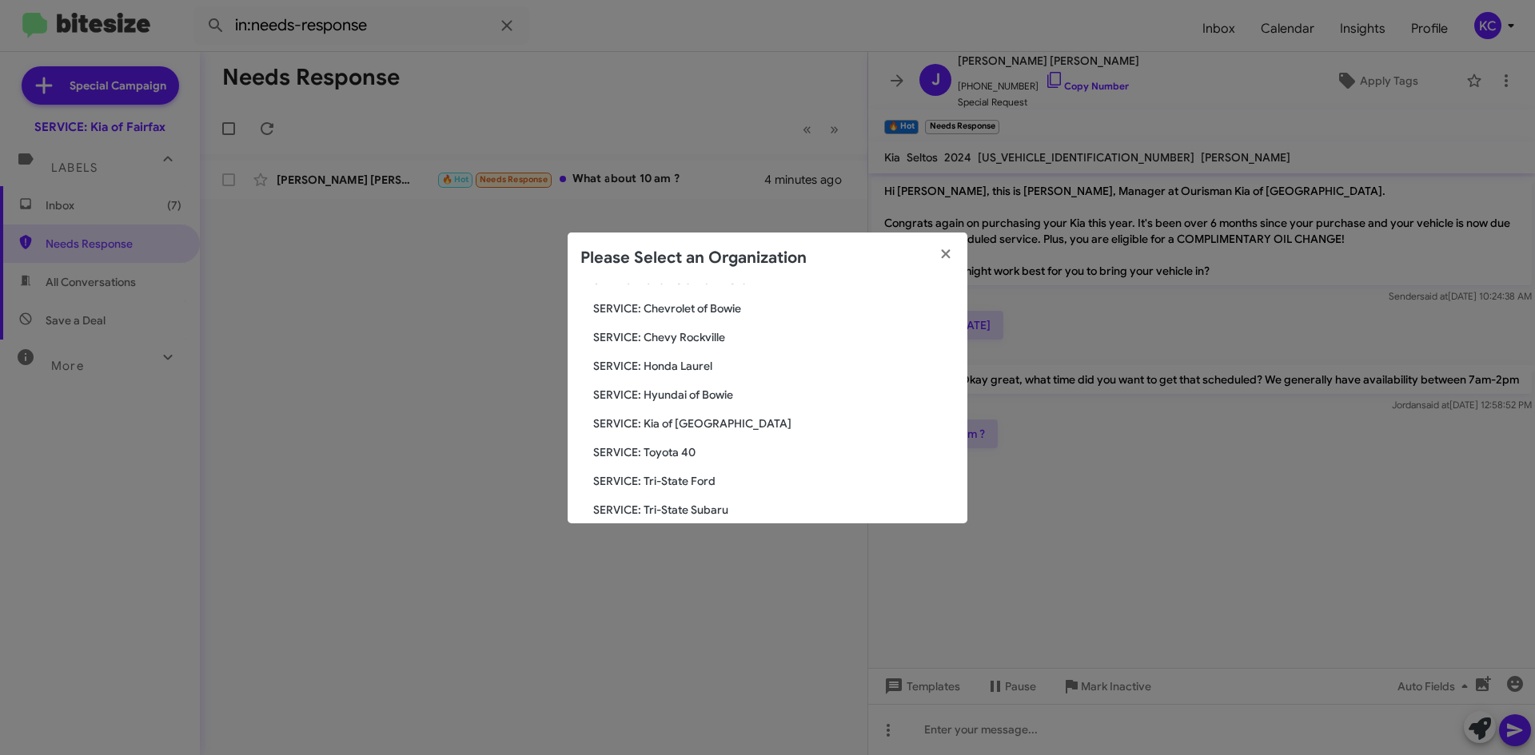
scroll to position [160, 0]
click at [713, 425] on span "SERVICE: Hyundai of Bowie" at bounding box center [773, 424] width 361 height 16
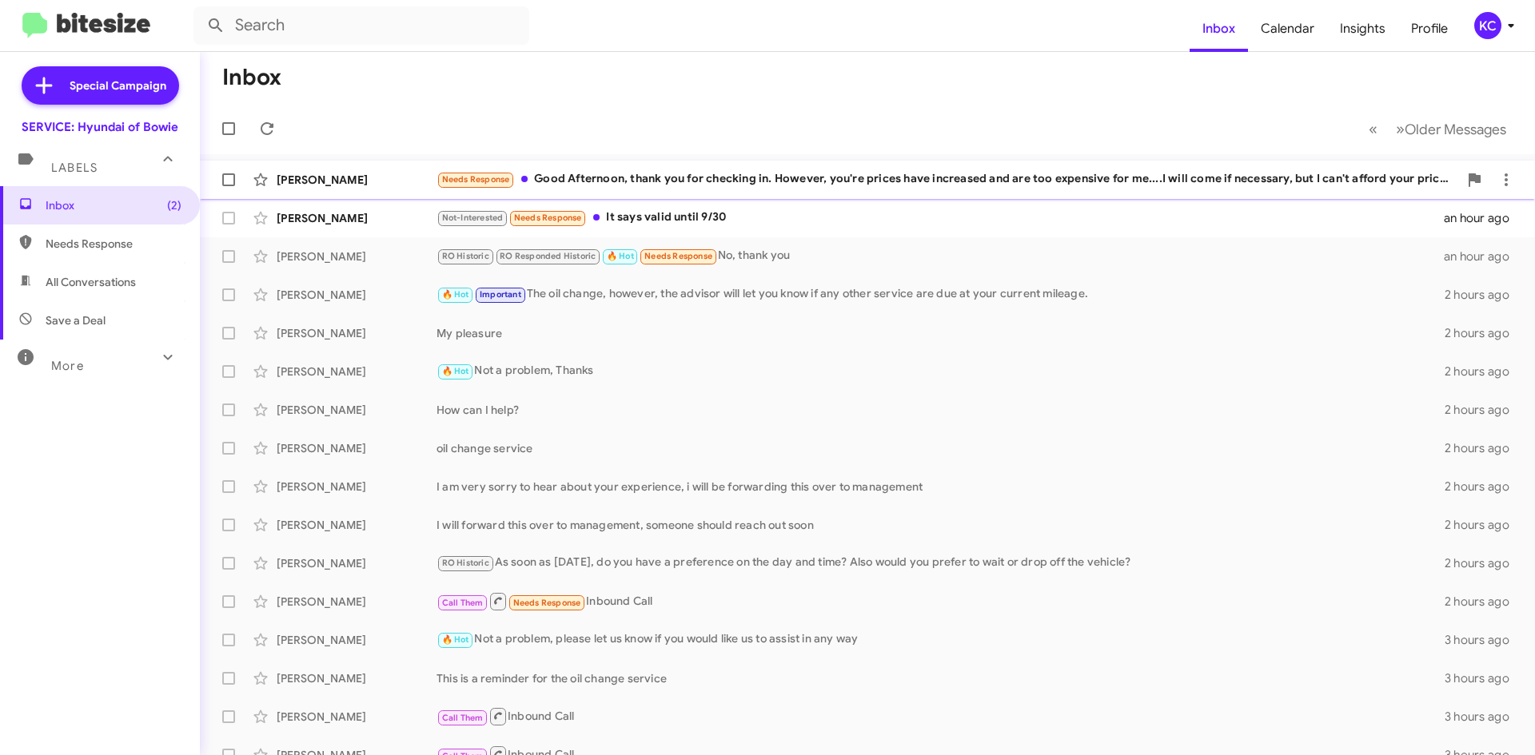
click at [660, 185] on div "Needs Response Good Afternoon, thank you for checking in. However, you're price…" at bounding box center [946, 179] width 1021 height 18
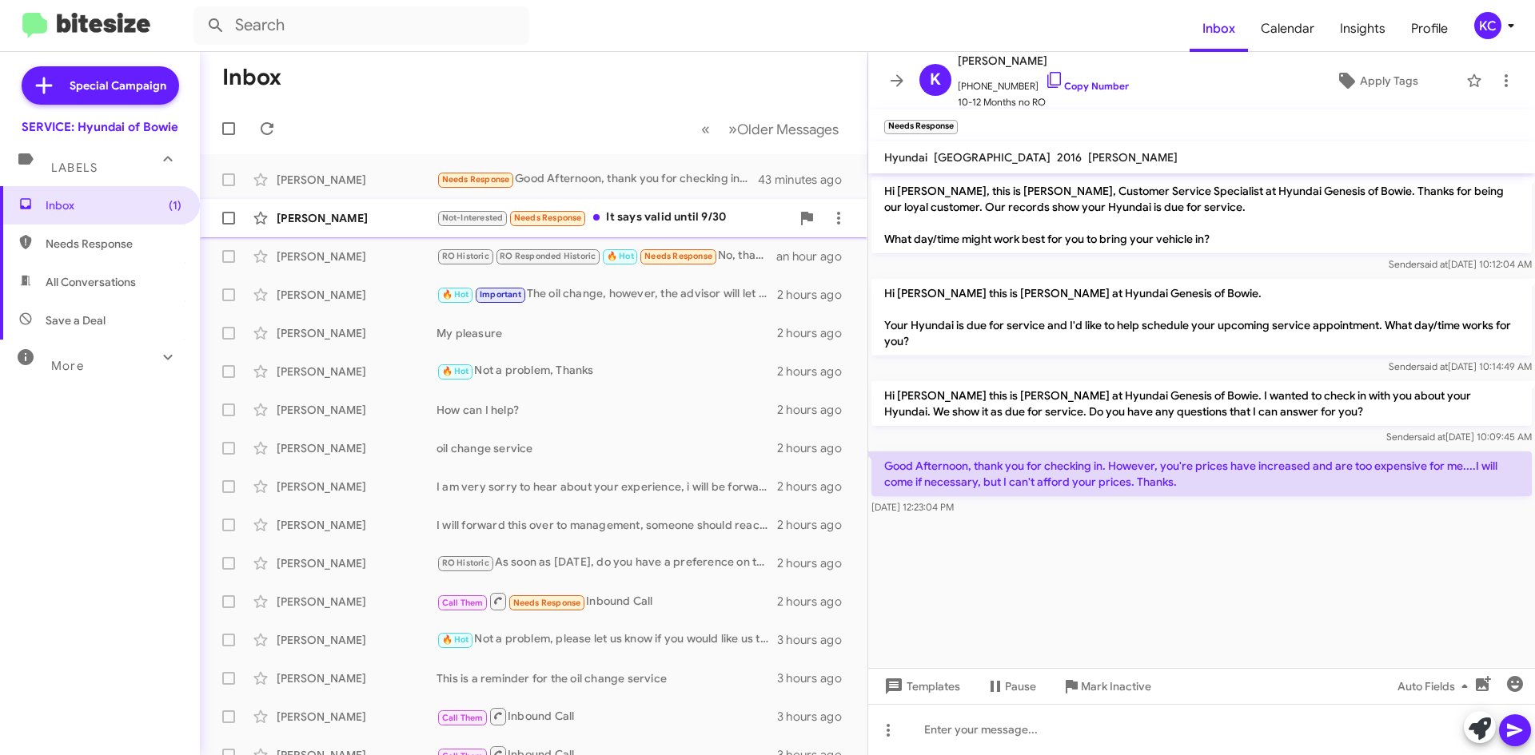
click at [667, 217] on div "Not-Interested Needs Response It says valid until 9/30" at bounding box center [613, 218] width 354 height 18
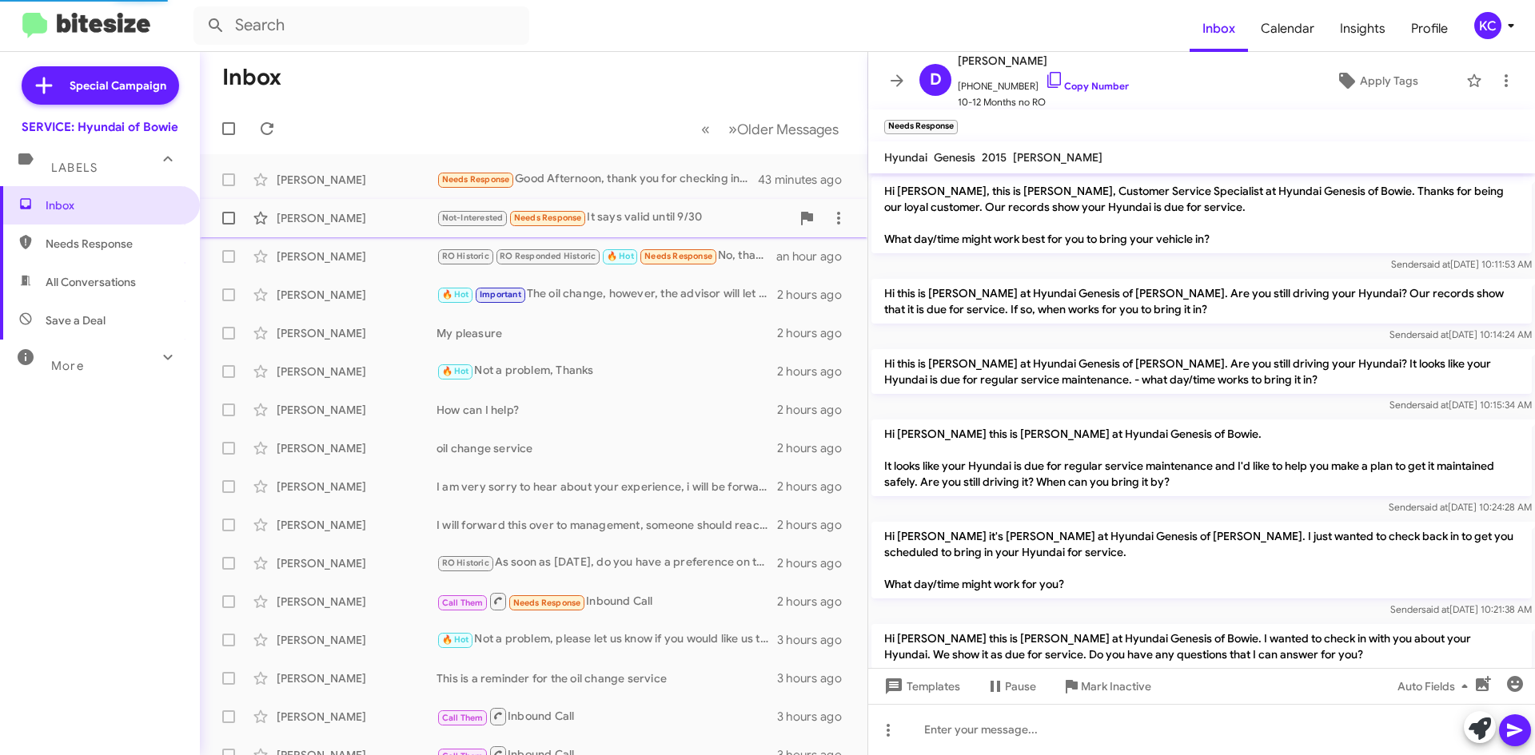
scroll to position [314, 0]
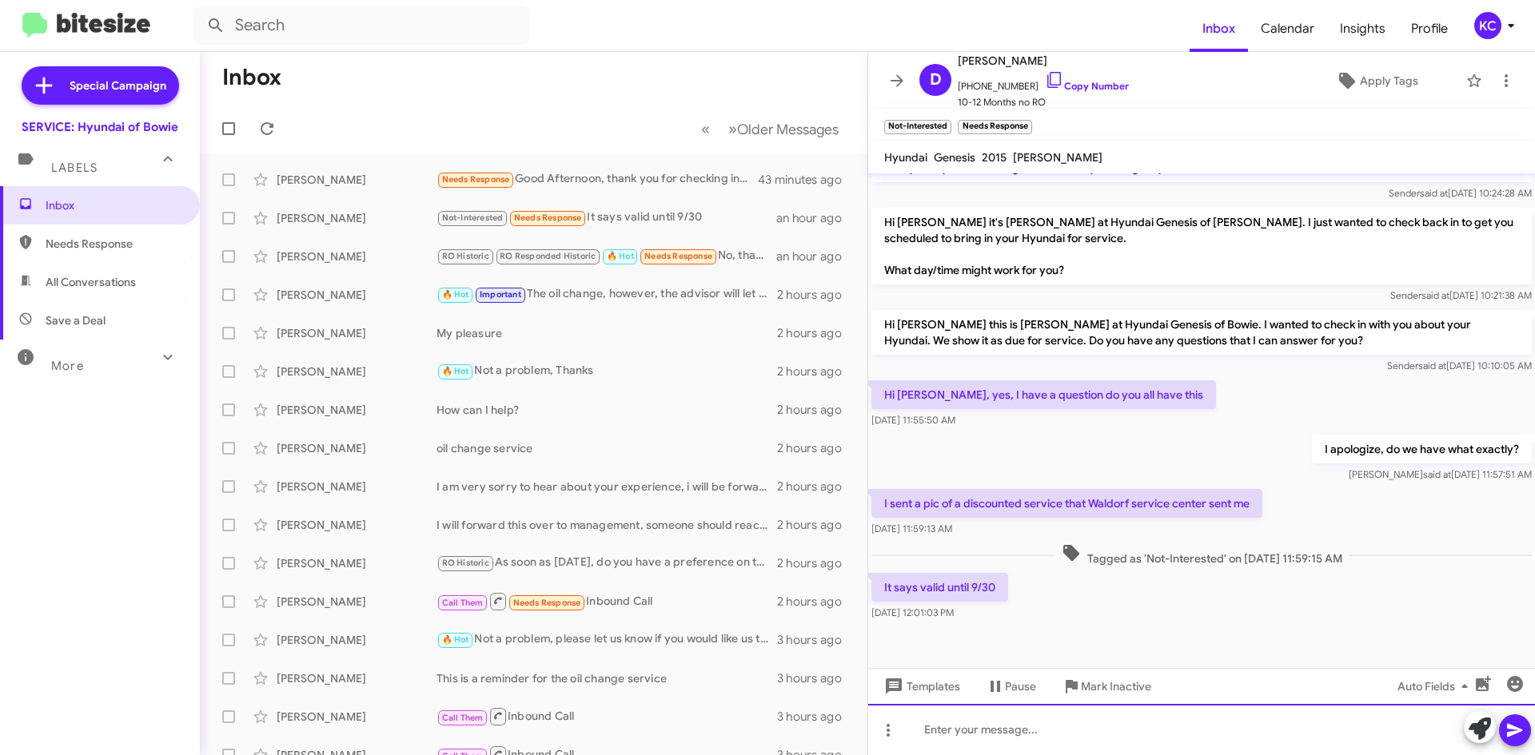
click at [1032, 743] on div at bounding box center [1201, 729] width 667 height 51
